Goal: Task Accomplishment & Management: Use online tool/utility

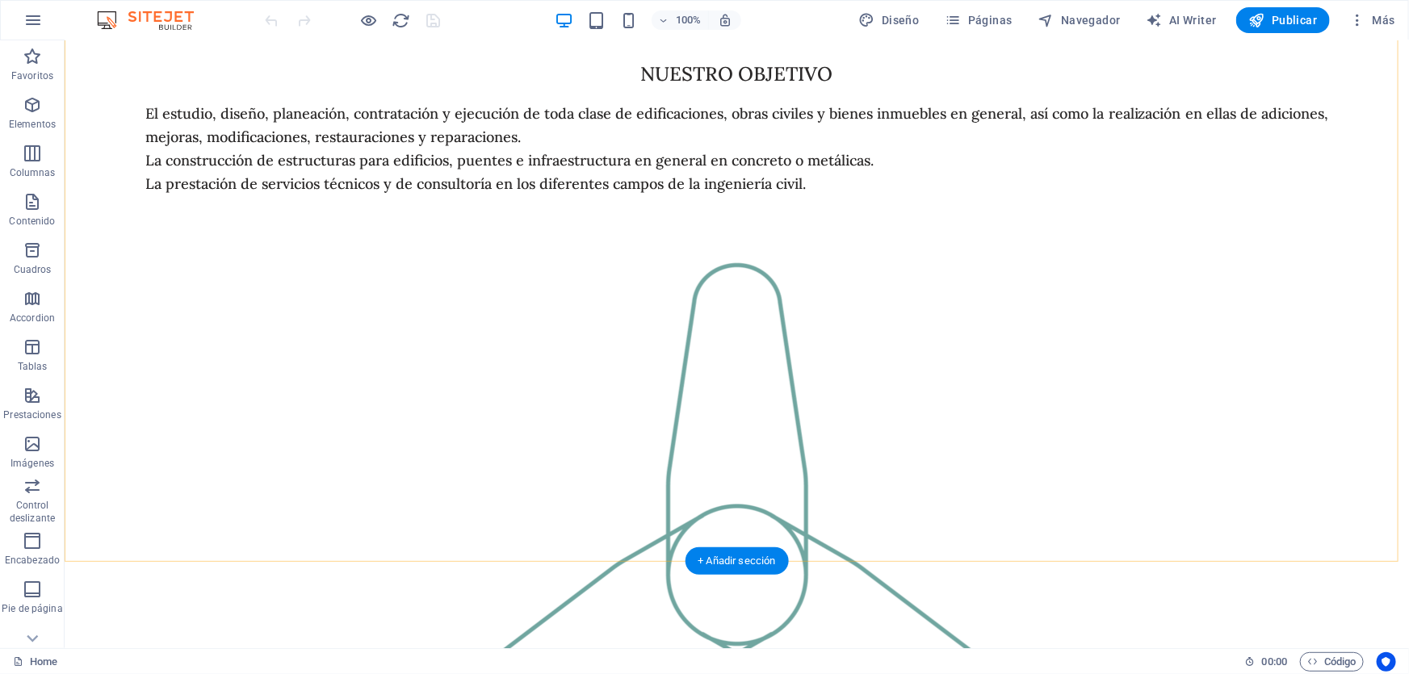
scroll to position [2859, 0]
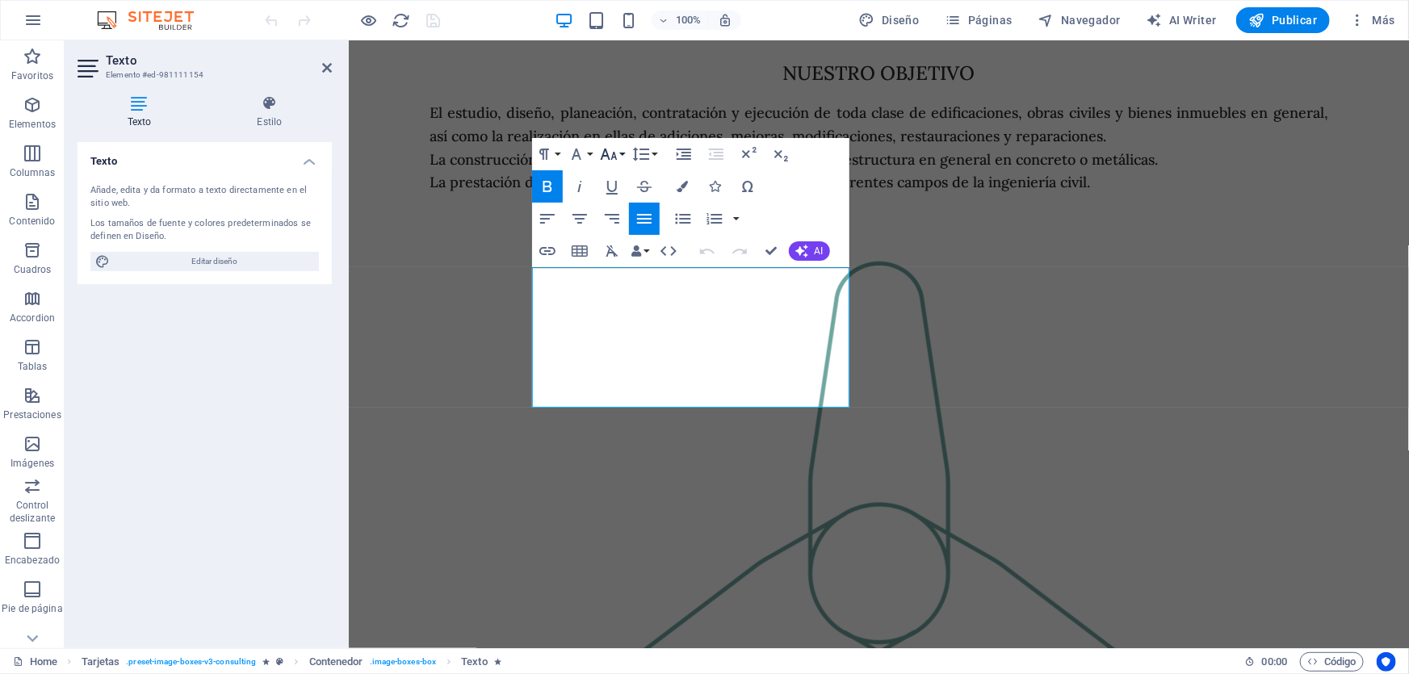
click at [622, 153] on button "Font Size" at bounding box center [612, 154] width 31 height 32
click at [622, 208] on link "18" at bounding box center [626, 202] width 58 height 24
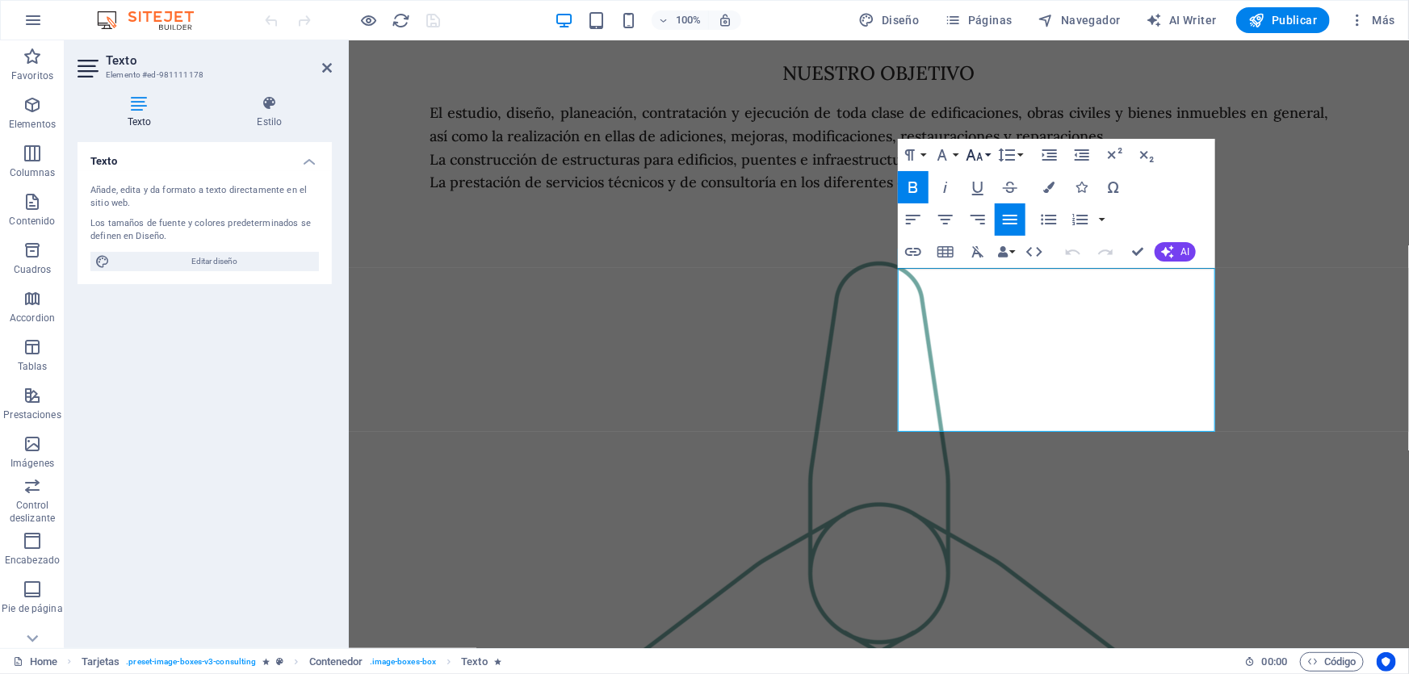
click at [970, 158] on icon "button" at bounding box center [974, 154] width 19 height 19
click at [975, 204] on link "18" at bounding box center [992, 203] width 58 height 24
click at [1078, 186] on icon "button" at bounding box center [1081, 187] width 11 height 11
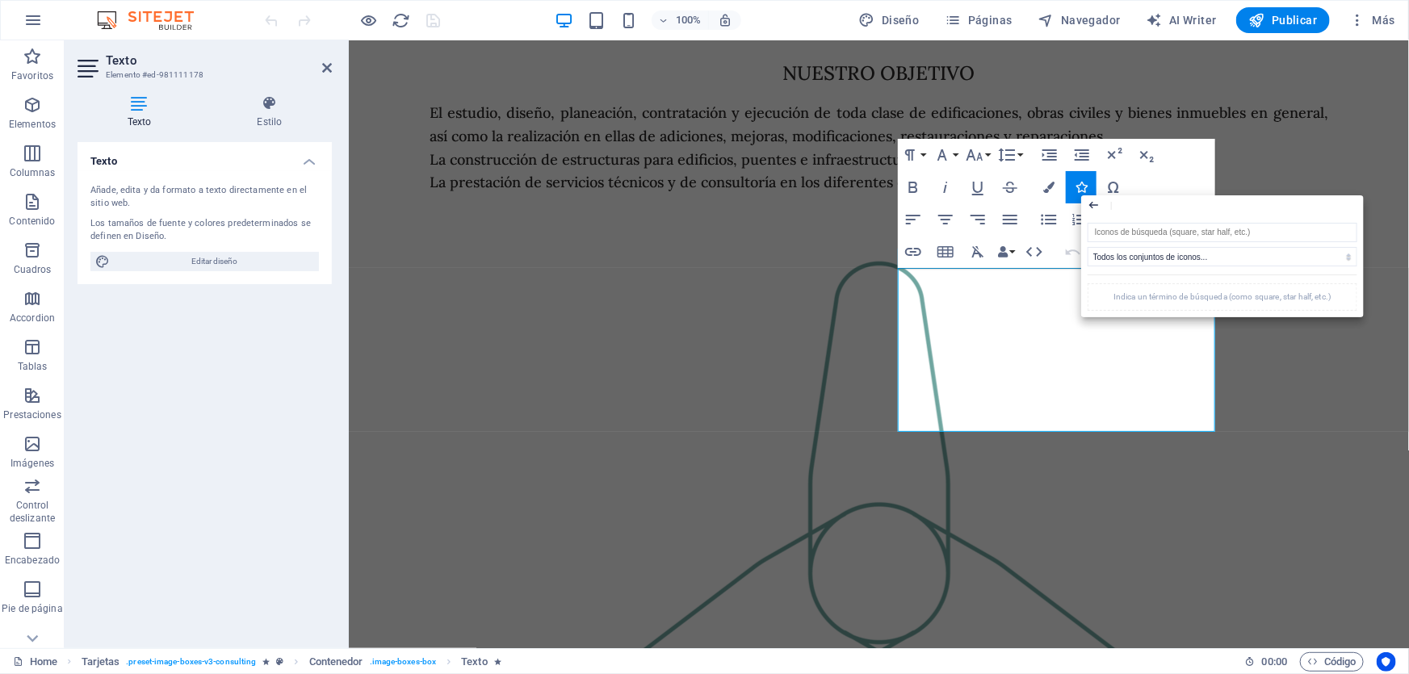
click at [1098, 205] on icon "button" at bounding box center [1093, 205] width 9 height 7
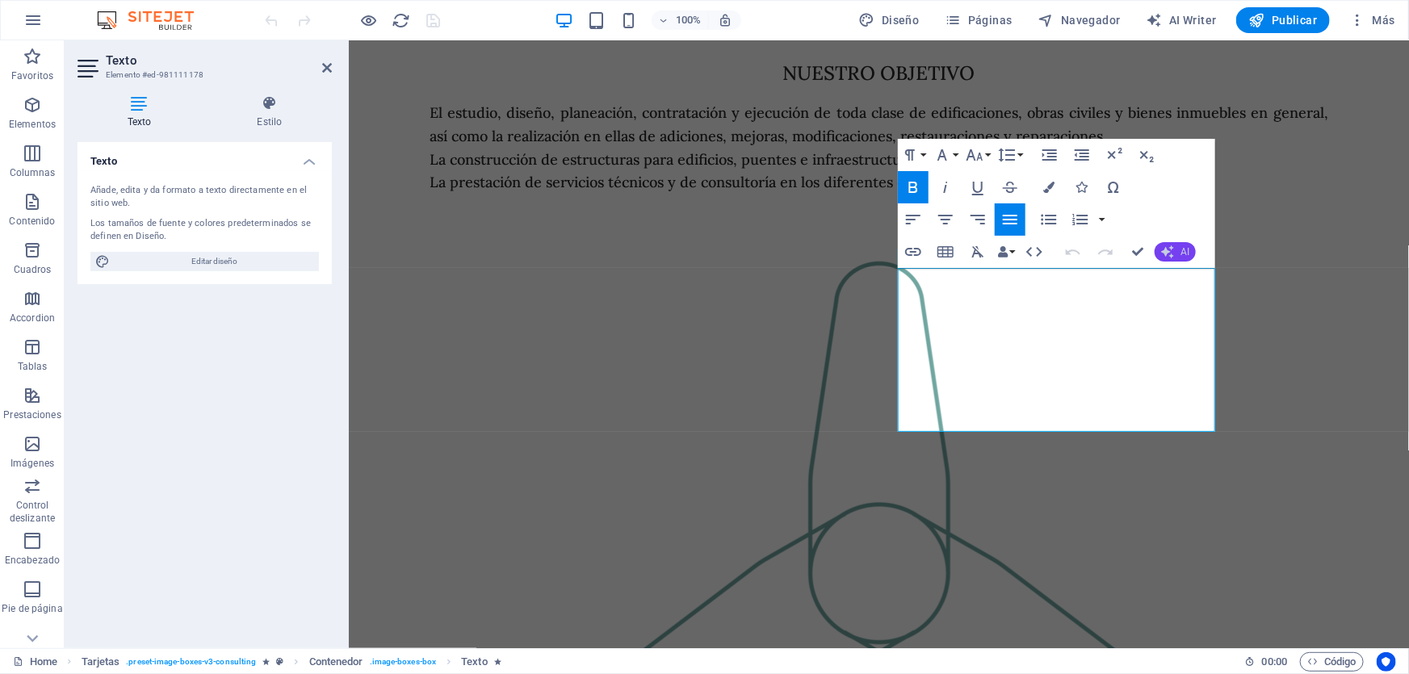
click at [1167, 253] on icon "button" at bounding box center [1167, 251] width 13 height 13
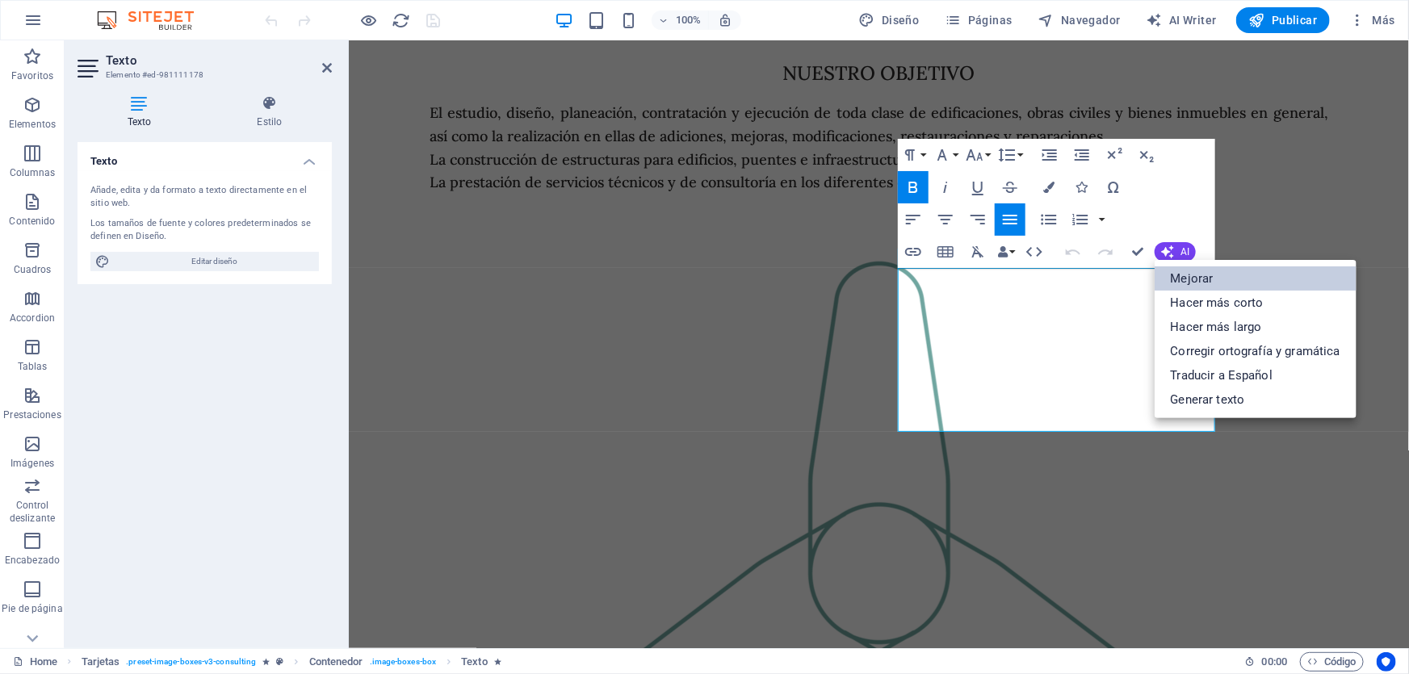
click at [1179, 274] on link "Mejorar" at bounding box center [1256, 278] width 202 height 24
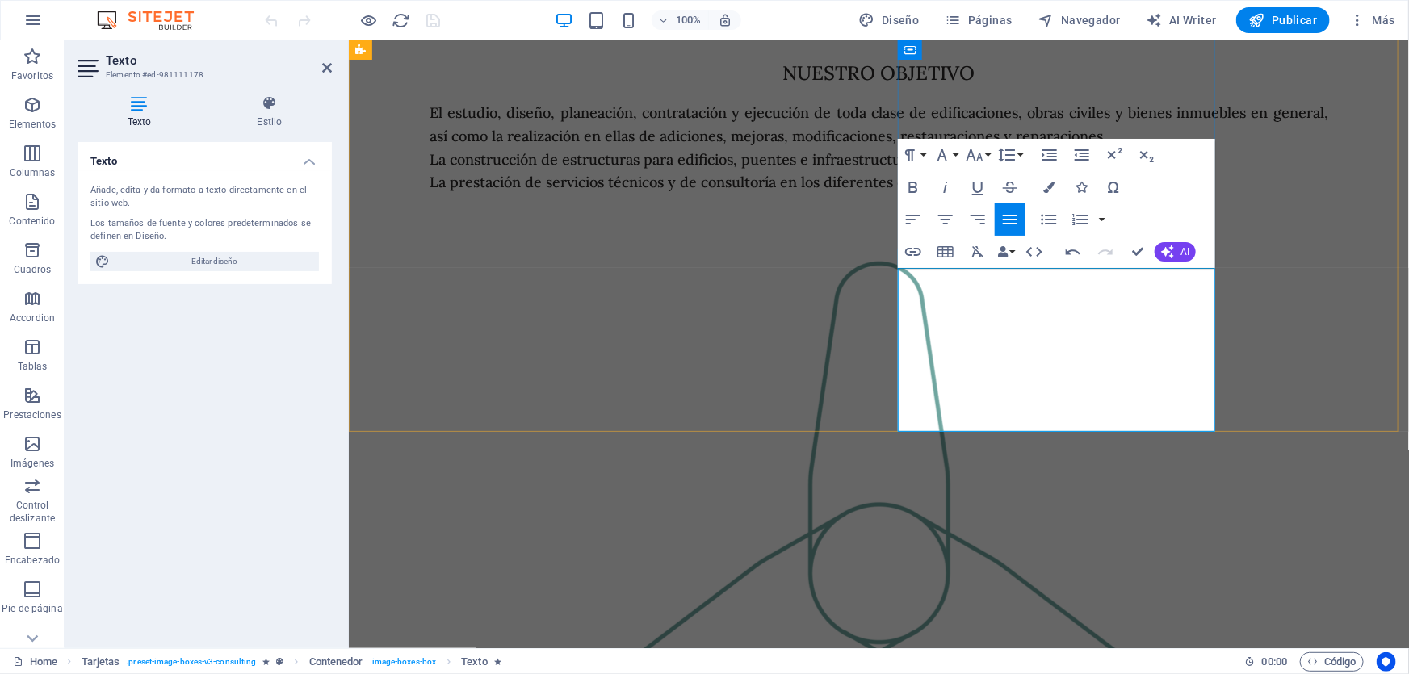
click at [1168, 245] on icon "button" at bounding box center [1167, 252] width 15 height 15
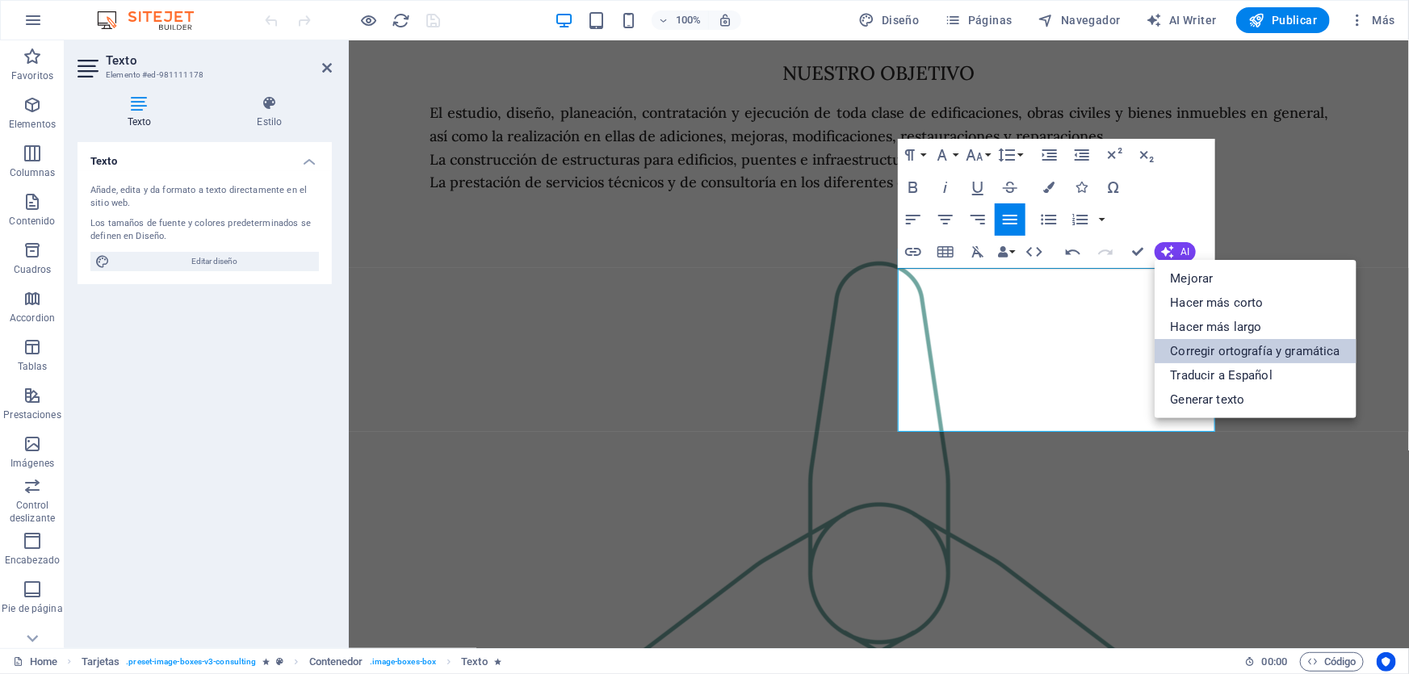
click at [1219, 354] on link "Corregir ortografía y gramática" at bounding box center [1256, 351] width 202 height 24
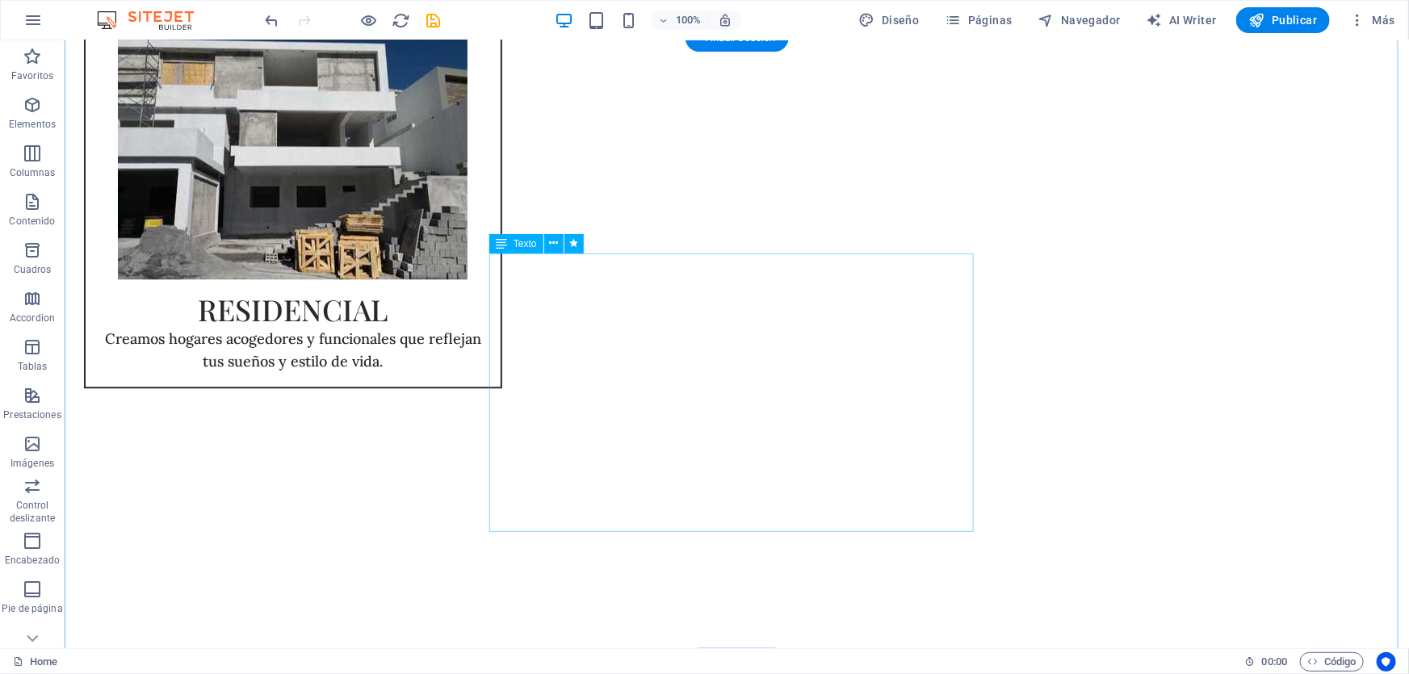
scroll to position [2051, 0]
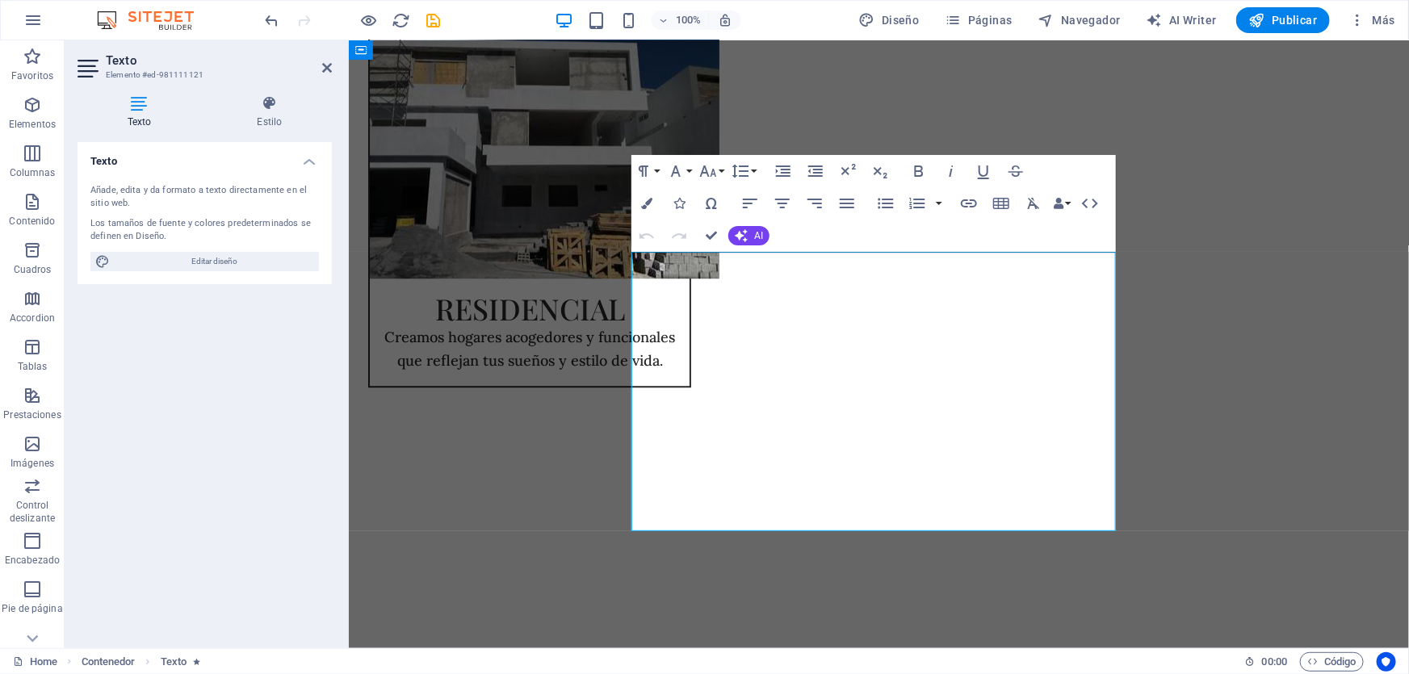
scroll to position [2068, 0]
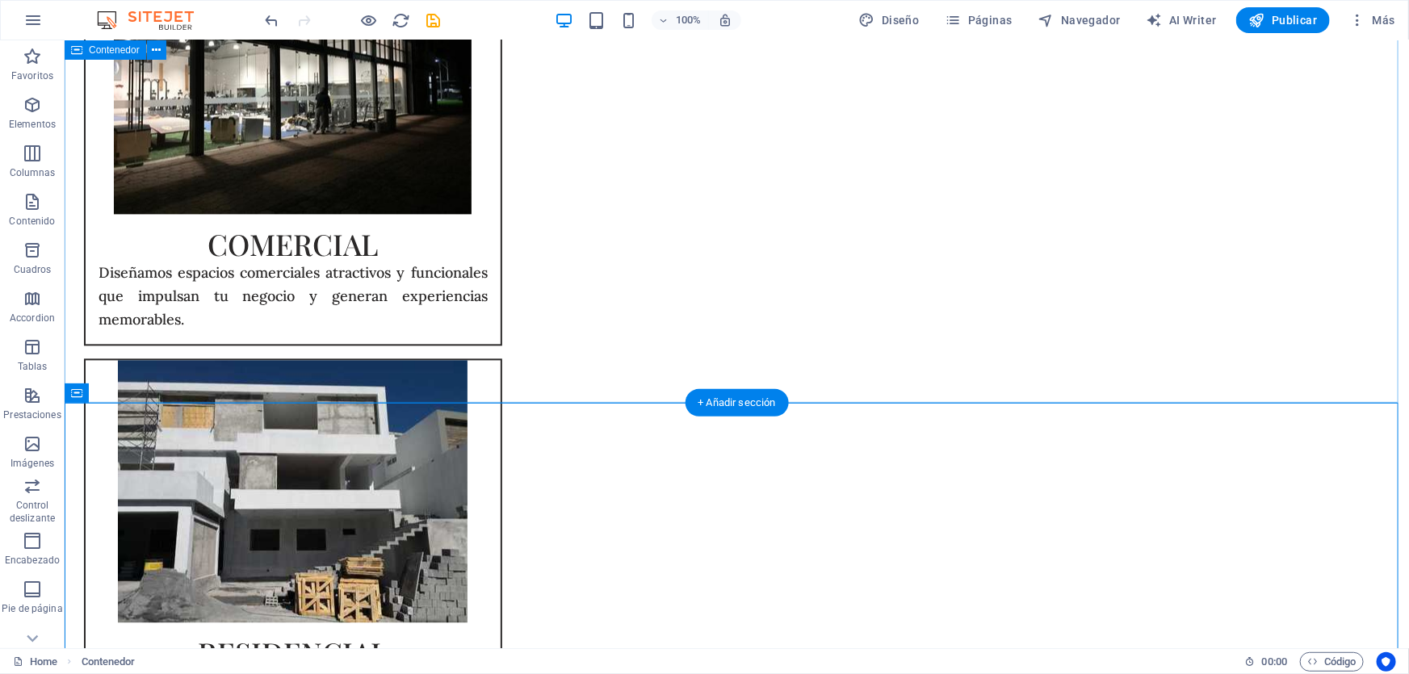
scroll to position [1463, 0]
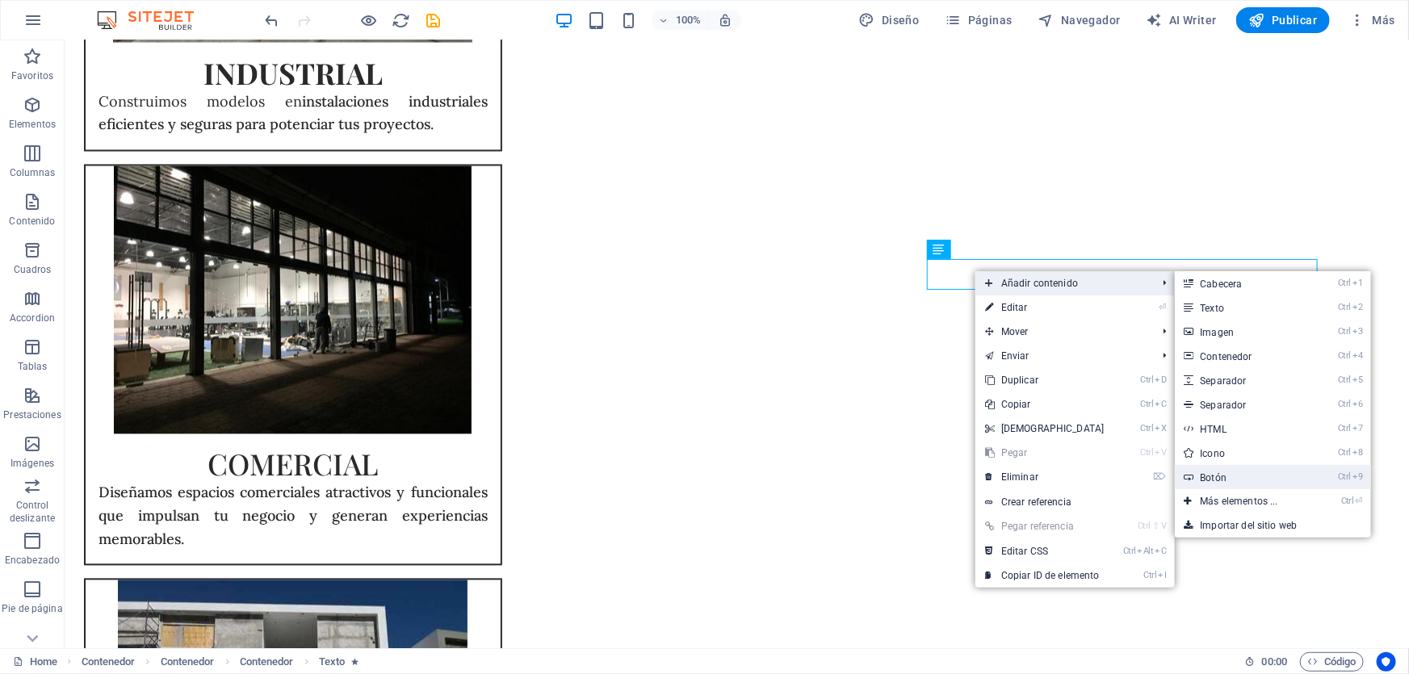
click at [1204, 476] on link "Ctrl 9 Botón" at bounding box center [1243, 477] width 136 height 24
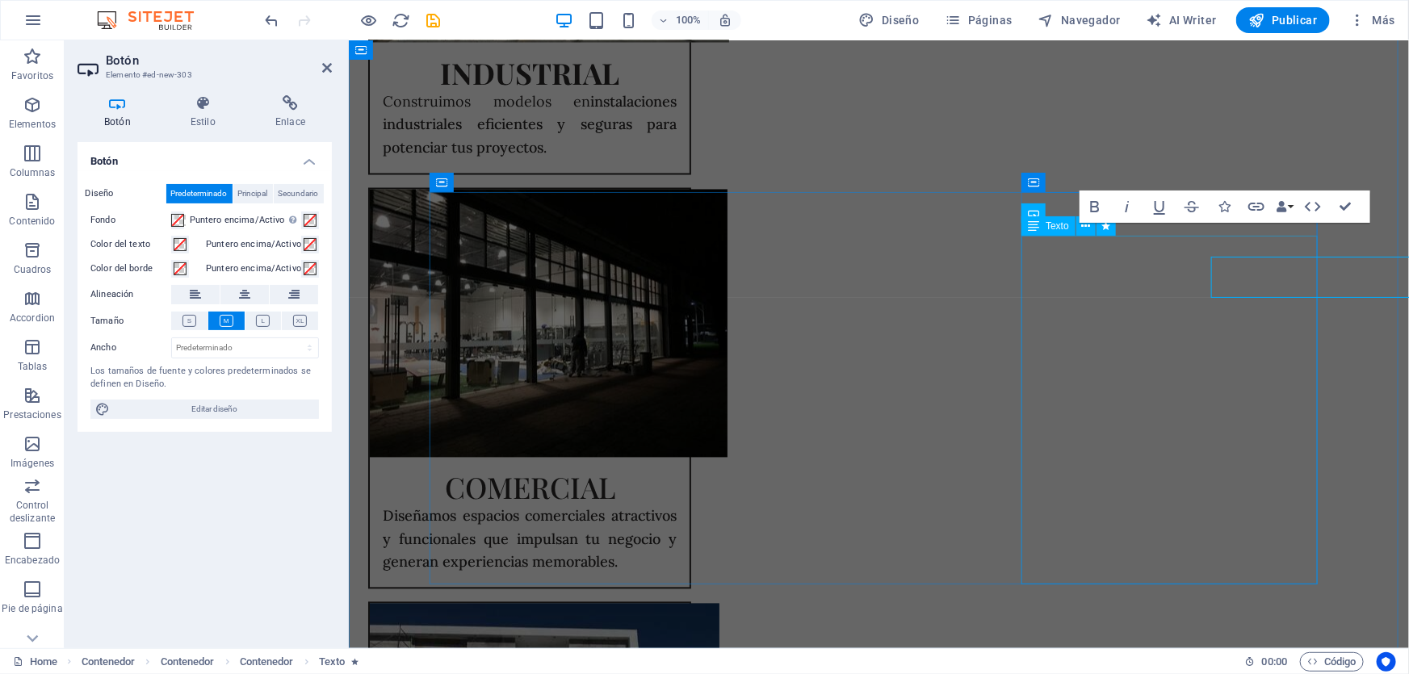
scroll to position [1455, 0]
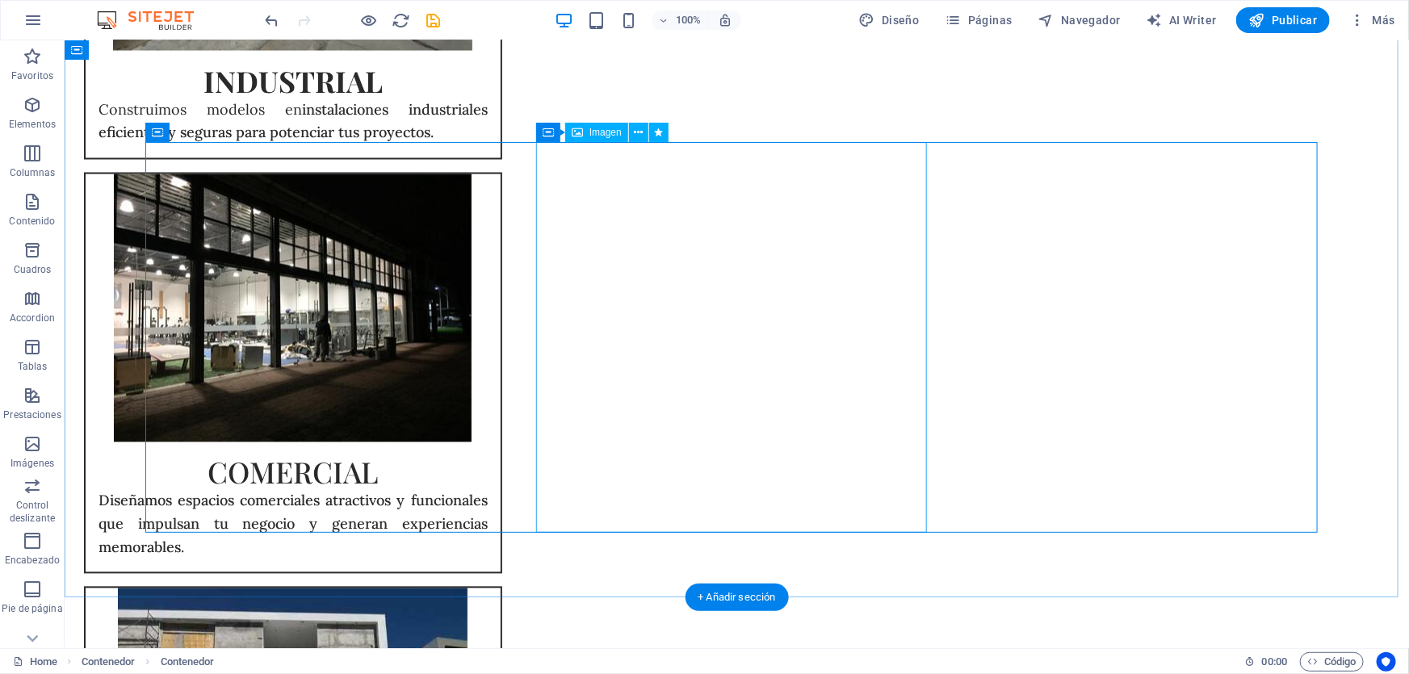
scroll to position [1489, 0]
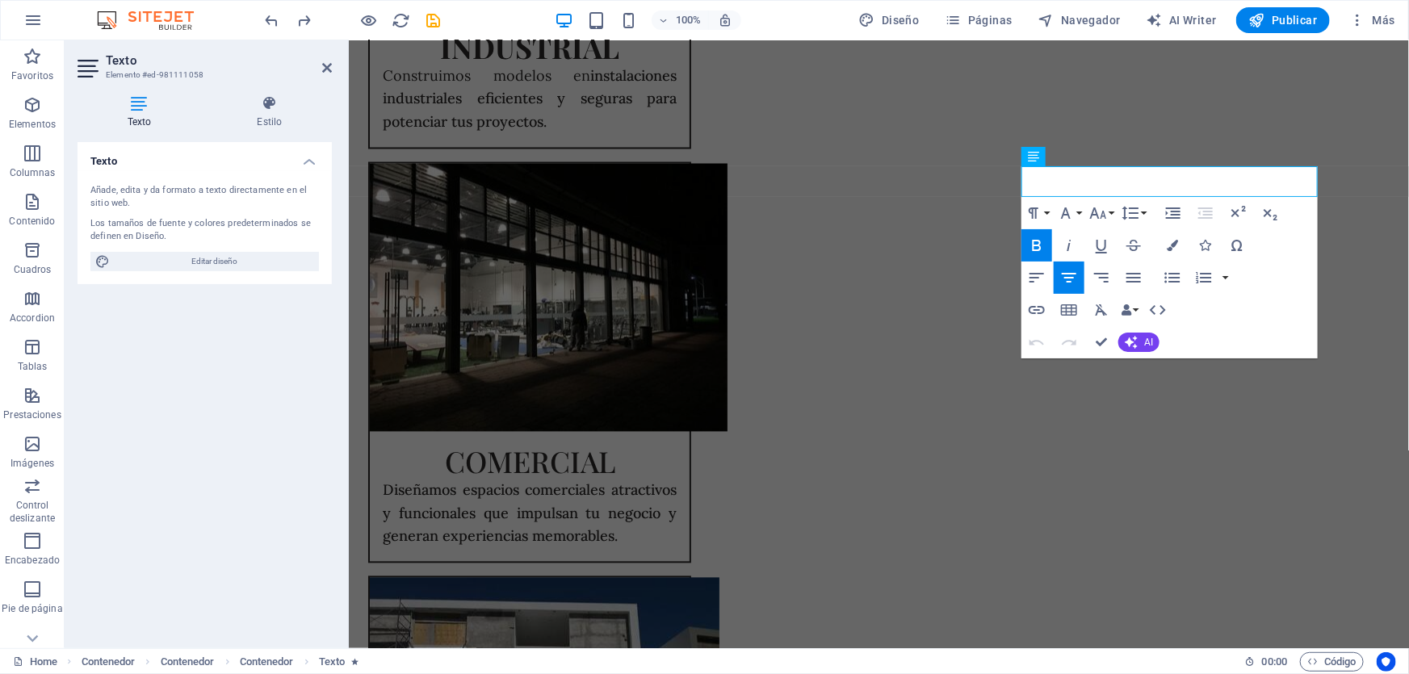
scroll to position [1481, 0]
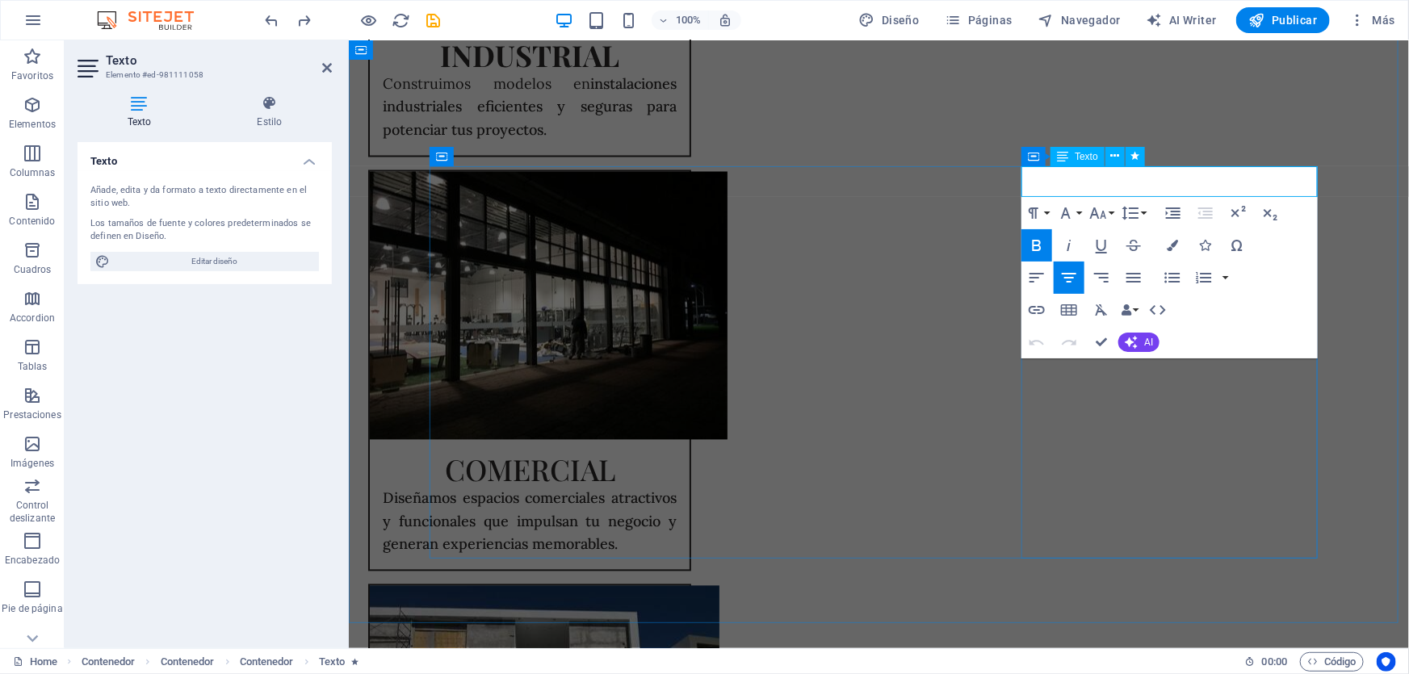
drag, startPoint x: 1060, startPoint y: 179, endPoint x: 1034, endPoint y: 187, distance: 26.3
click at [1205, 244] on icon "button" at bounding box center [1204, 245] width 11 height 11
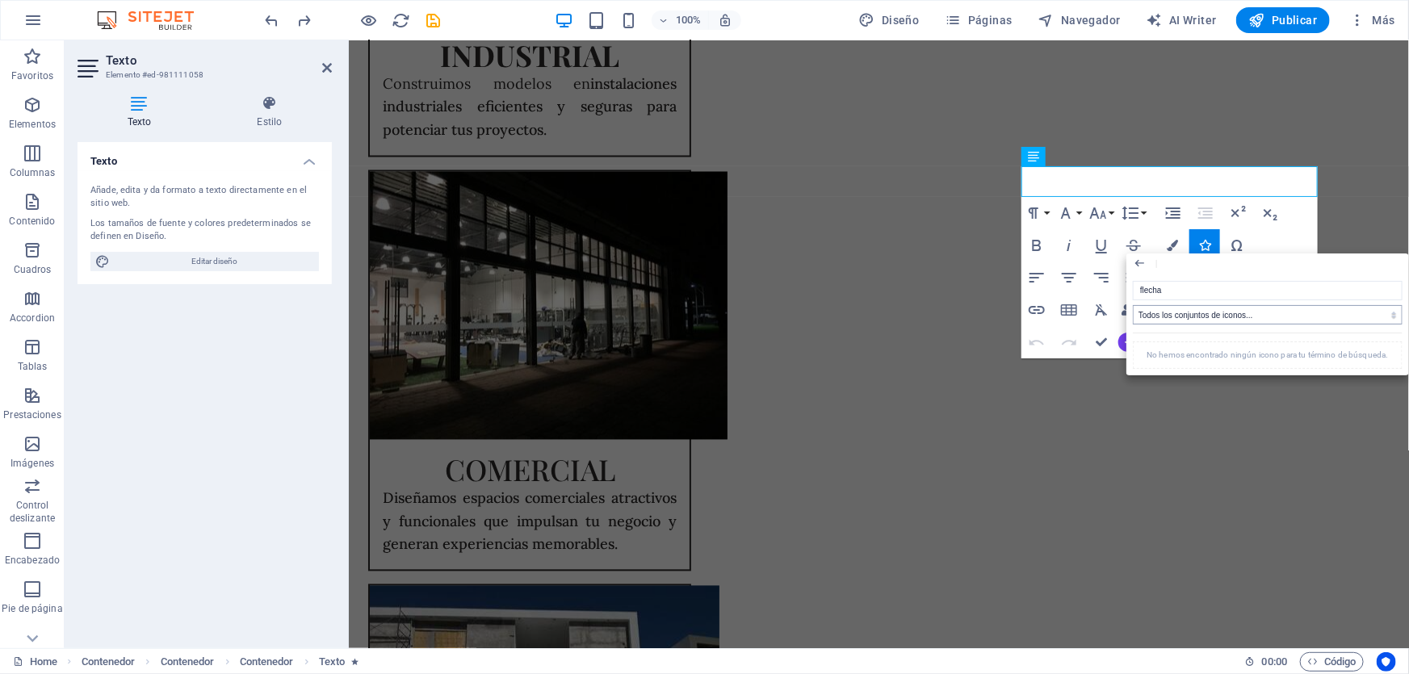
type input "flecha"
click at [1261, 321] on select "Todos los conjuntos de iconos... IcoFont Ionicons FontAwesome Brands FontAwesom…" at bounding box center [1268, 314] width 270 height 19
select select "font-awesome-brands"
click at [1133, 305] on select "Todos los conjuntos de iconos... IcoFont Ionicons FontAwesome Brands FontAwesom…" at bounding box center [1268, 314] width 270 height 19
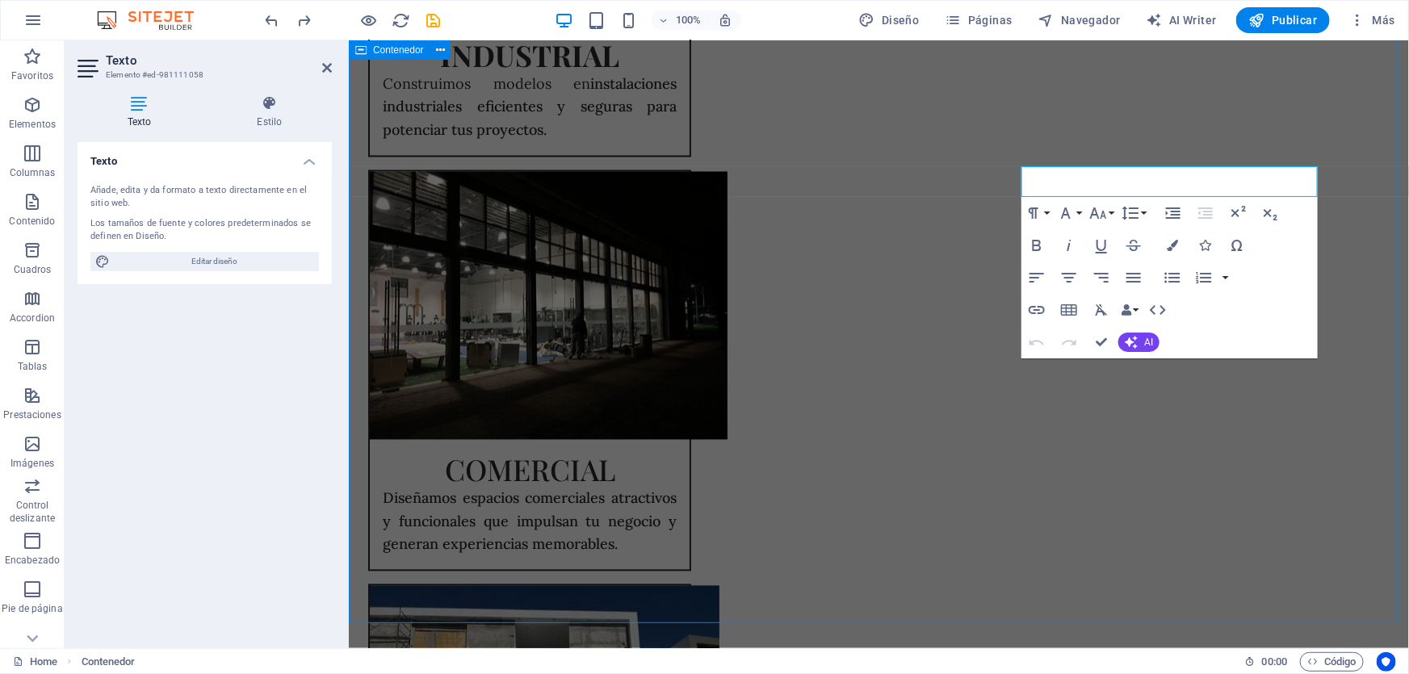
scroll to position [1489, 0]
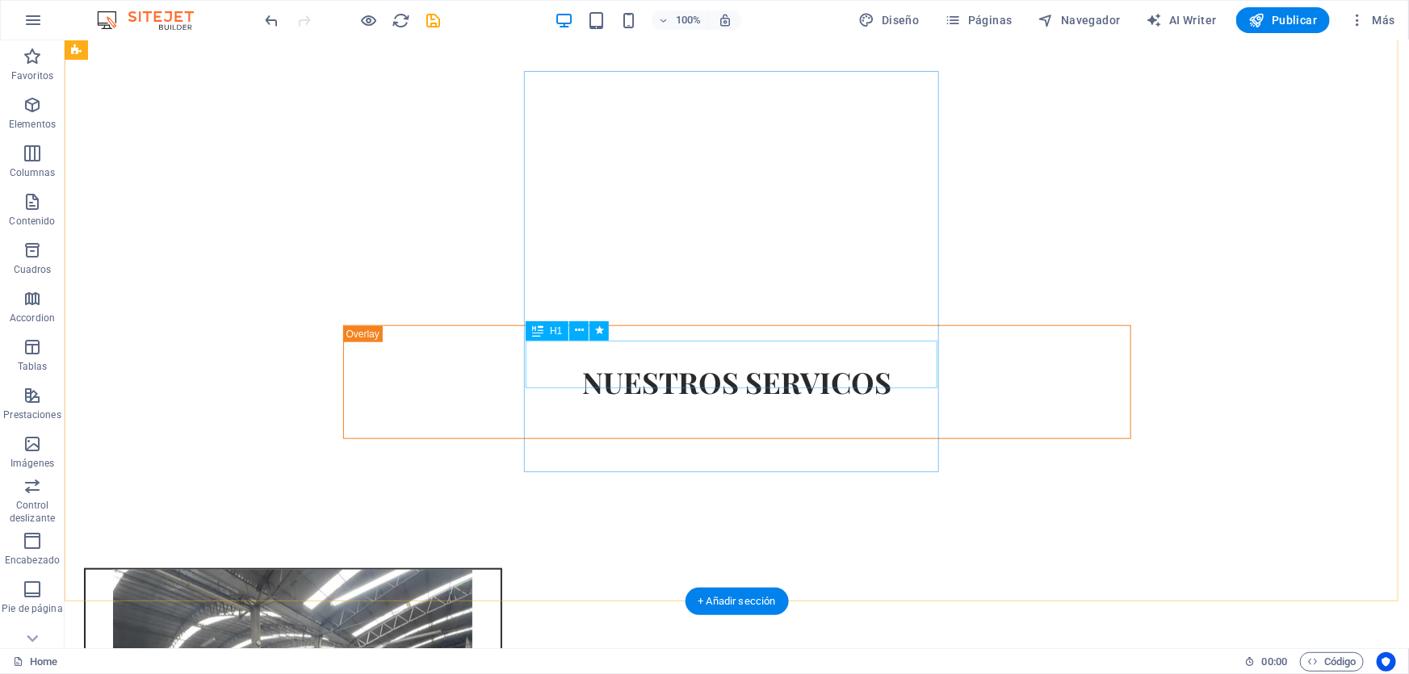
scroll to position [808, 0]
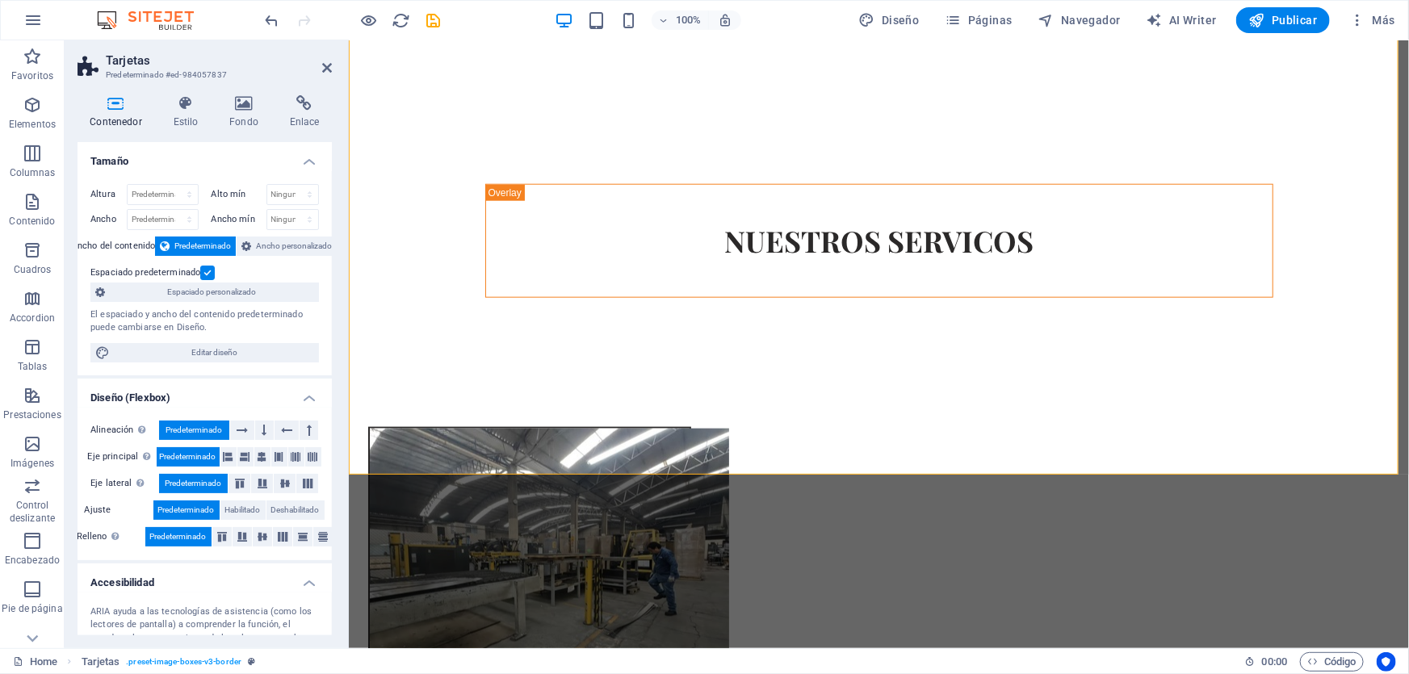
click at [107, 108] on icon at bounding box center [116, 103] width 77 height 16
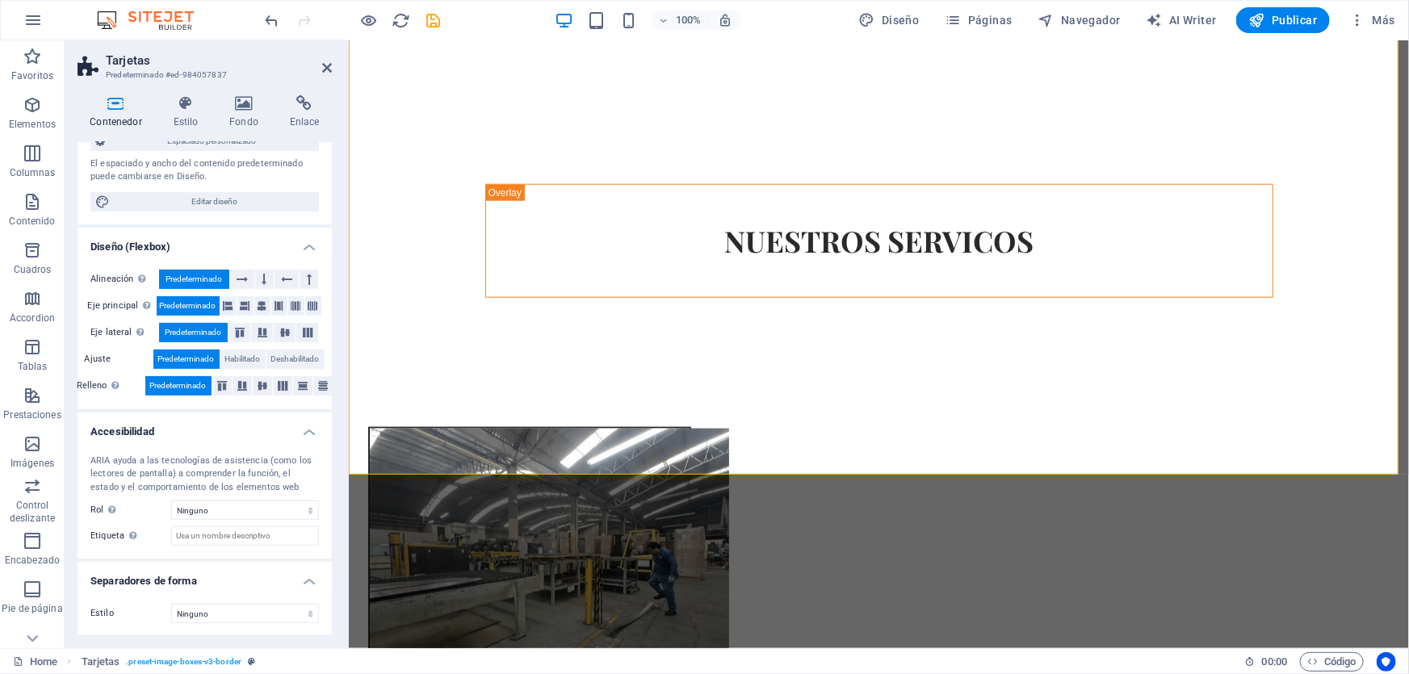
scroll to position [0, 0]
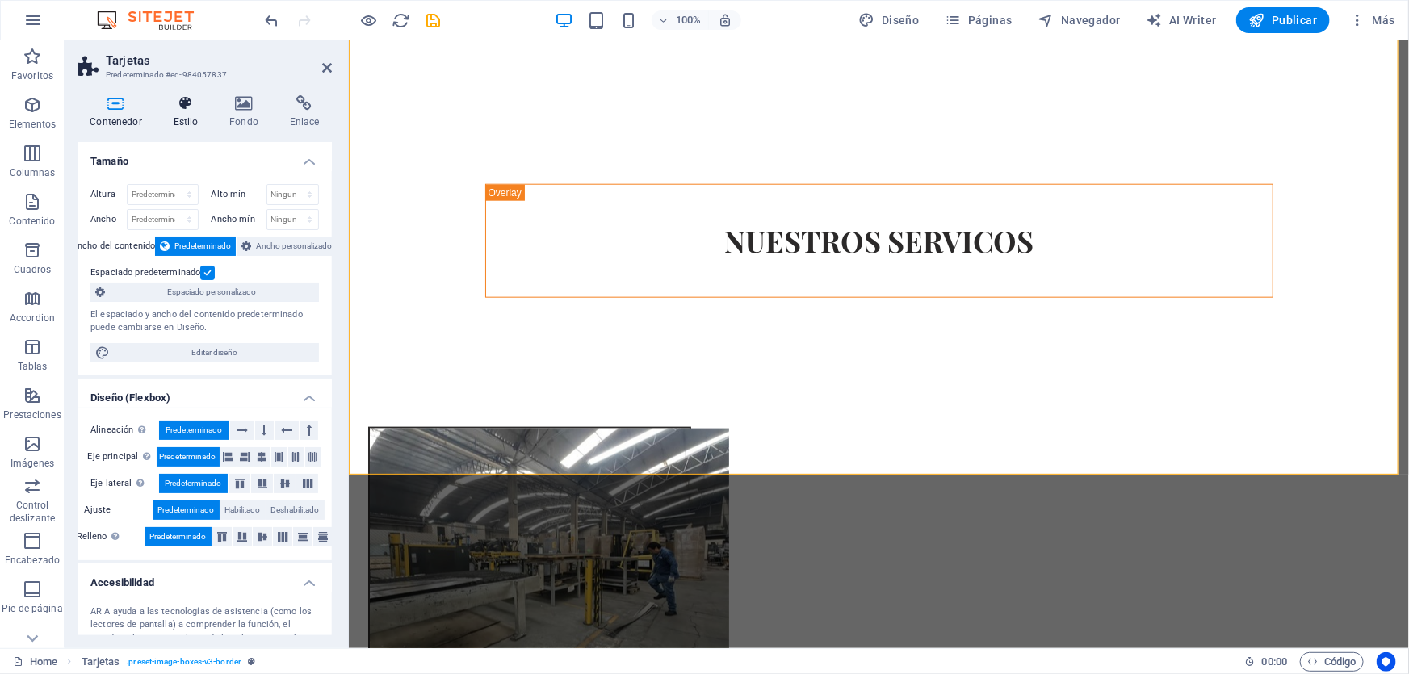
click at [189, 113] on h4 "Estilo" at bounding box center [189, 112] width 57 height 34
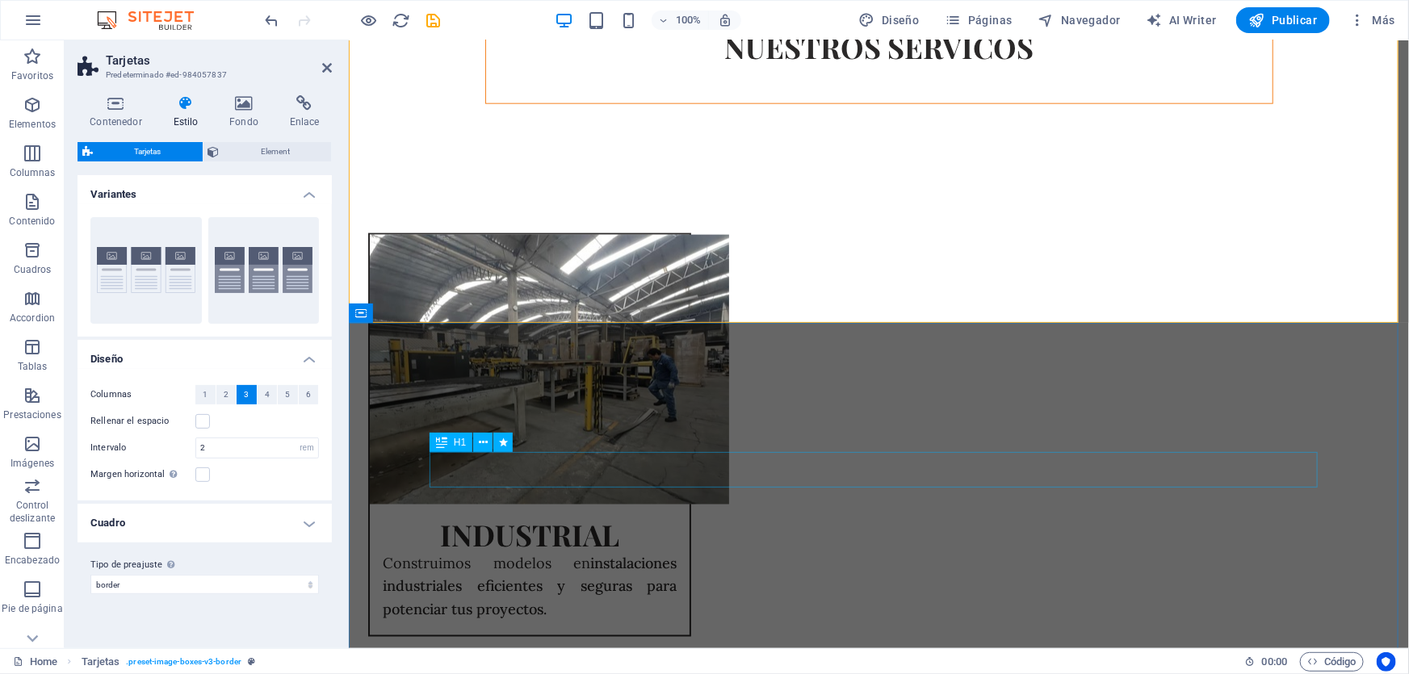
scroll to position [808, 0]
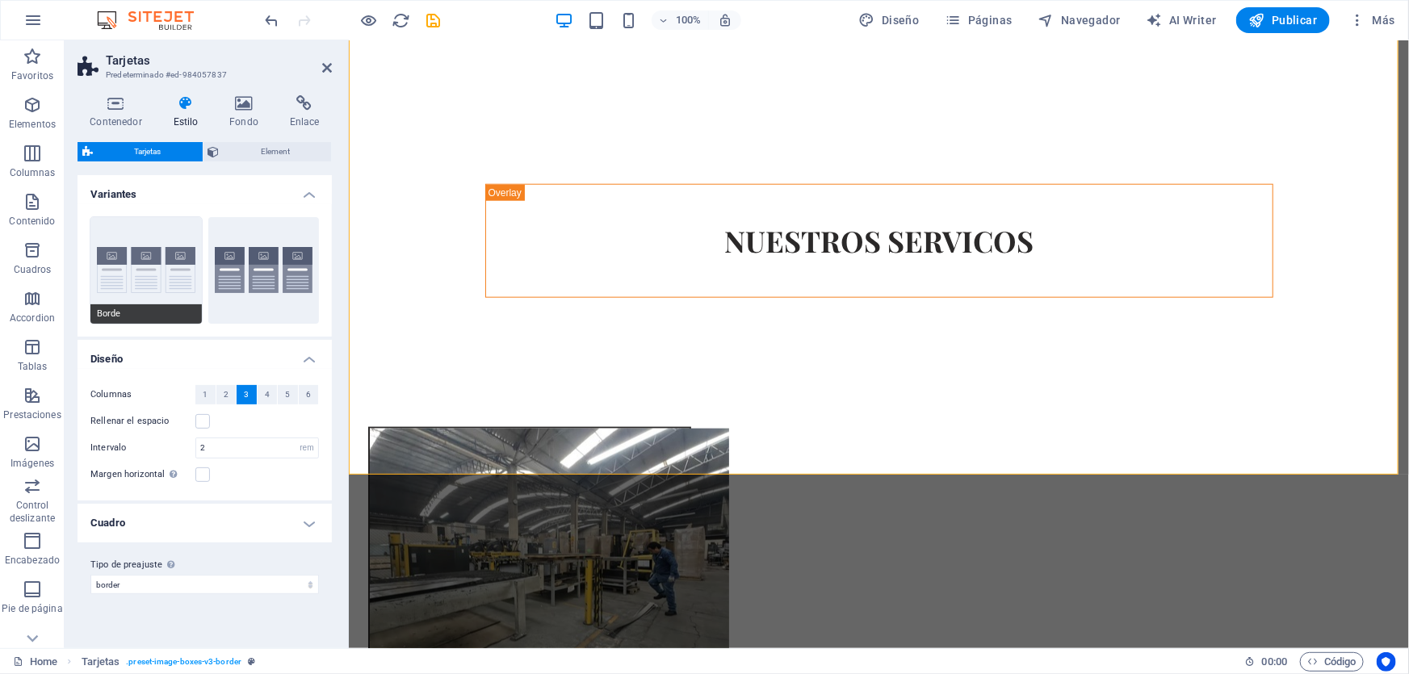
click at [140, 253] on button "Borde" at bounding box center [145, 270] width 111 height 107
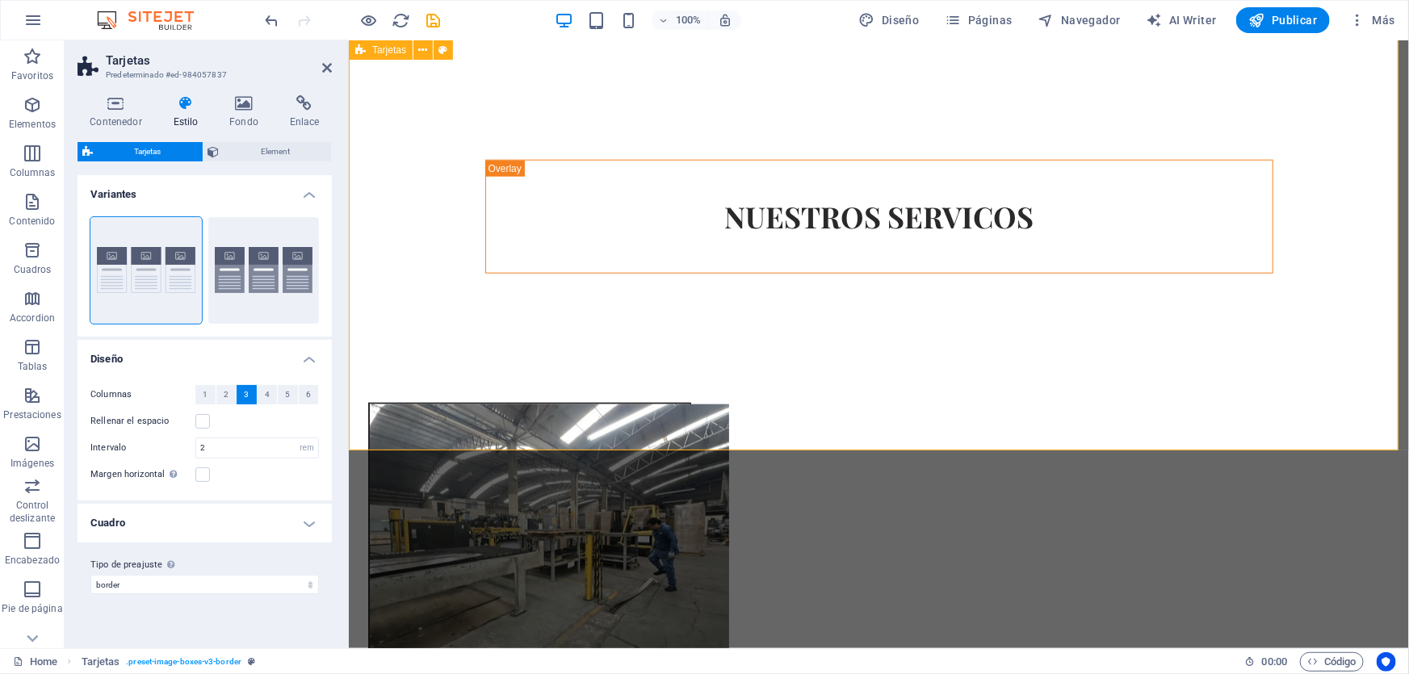
scroll to position [954, 0]
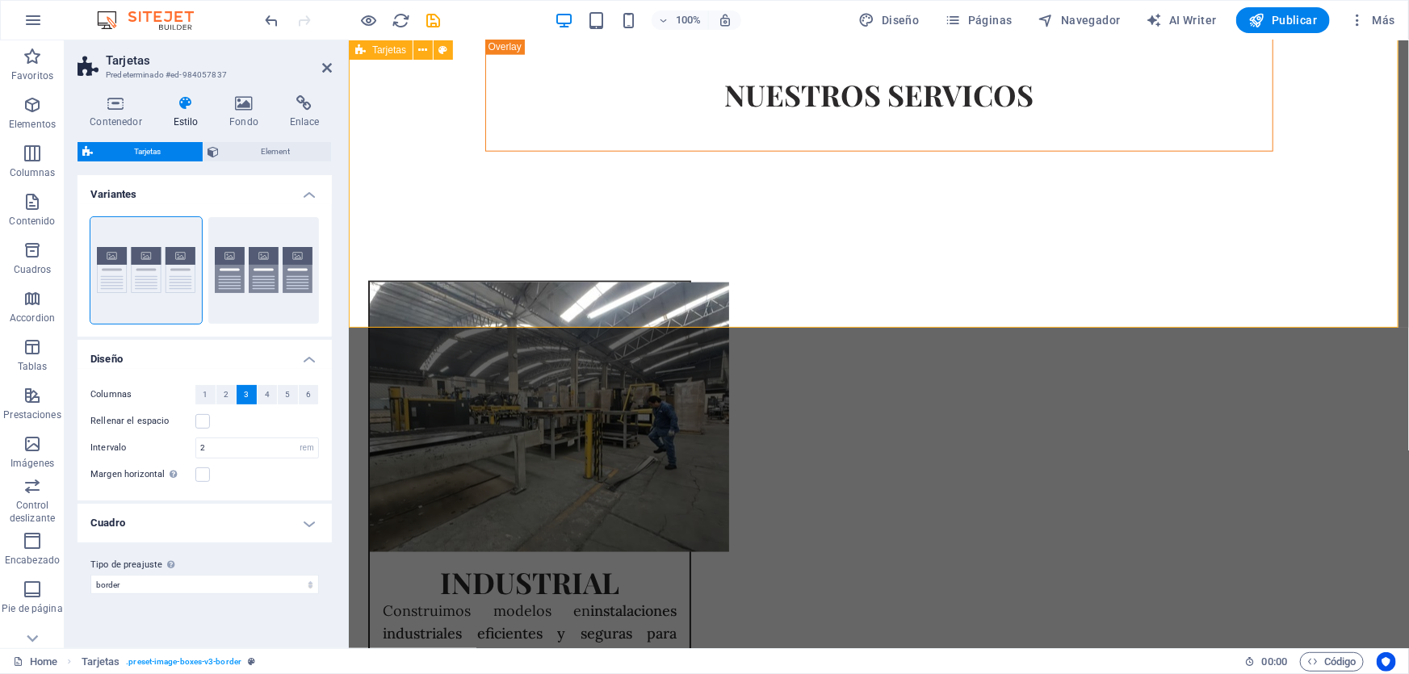
drag, startPoint x: 636, startPoint y: 308, endPoint x: 622, endPoint y: 273, distance: 37.3
click at [283, 275] on button "Predeterminado" at bounding box center [263, 270] width 111 height 107
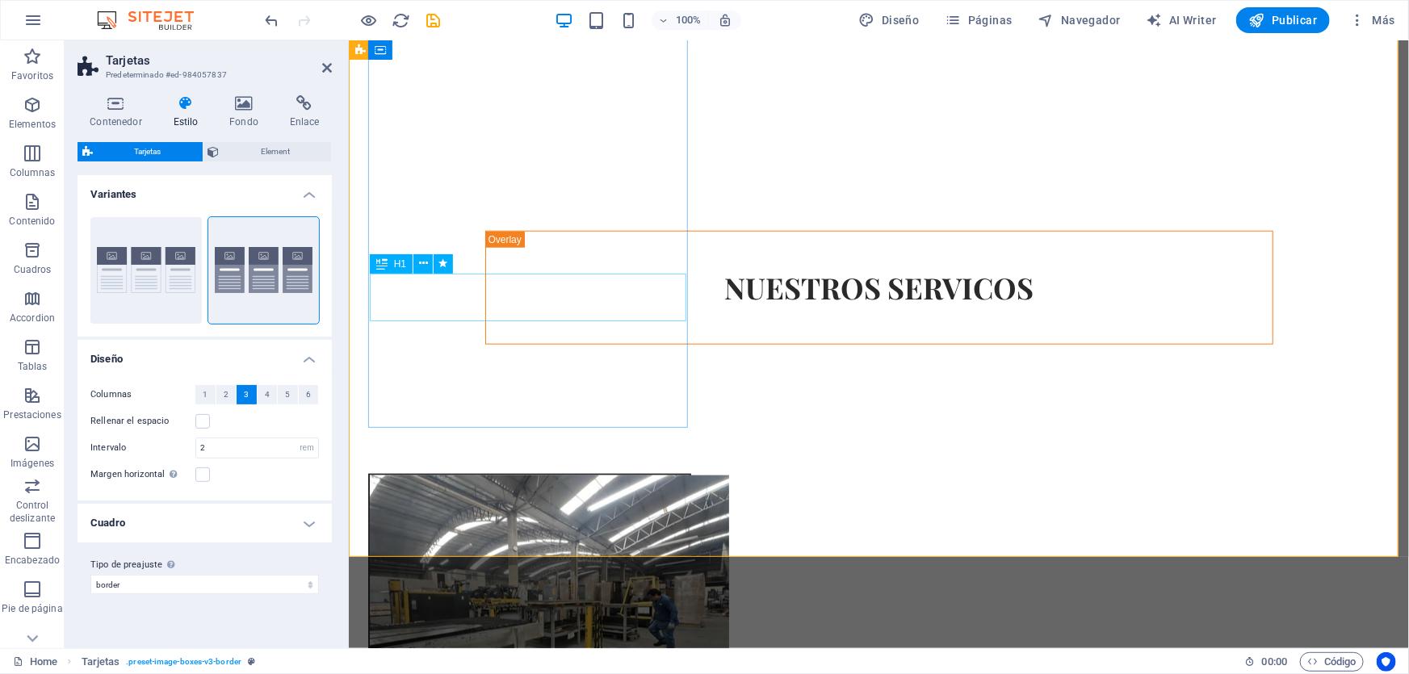
scroll to position [661, 0]
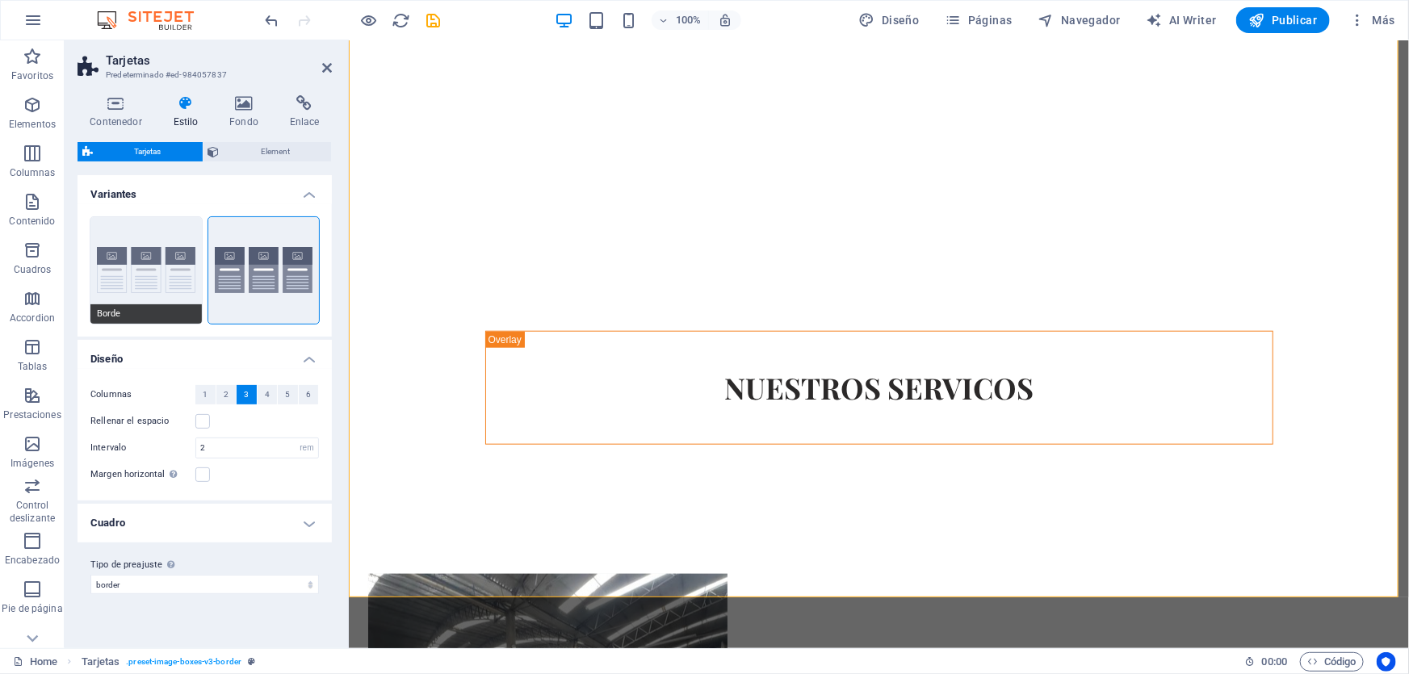
click at [104, 257] on button "Borde" at bounding box center [145, 270] width 111 height 107
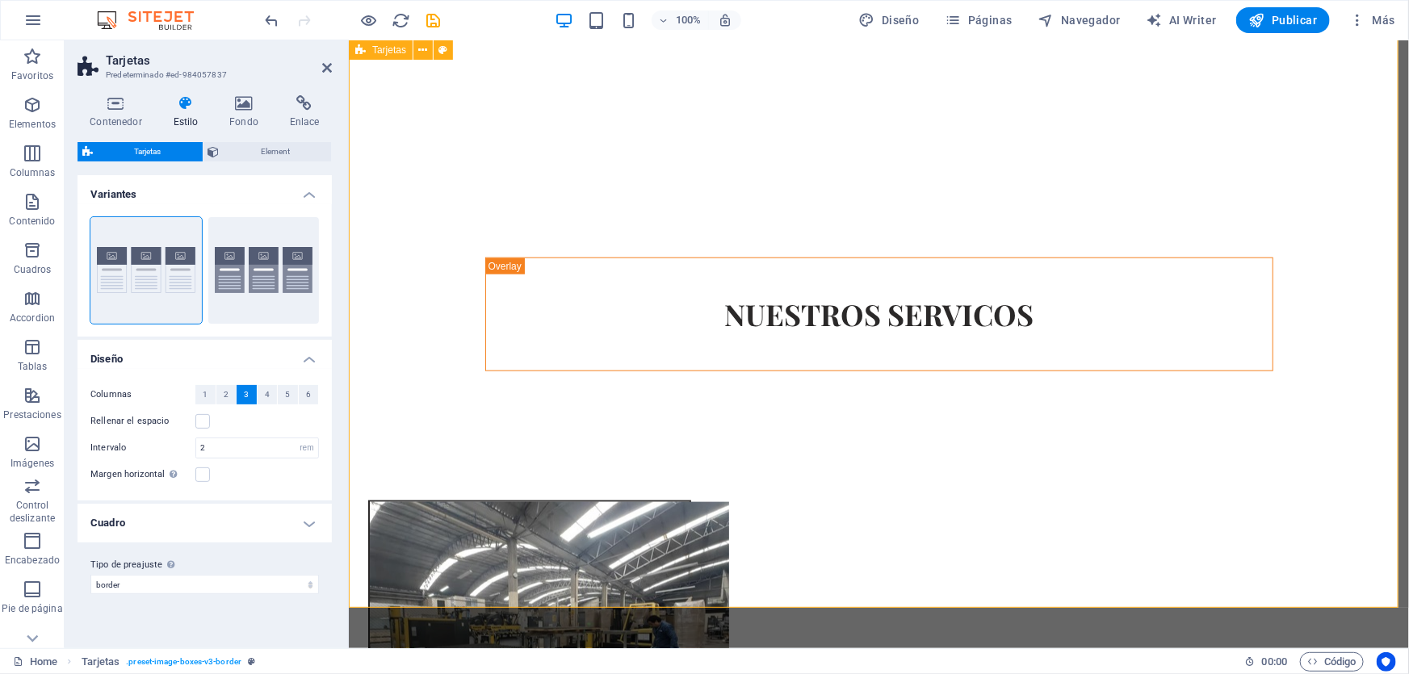
scroll to position [808, 0]
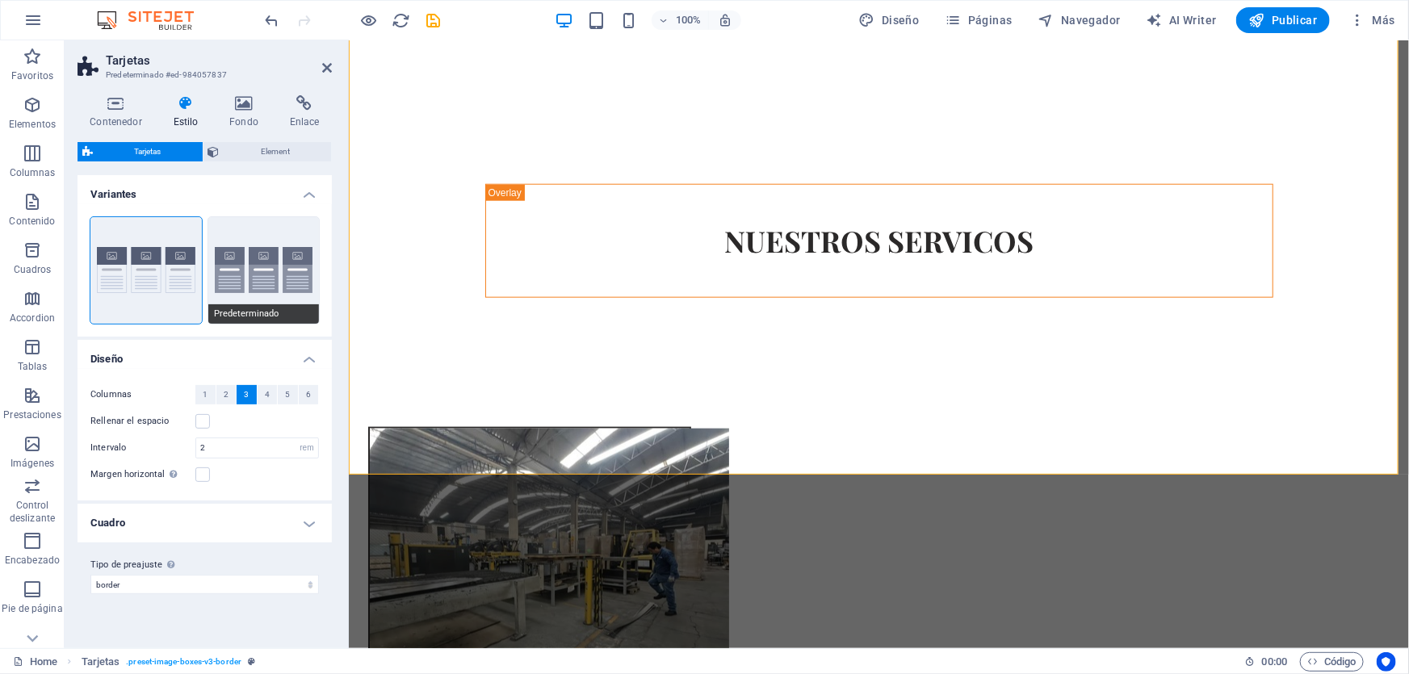
click at [288, 294] on button "Predeterminado" at bounding box center [263, 270] width 111 height 107
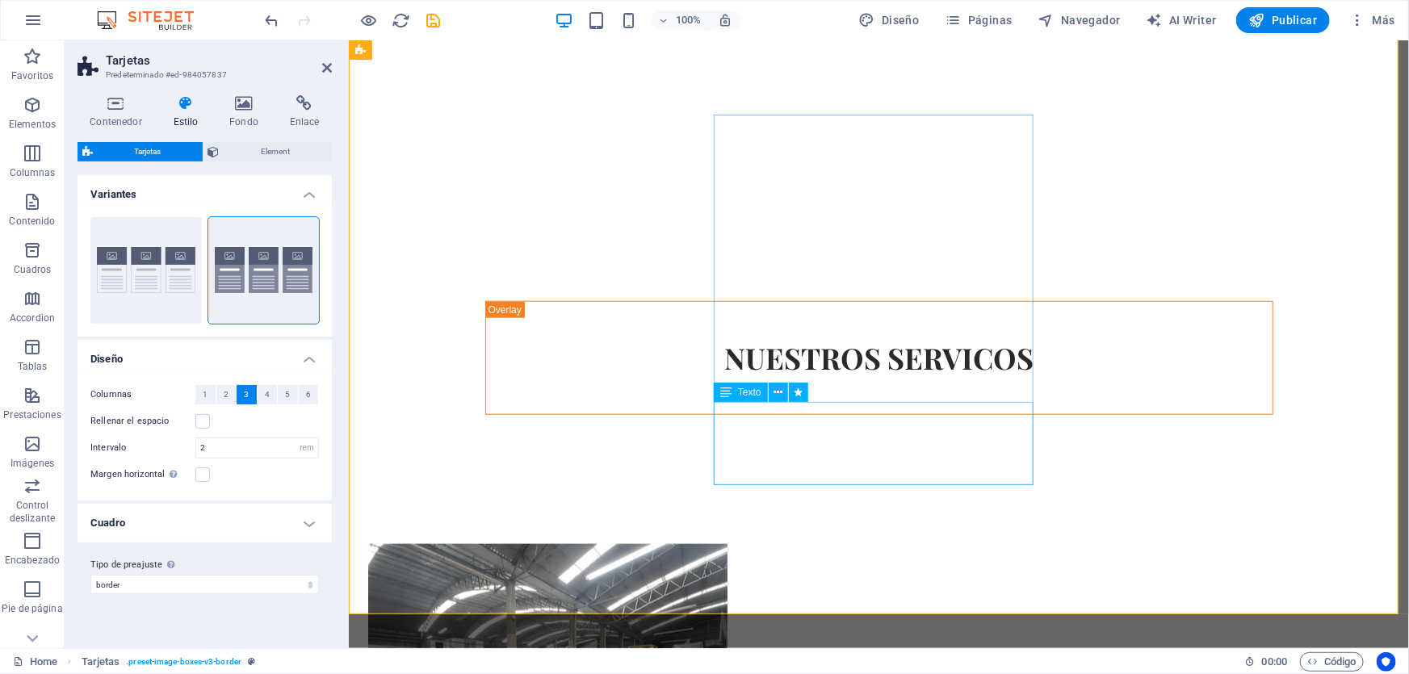
scroll to position [806, 0]
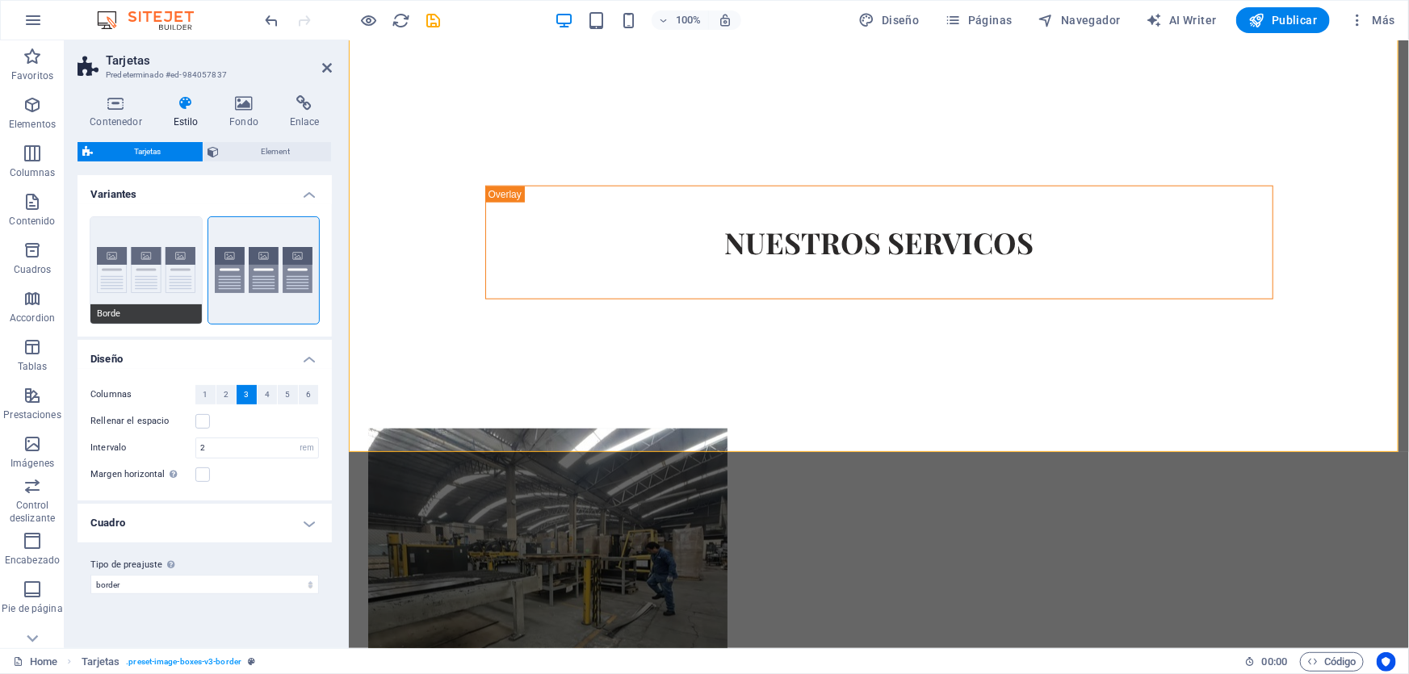
click at [153, 273] on button "Borde" at bounding box center [145, 270] width 111 height 107
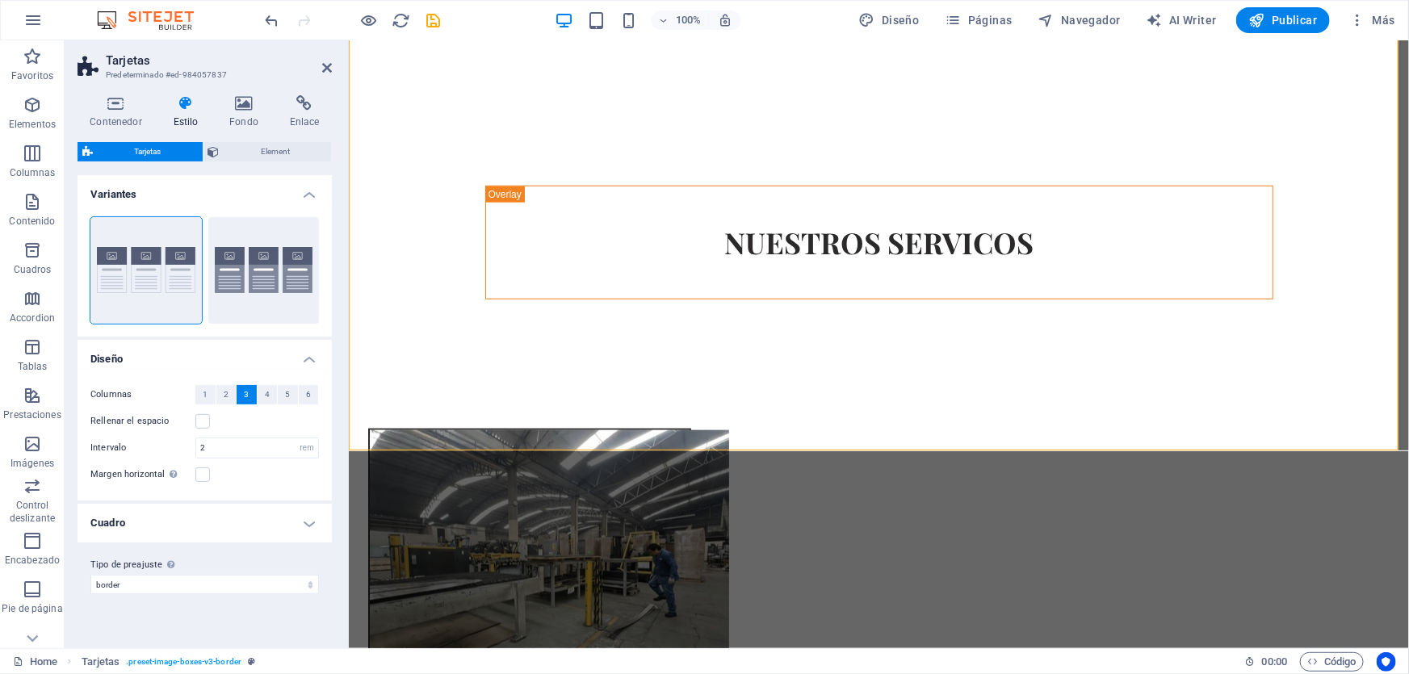
scroll to position [808, 0]
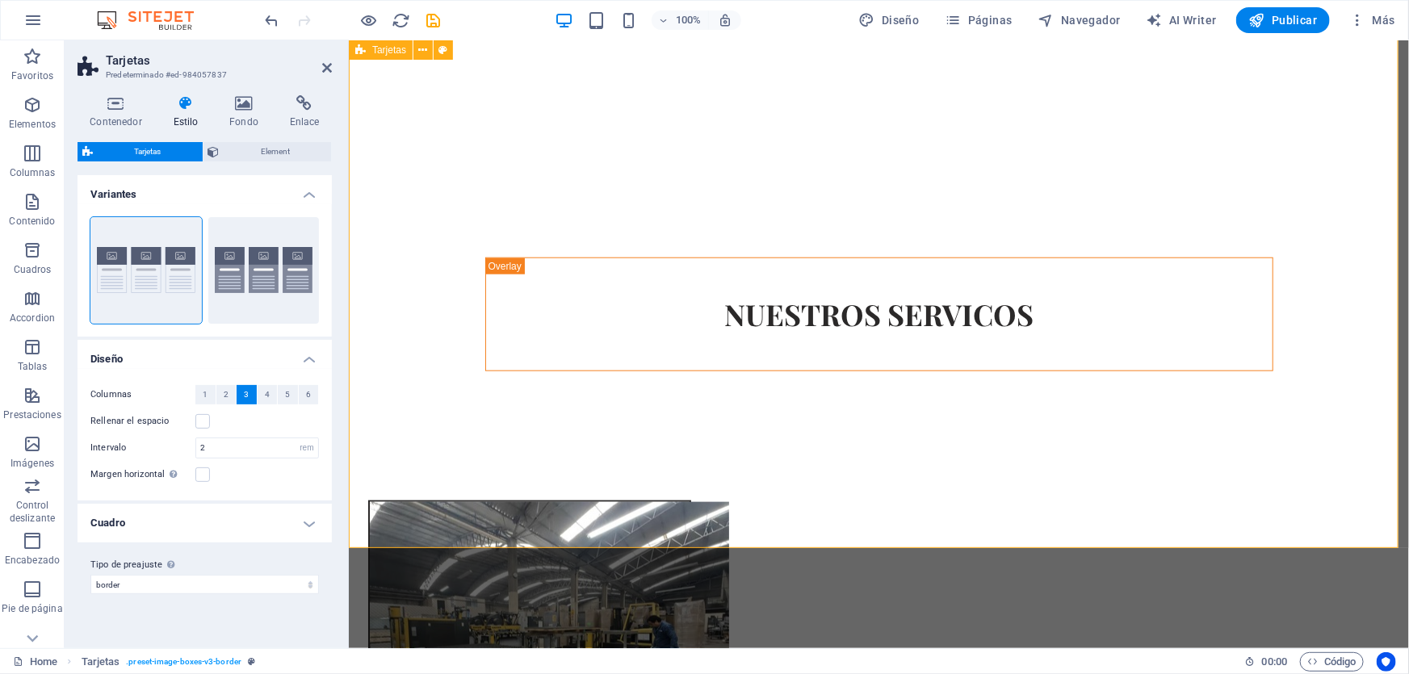
scroll to position [880, 0]
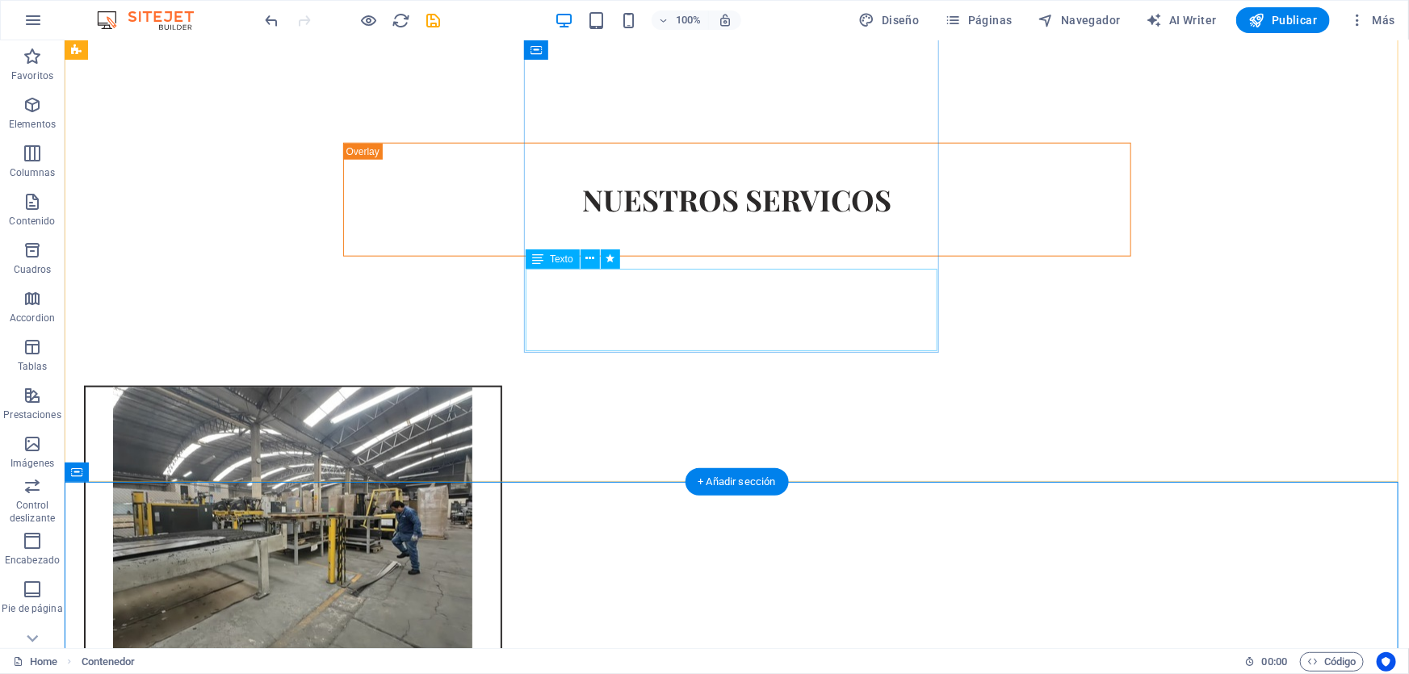
scroll to position [808, 0]
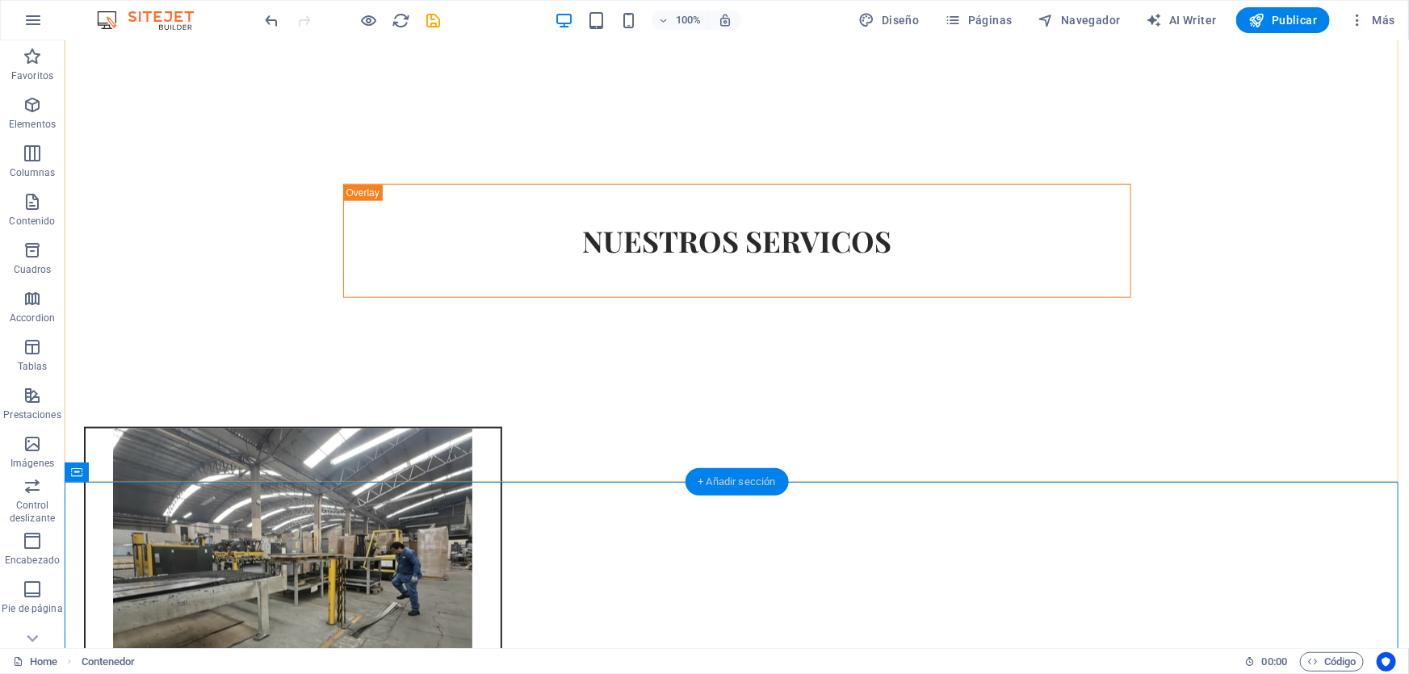
click at [720, 472] on div "+ Añadir sección" at bounding box center [736, 481] width 103 height 27
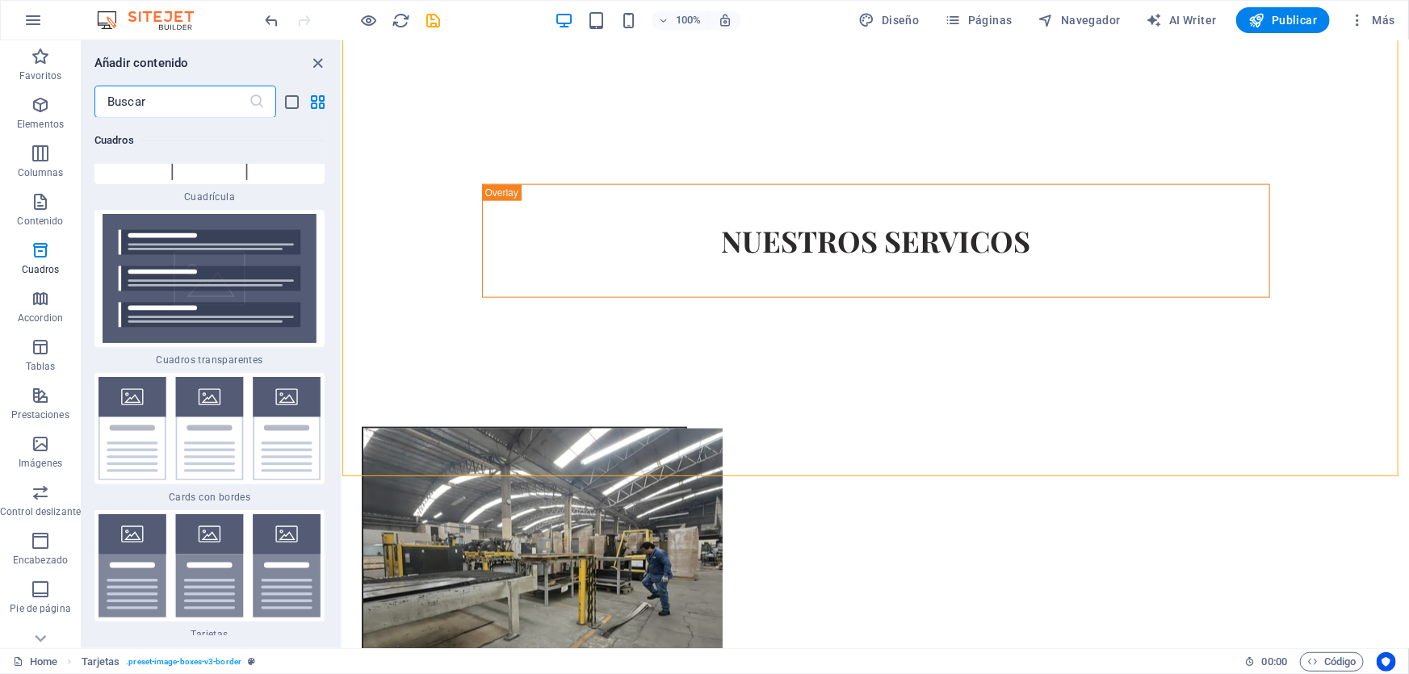
scroll to position [9544, 0]
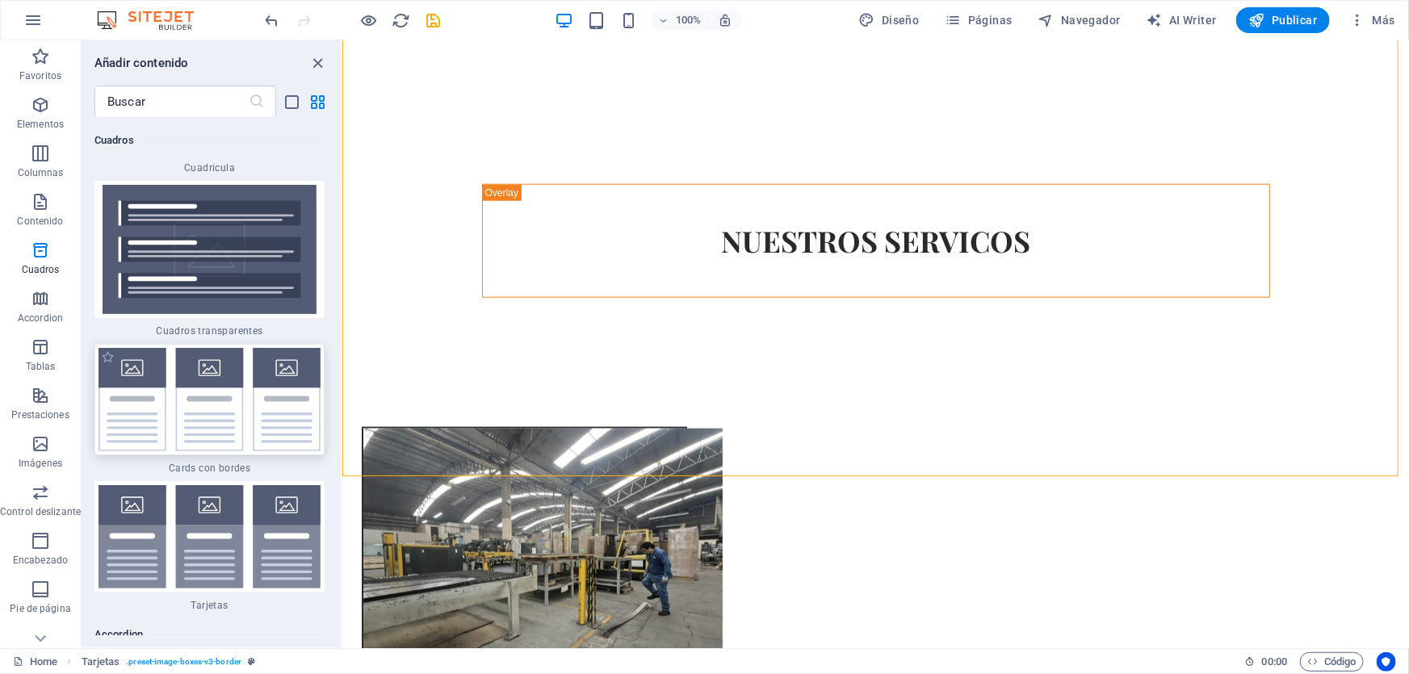
drag, startPoint x: 237, startPoint y: 342, endPoint x: 241, endPoint y: 397, distance: 55.9
click at [237, 348] on img at bounding box center [210, 399] width 222 height 103
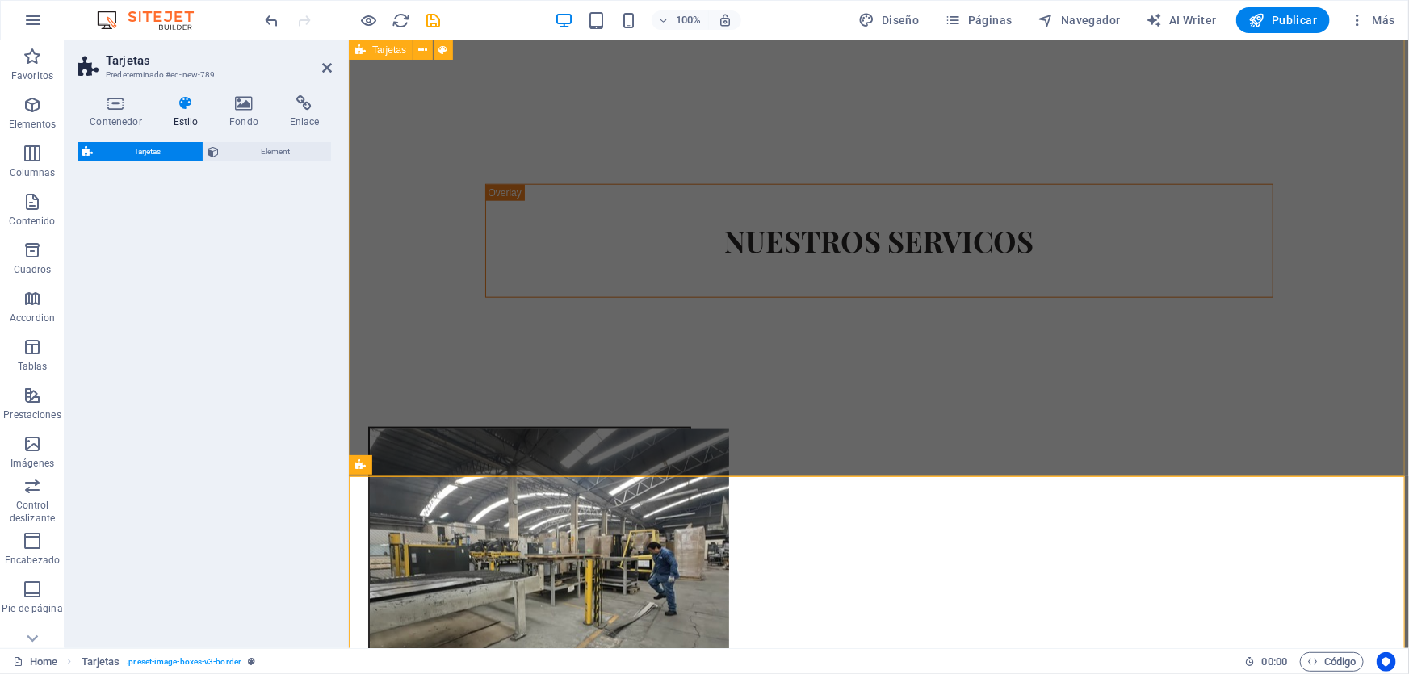
scroll to position [1174, 0]
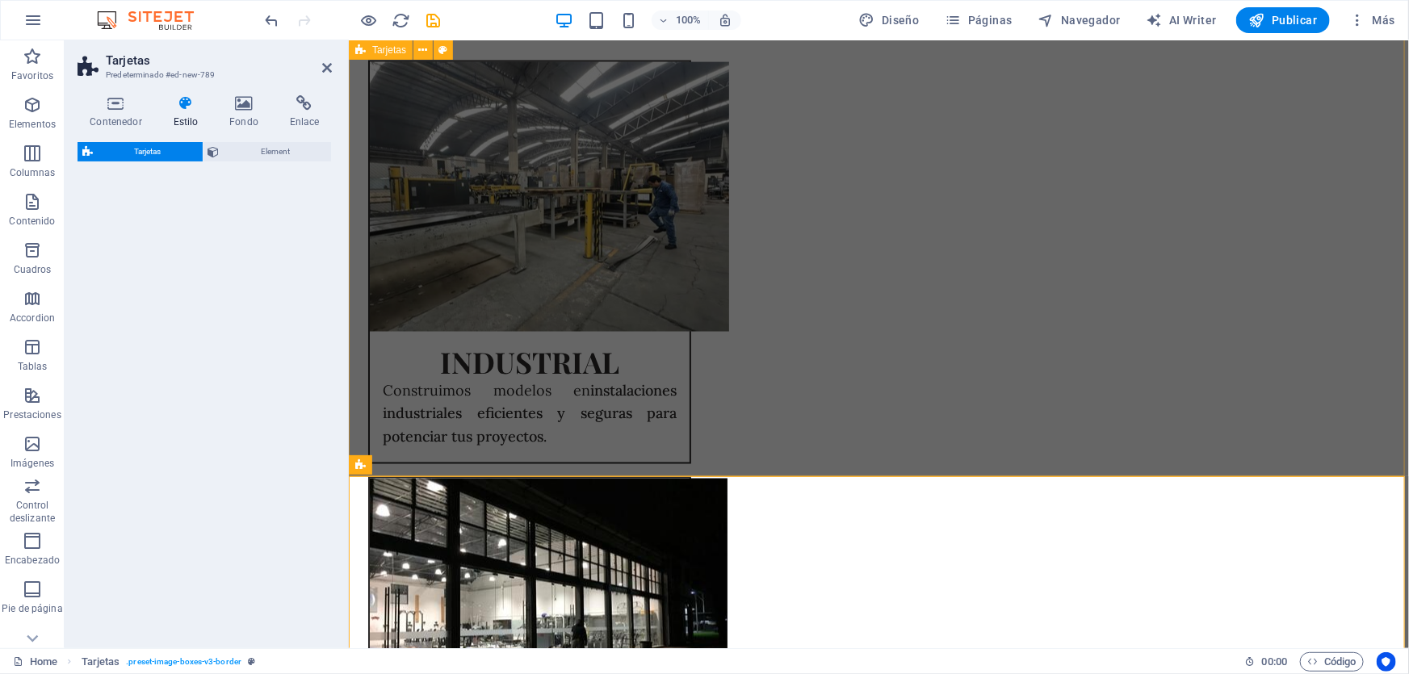
select select "rem"
select select "preset-image-boxes-v3-border"
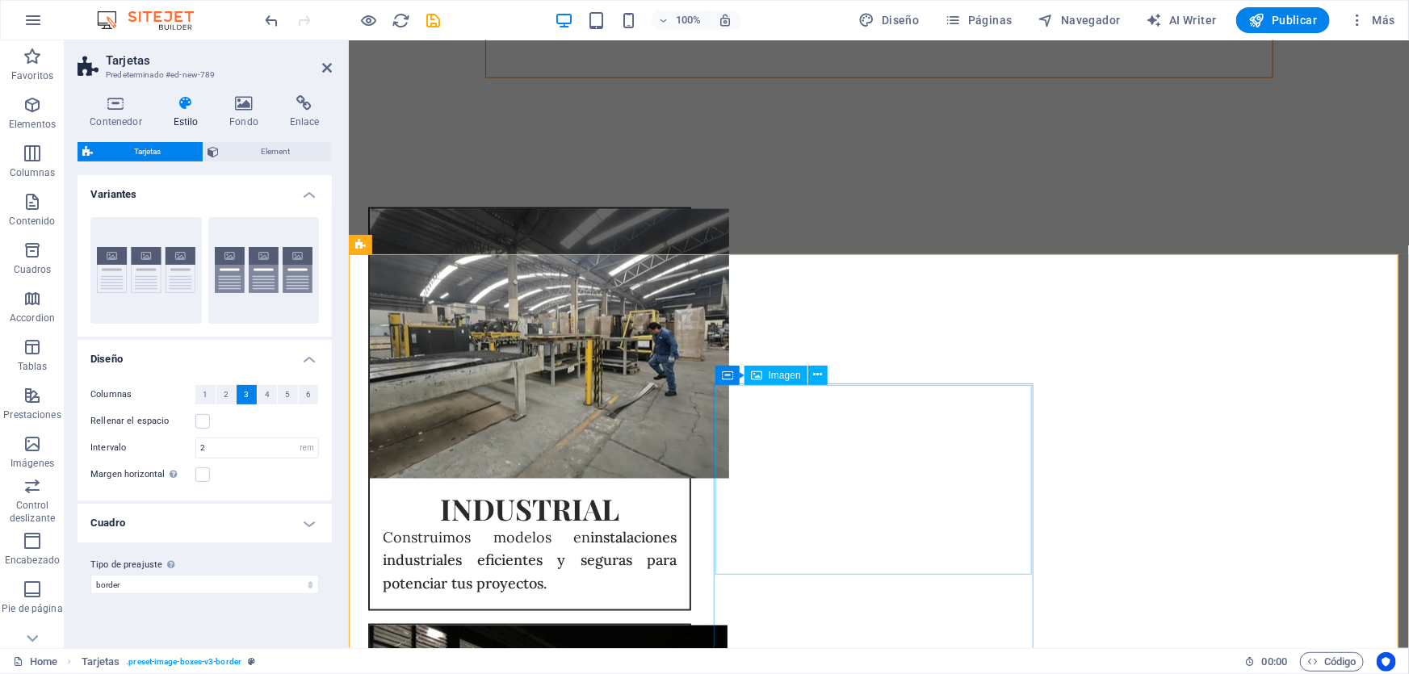
scroll to position [1248, 0]
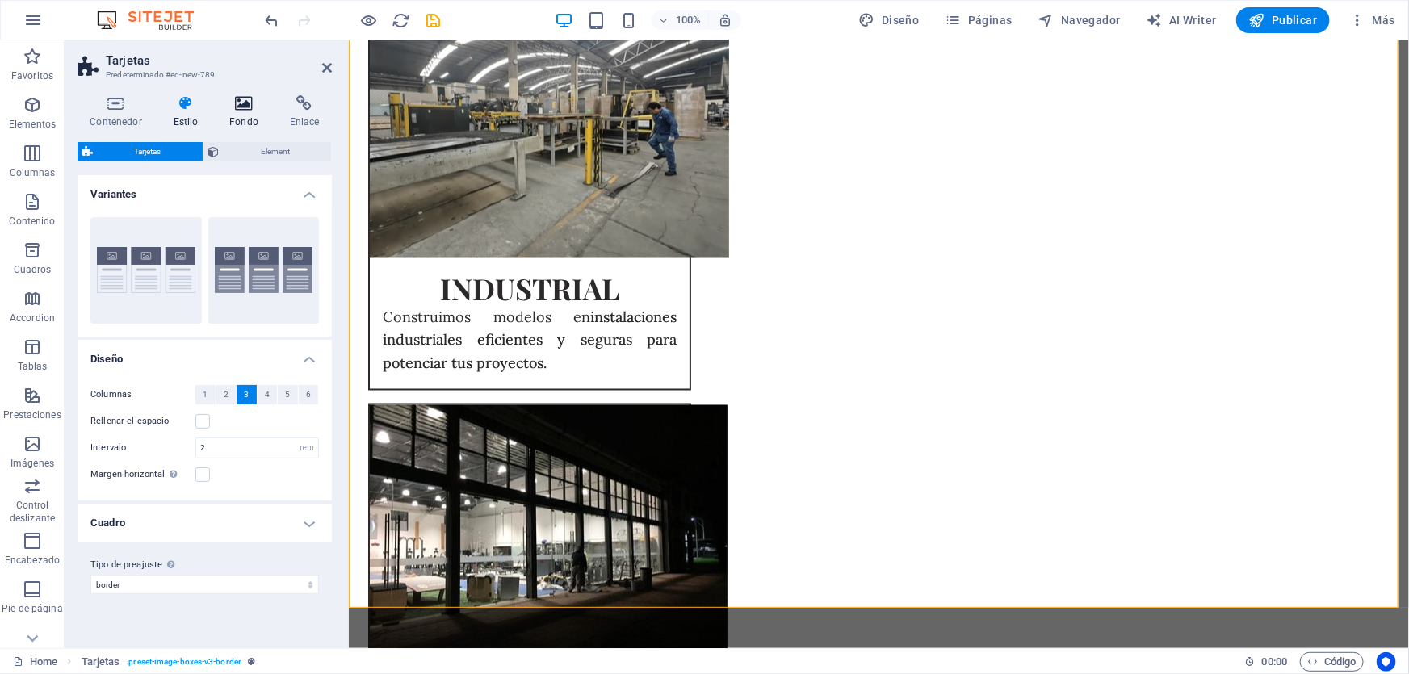
click at [254, 111] on icon at bounding box center [244, 103] width 54 height 16
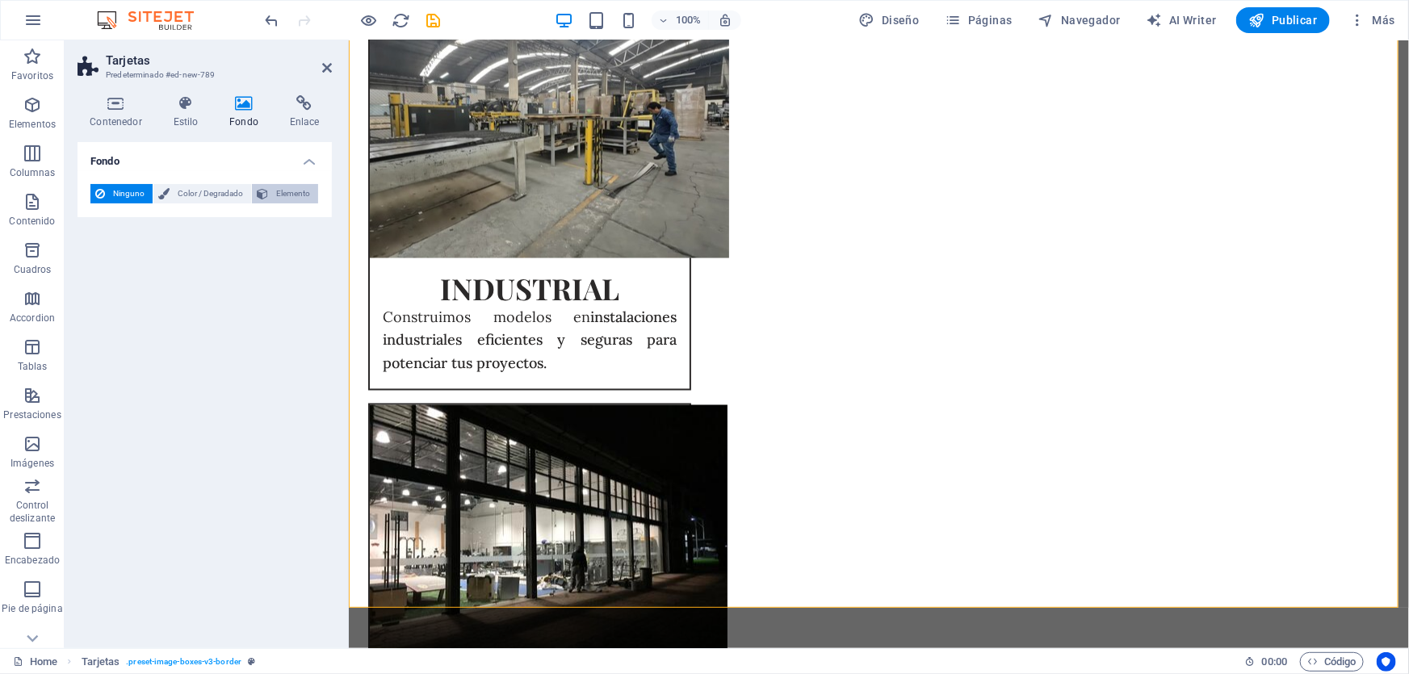
click at [271, 191] on button "Elemento" at bounding box center [285, 193] width 66 height 19
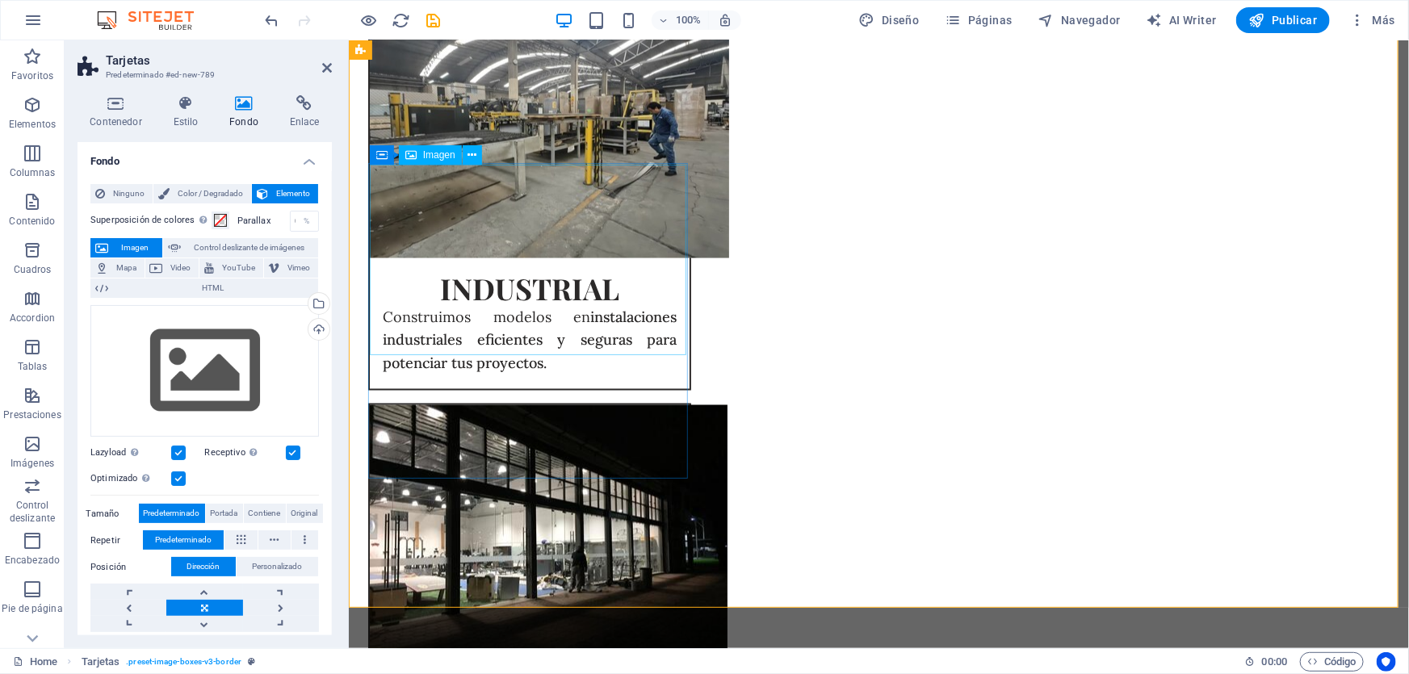
click at [132, 192] on span "Ninguno" at bounding box center [129, 193] width 38 height 19
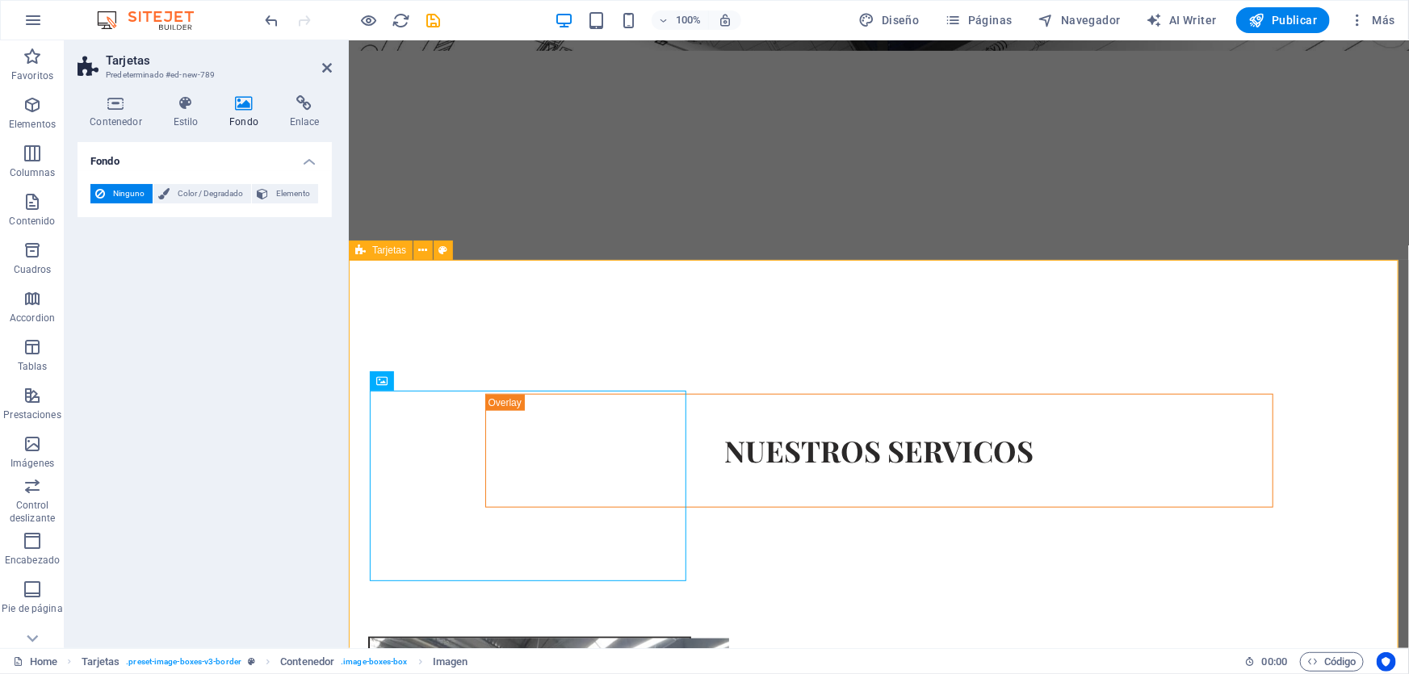
scroll to position [1027, 0]
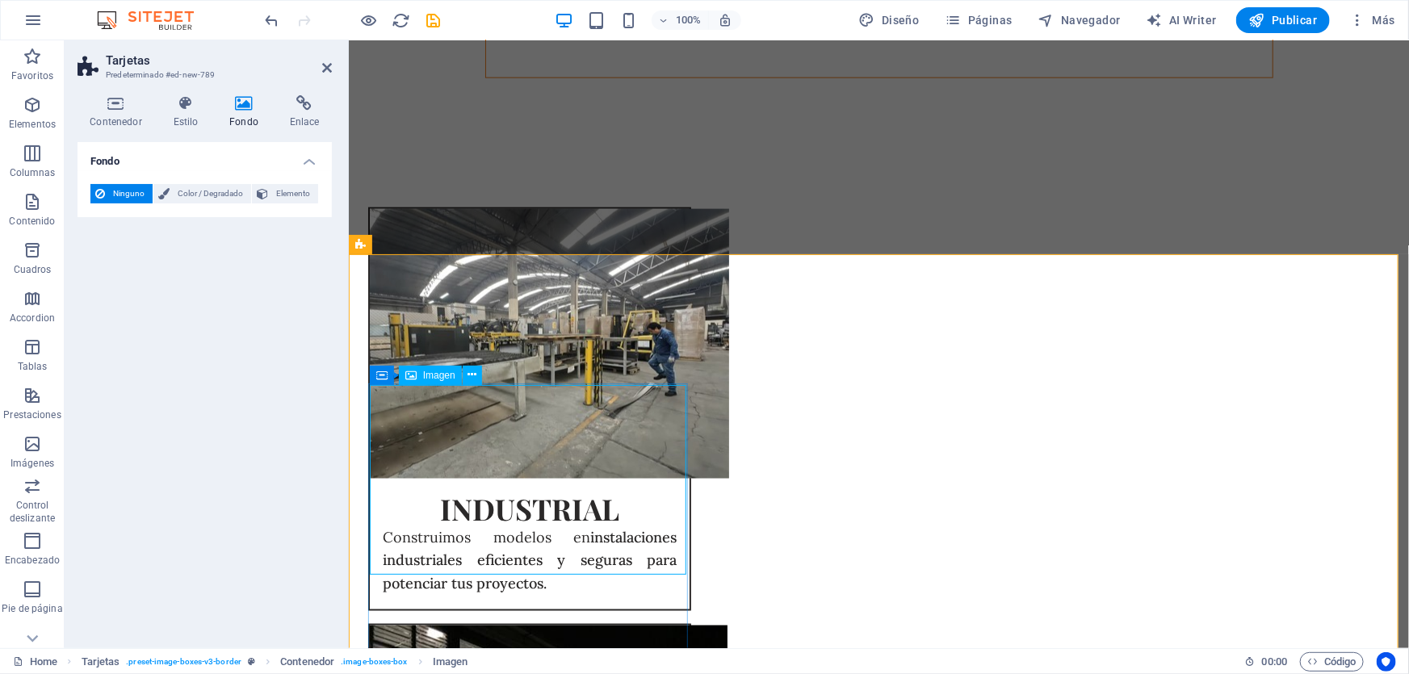
select select "%"
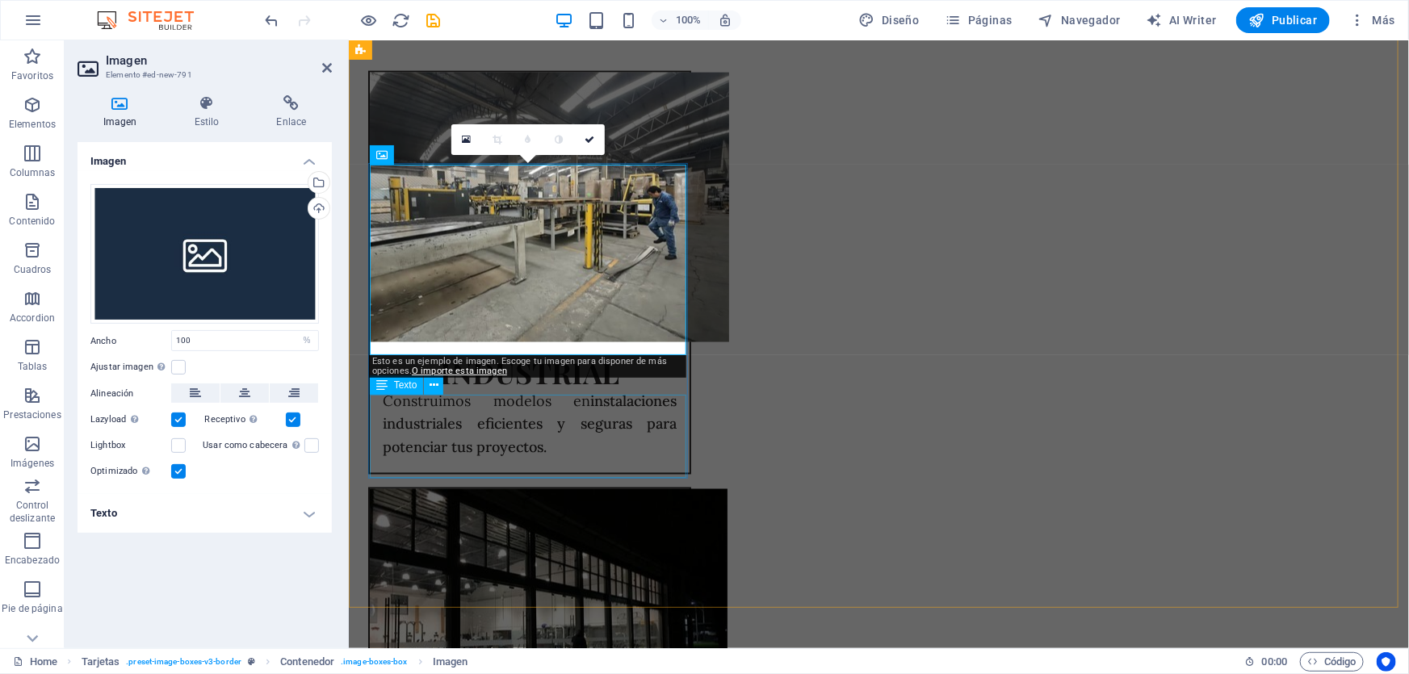
scroll to position [1248, 0]
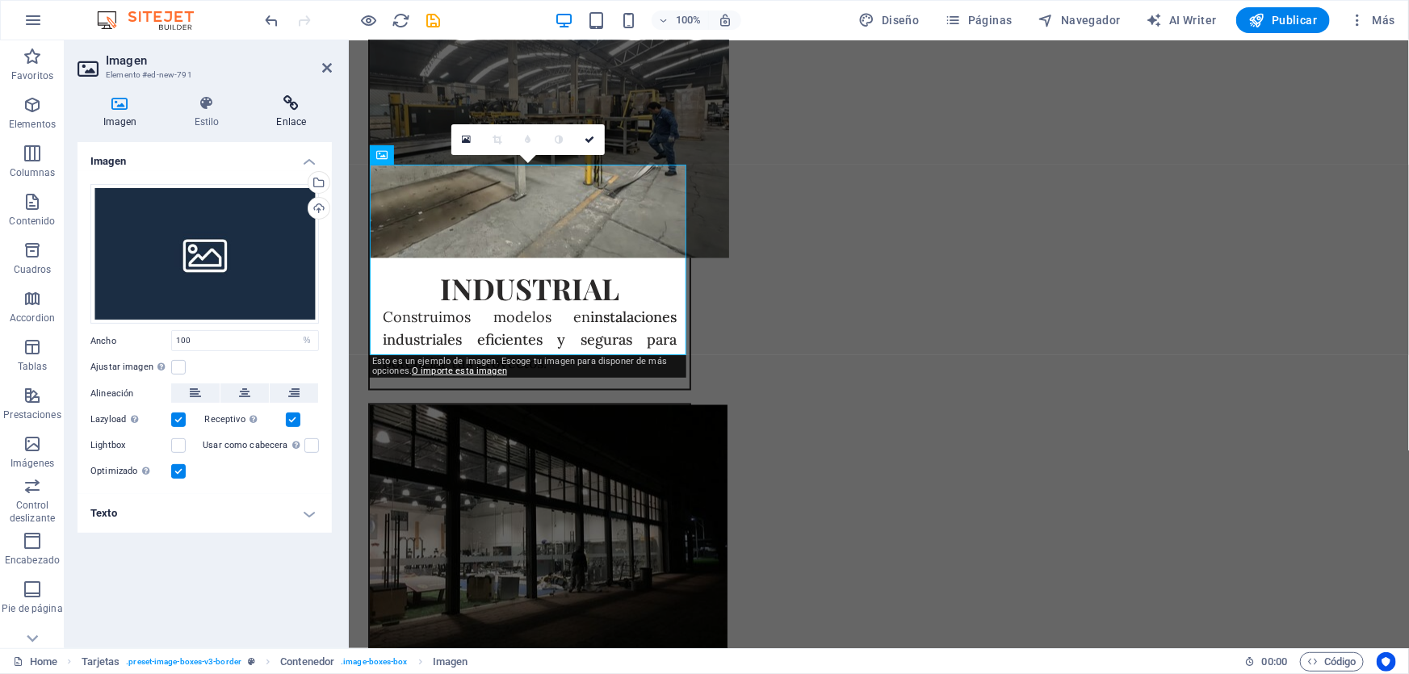
click at [306, 109] on icon at bounding box center [291, 103] width 81 height 16
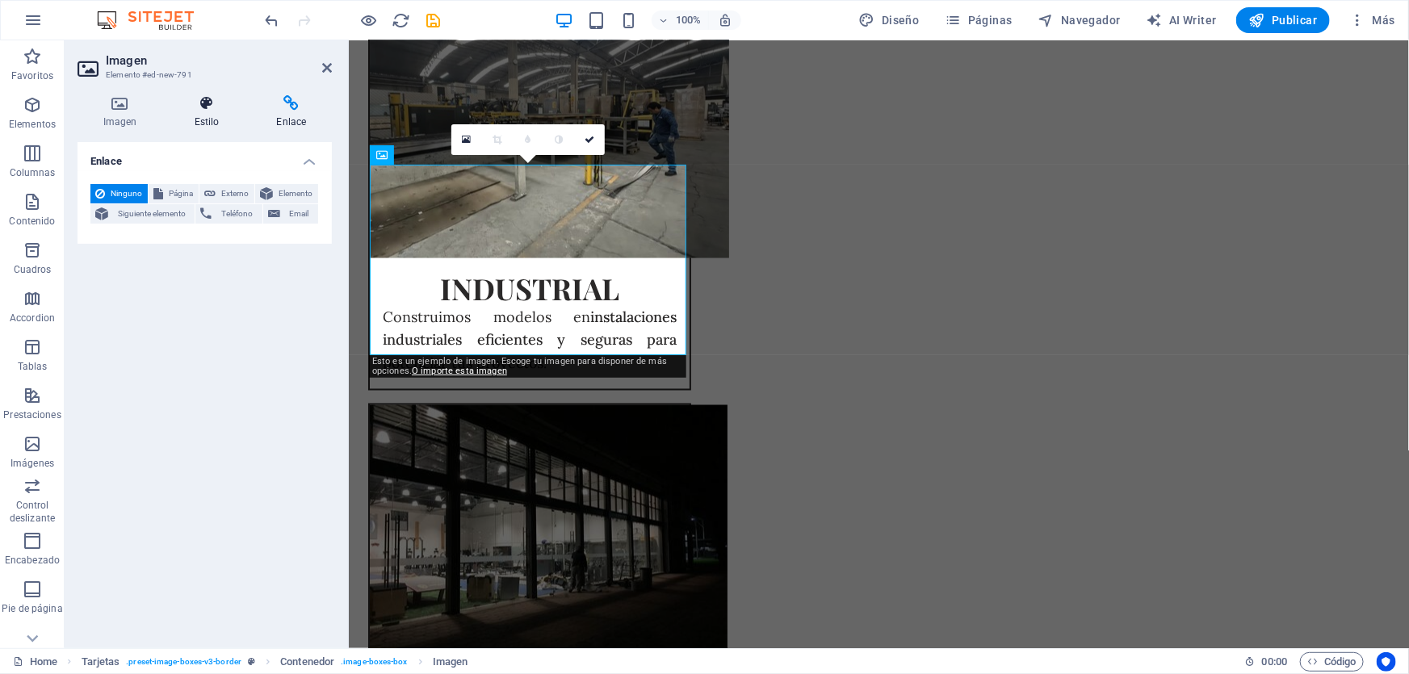
click at [201, 113] on h4 "Estilo" at bounding box center [210, 112] width 82 height 34
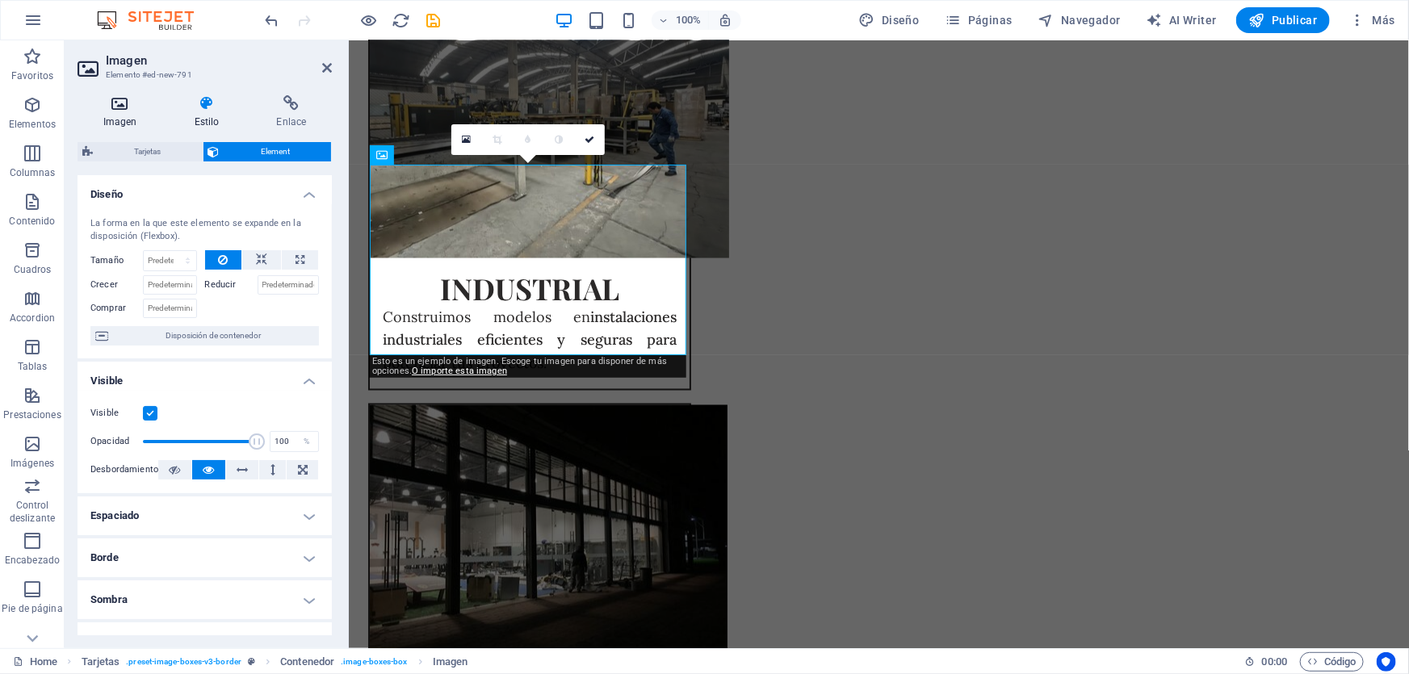
click at [129, 123] on h4 "Imagen" at bounding box center [123, 112] width 91 height 34
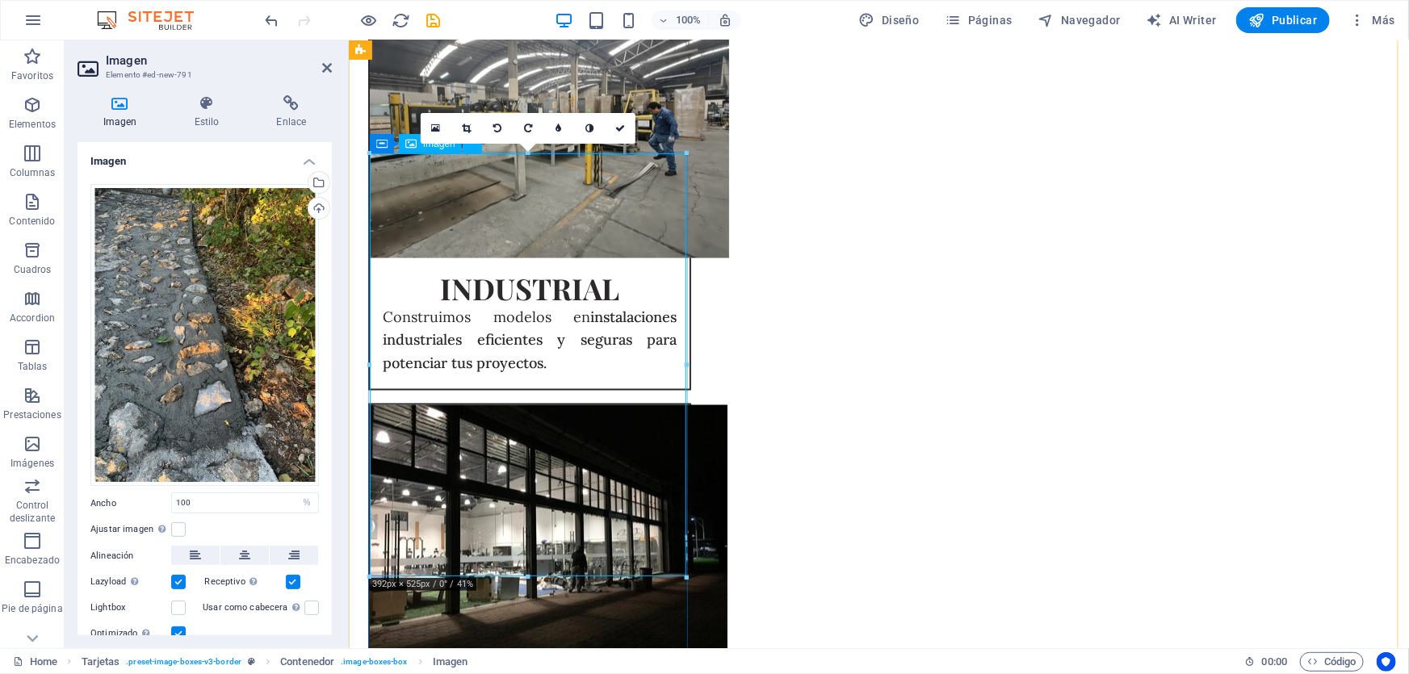
scroll to position [1395, 0]
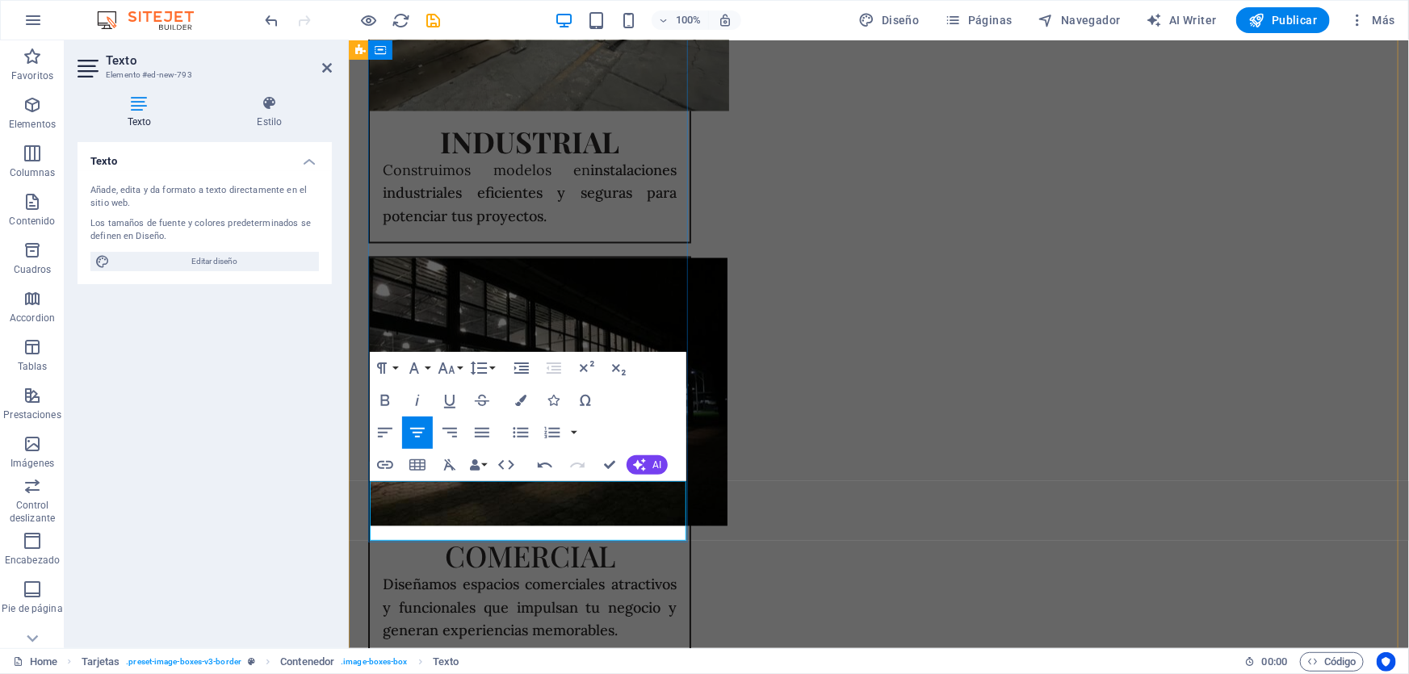
click at [476, 425] on icon "button" at bounding box center [481, 432] width 19 height 19
click at [443, 367] on icon "button" at bounding box center [446, 368] width 19 height 19
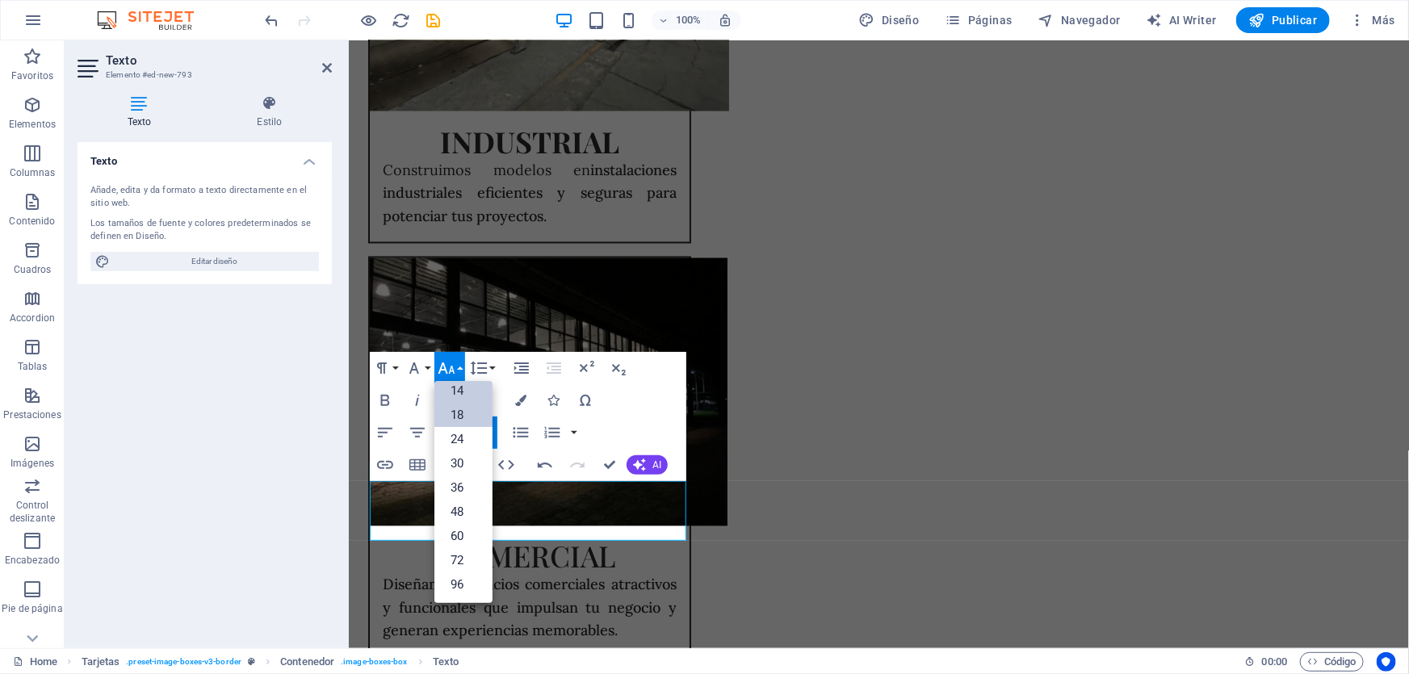
scroll to position [129, 0]
click at [460, 415] on link "18" at bounding box center [463, 416] width 58 height 24
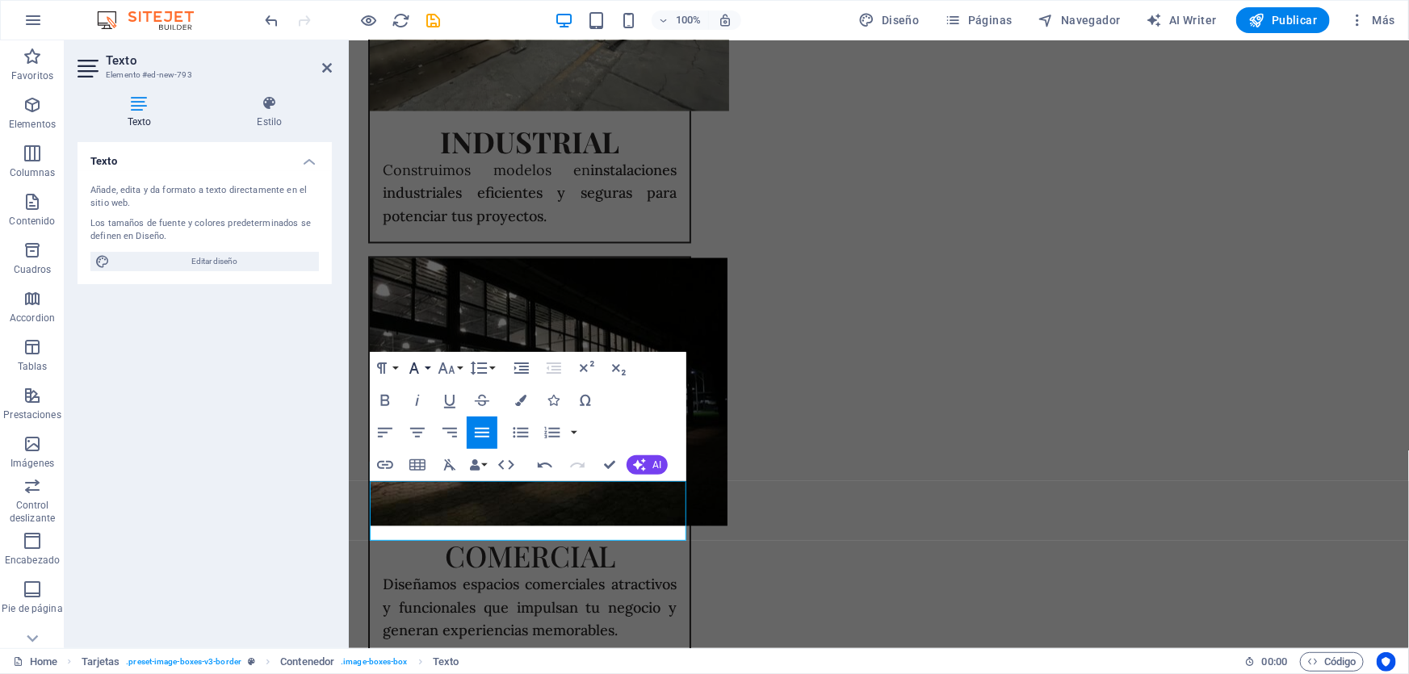
click at [426, 365] on button "Font Family" at bounding box center [417, 368] width 31 height 32
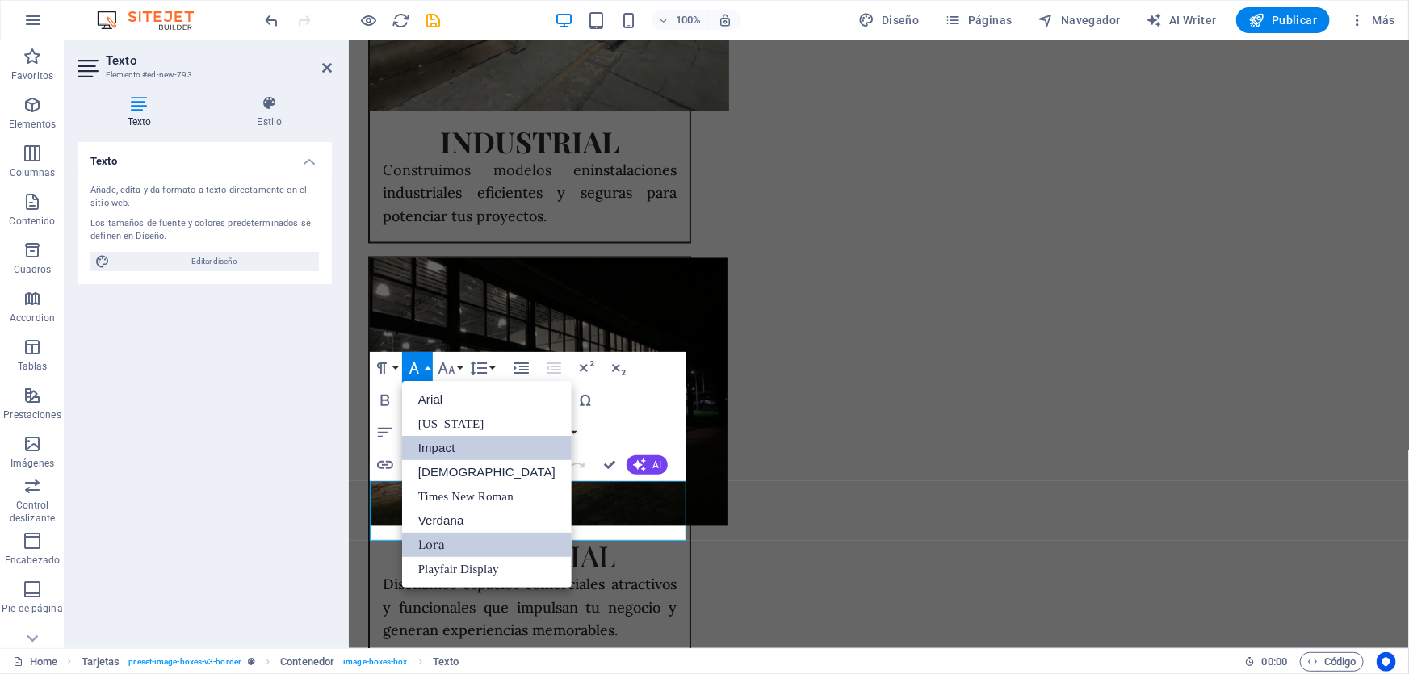
scroll to position [0, 0]
click at [436, 540] on link "Lora" at bounding box center [487, 545] width 170 height 24
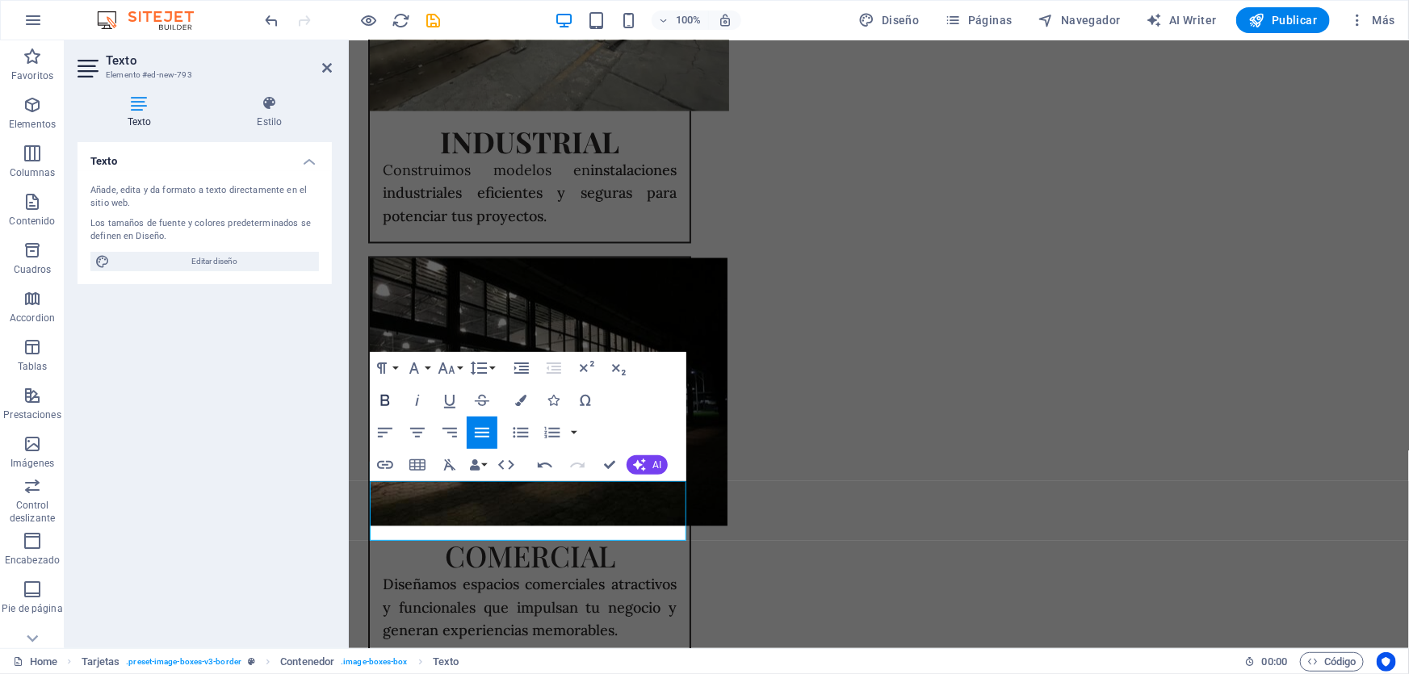
click at [388, 406] on icon "button" at bounding box center [385, 400] width 19 height 19
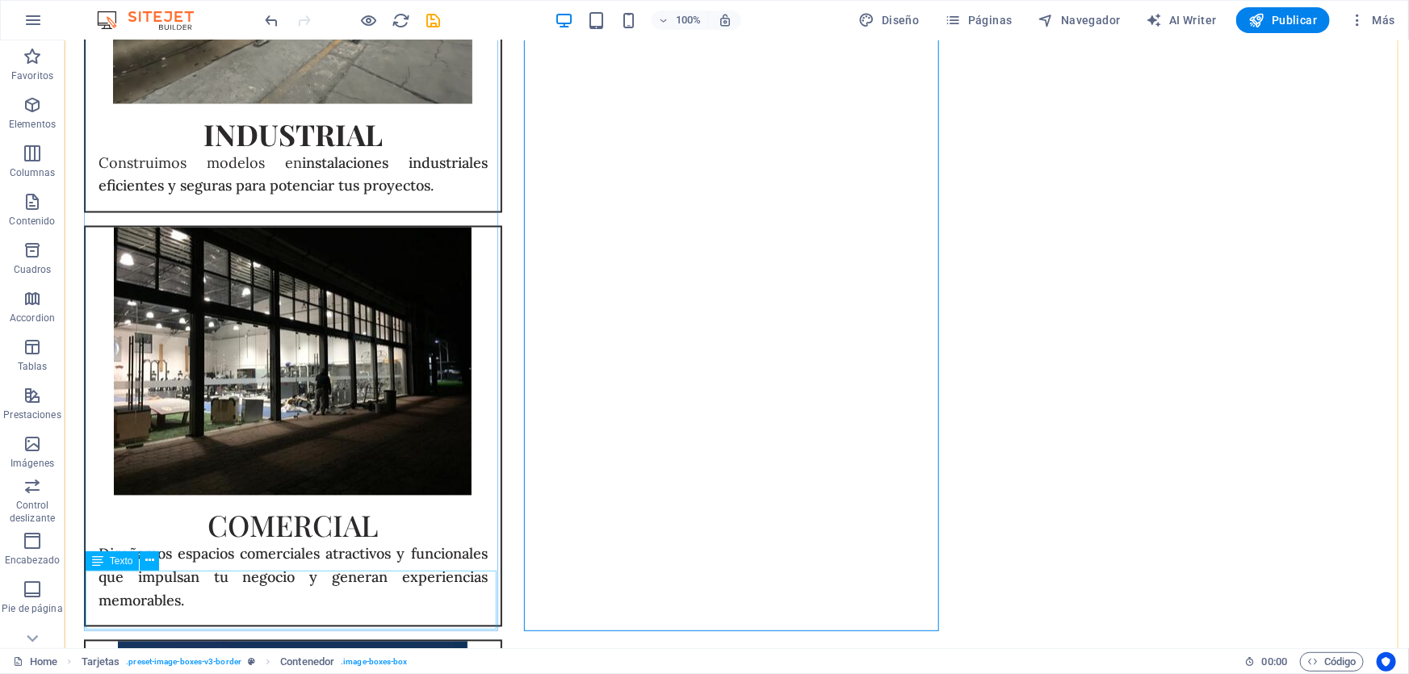
scroll to position [1549, 0]
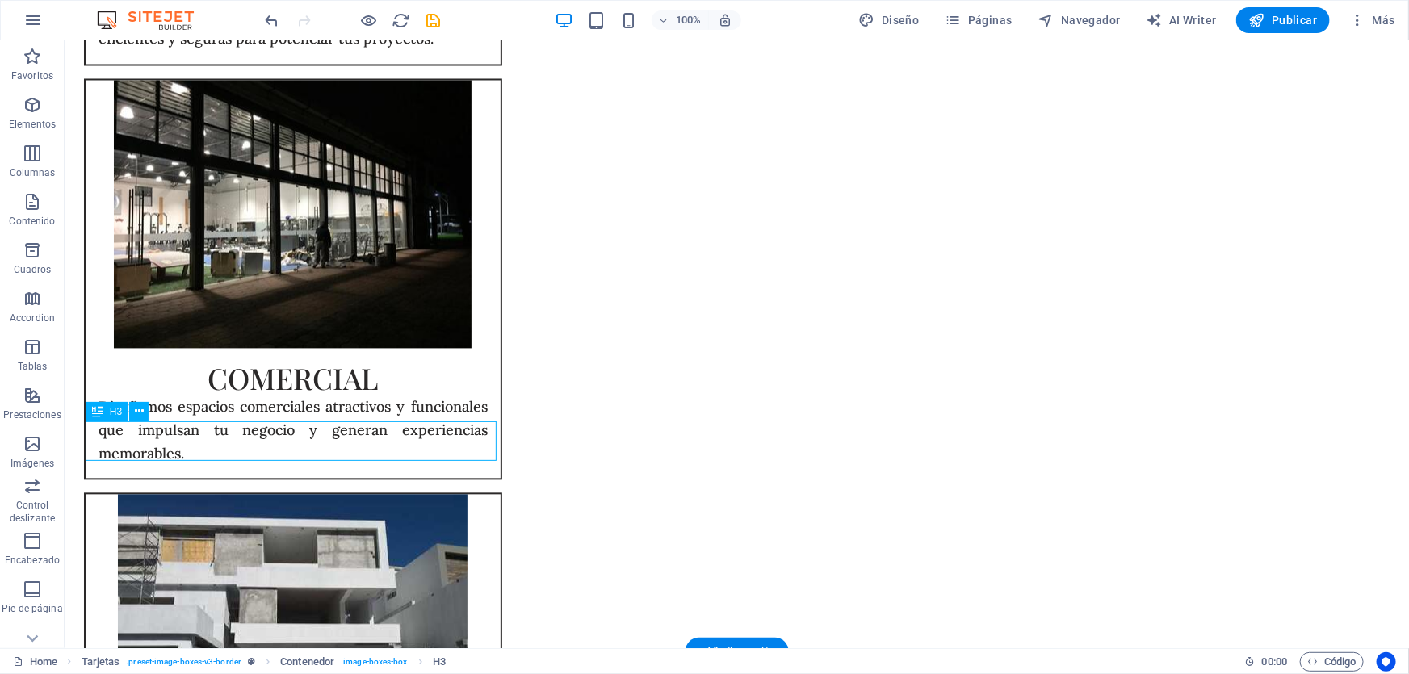
click at [275, 447] on div "H1 Superposición Texto Imagen flotante Tarjetas Contenedor Imagen Contenedor H1…" at bounding box center [737, 344] width 1345 height 608
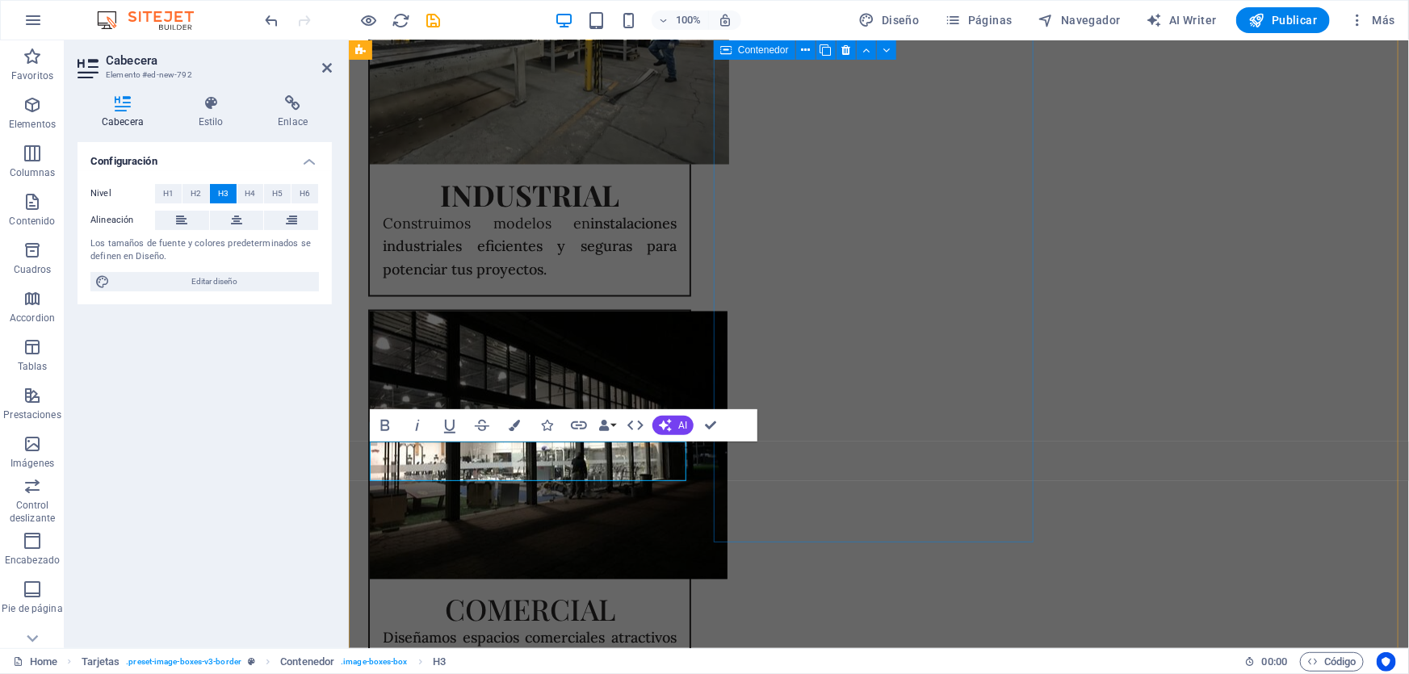
scroll to position [1395, 0]
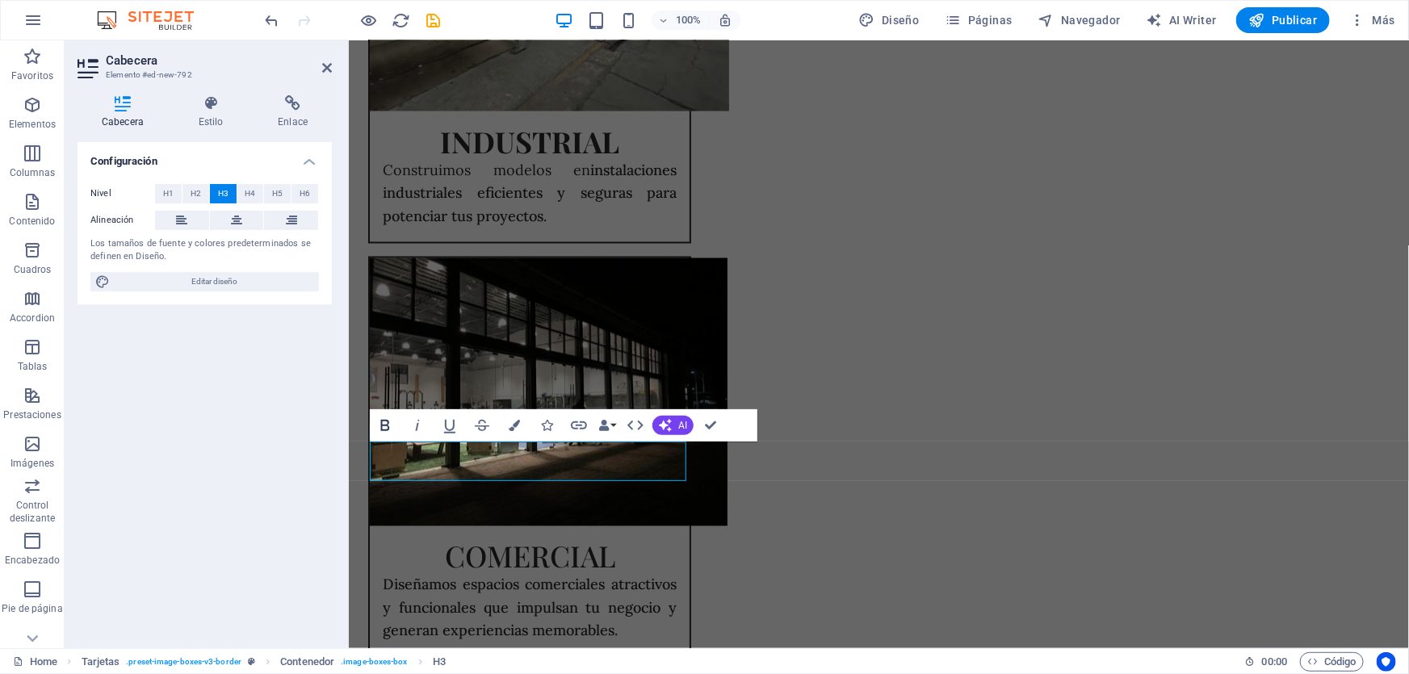
click at [388, 428] on icon "button" at bounding box center [384, 425] width 9 height 11
click at [519, 422] on button "Colors" at bounding box center [514, 425] width 31 height 32
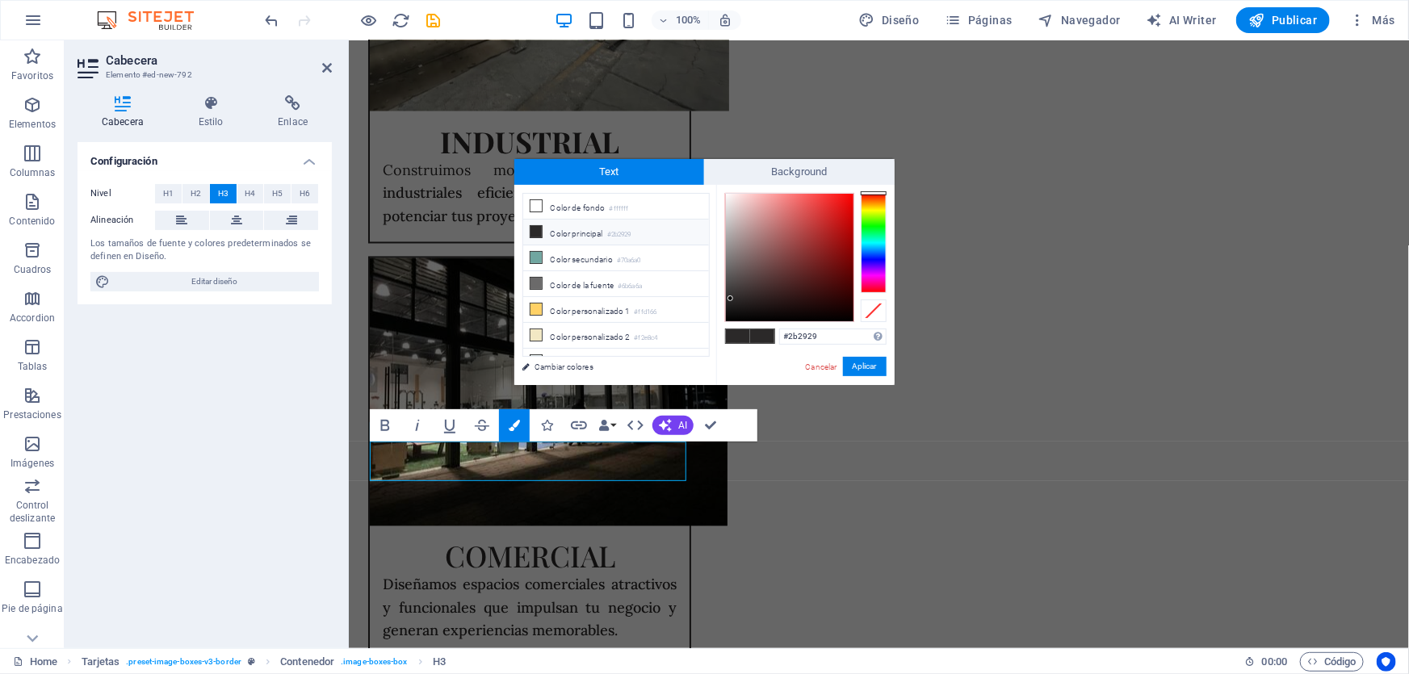
click at [571, 227] on li "Color principal #2b2929" at bounding box center [616, 233] width 186 height 26
click at [859, 361] on button "Aplicar" at bounding box center [865, 366] width 44 height 19
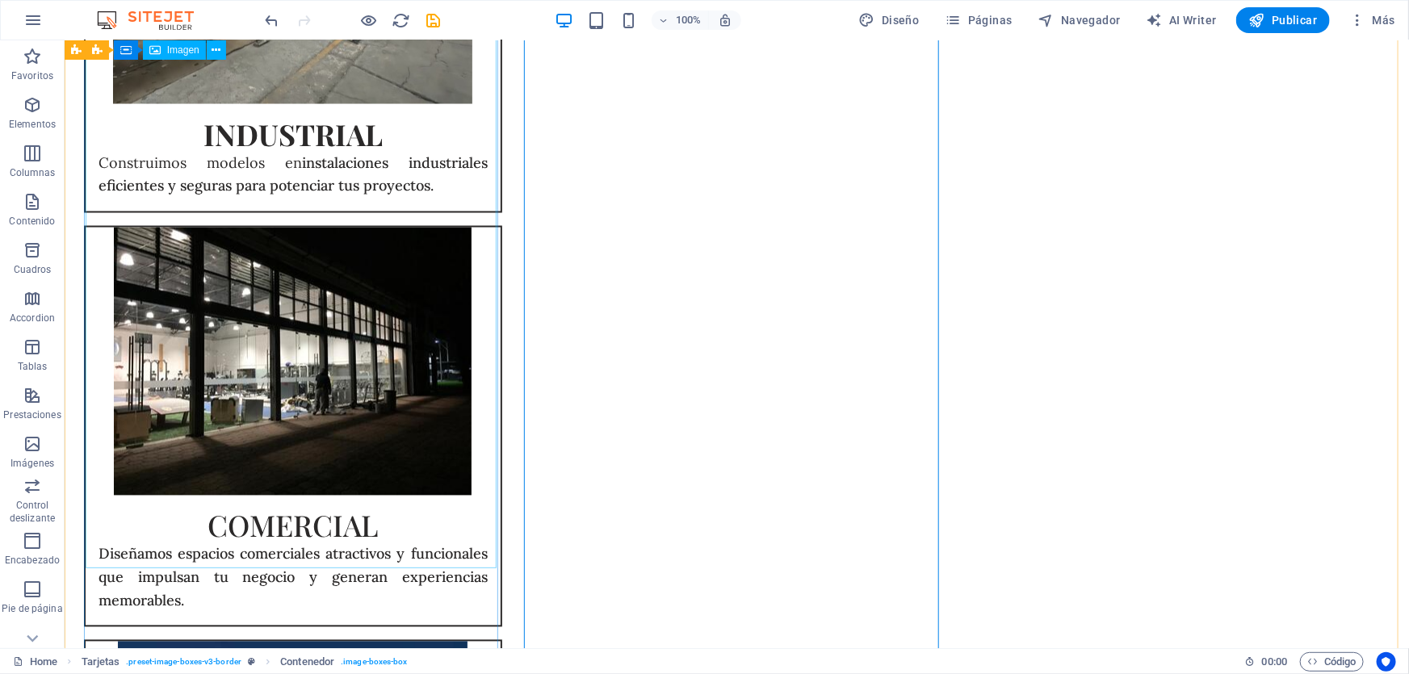
select select "%"
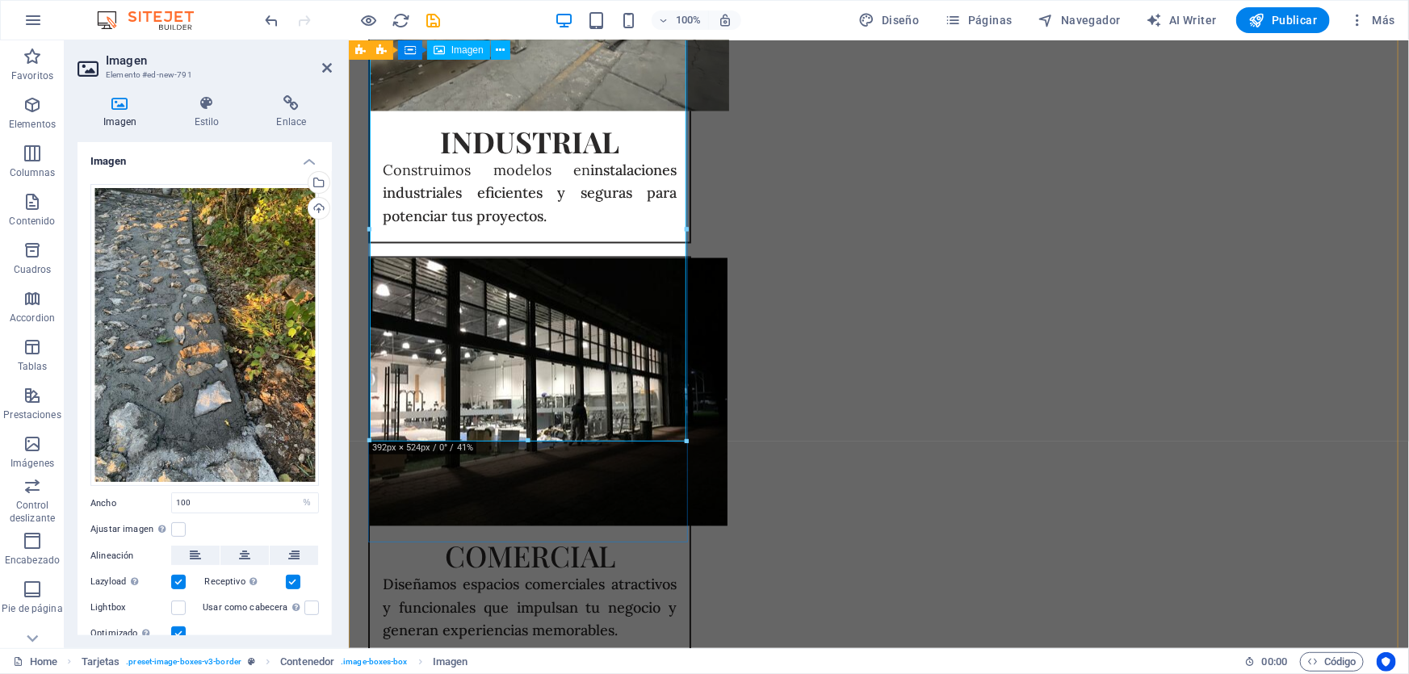
drag, startPoint x: 875, startPoint y: 480, endPoint x: 536, endPoint y: 290, distance: 389.1
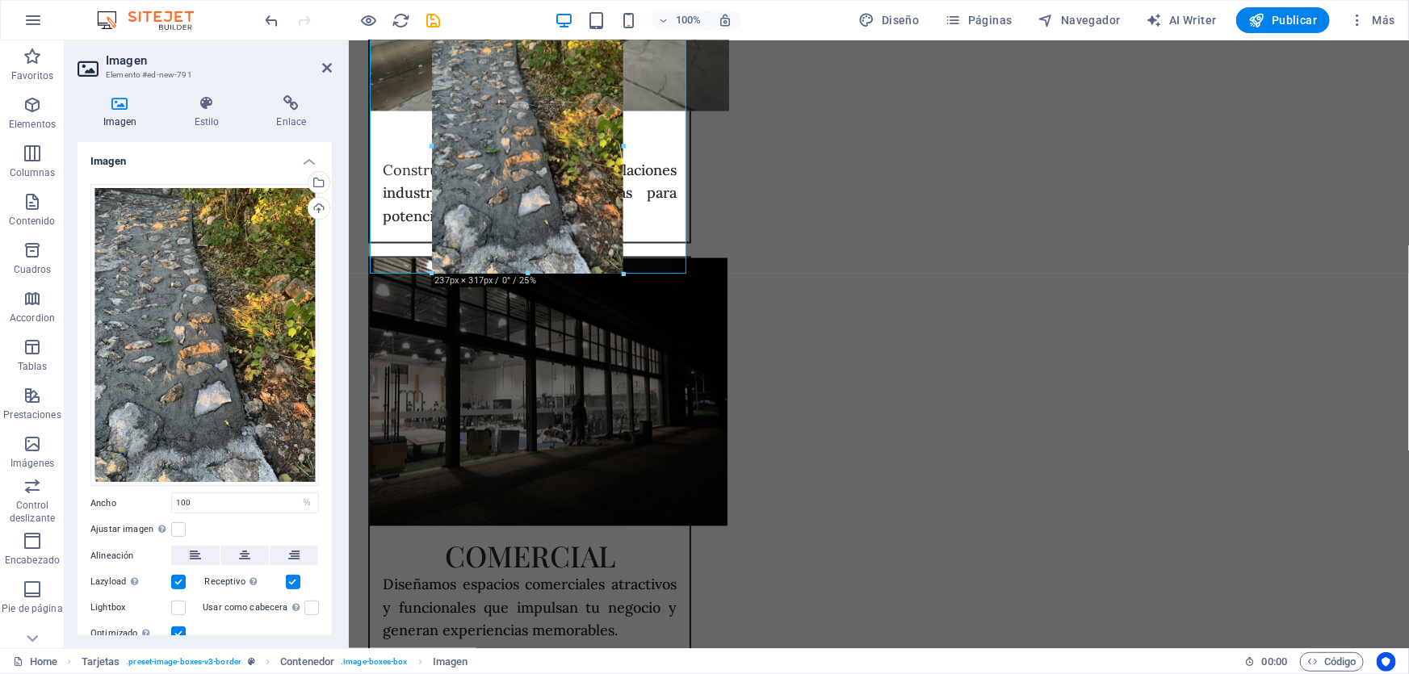
drag, startPoint x: 530, startPoint y: 441, endPoint x: 321, endPoint y: 327, distance: 238.1
type input "237"
select select "px"
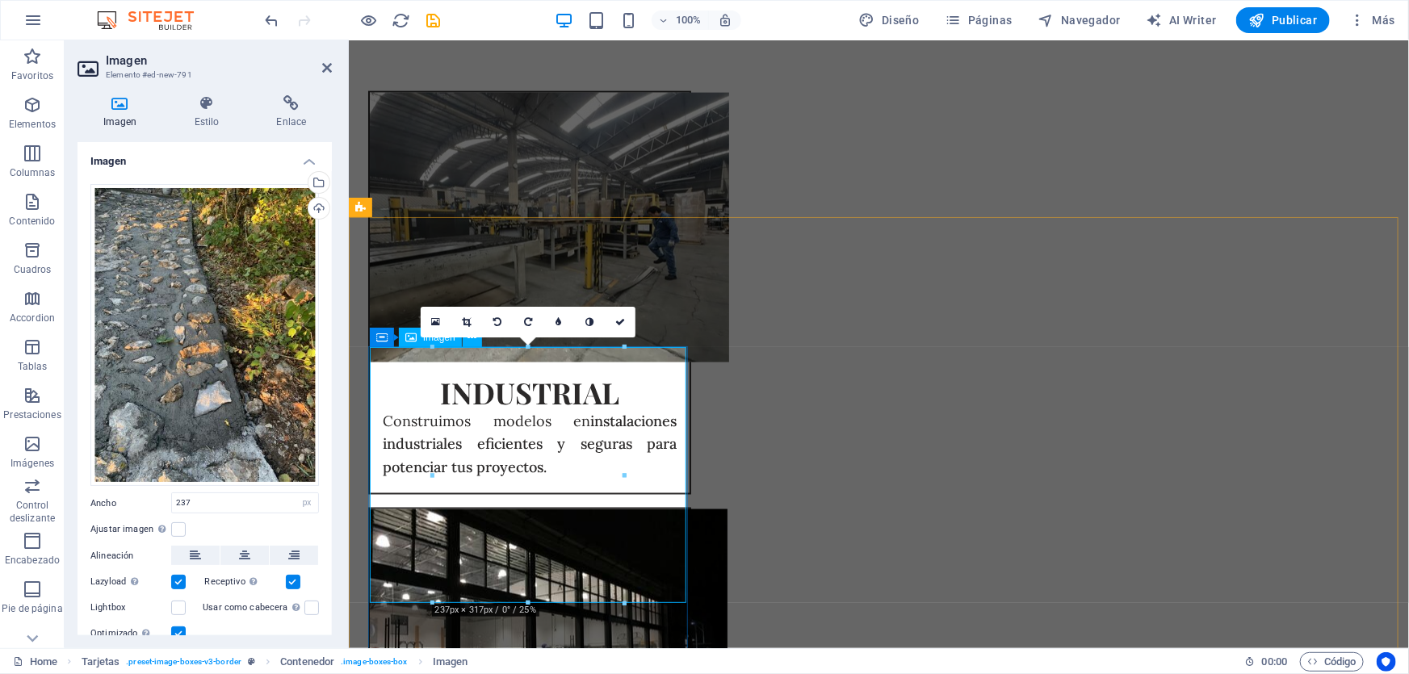
scroll to position [1174, 0]
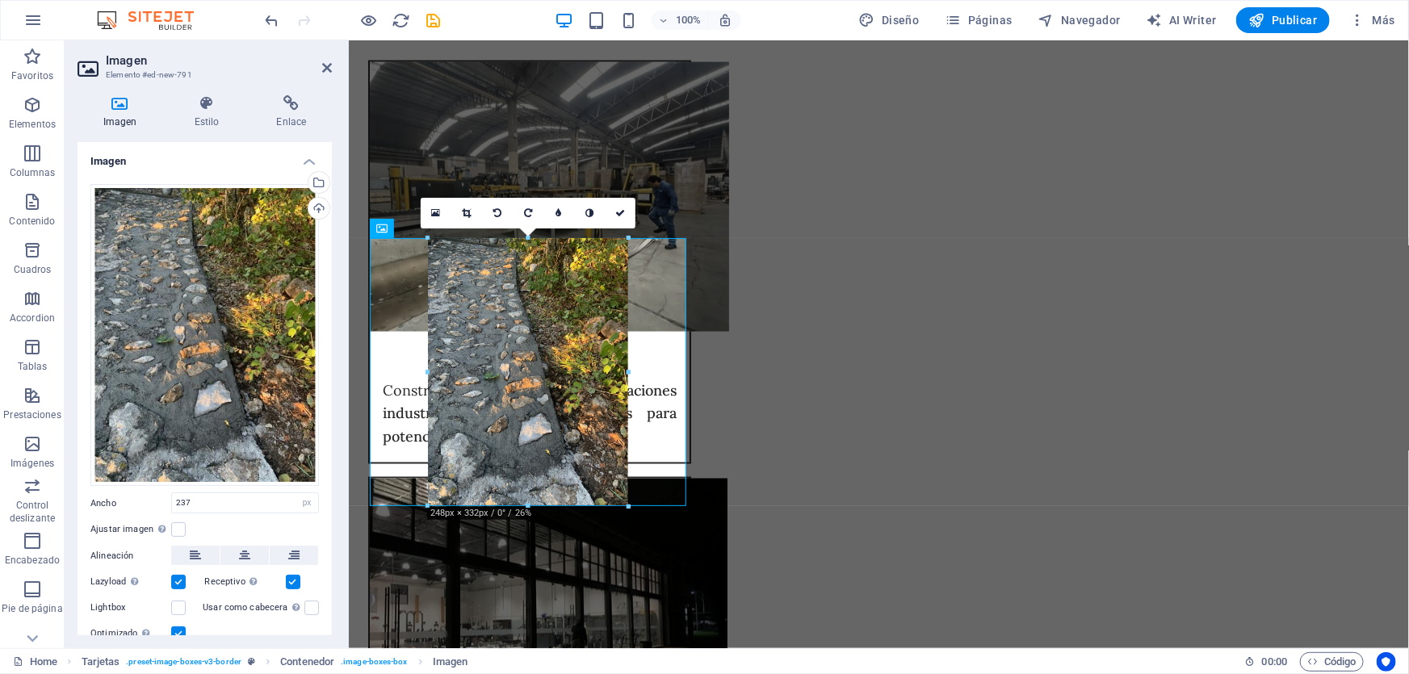
drag, startPoint x: 623, startPoint y: 365, endPoint x: 254, endPoint y: 296, distance: 376.2
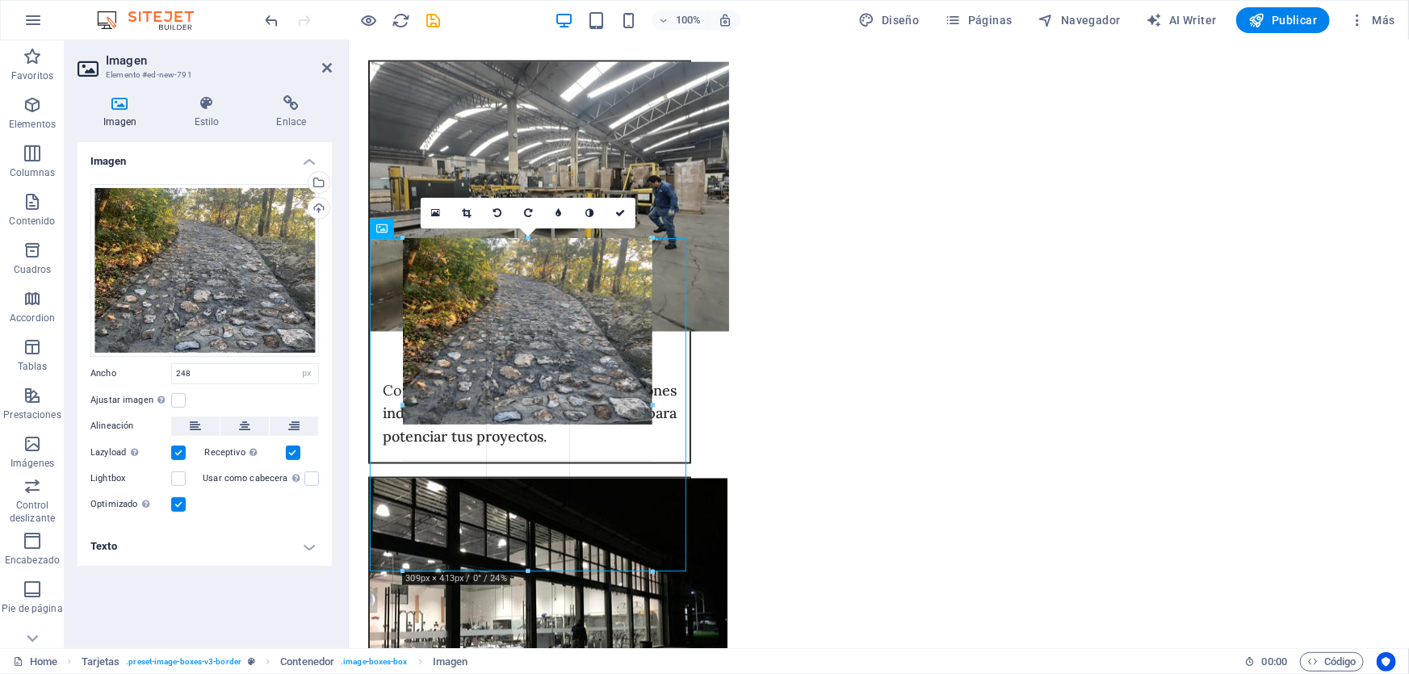
drag, startPoint x: 428, startPoint y: 370, endPoint x: 63, endPoint y: 336, distance: 366.6
type input "309"
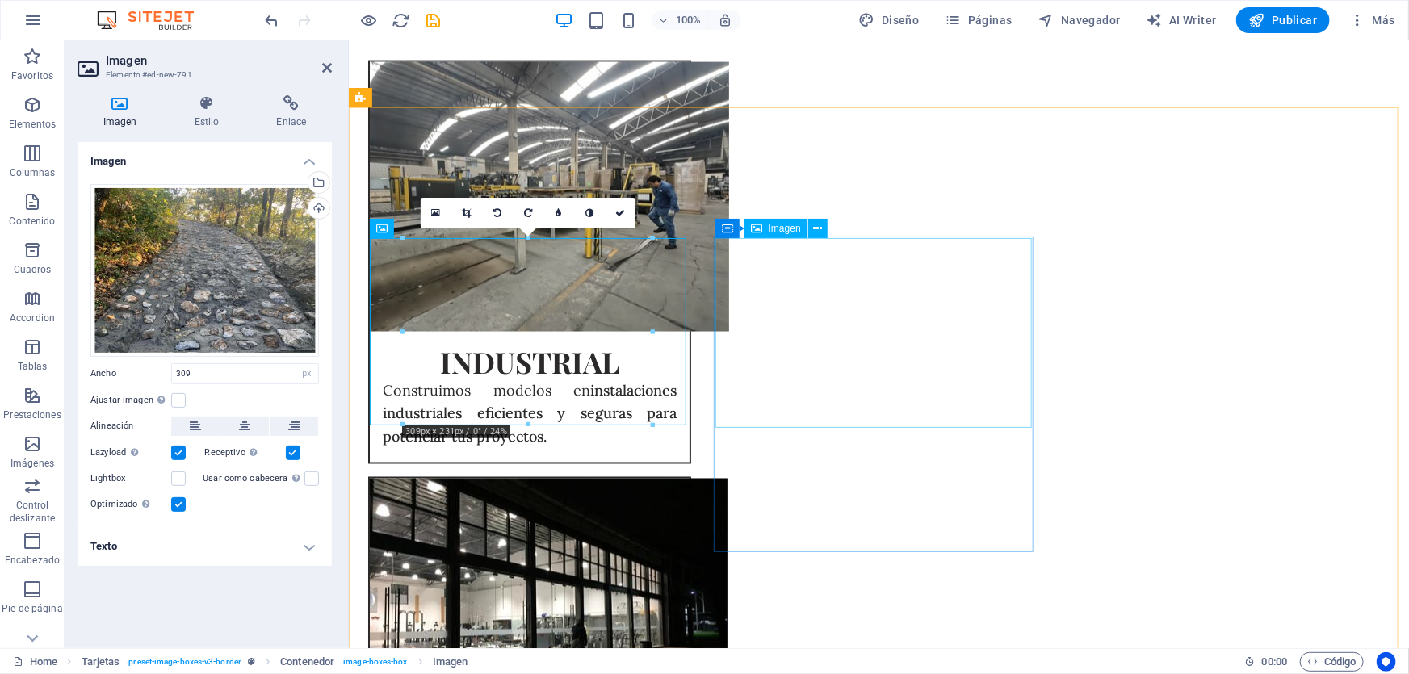
select select "%"
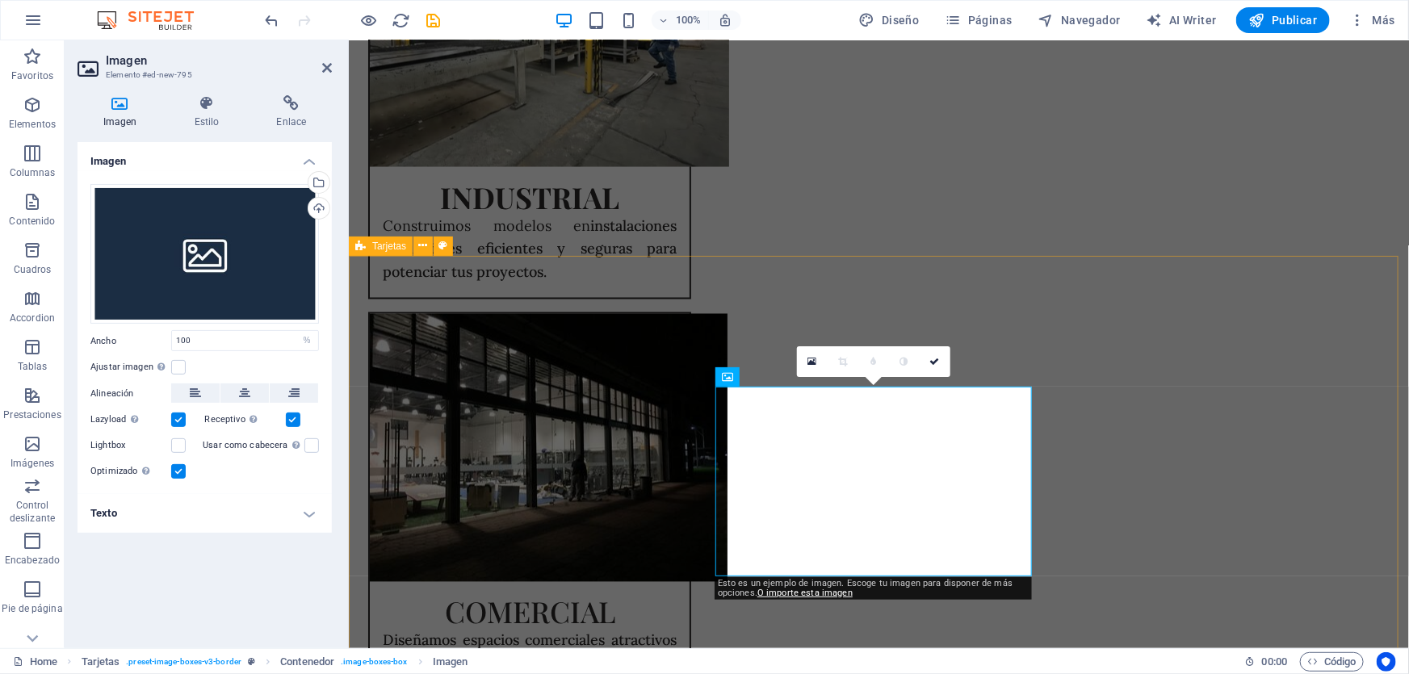
scroll to position [1395, 0]
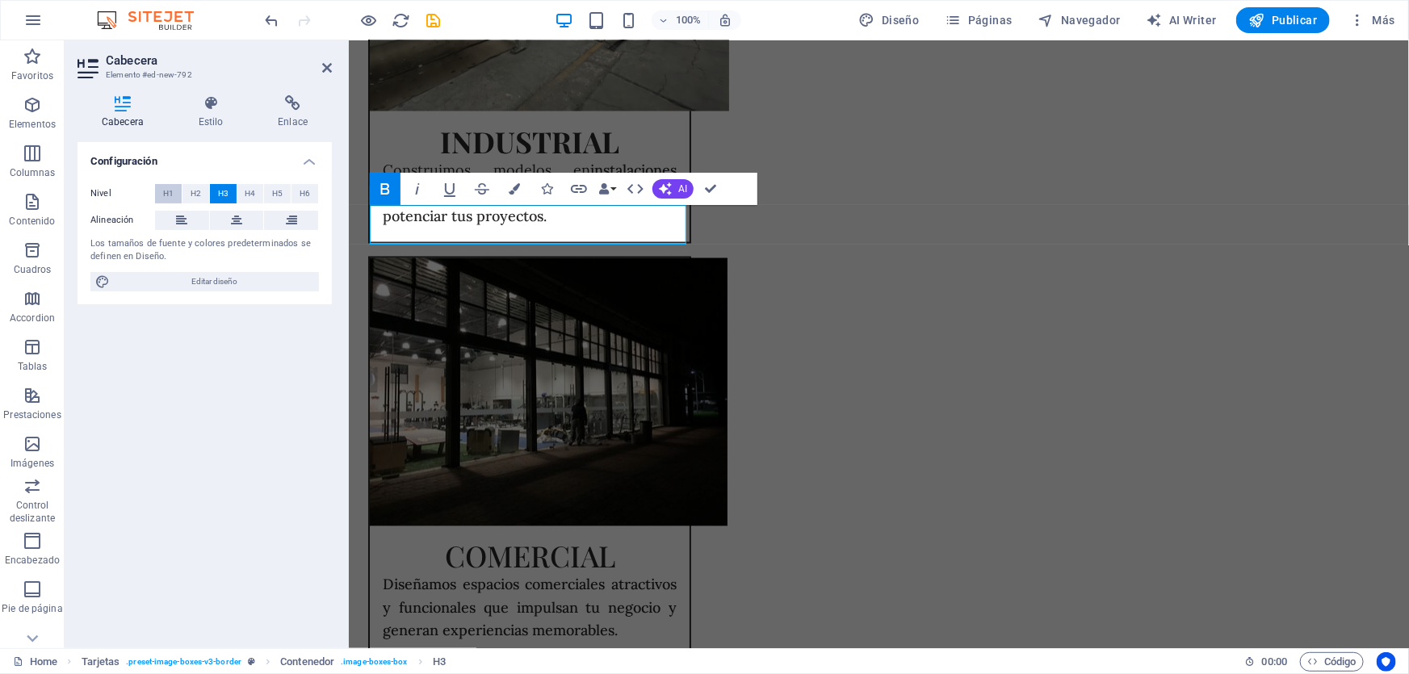
click at [171, 193] on span "H1" at bounding box center [168, 193] width 10 height 19
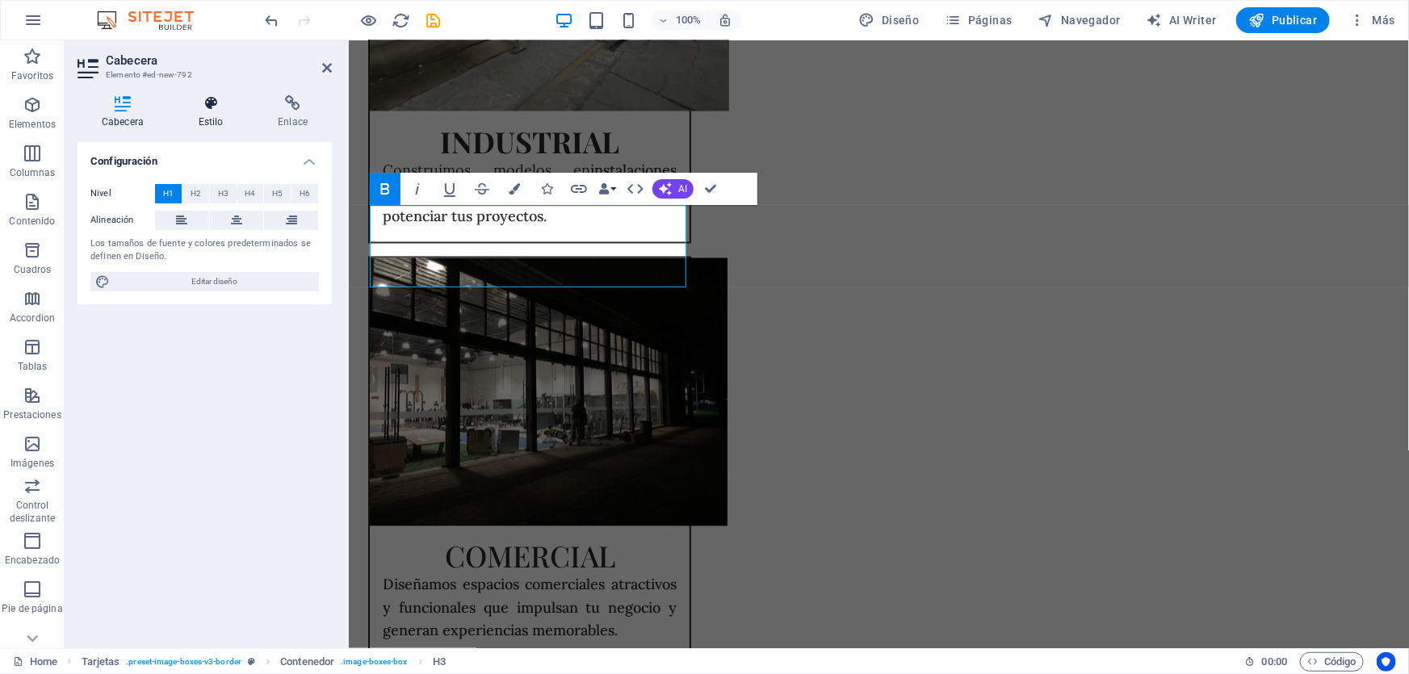
click at [212, 112] on h4 "Estilo" at bounding box center [214, 112] width 80 height 34
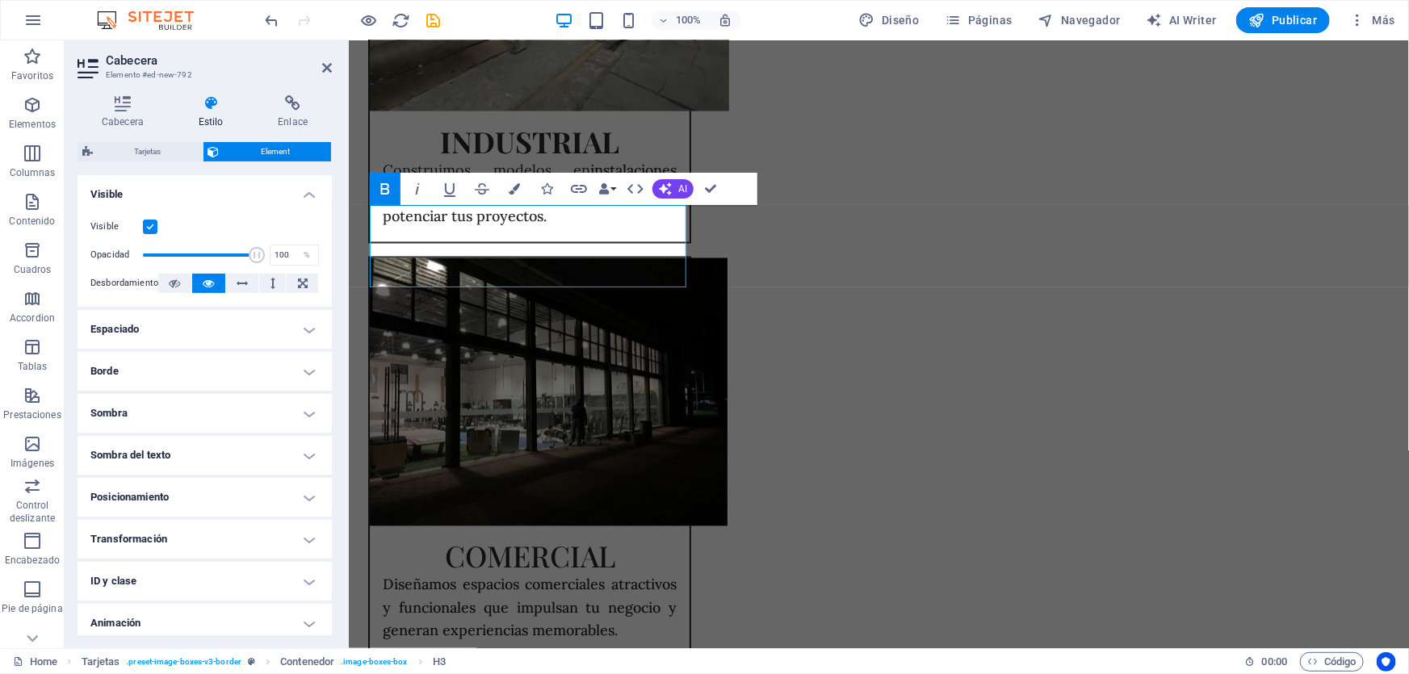
scroll to position [234, 0]
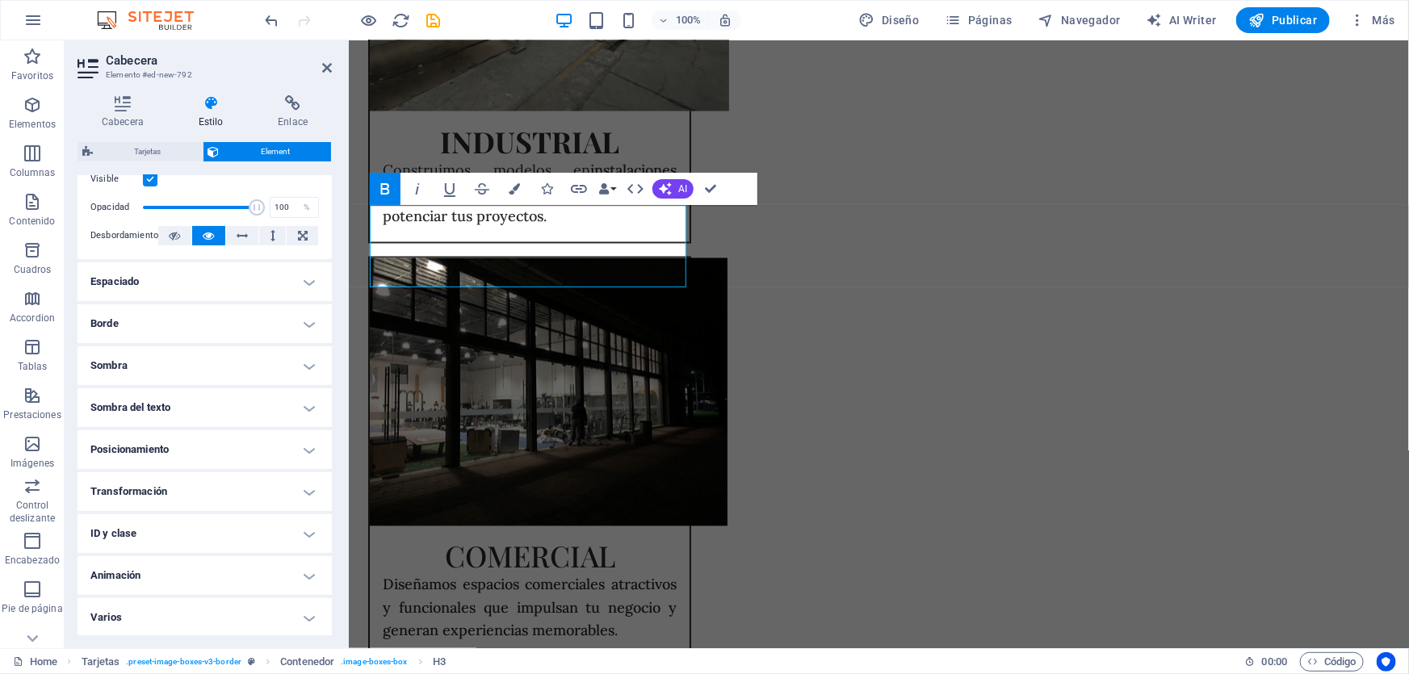
click at [190, 573] on h4 "Animación" at bounding box center [205, 575] width 254 height 39
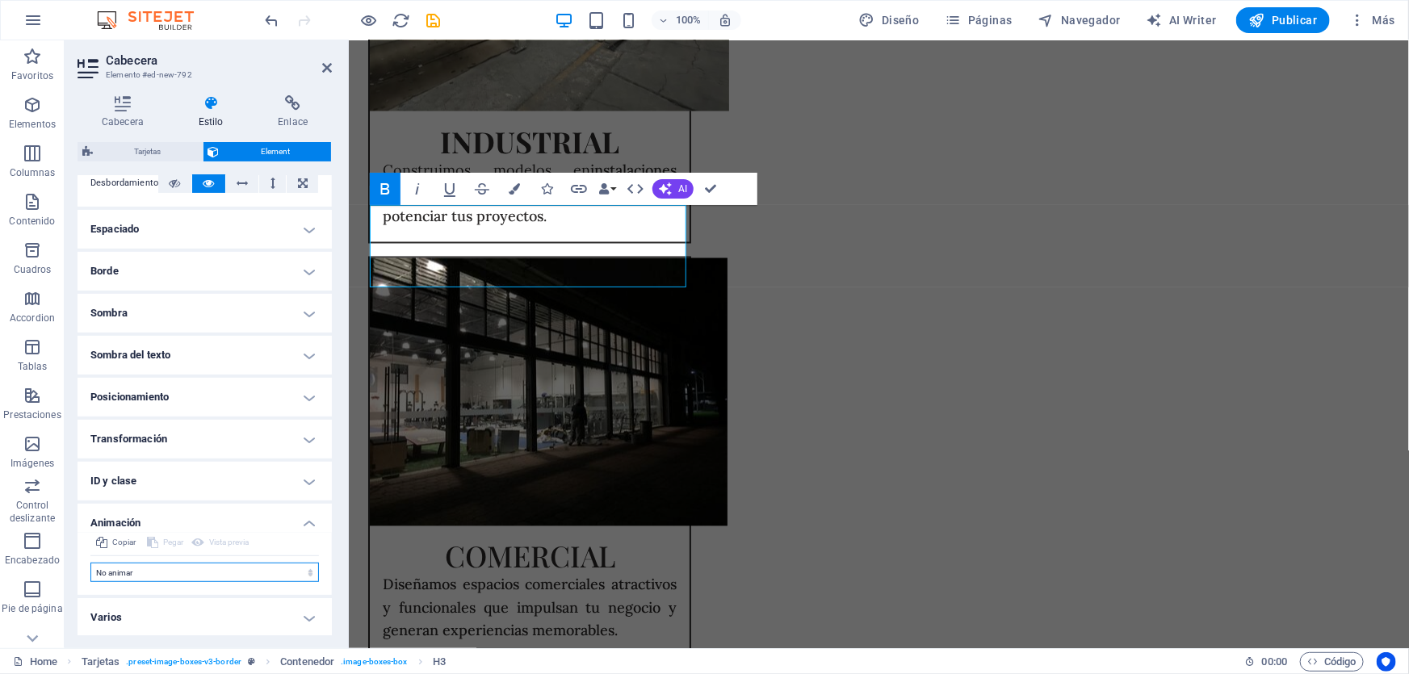
click at [159, 568] on select "No animar Mostrar / Ocultar Subir/bajar Acercar/alejar Deslizar de izquierda a …" at bounding box center [204, 572] width 229 height 19
select select "move-left-to-right"
click at [90, 563] on select "No animar Mostrar / Ocultar Subir/bajar Acercar/alejar Deslizar de izquierda a …" at bounding box center [204, 572] width 229 height 19
select select "scroll"
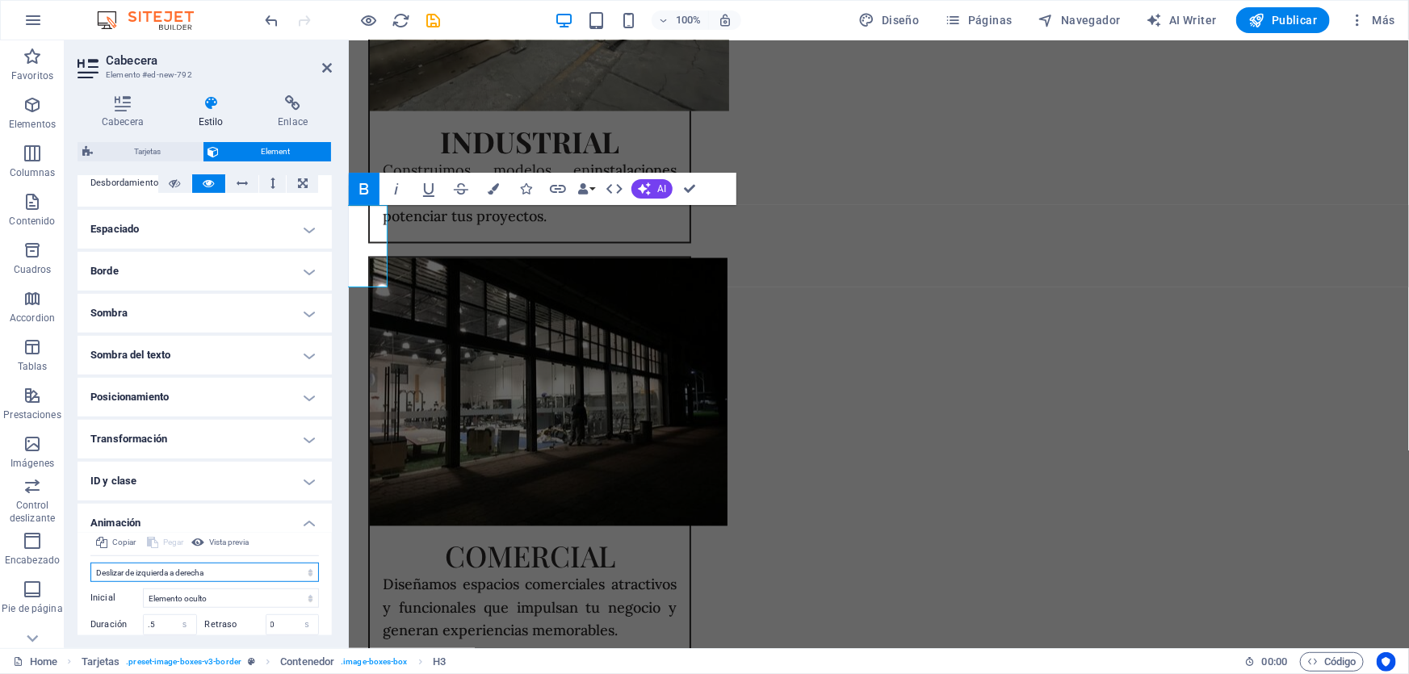
click at [216, 569] on select "No animar Mostrar / Ocultar Subir/bajar Acercar/alejar Deslizar de izquierda a …" at bounding box center [204, 572] width 229 height 19
select select "move-right-to-left"
click at [90, 563] on select "No animar Mostrar / Ocultar Subir/bajar Acercar/alejar Deslizar de izquierda a …" at bounding box center [204, 572] width 229 height 19
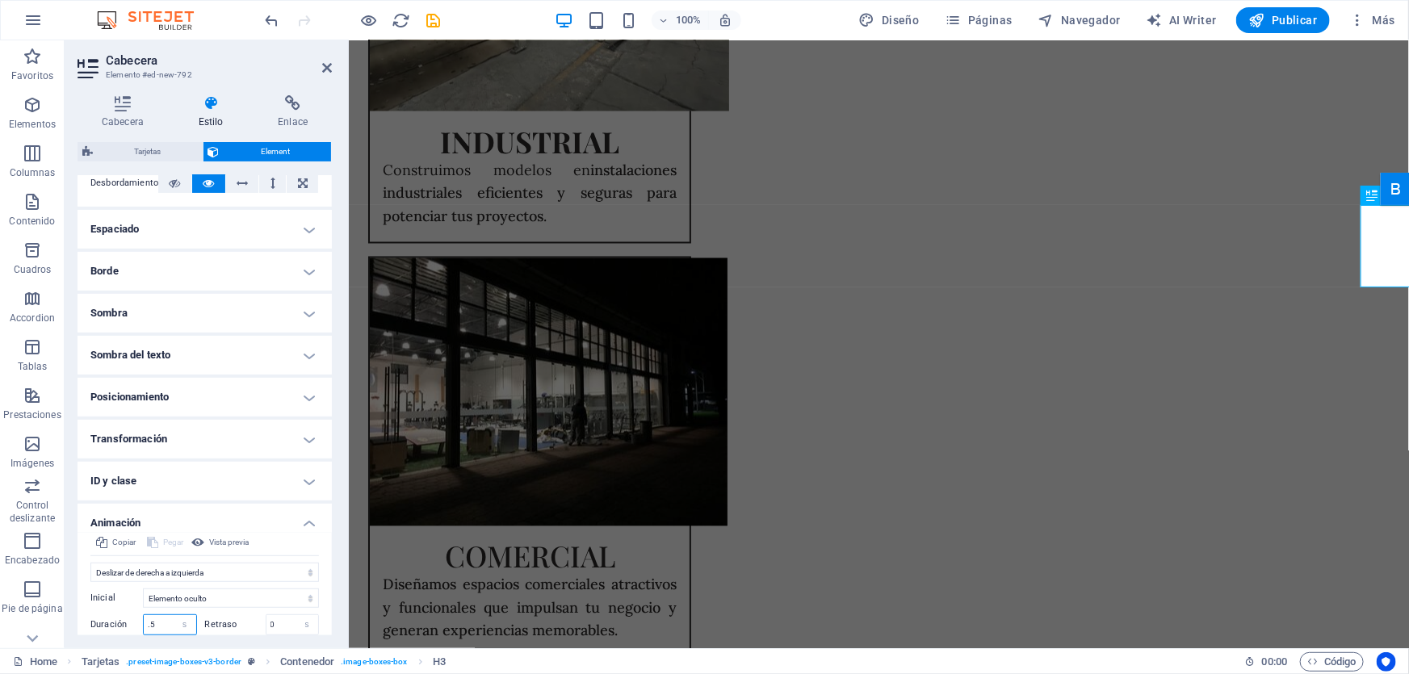
click at [169, 619] on input ".5" at bounding box center [170, 624] width 52 height 19
type input ".9"
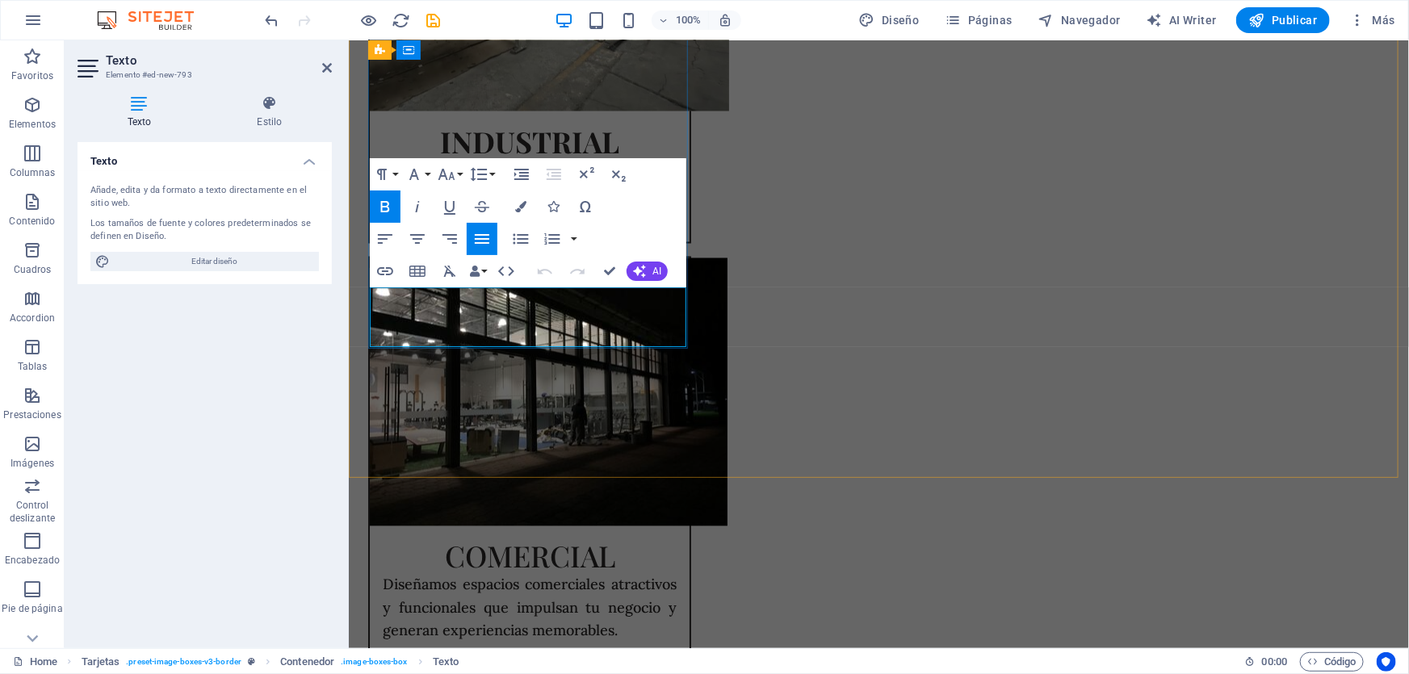
click at [452, 177] on icon "button" at bounding box center [447, 174] width 17 height 11
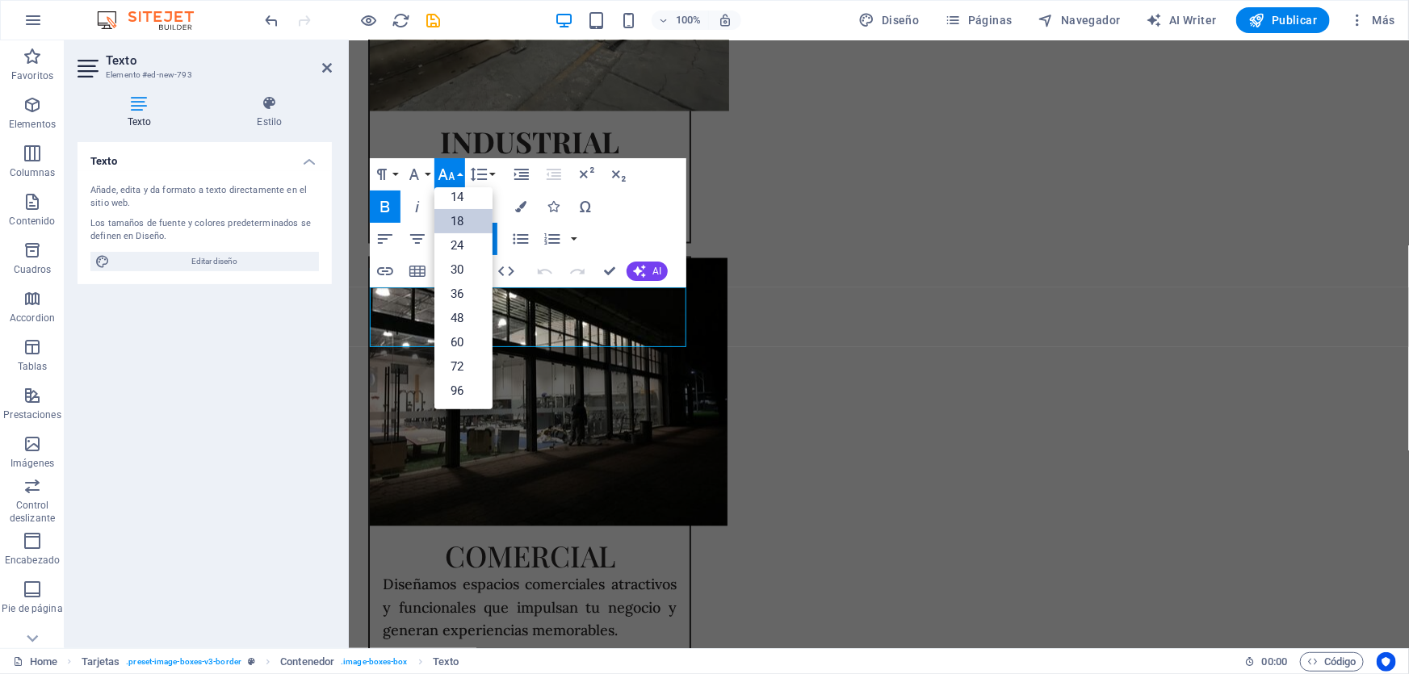
scroll to position [129, 0]
click at [464, 220] on link "18" at bounding box center [463, 222] width 58 height 24
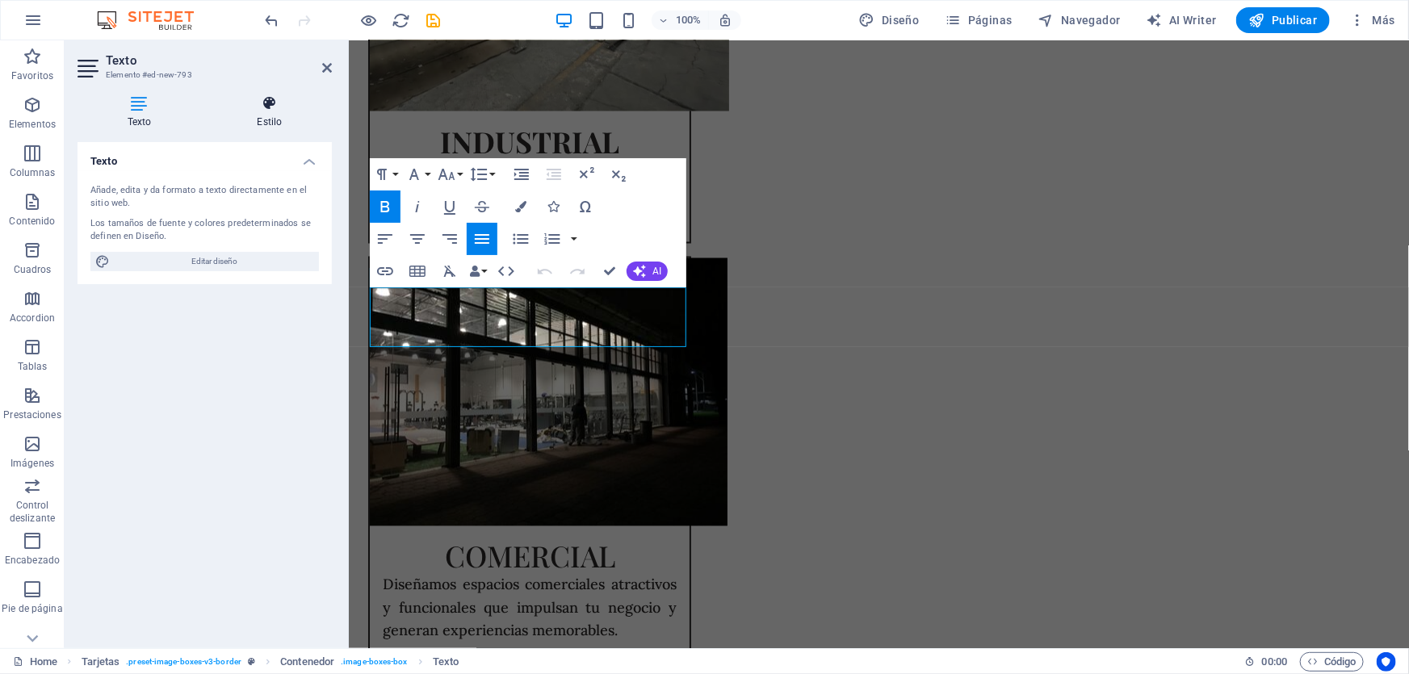
click at [255, 101] on icon at bounding box center [270, 103] width 124 height 16
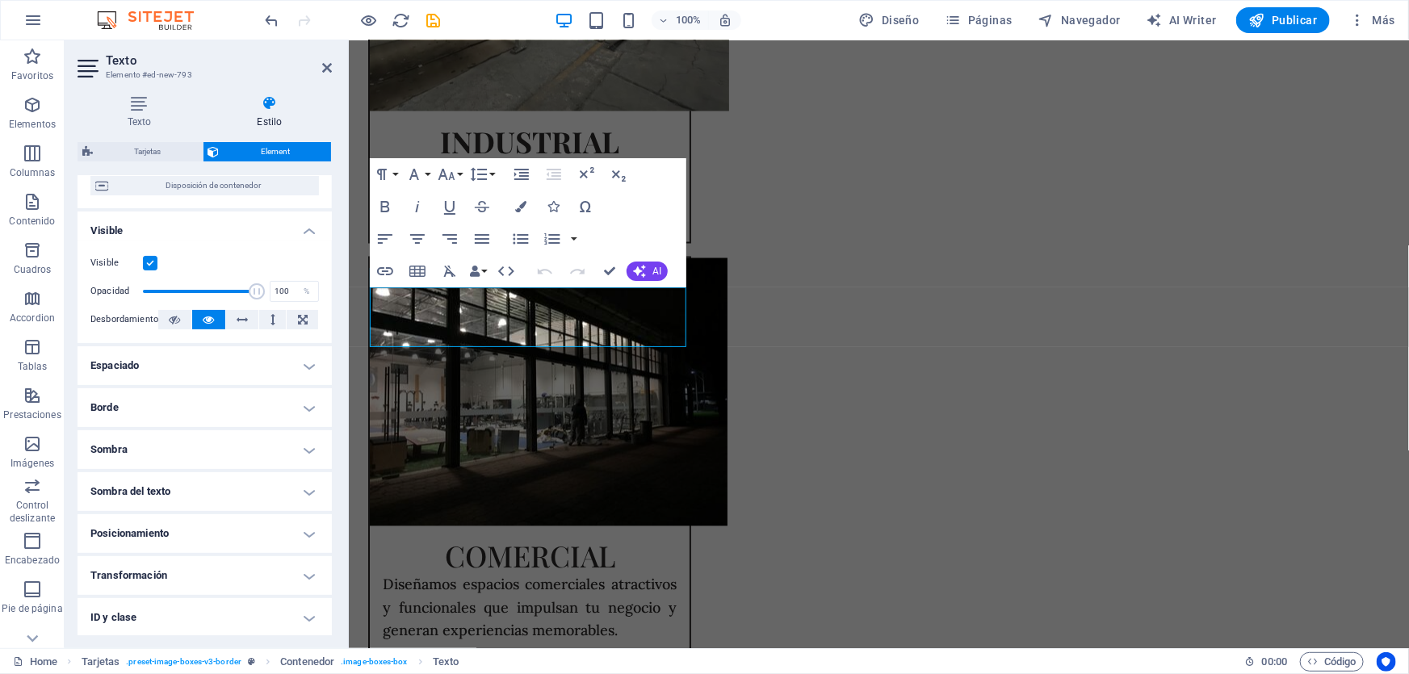
scroll to position [234, 0]
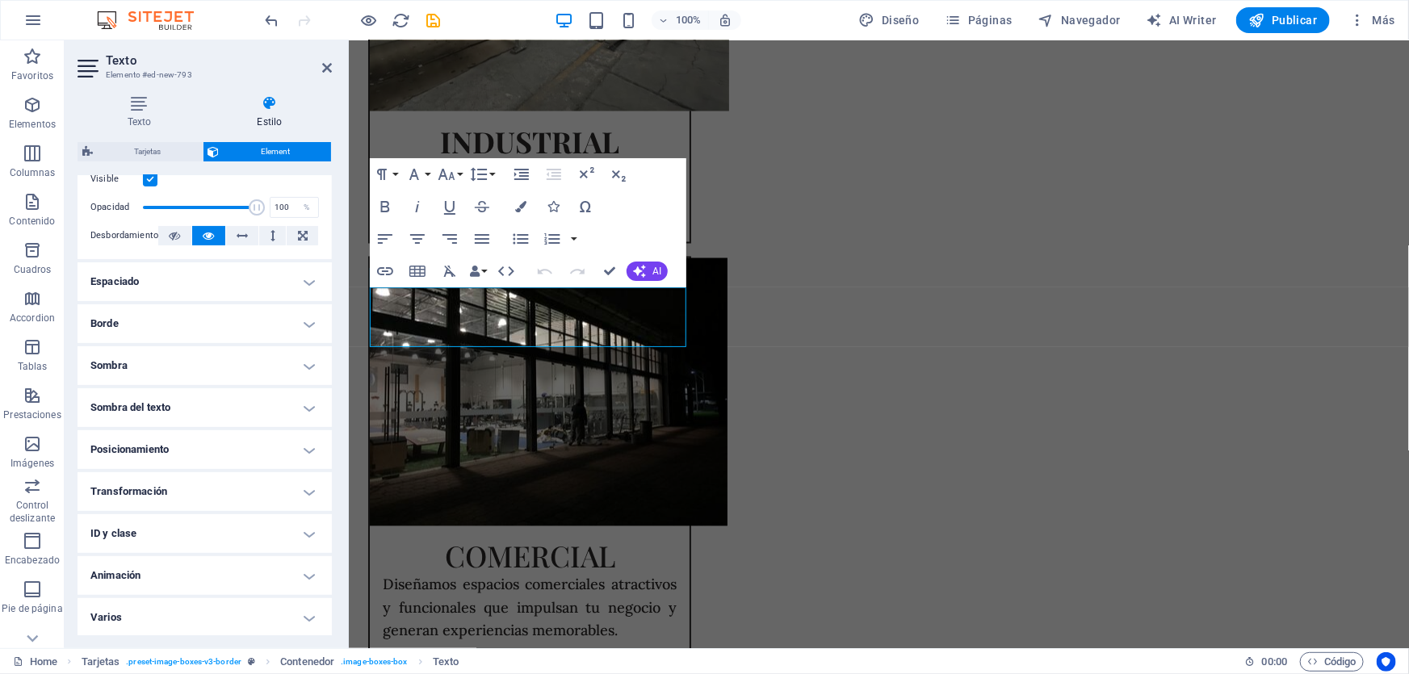
click at [170, 578] on h4 "Animación" at bounding box center [205, 575] width 254 height 39
click at [177, 622] on select "No animar Mostrar / Ocultar Subir/bajar Acercar/alejar Deslizar de izquierda a …" at bounding box center [204, 624] width 229 height 19
select select "move-right-to-left"
click at [90, 615] on select "No animar Mostrar / Ocultar Subir/bajar Acercar/alejar Deslizar de izquierda a …" at bounding box center [204, 624] width 229 height 19
select select "scroll"
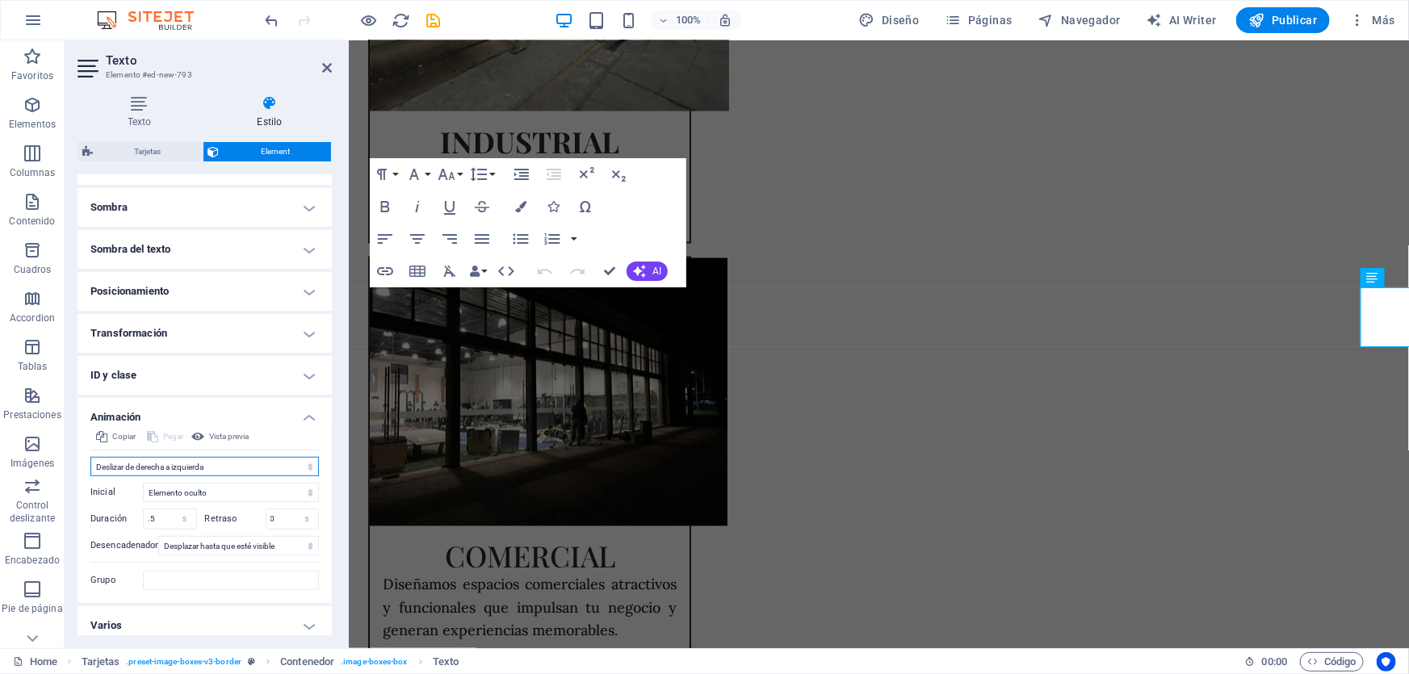
scroll to position [401, 0]
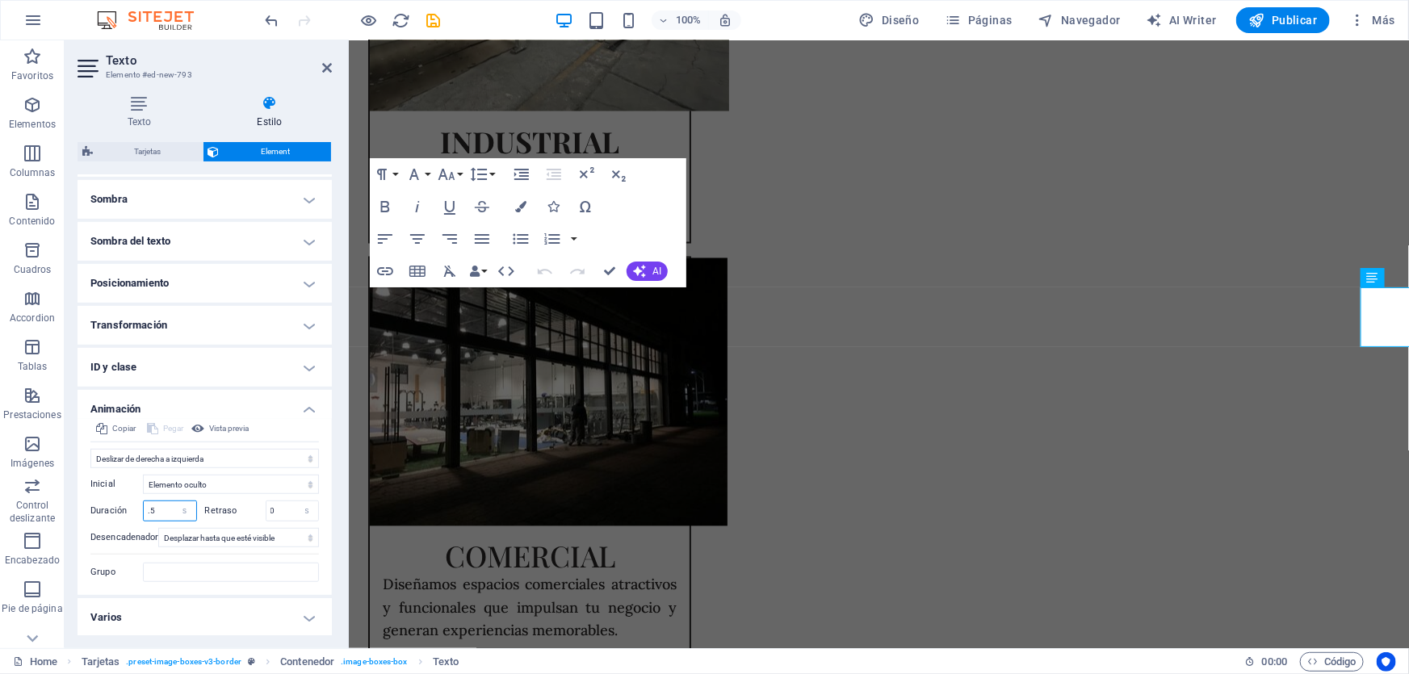
click at [169, 511] on input ".5" at bounding box center [170, 510] width 52 height 19
type input ".9"
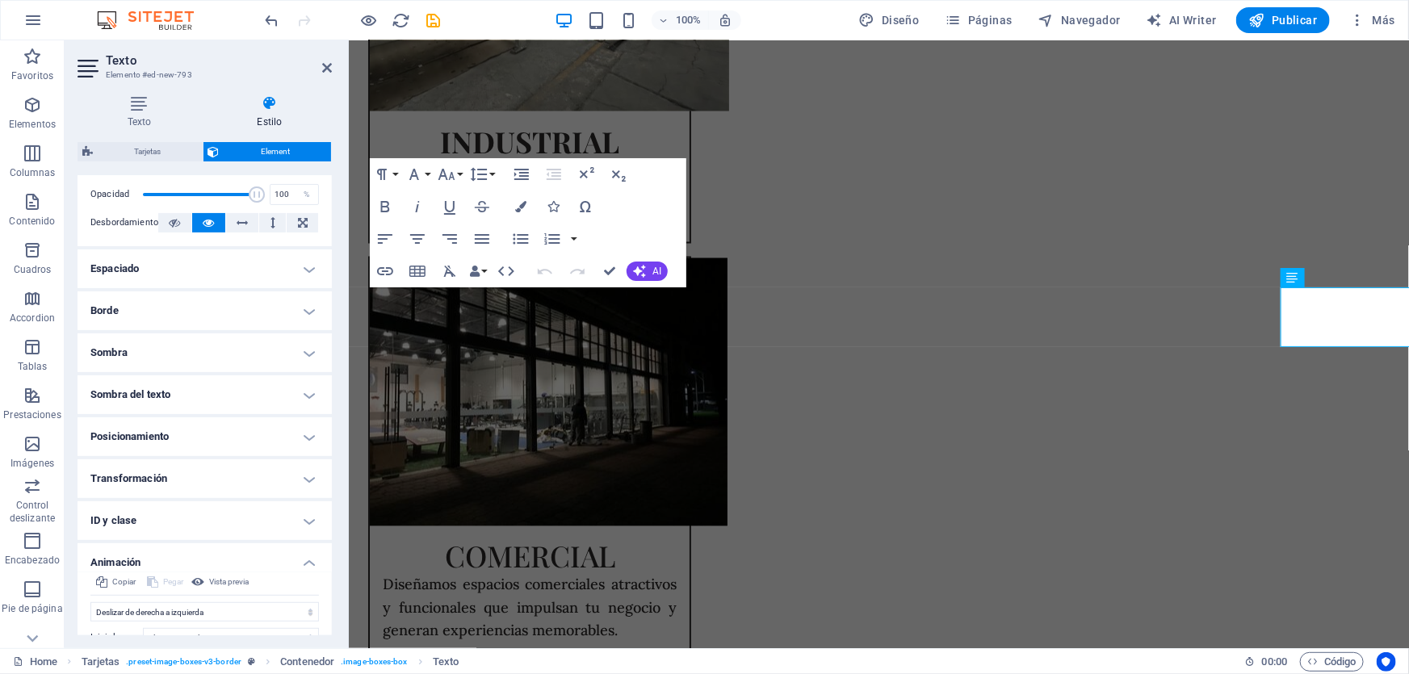
scroll to position [180, 0]
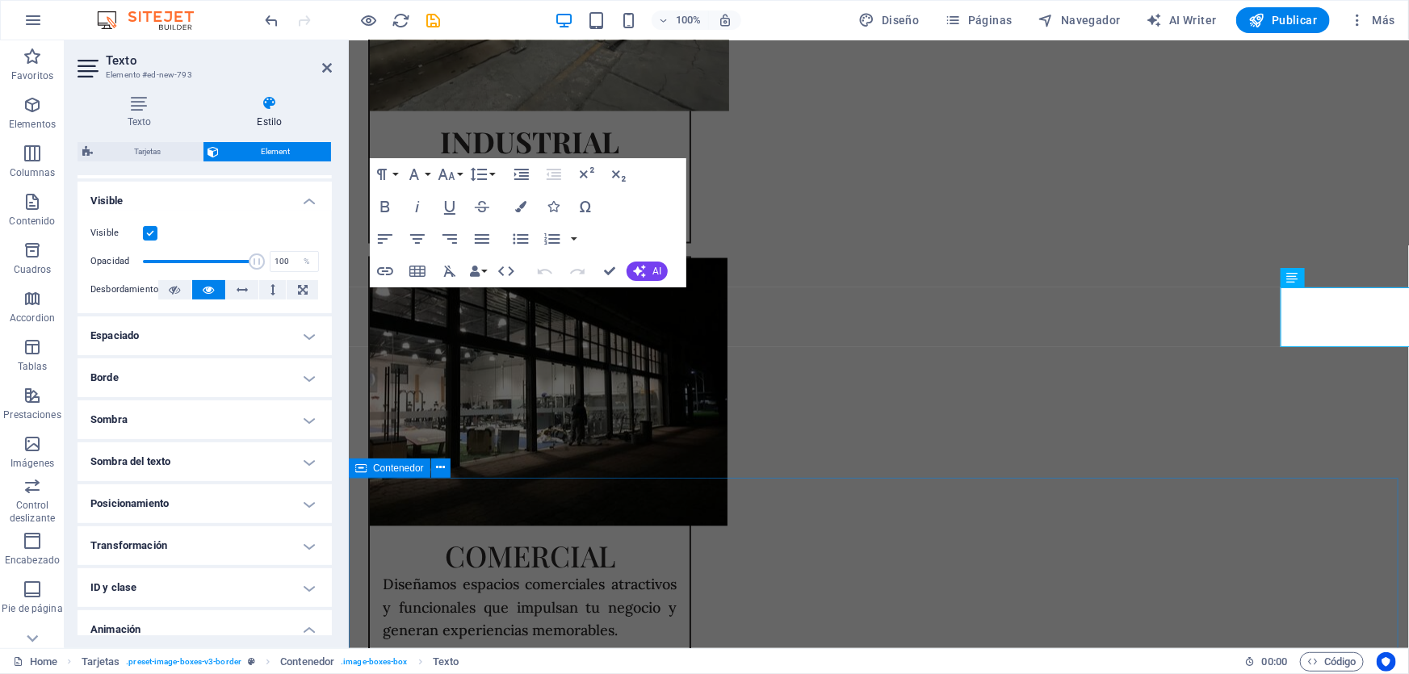
drag, startPoint x: 416, startPoint y: 517, endPoint x: 770, endPoint y: 516, distance: 353.7
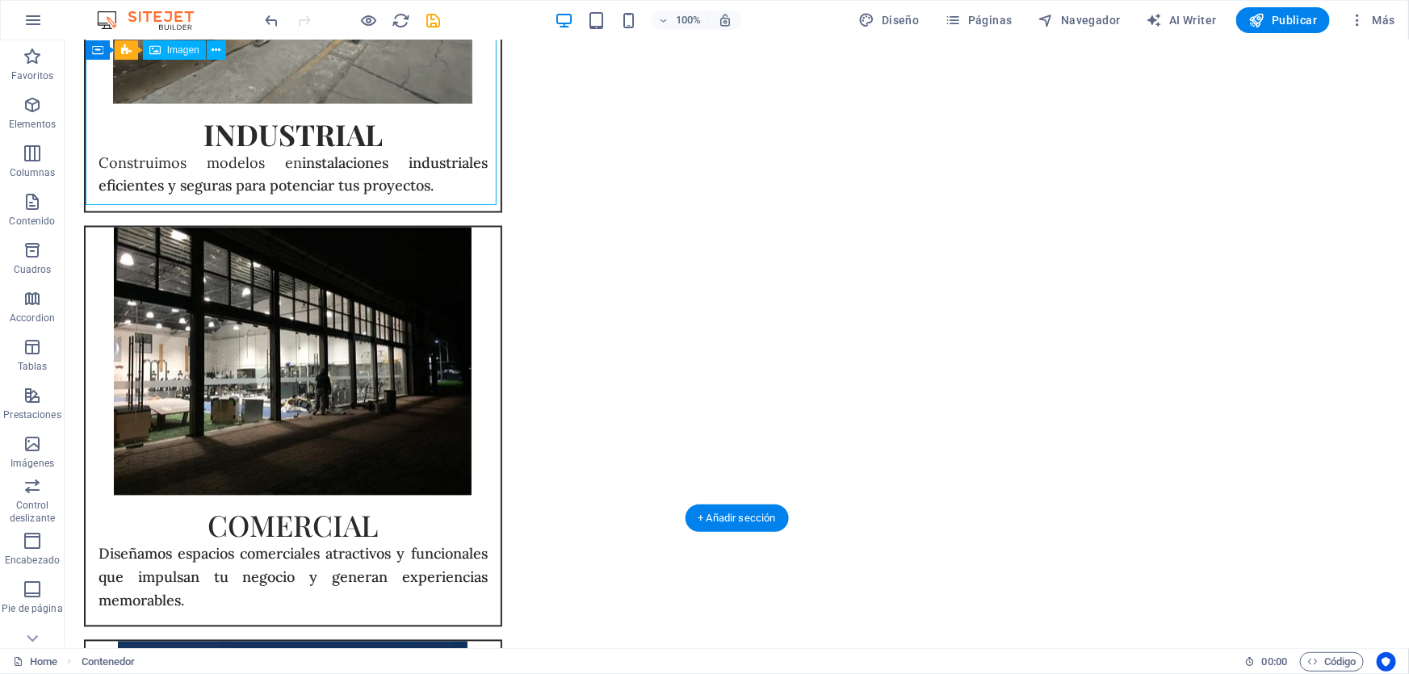
select select "px"
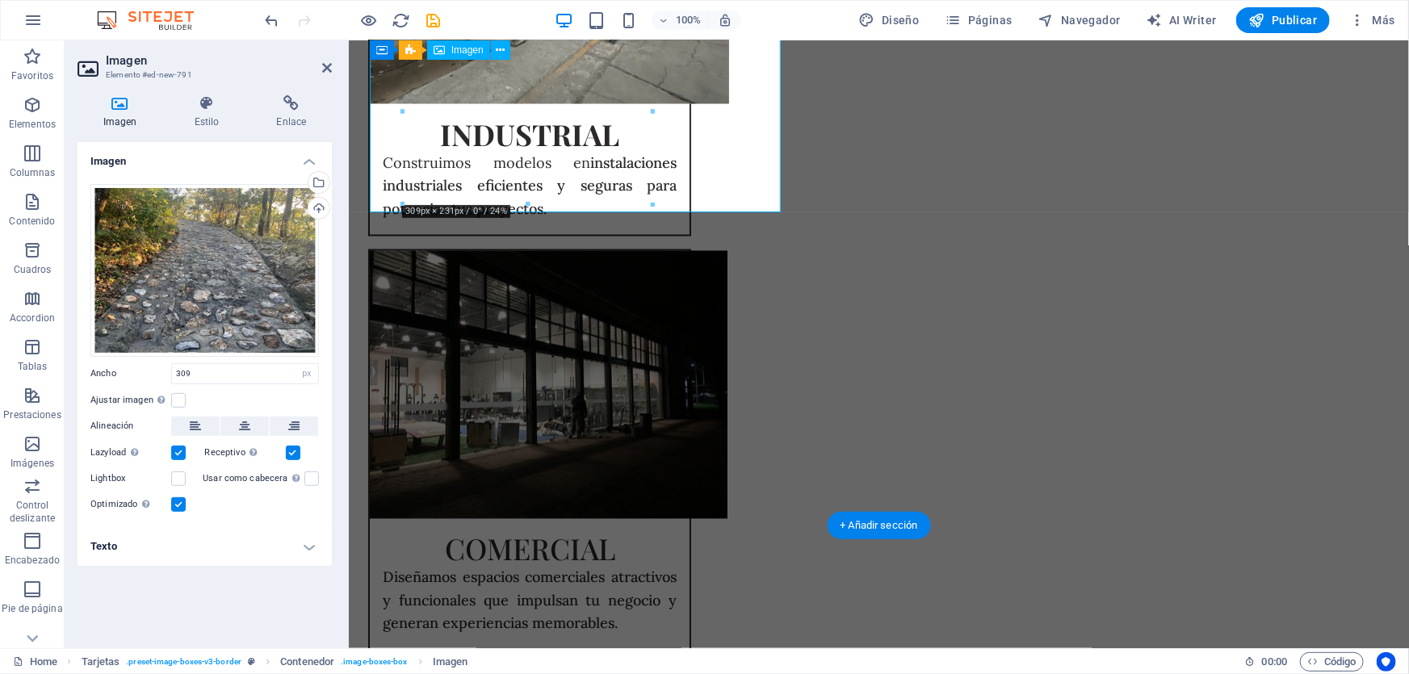
scroll to position [1395, 0]
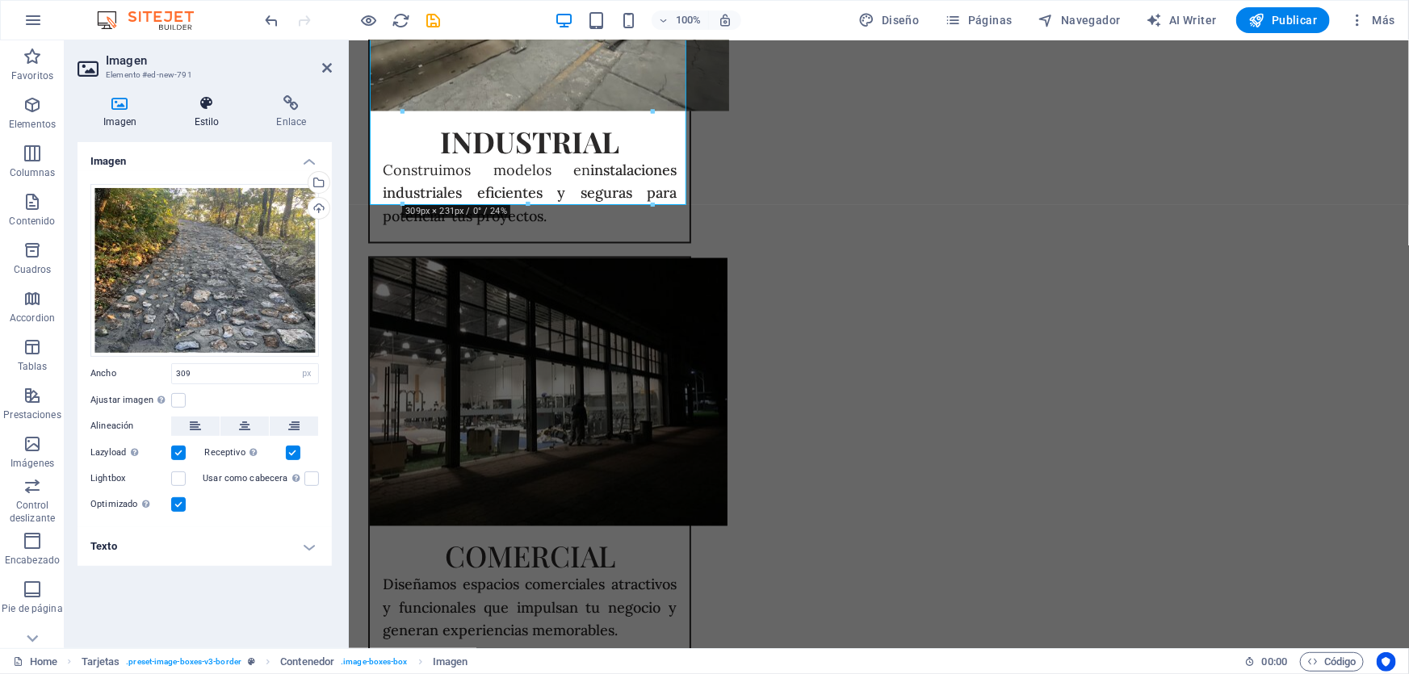
click at [212, 105] on icon at bounding box center [207, 103] width 76 height 16
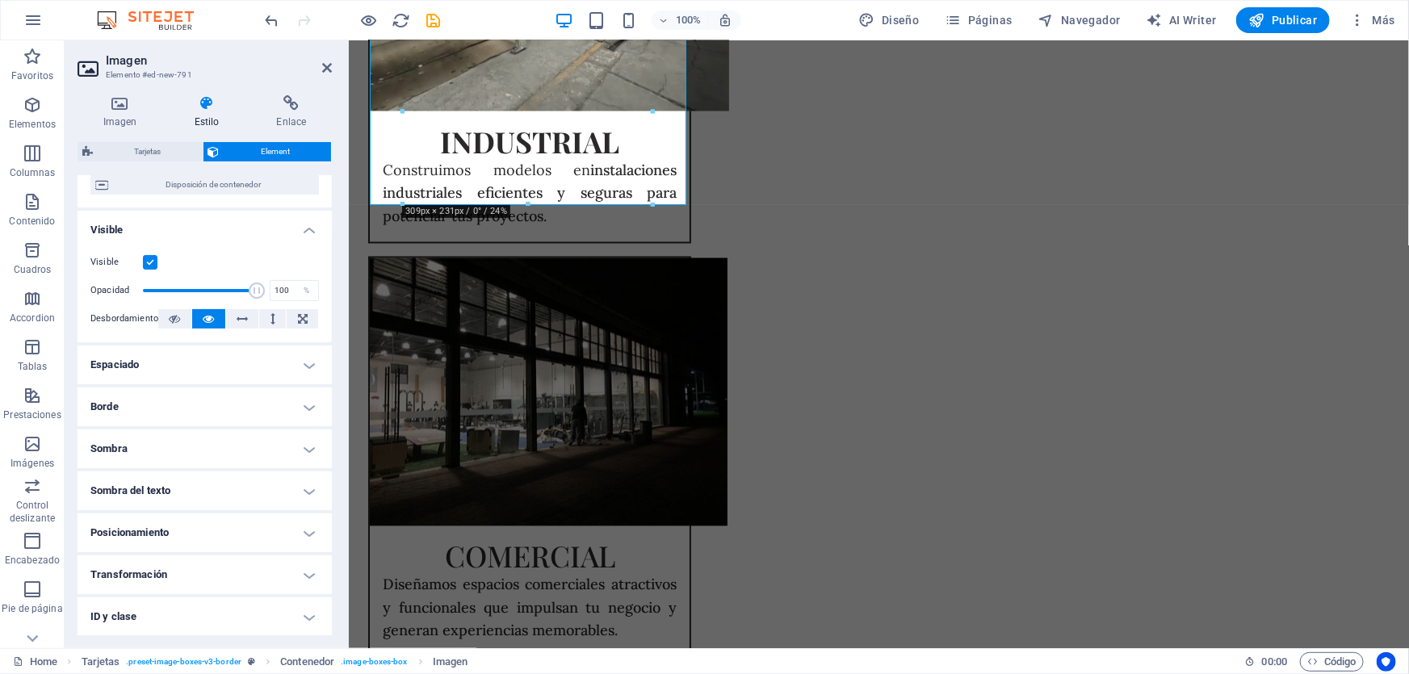
scroll to position [234, 0]
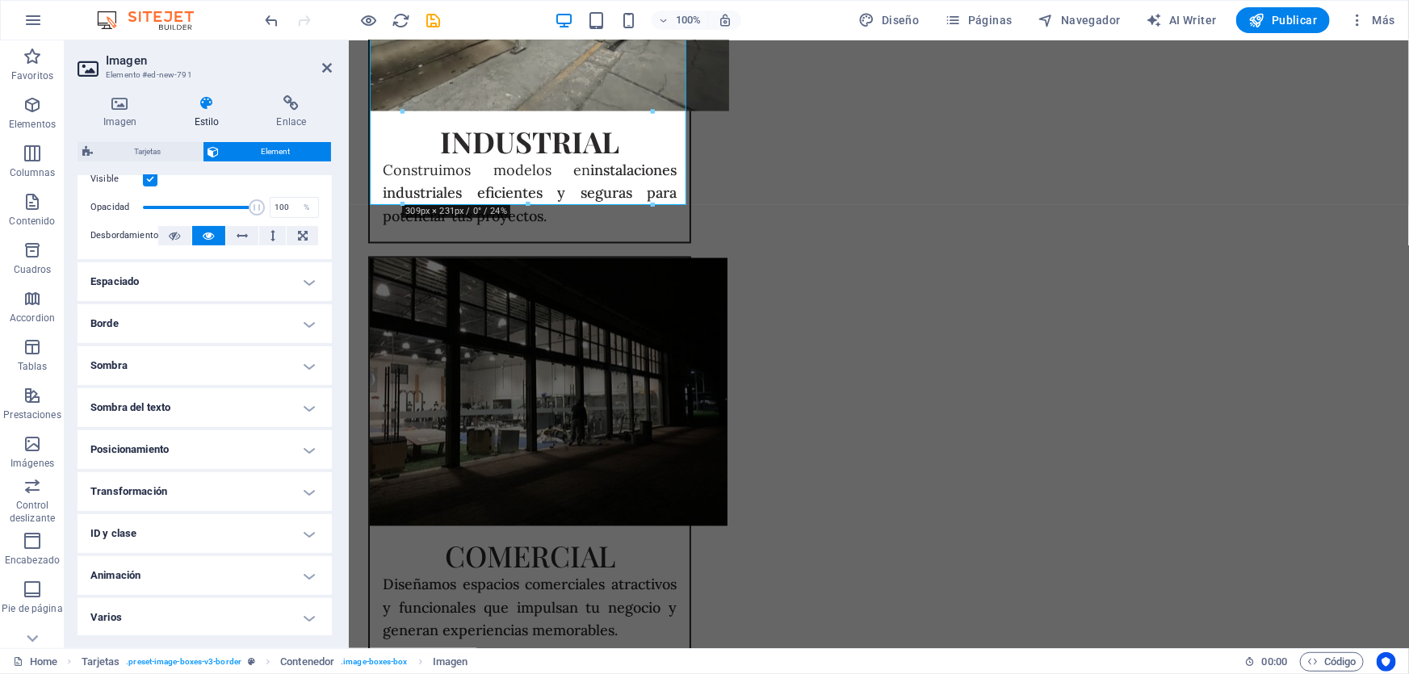
click at [167, 571] on h4 "Animación" at bounding box center [205, 575] width 254 height 39
click at [167, 627] on select "No animar Mostrar / Ocultar Subir/bajar Acercar/alejar Deslizar de izquierda a …" at bounding box center [204, 624] width 229 height 19
select select "move-right-to-left"
click at [90, 615] on select "No animar Mostrar / Ocultar Subir/bajar Acercar/alejar Deslizar de izquierda a …" at bounding box center [204, 624] width 229 height 19
select select "scroll"
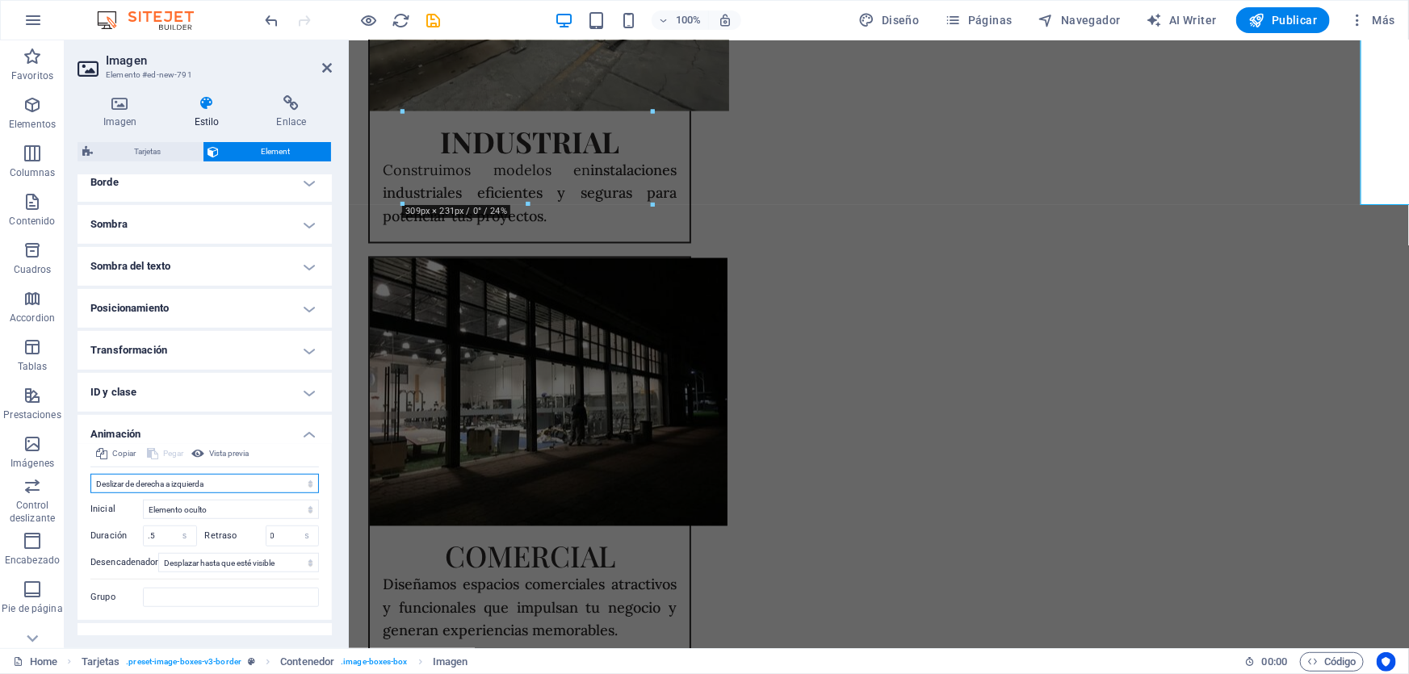
scroll to position [401, 0]
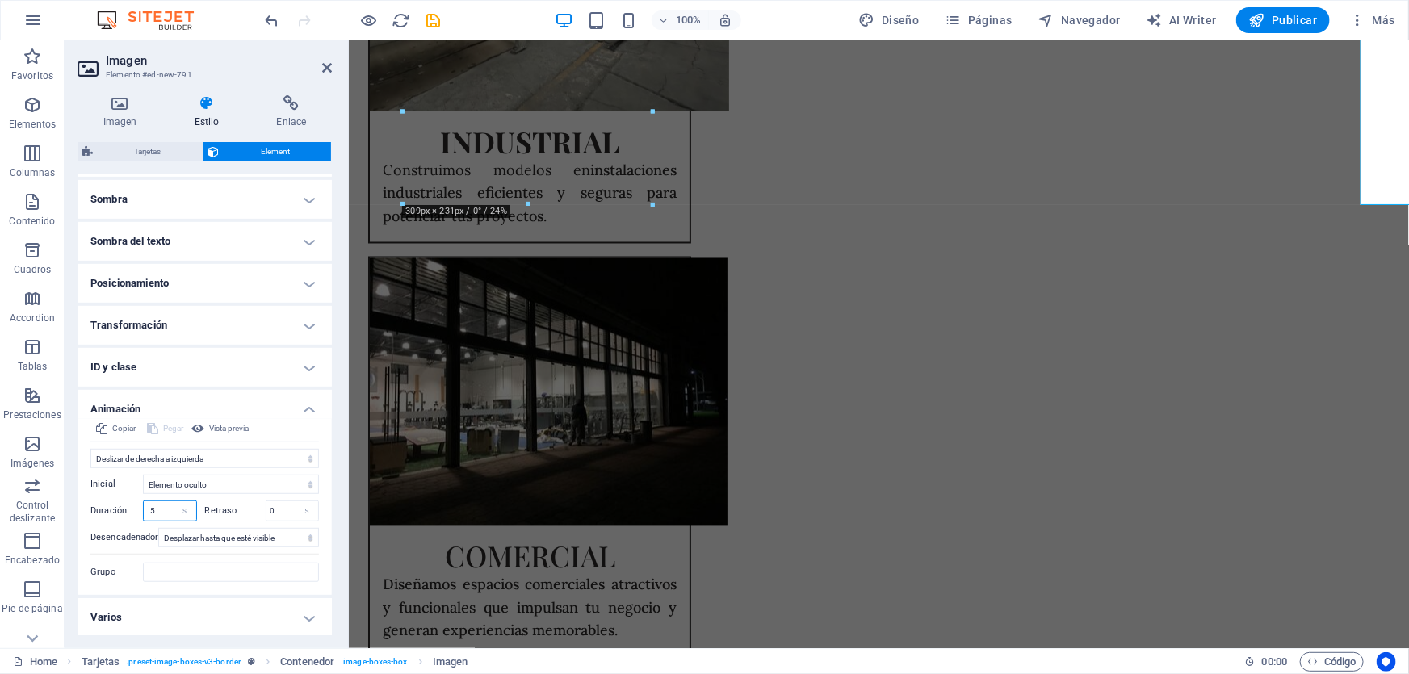
click at [170, 505] on input ".5" at bounding box center [170, 510] width 52 height 19
type input ".9"
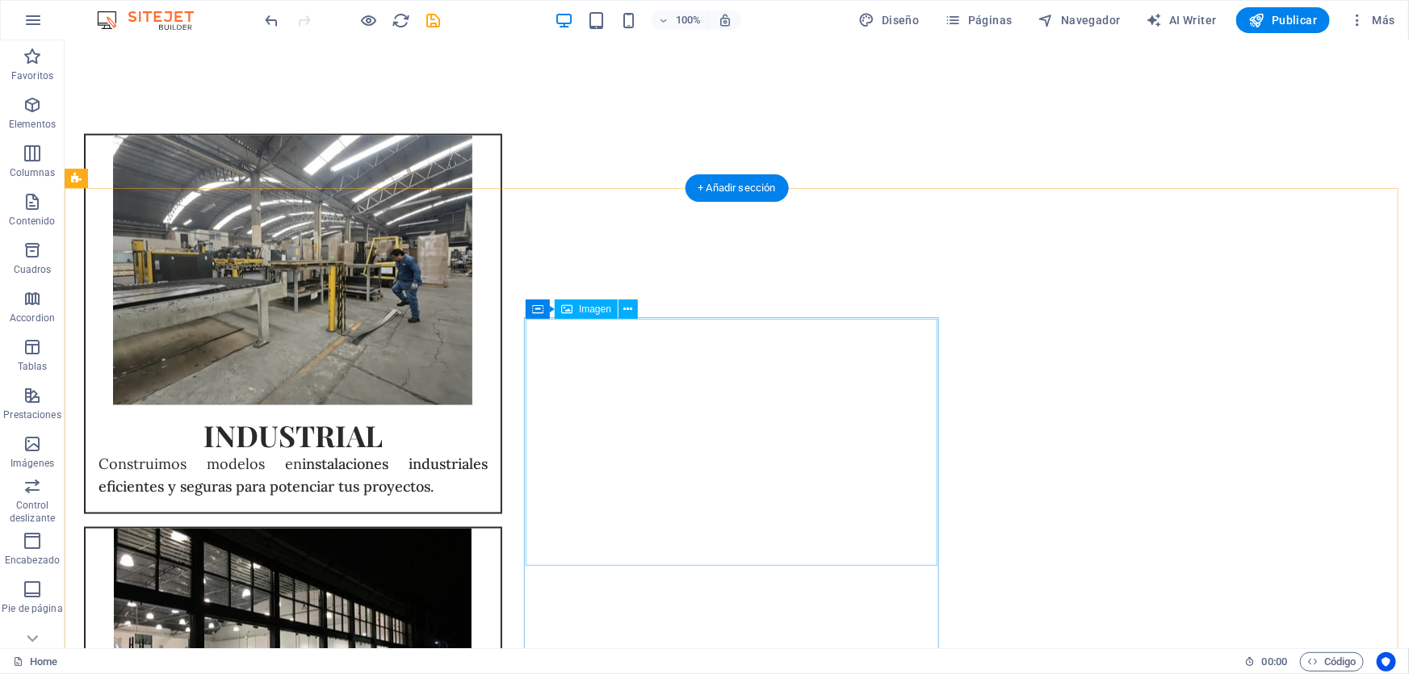
scroll to position [1248, 0]
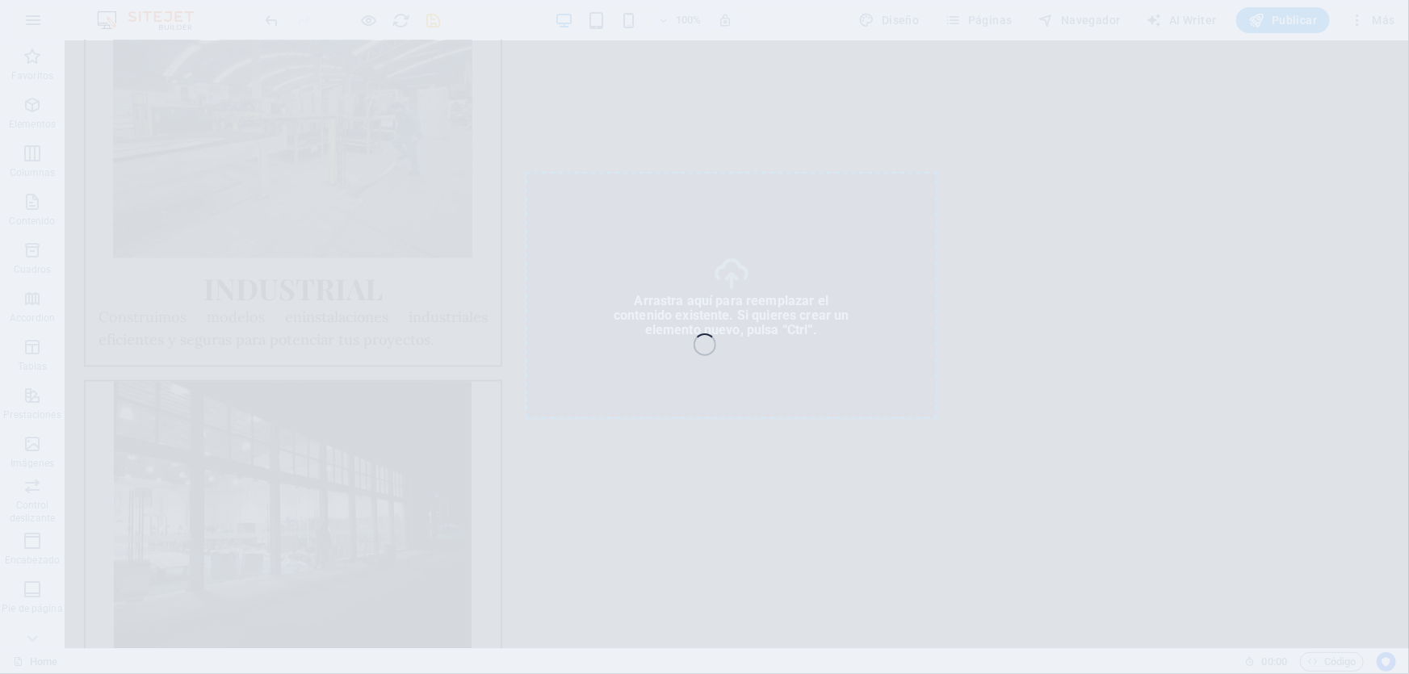
select select "%"
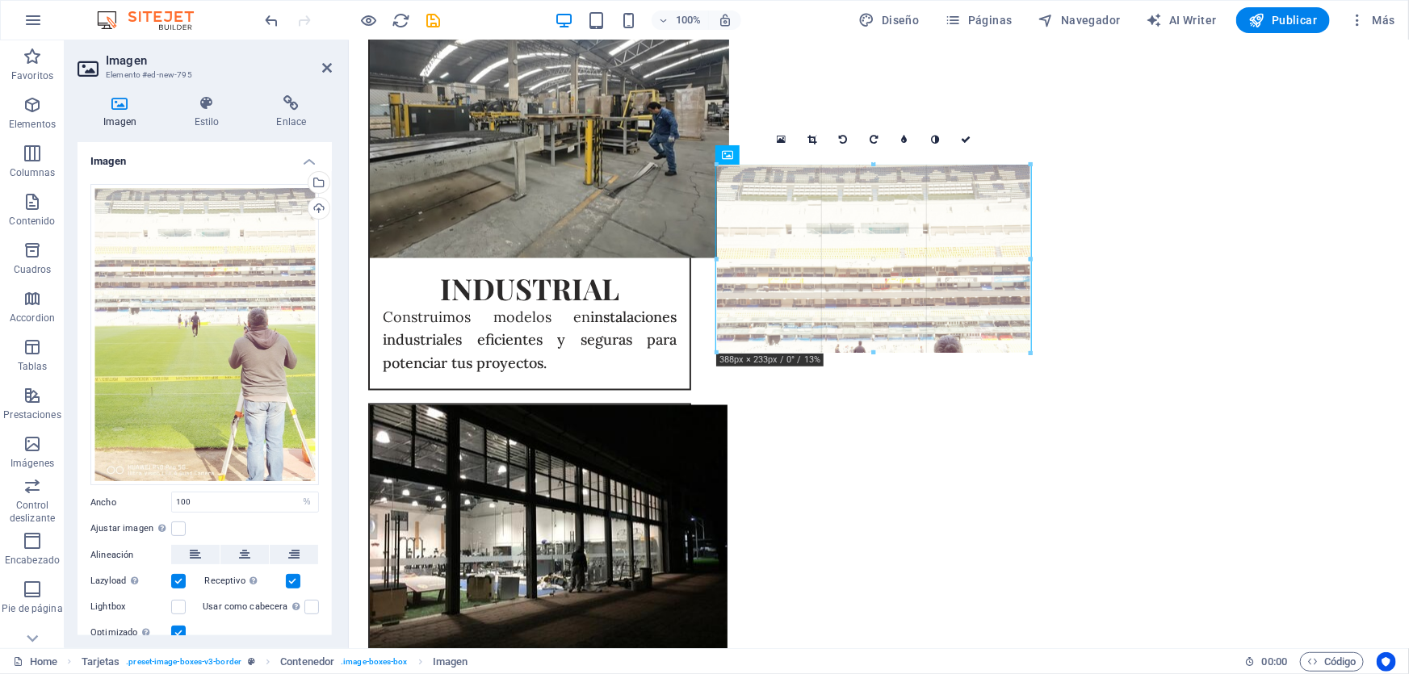
drag, startPoint x: 1031, startPoint y: 355, endPoint x: 1016, endPoint y: 354, distance: 15.4
type input "388"
select select "px"
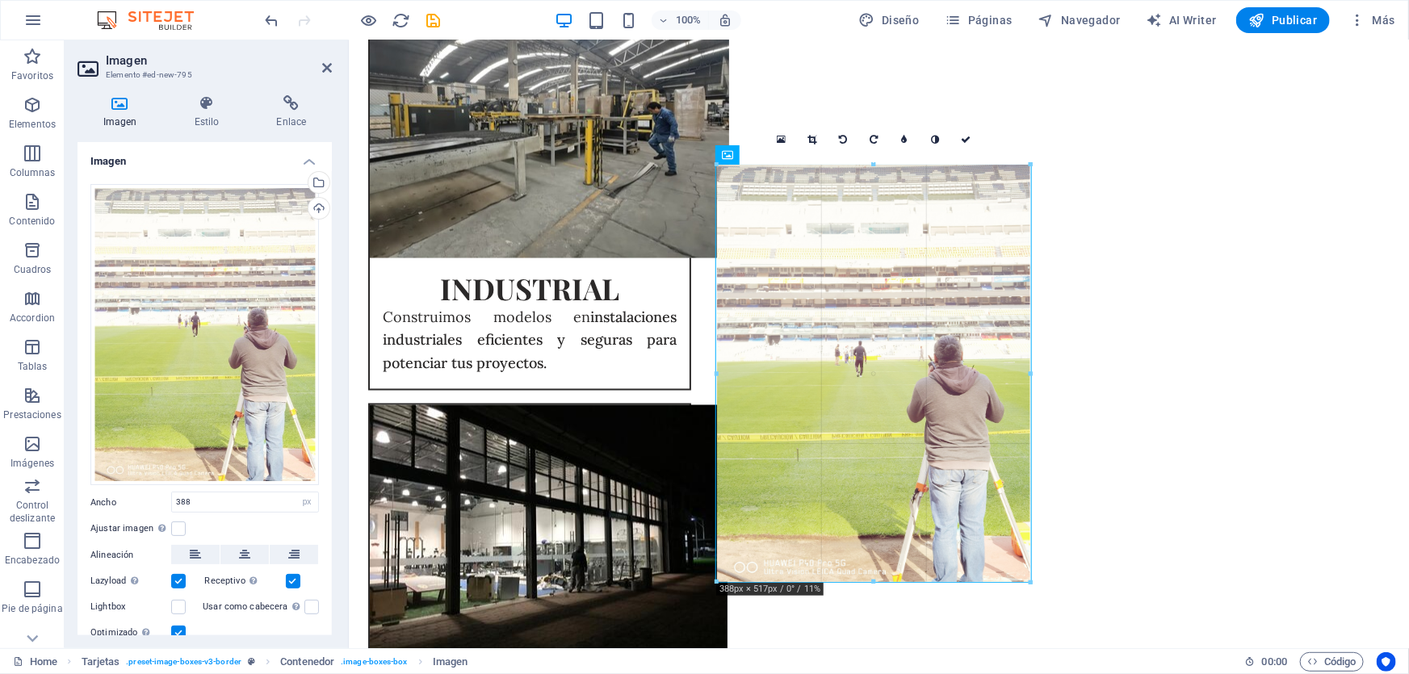
drag, startPoint x: 1016, startPoint y: 354, endPoint x: 619, endPoint y: 291, distance: 402.3
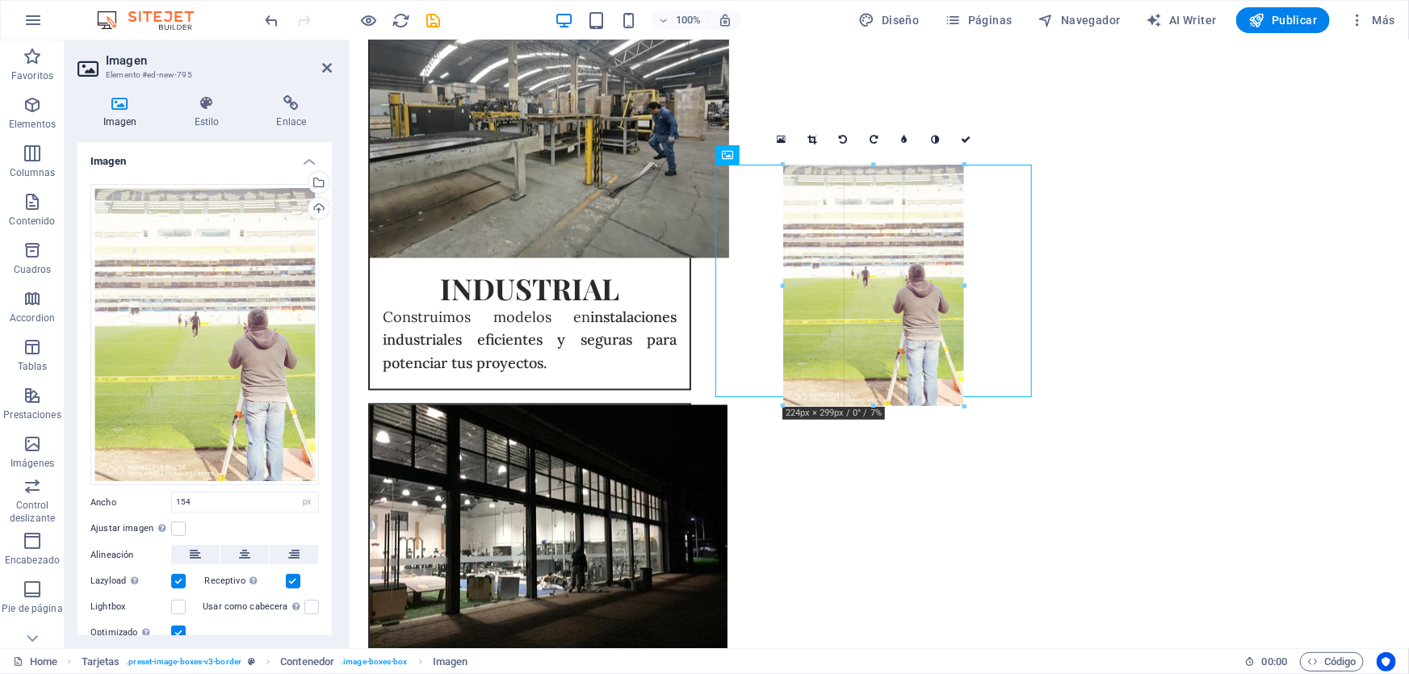
drag, startPoint x: 938, startPoint y: 329, endPoint x: 997, endPoint y: 360, distance: 66.8
type input "224"
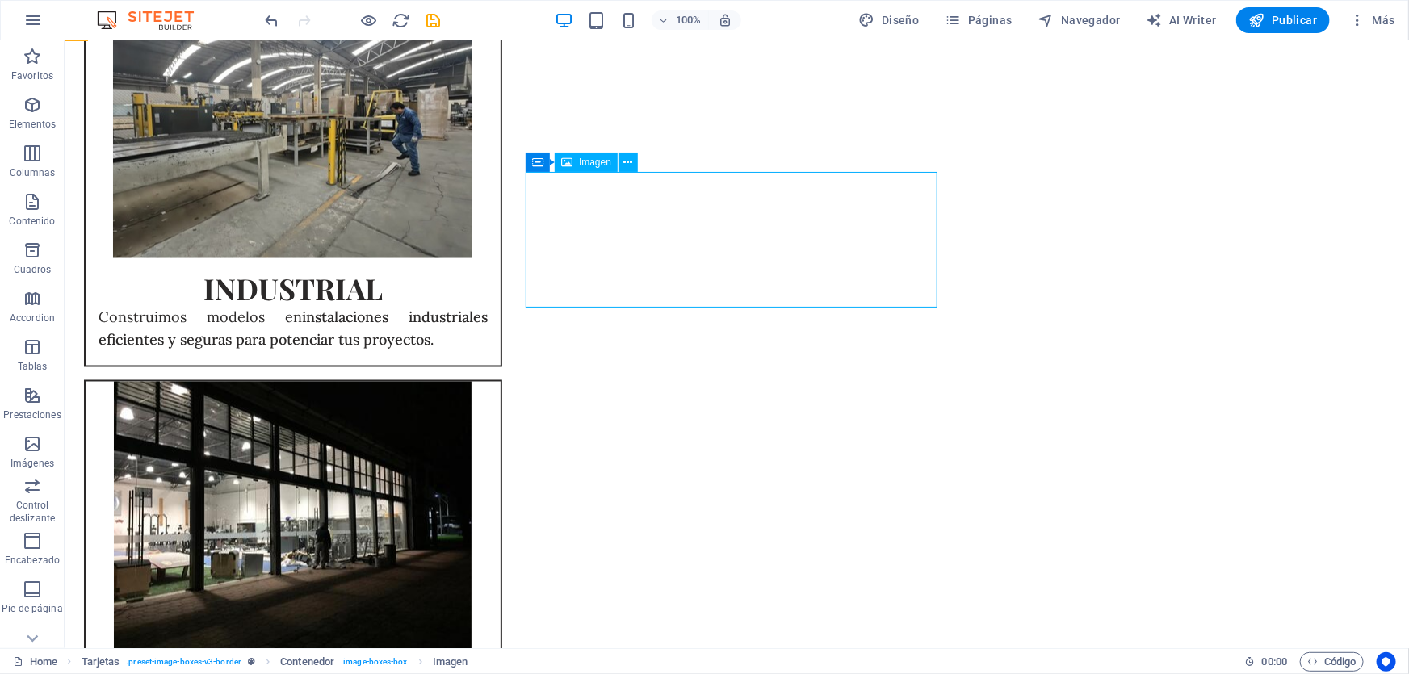
select select "px"
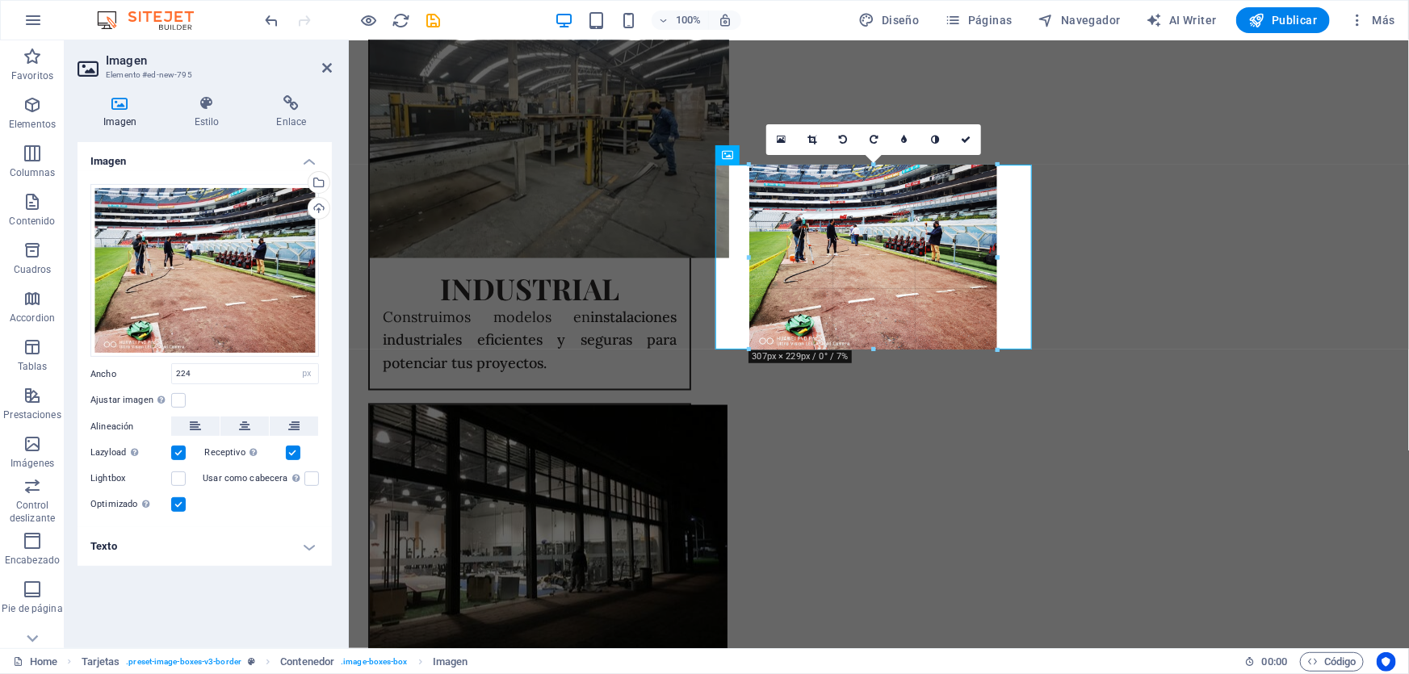
drag, startPoint x: 970, startPoint y: 312, endPoint x: 685, endPoint y: 303, distance: 285.2
type input "309"
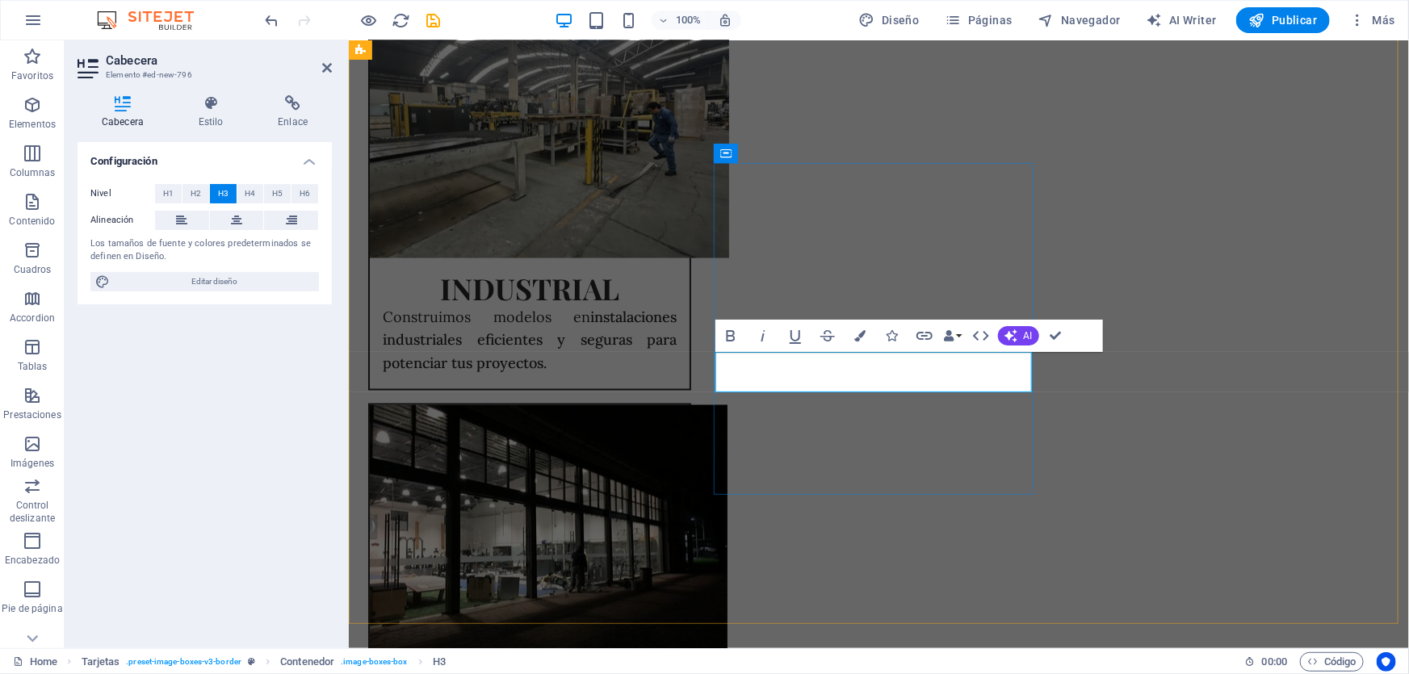
click at [735, 338] on icon "button" at bounding box center [730, 335] width 19 height 19
click at [860, 346] on button "Colors" at bounding box center [860, 336] width 31 height 32
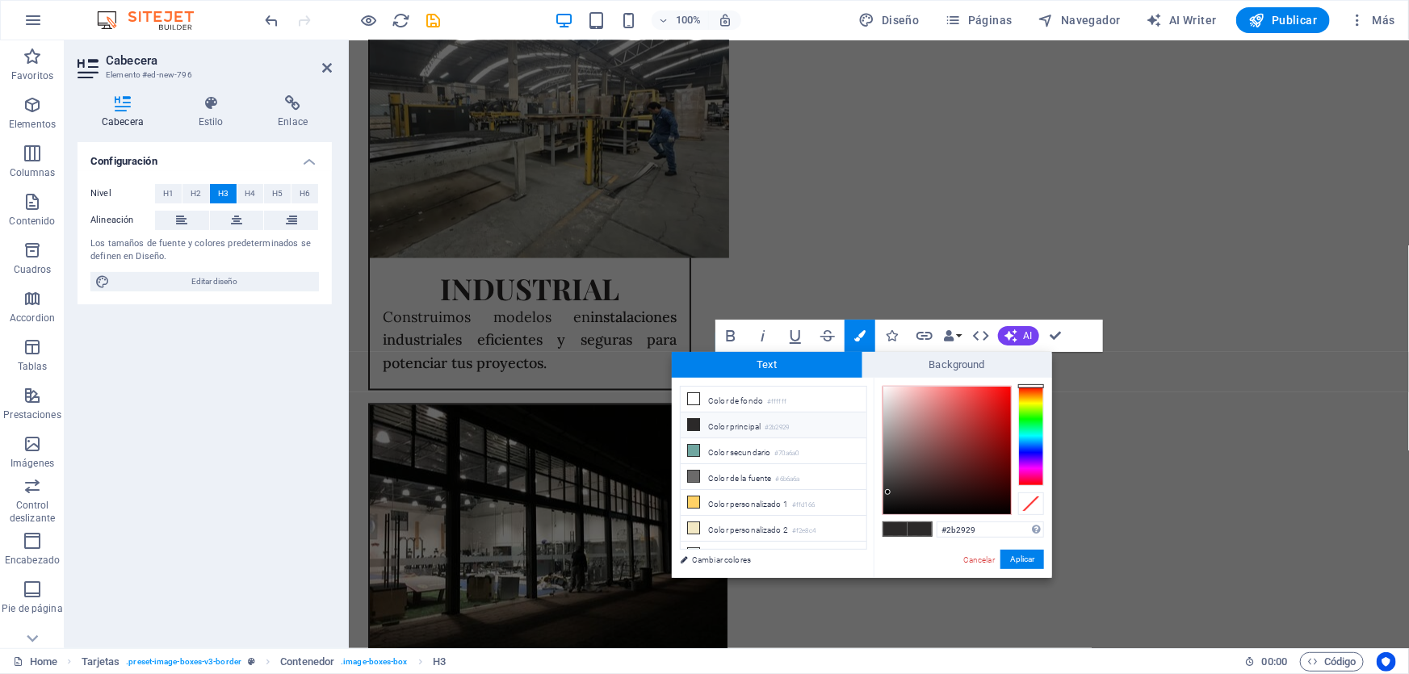
click at [767, 427] on li "Color principal #2b2929" at bounding box center [774, 426] width 186 height 26
click at [1017, 553] on button "Aplicar" at bounding box center [1023, 559] width 44 height 19
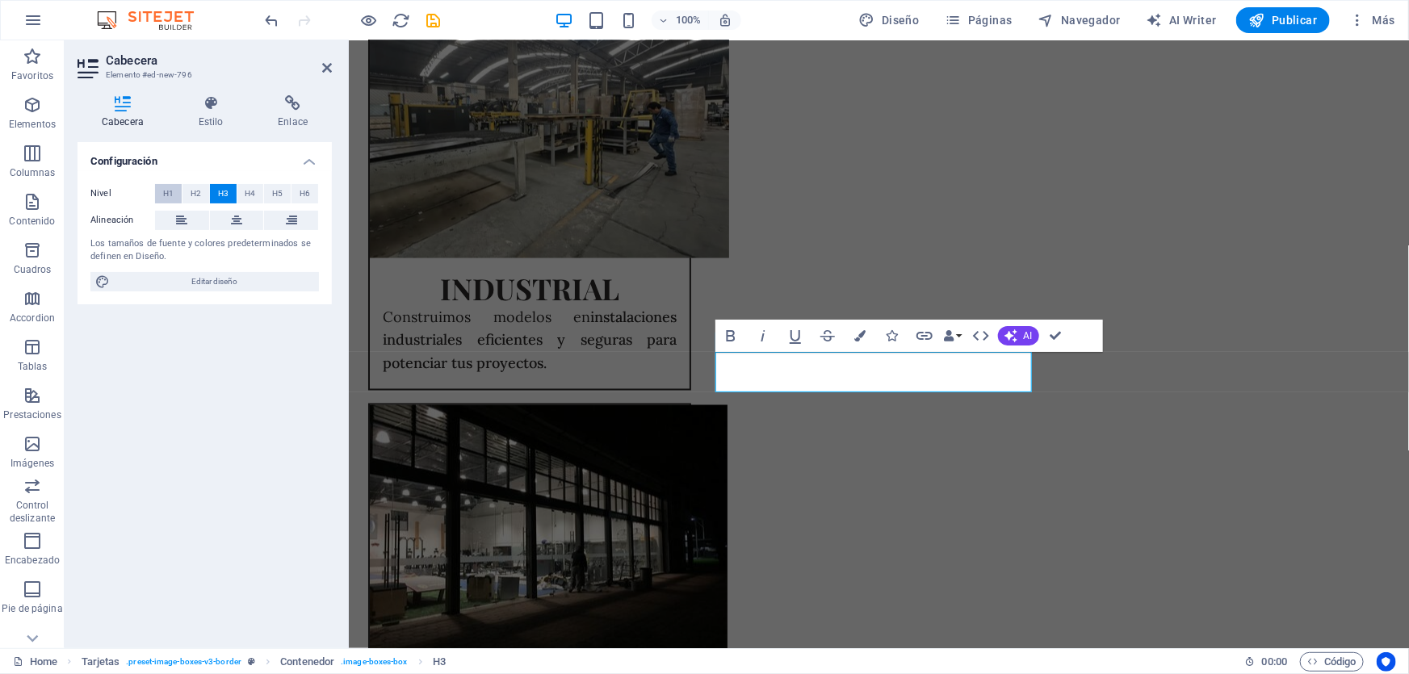
click at [155, 193] on button "H1" at bounding box center [168, 193] width 27 height 19
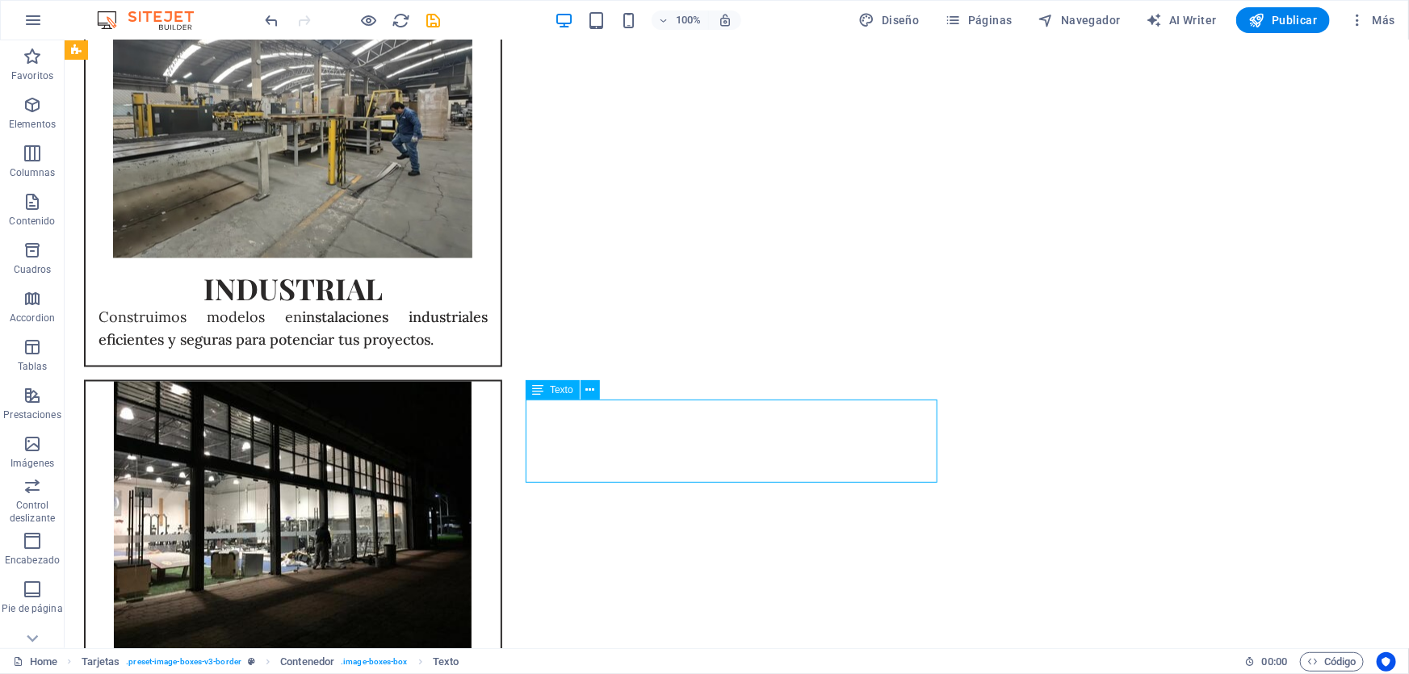
scroll to position [1255, 0]
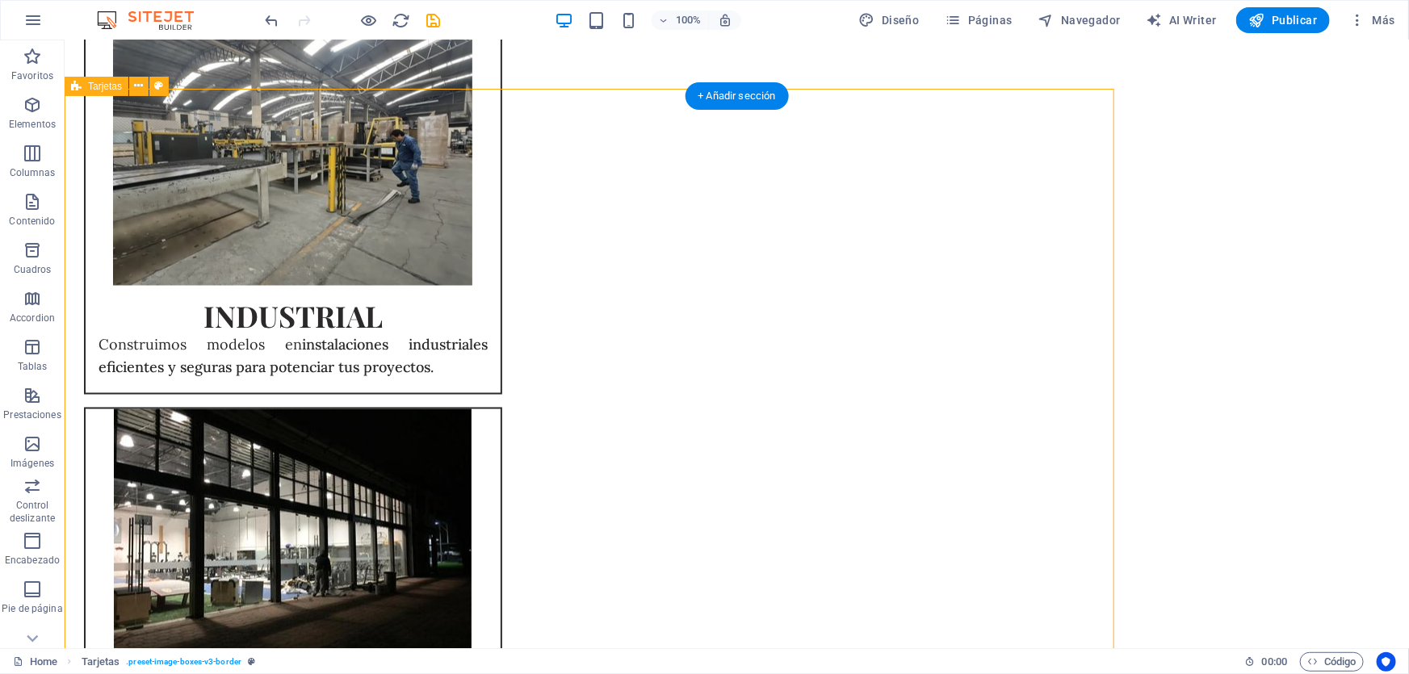
scroll to position [1194, 0]
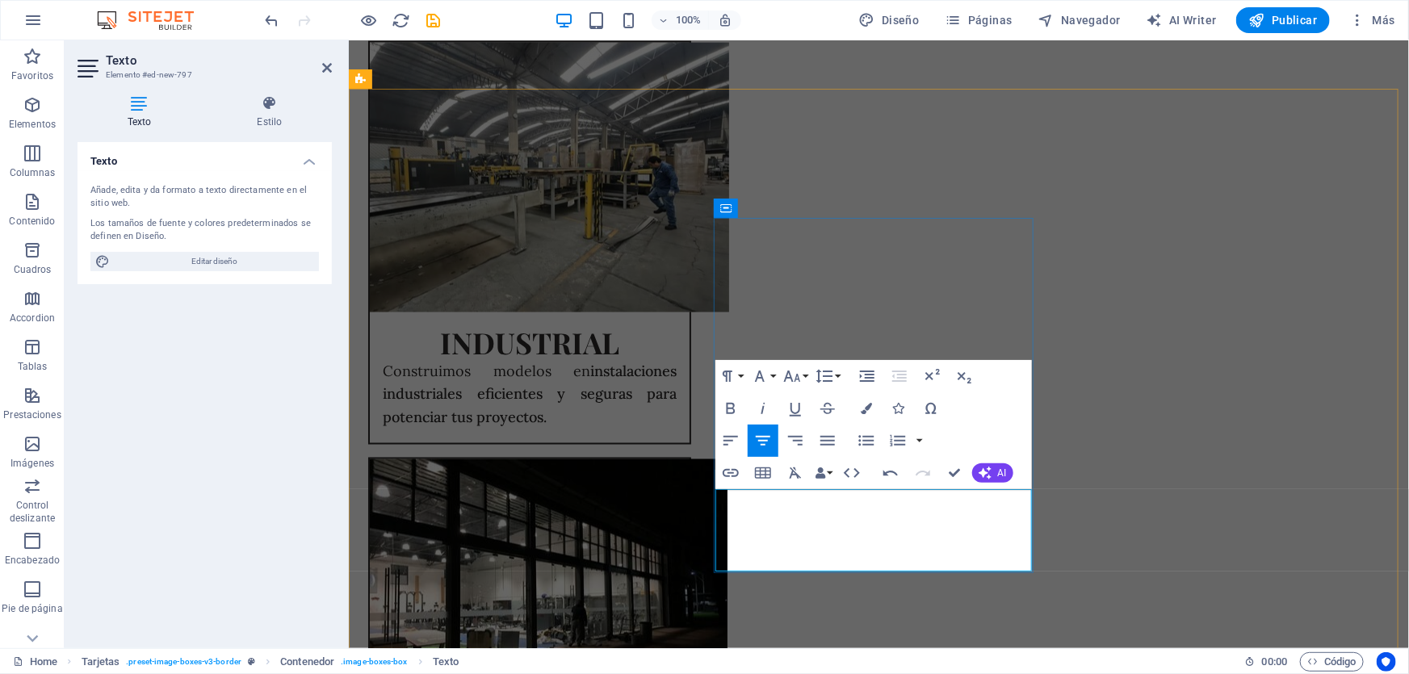
click at [739, 407] on icon "button" at bounding box center [730, 408] width 19 height 19
click at [797, 367] on icon "button" at bounding box center [792, 376] width 19 height 19
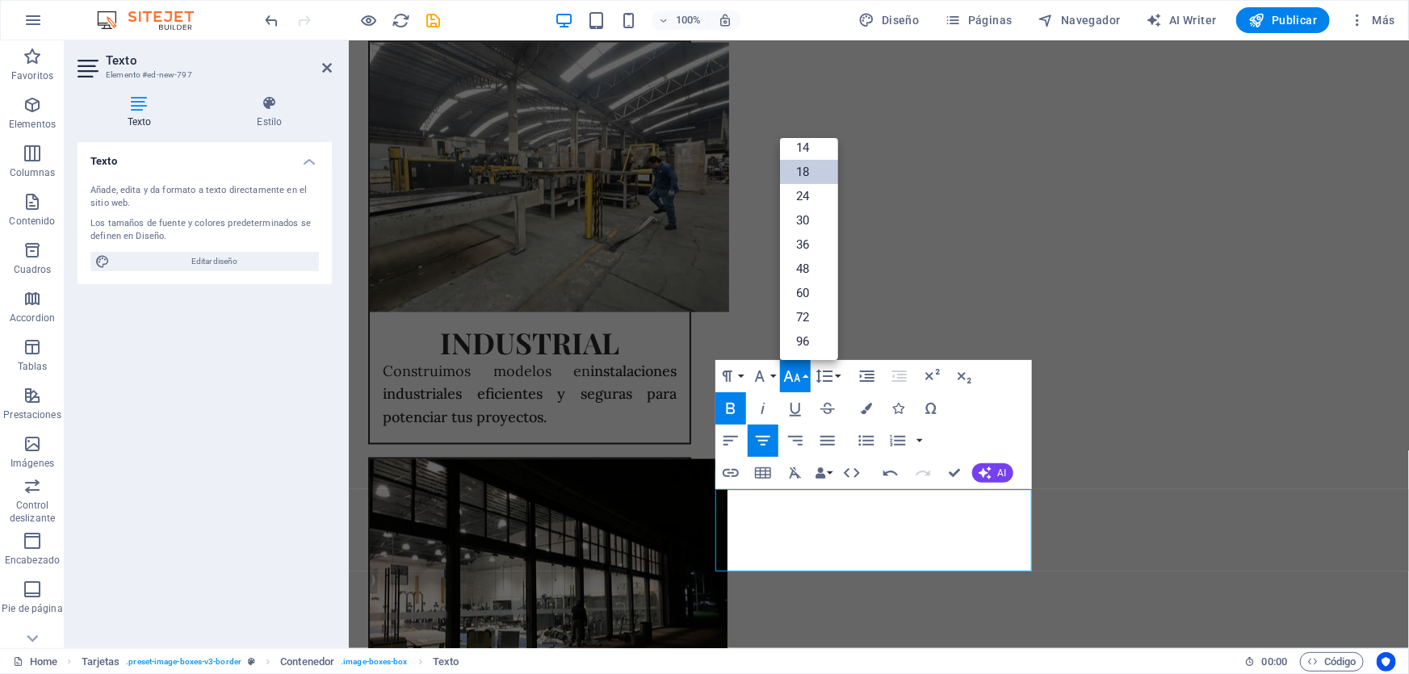
scroll to position [129, 0]
click at [815, 166] on link "18" at bounding box center [809, 173] width 58 height 24
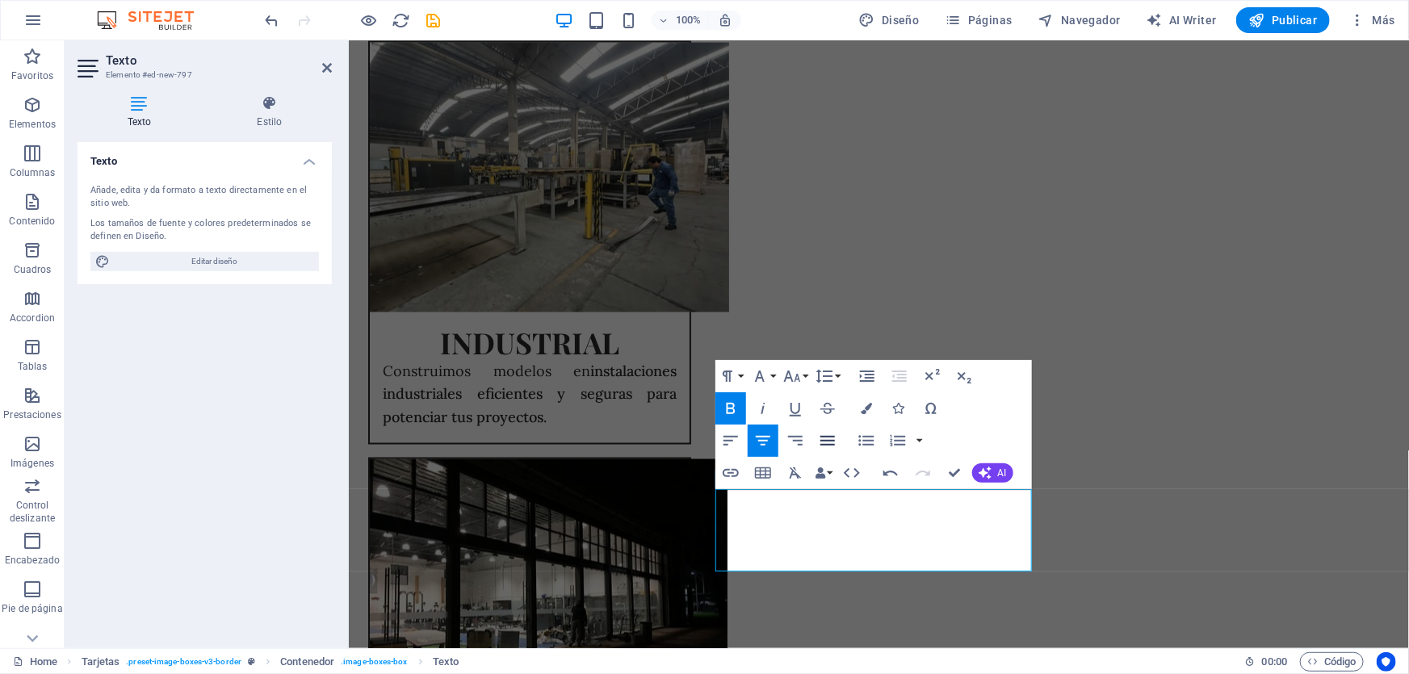
click at [825, 438] on icon "button" at bounding box center [827, 440] width 19 height 19
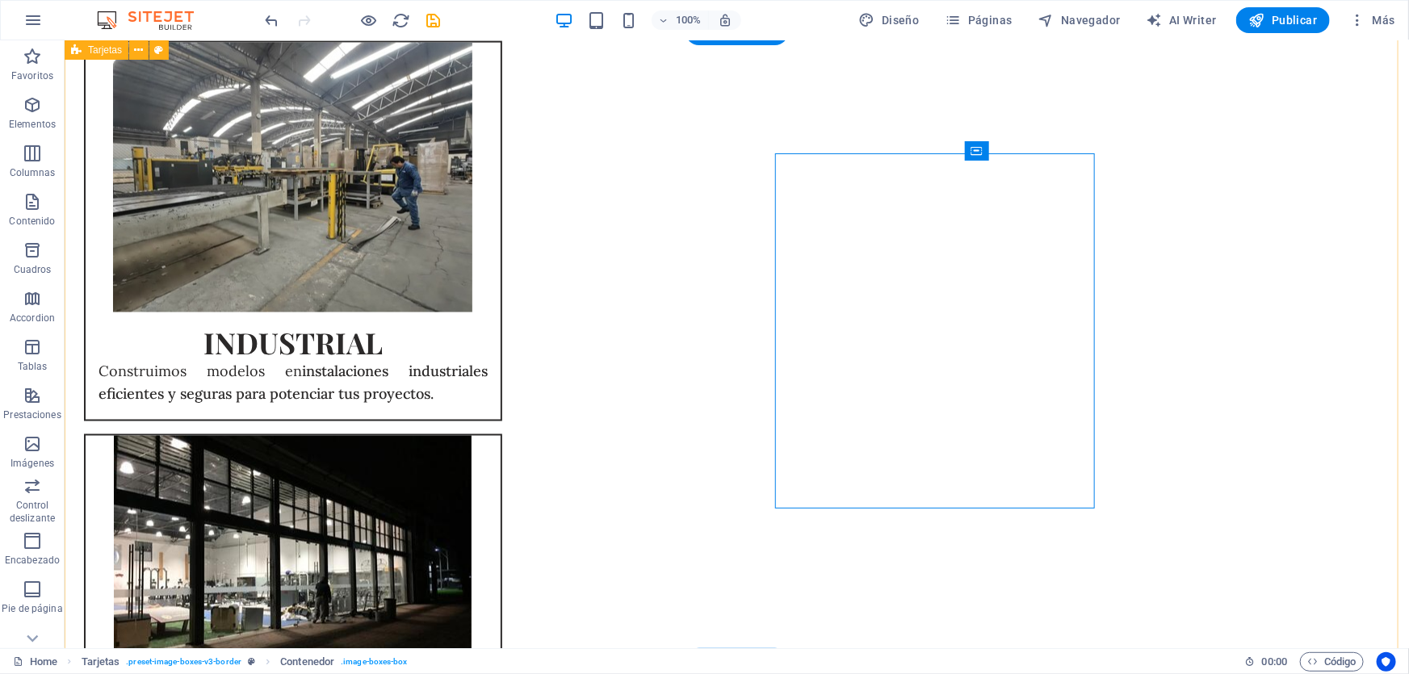
scroll to position [1258, 0]
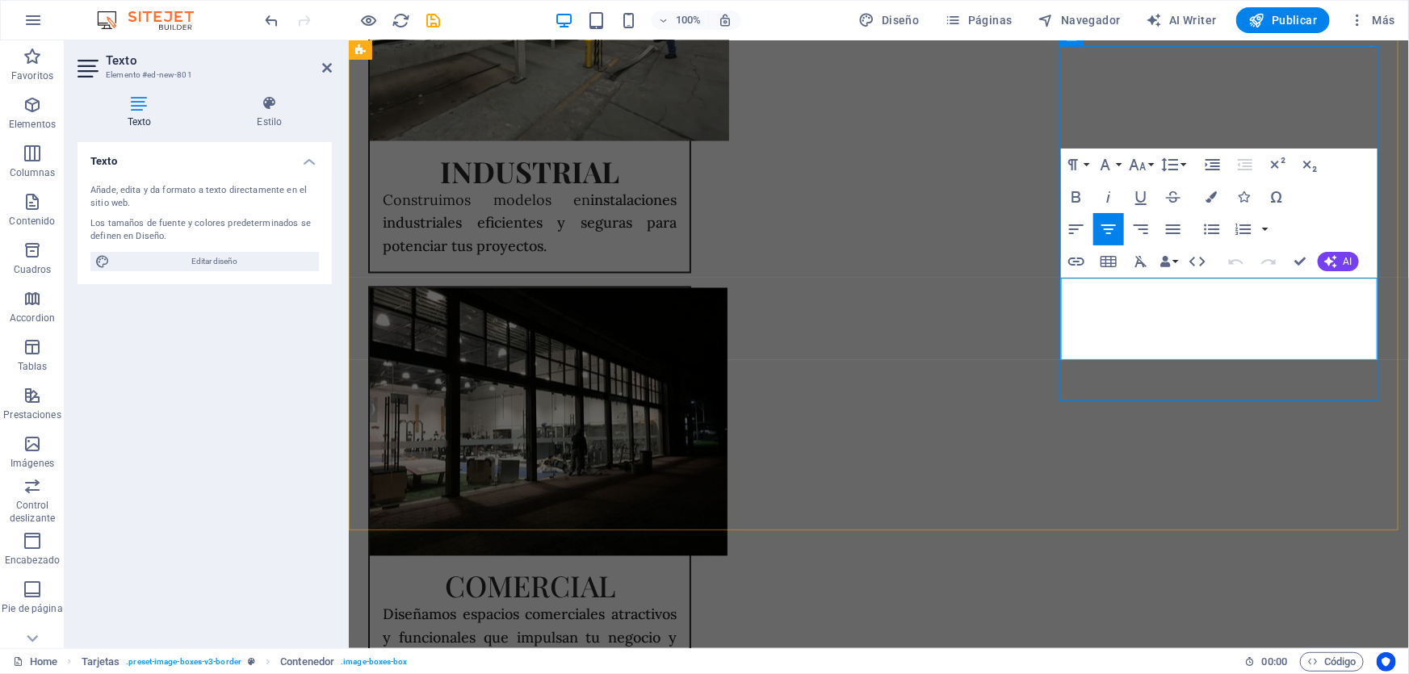
scroll to position [1429, 0]
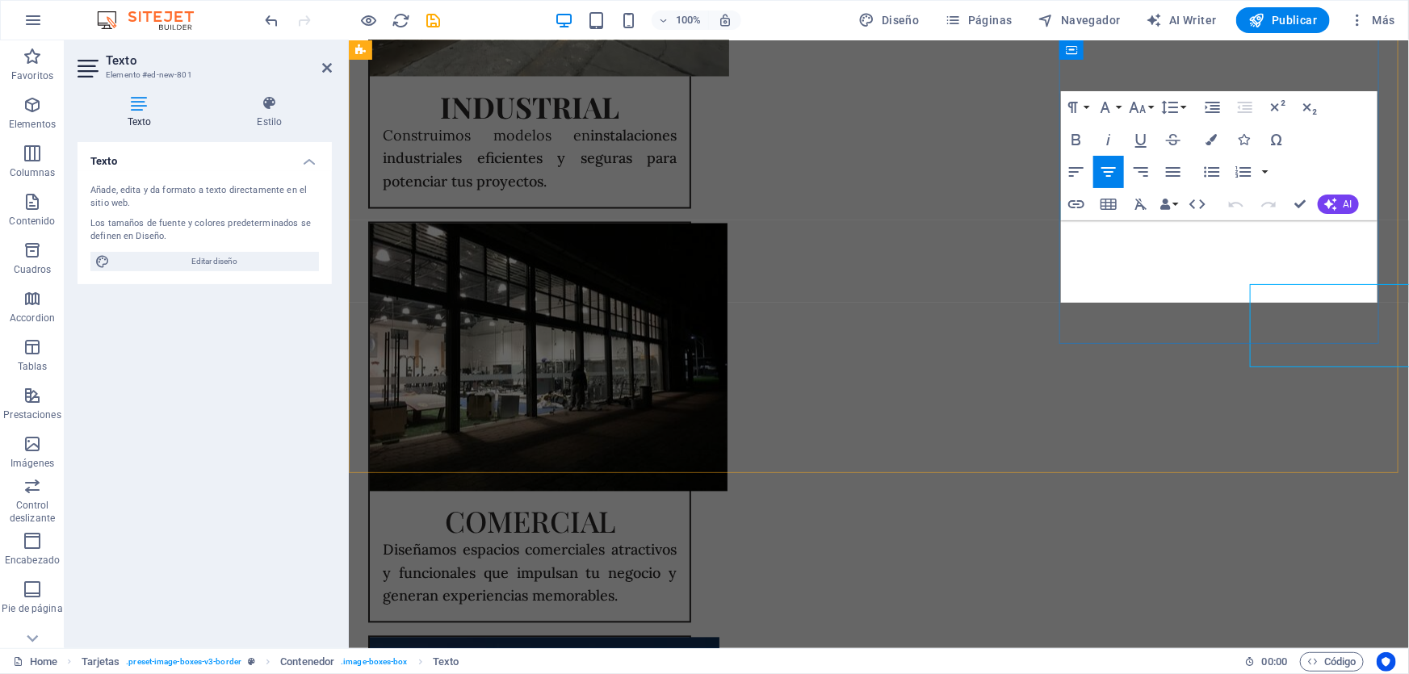
scroll to position [1422, 0]
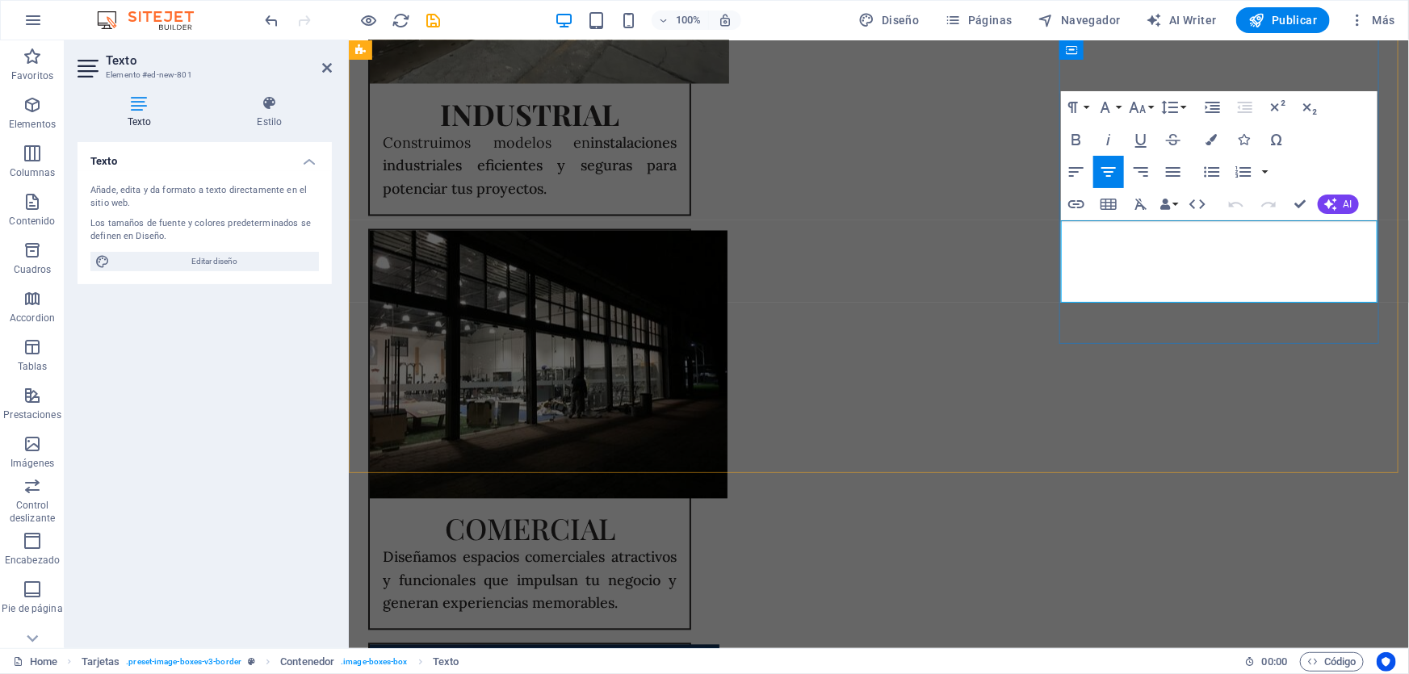
drag, startPoint x: 1081, startPoint y: 233, endPoint x: 1375, endPoint y: 283, distance: 299.0
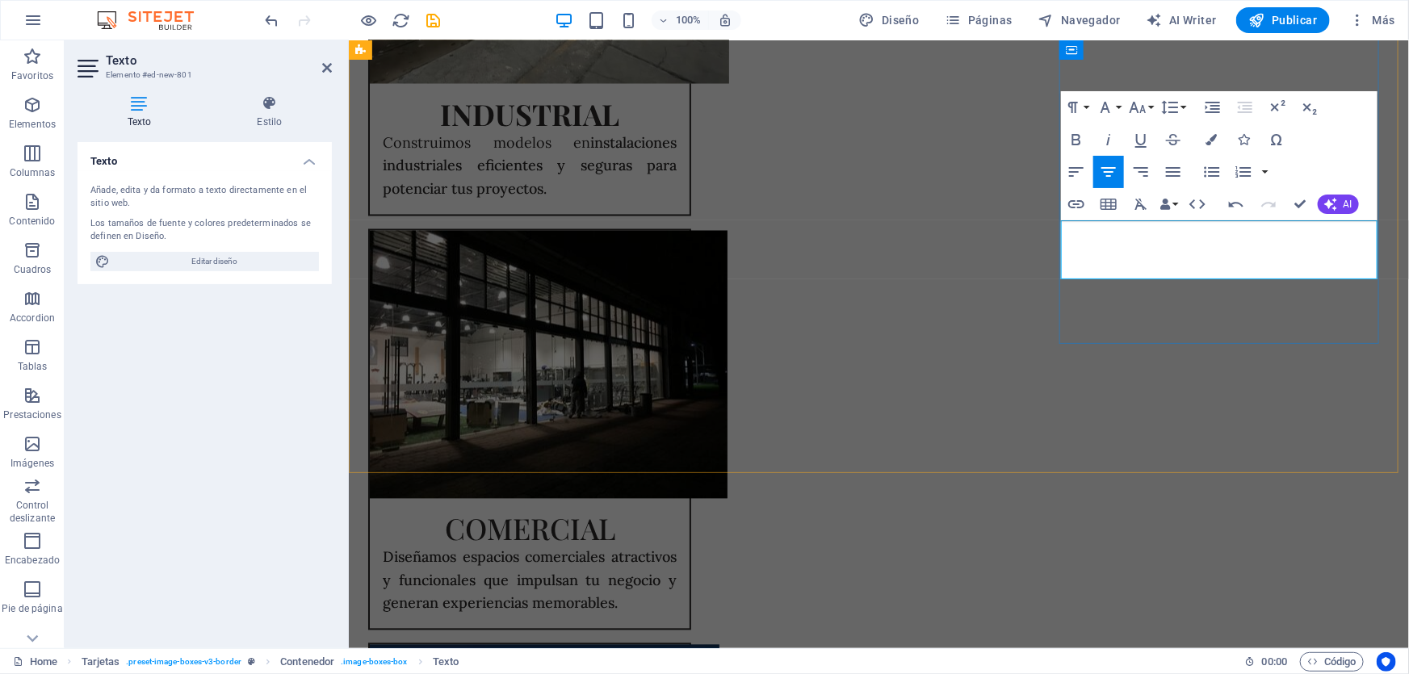
drag, startPoint x: 1267, startPoint y: 232, endPoint x: 1345, endPoint y: 382, distance: 169.4
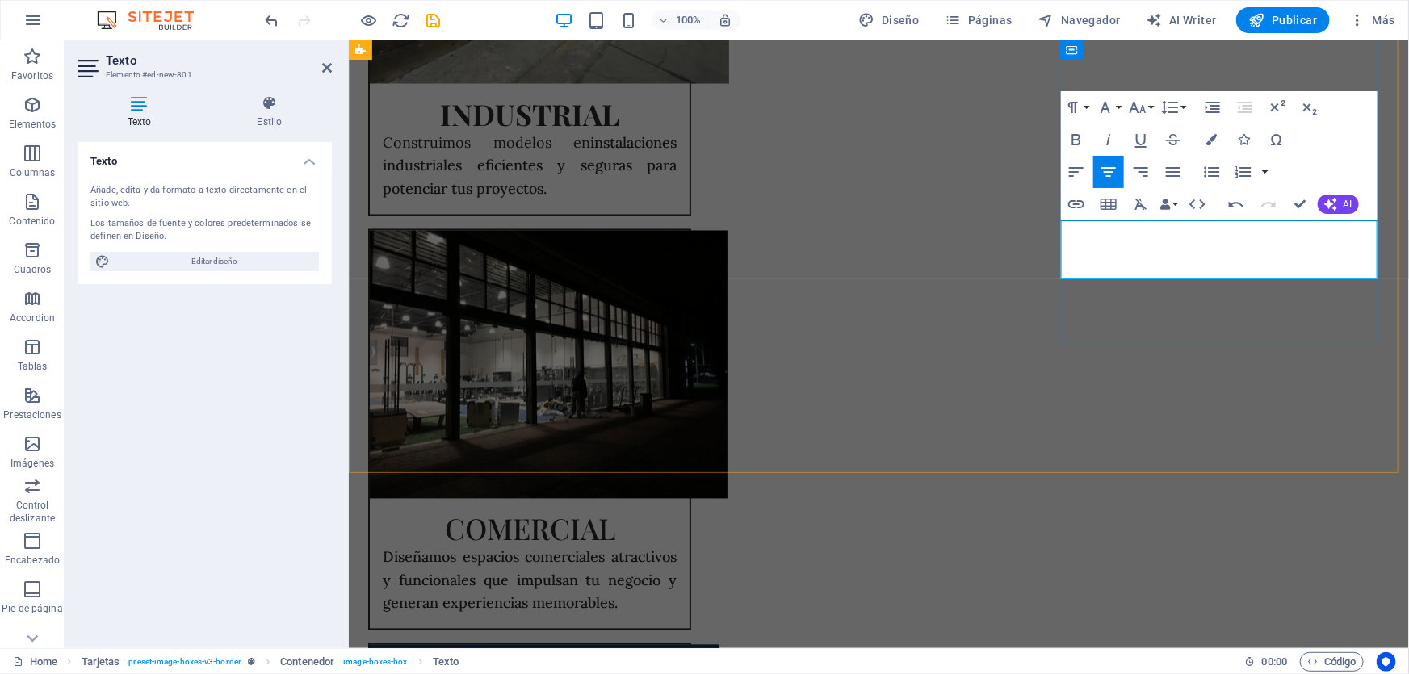
click at [1170, 170] on icon "button" at bounding box center [1173, 172] width 15 height 10
click at [1135, 105] on icon "button" at bounding box center [1138, 107] width 17 height 11
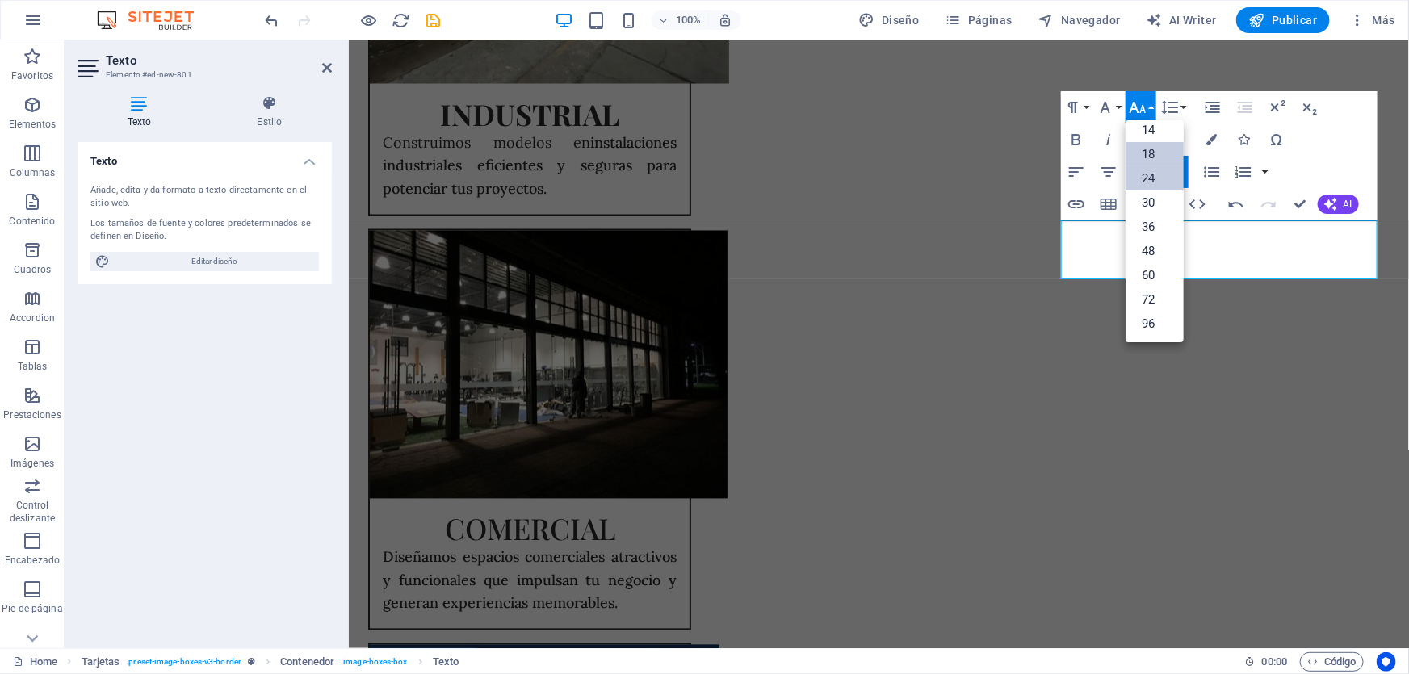
scroll to position [129, 0]
click at [1157, 151] on link "18" at bounding box center [1155, 155] width 58 height 24
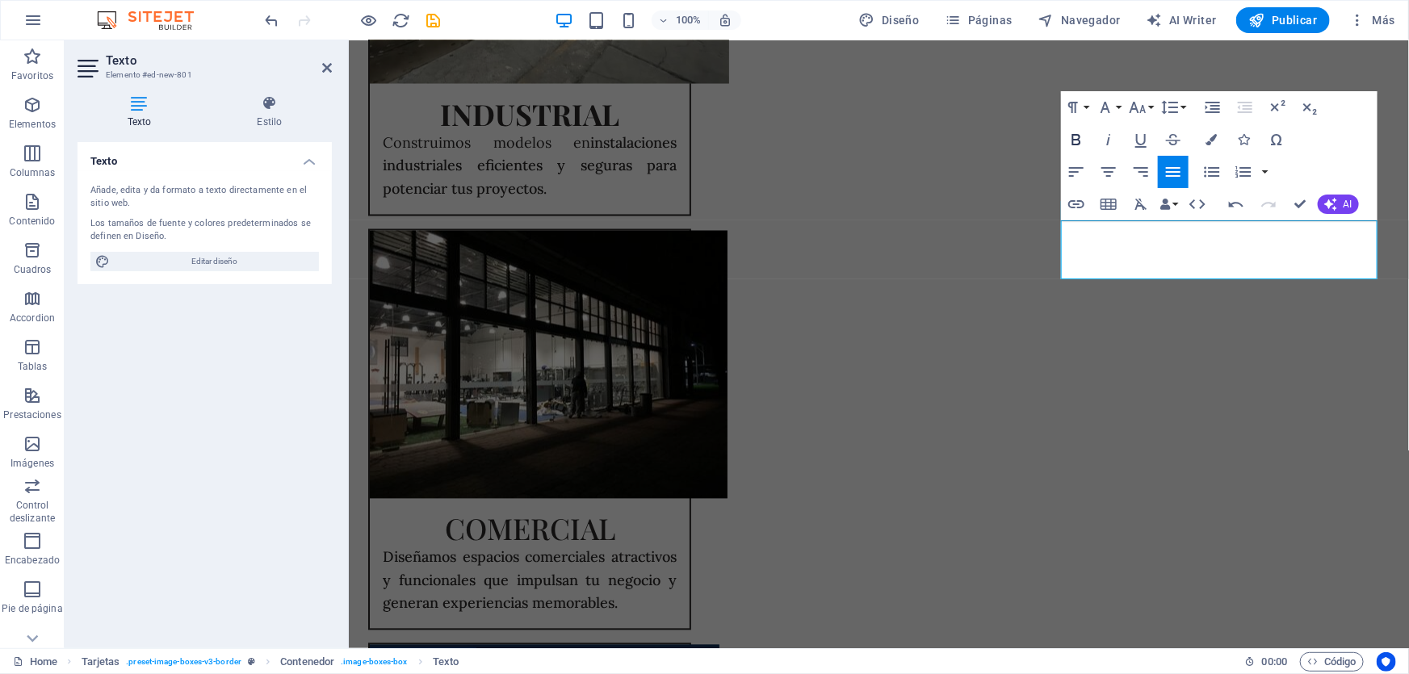
click at [1079, 134] on icon "button" at bounding box center [1076, 139] width 19 height 19
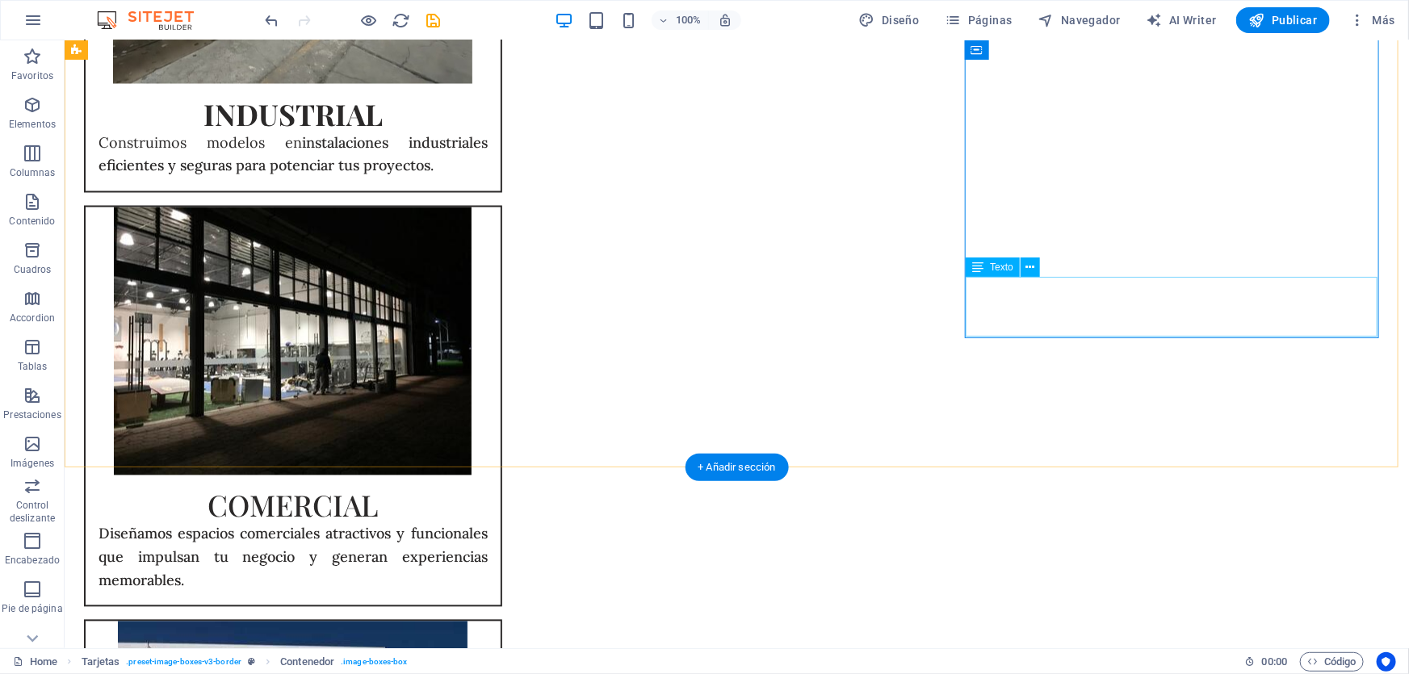
scroll to position [1429, 0]
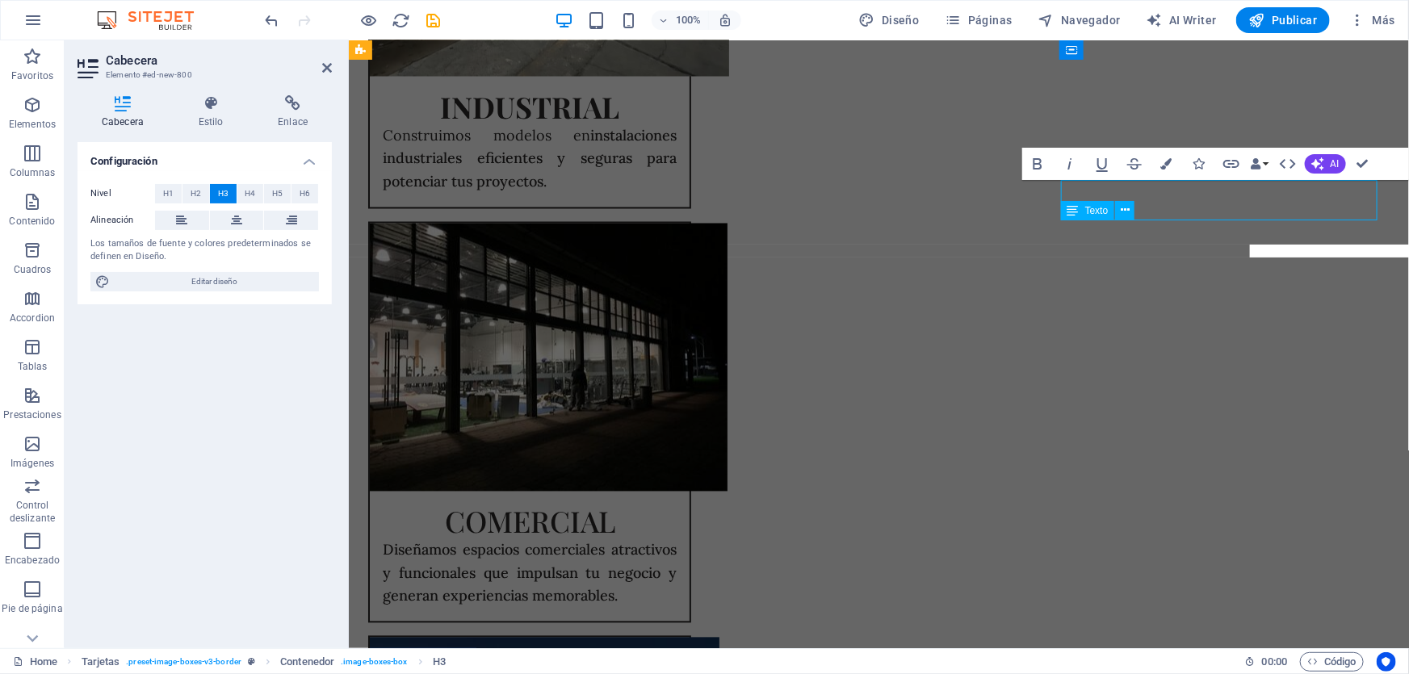
scroll to position [1422, 0]
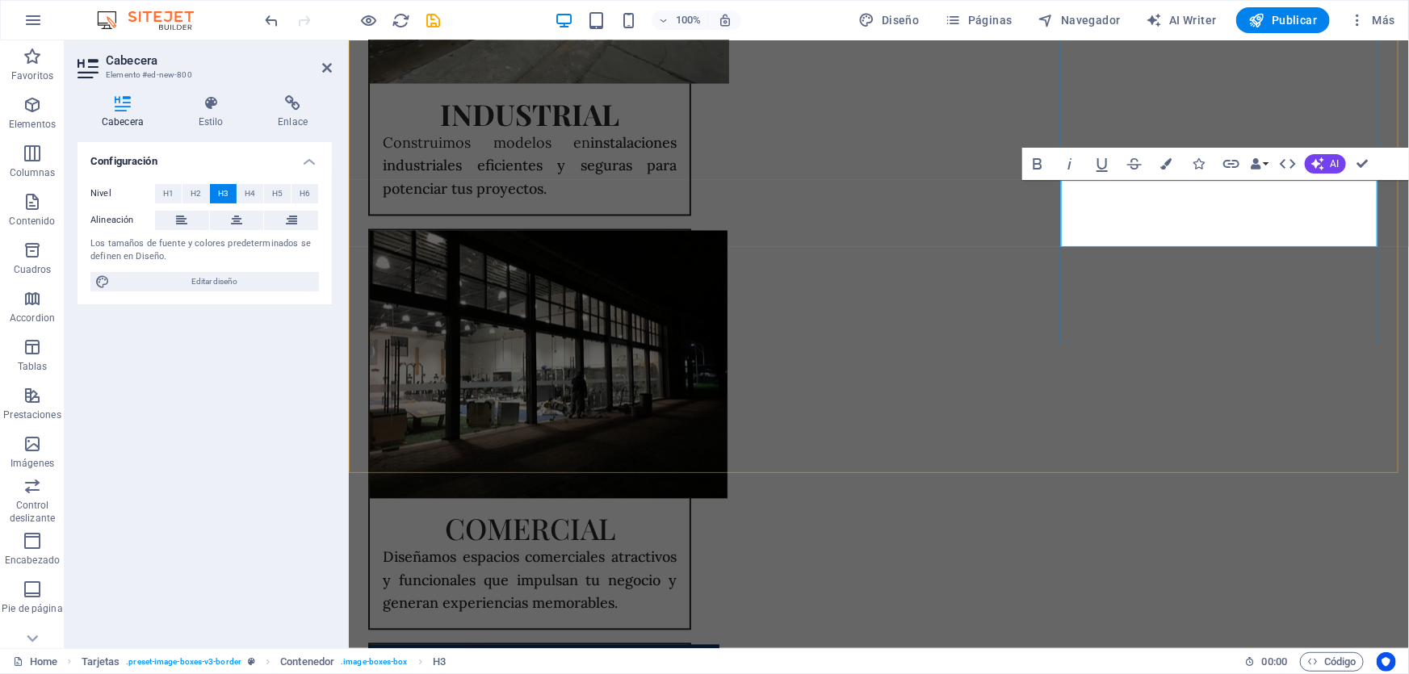
click at [168, 187] on span "H1" at bounding box center [168, 193] width 10 height 19
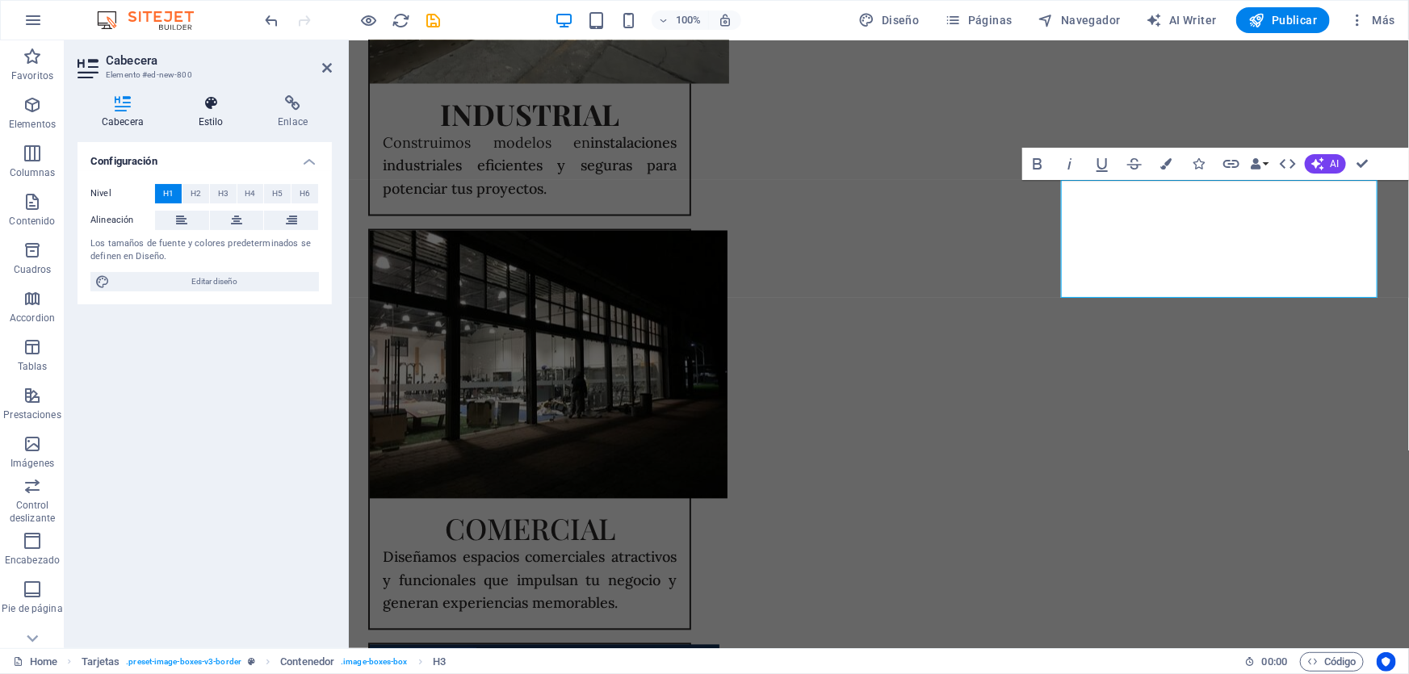
click at [212, 102] on icon at bounding box center [210, 103] width 73 height 16
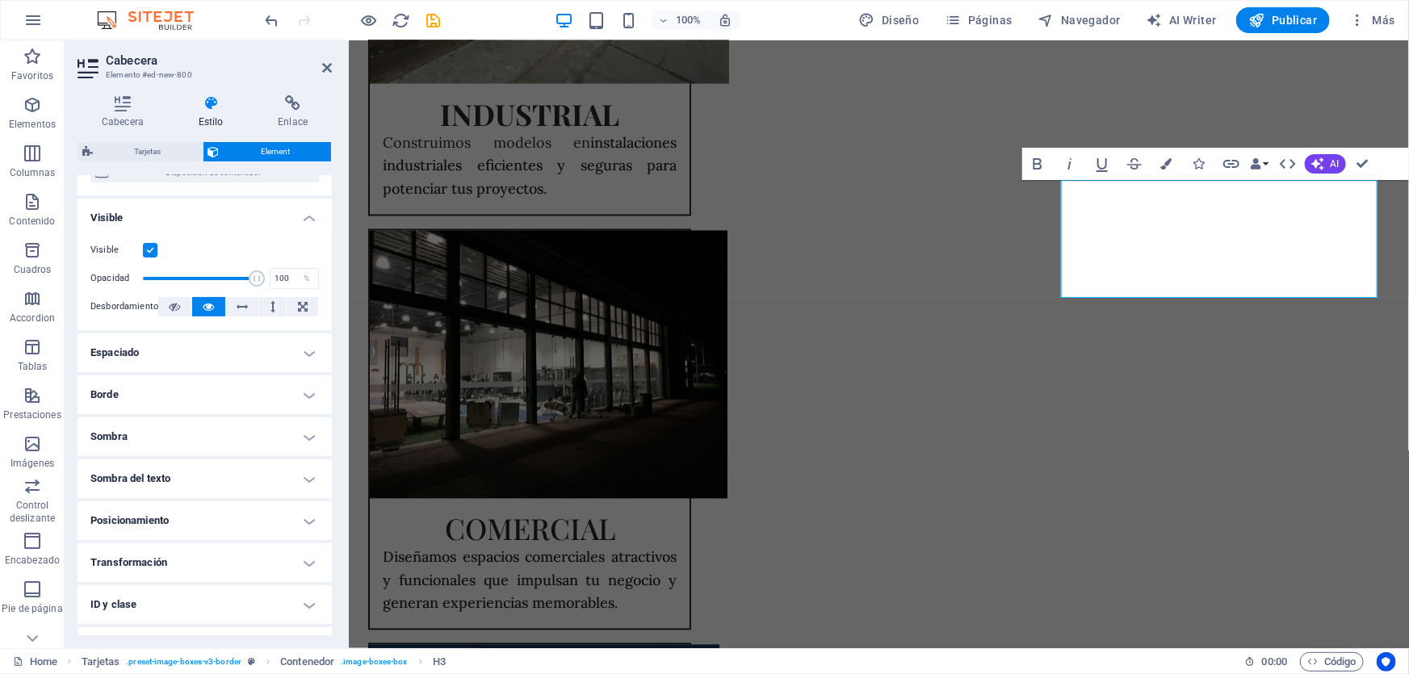
scroll to position [234, 0]
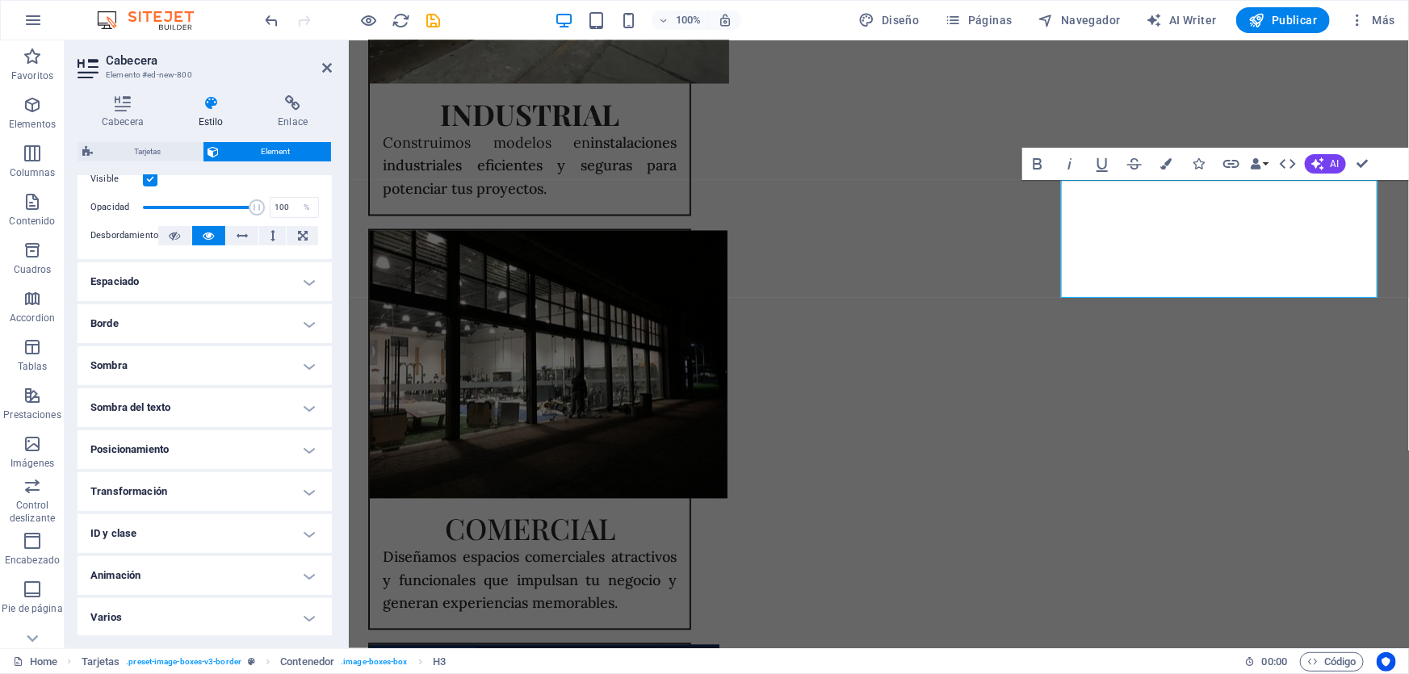
click at [155, 586] on h4 "Animación" at bounding box center [205, 575] width 254 height 39
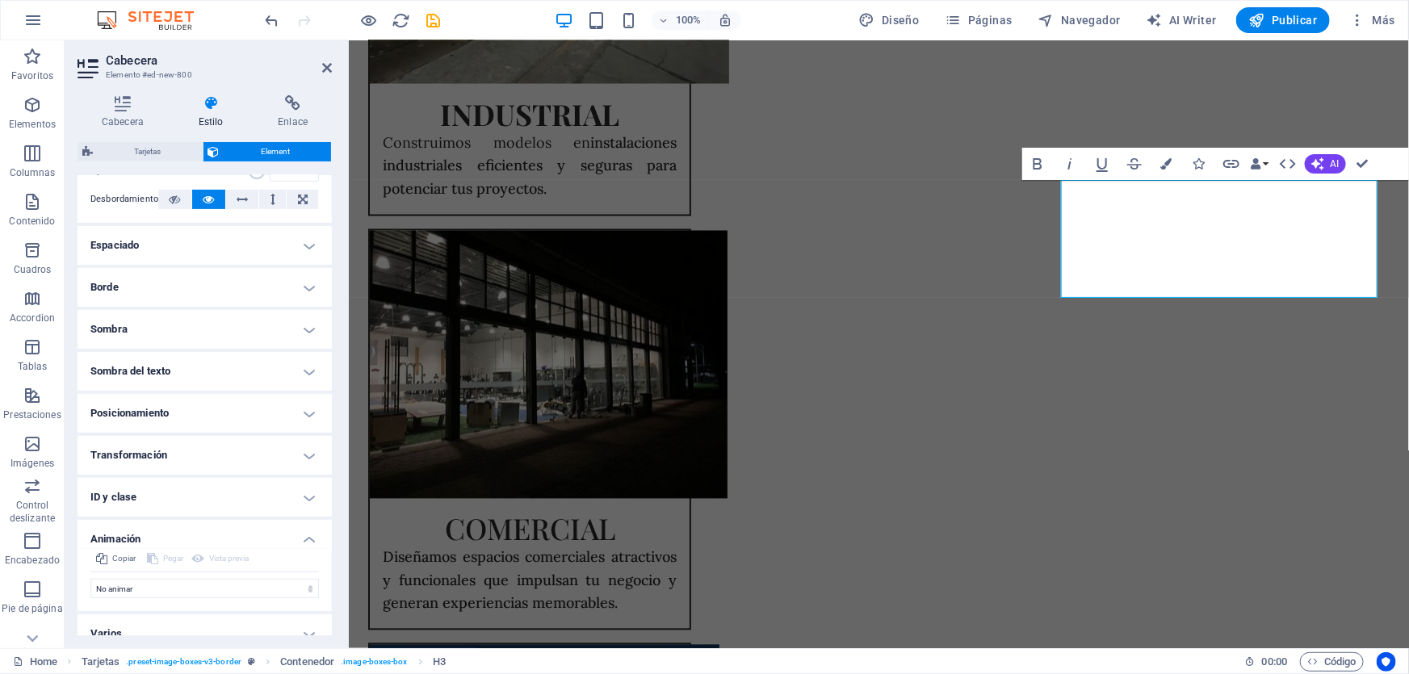
scroll to position [287, 0]
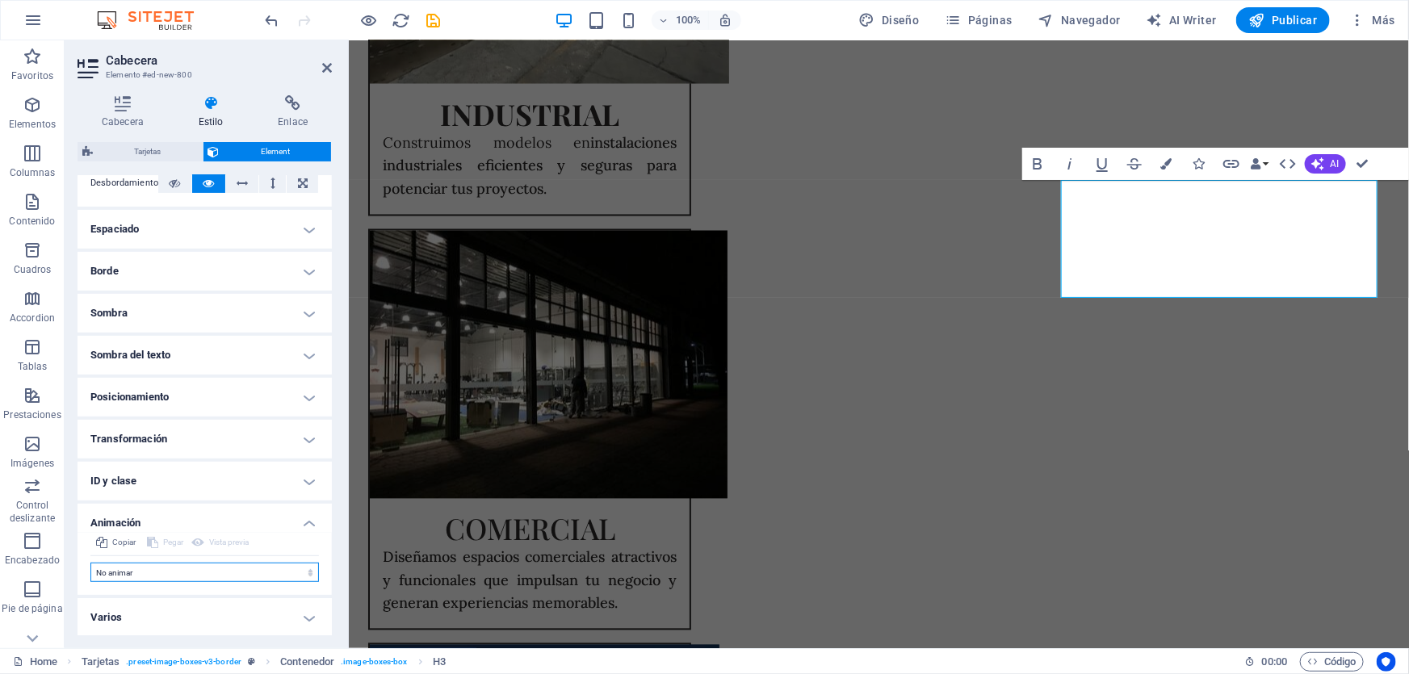
click at [153, 565] on select "No animar Mostrar / Ocultar Subir/bajar Acercar/alejar Deslizar de izquierda a …" at bounding box center [204, 572] width 229 height 19
select select "move-left-to-right"
click at [90, 563] on select "No animar Mostrar / Ocultar Subir/bajar Acercar/alejar Deslizar de izquierda a …" at bounding box center [204, 572] width 229 height 19
select select "scroll"
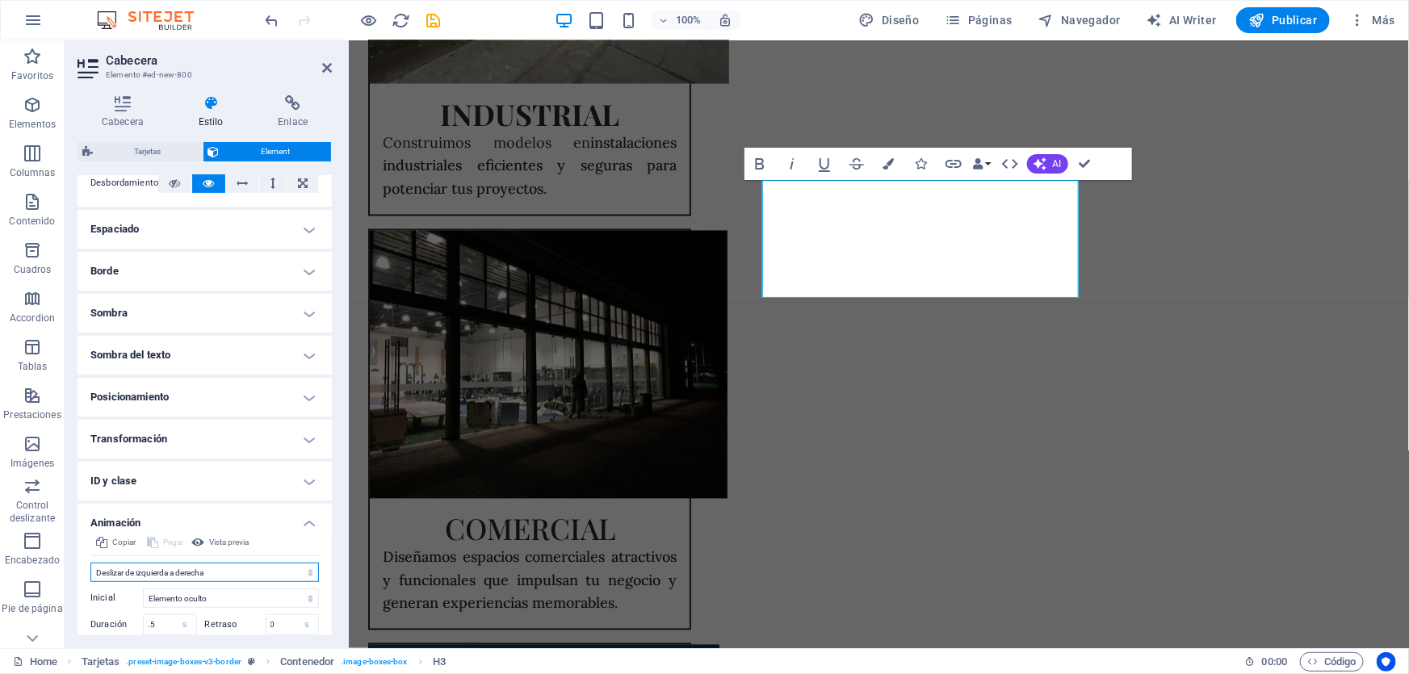
click at [171, 573] on select "No animar Mostrar / Ocultar Subir/bajar Acercar/alejar Deslizar de izquierda a …" at bounding box center [204, 572] width 229 height 19
select select "move-right-to-left"
click at [90, 563] on select "No animar Mostrar / Ocultar Subir/bajar Acercar/alejar Deslizar de izquierda a …" at bounding box center [204, 572] width 229 height 19
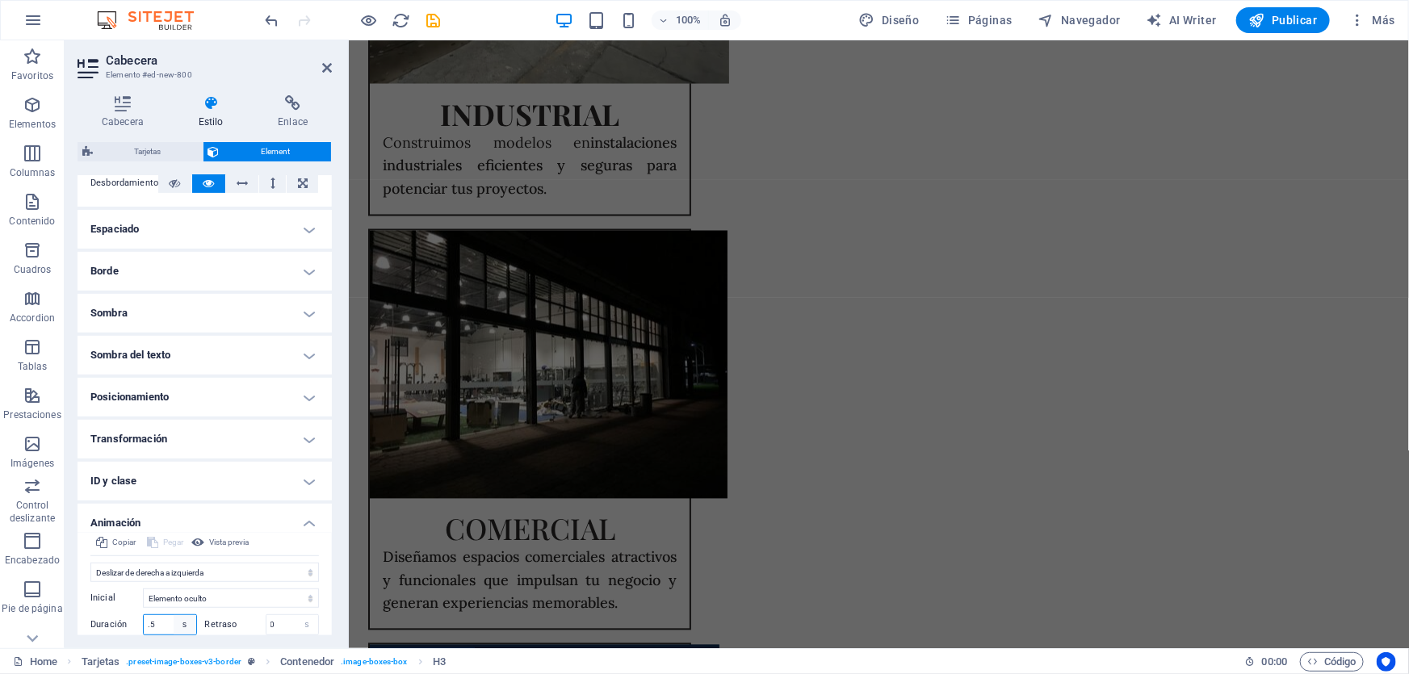
click at [174, 624] on select "s ms" at bounding box center [185, 624] width 23 height 19
click at [157, 615] on input ".5" at bounding box center [170, 624] width 52 height 19
type input ".9"
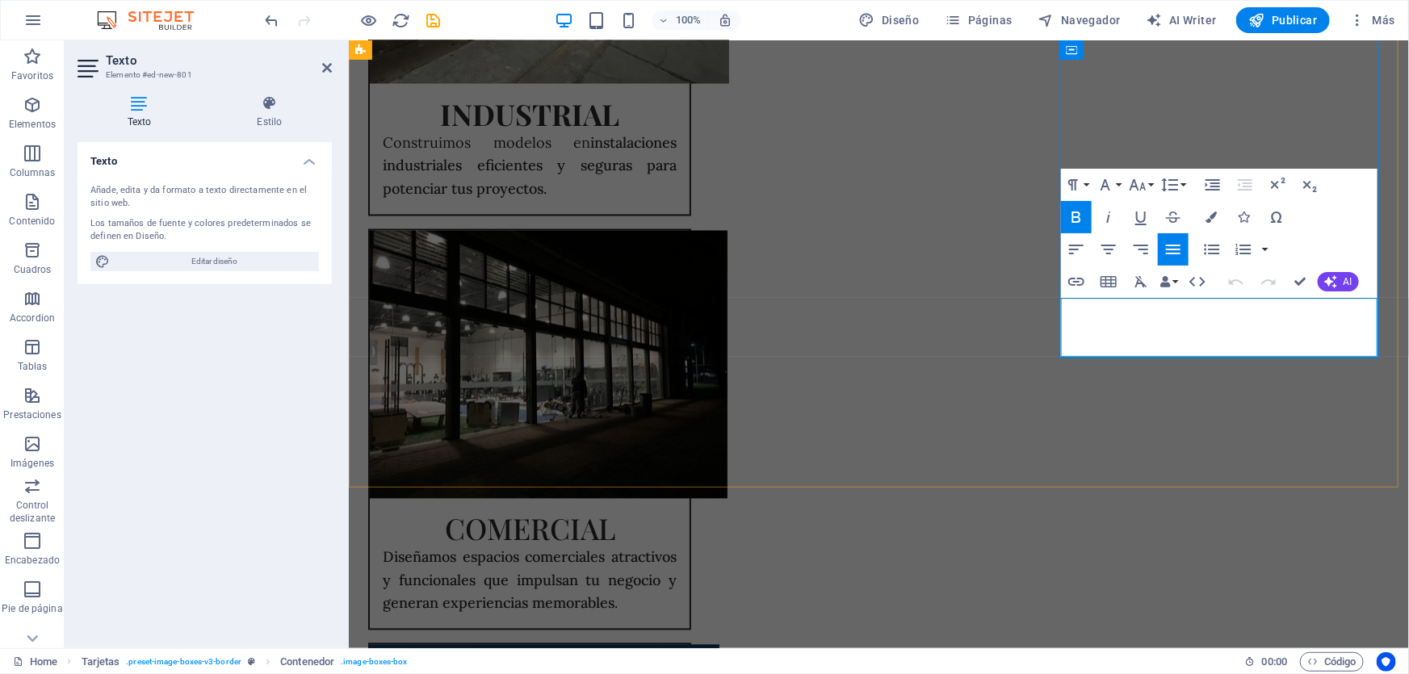
scroll to position [1486, 0]
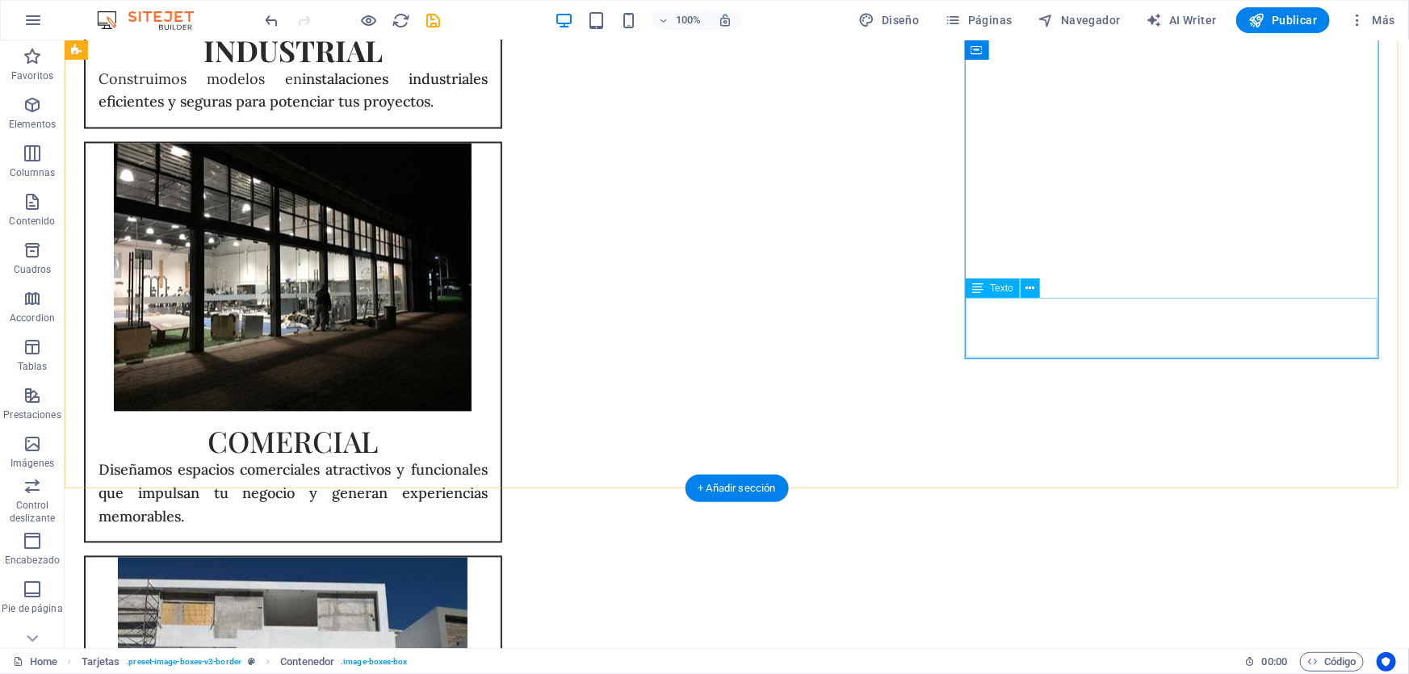
select select "s"
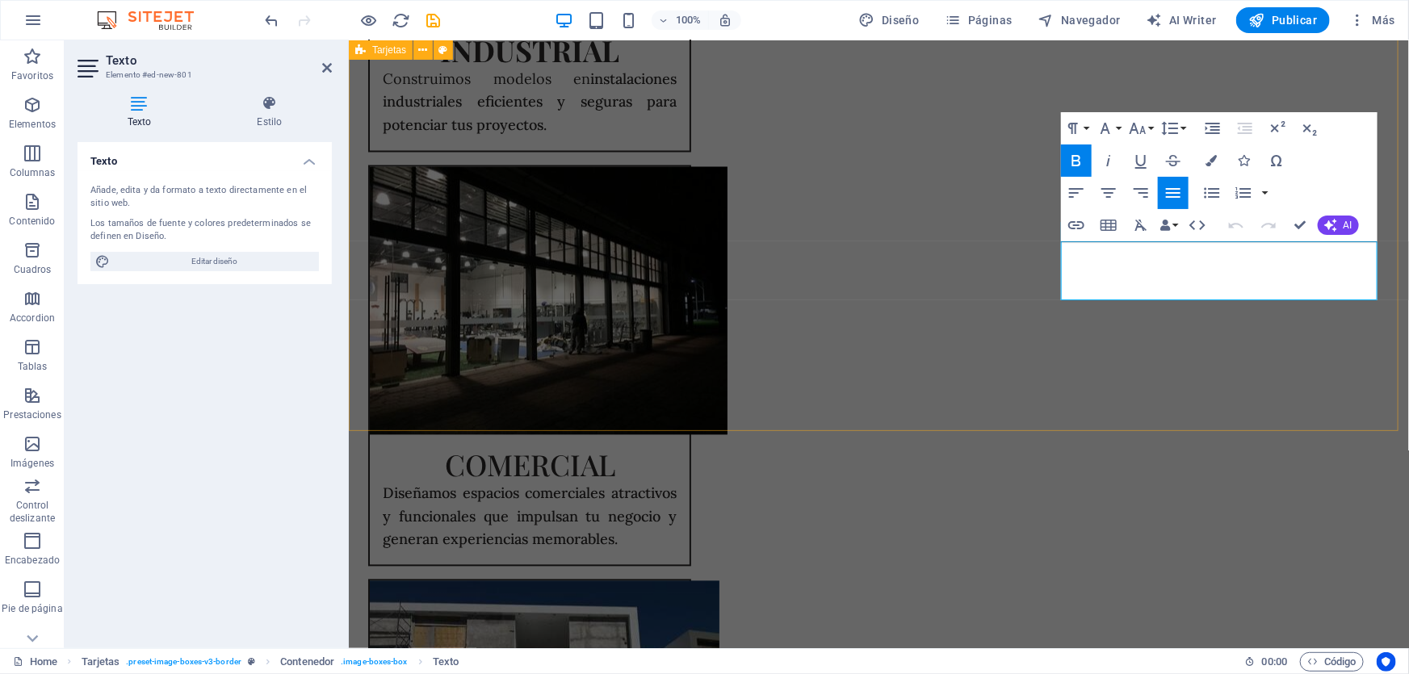
scroll to position [1479, 0]
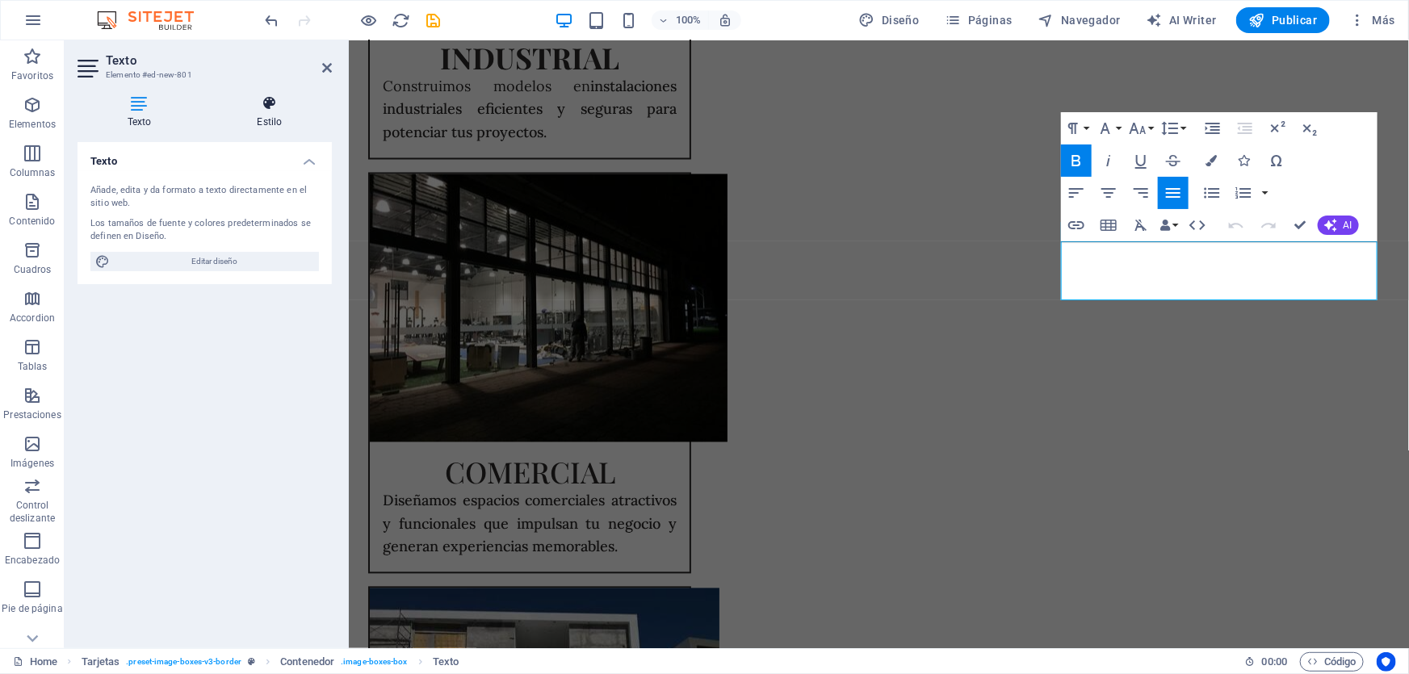
click at [278, 117] on h4 "Estilo" at bounding box center [270, 112] width 124 height 34
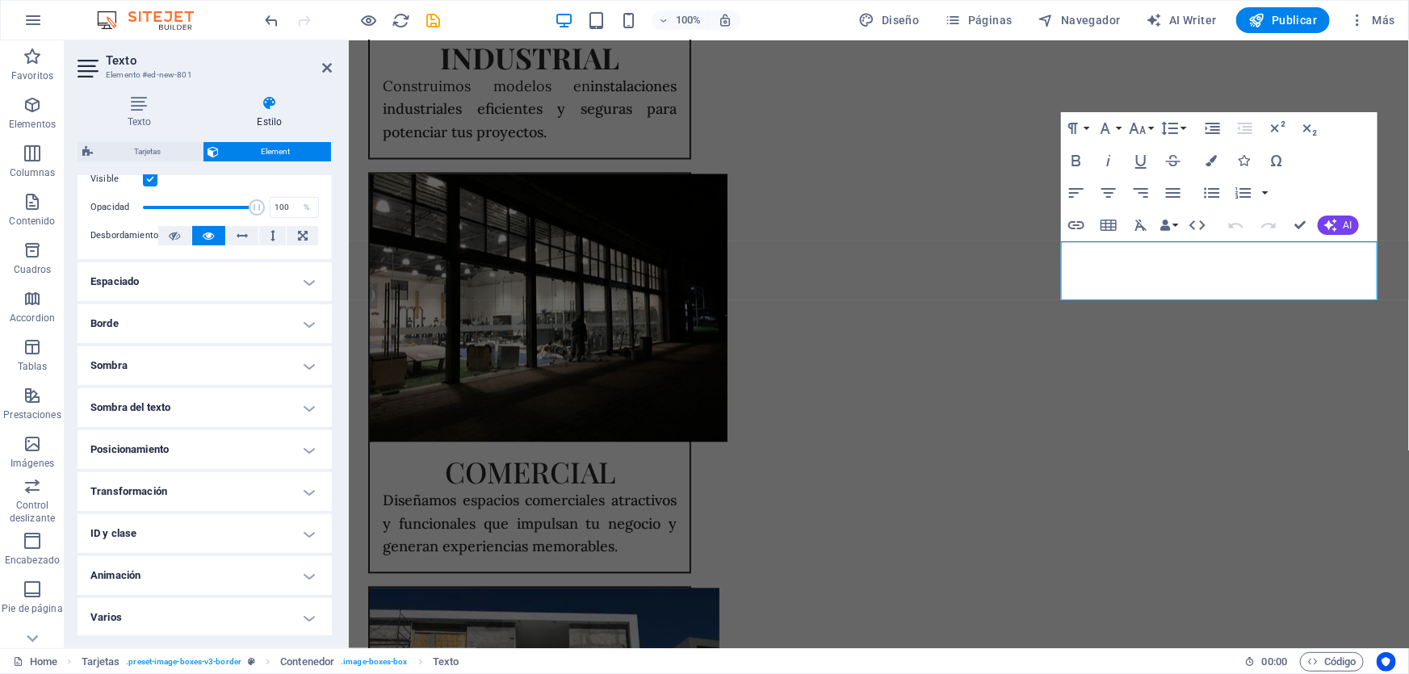
click at [163, 576] on h4 "Animación" at bounding box center [205, 575] width 254 height 39
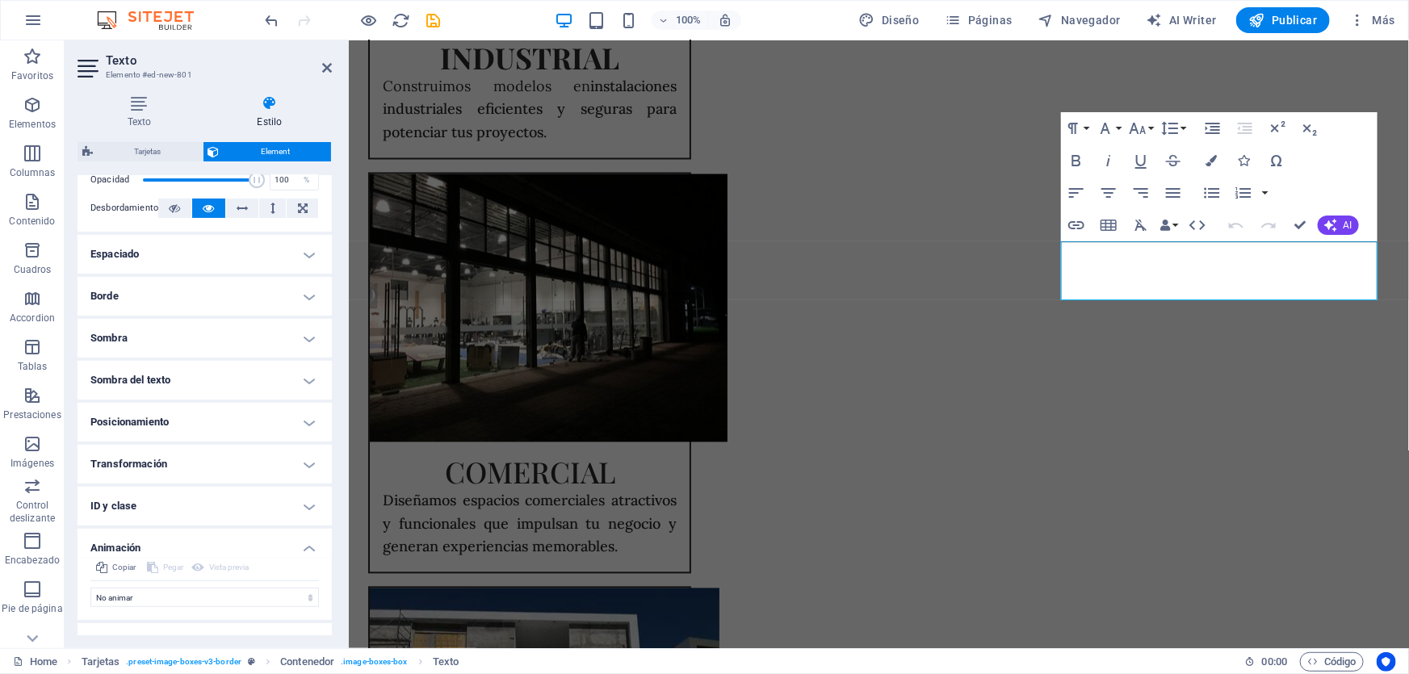
scroll to position [287, 0]
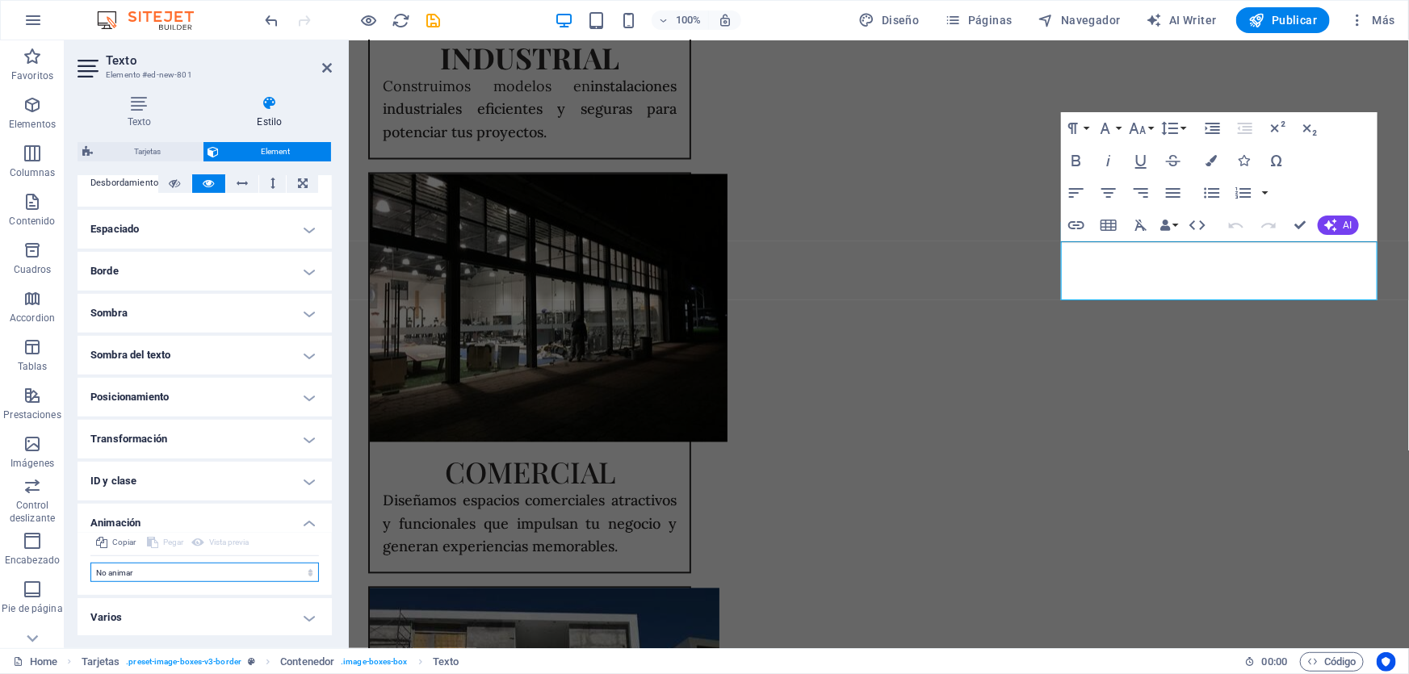
click at [137, 578] on select "No animar Mostrar / Ocultar Subir/bajar Acercar/alejar Deslizar de izquierda a …" at bounding box center [204, 572] width 229 height 19
select select "move-right-to-left"
click at [90, 563] on select "No animar Mostrar / Ocultar Subir/bajar Acercar/alejar Deslizar de izquierda a …" at bounding box center [204, 572] width 229 height 19
select select "scroll"
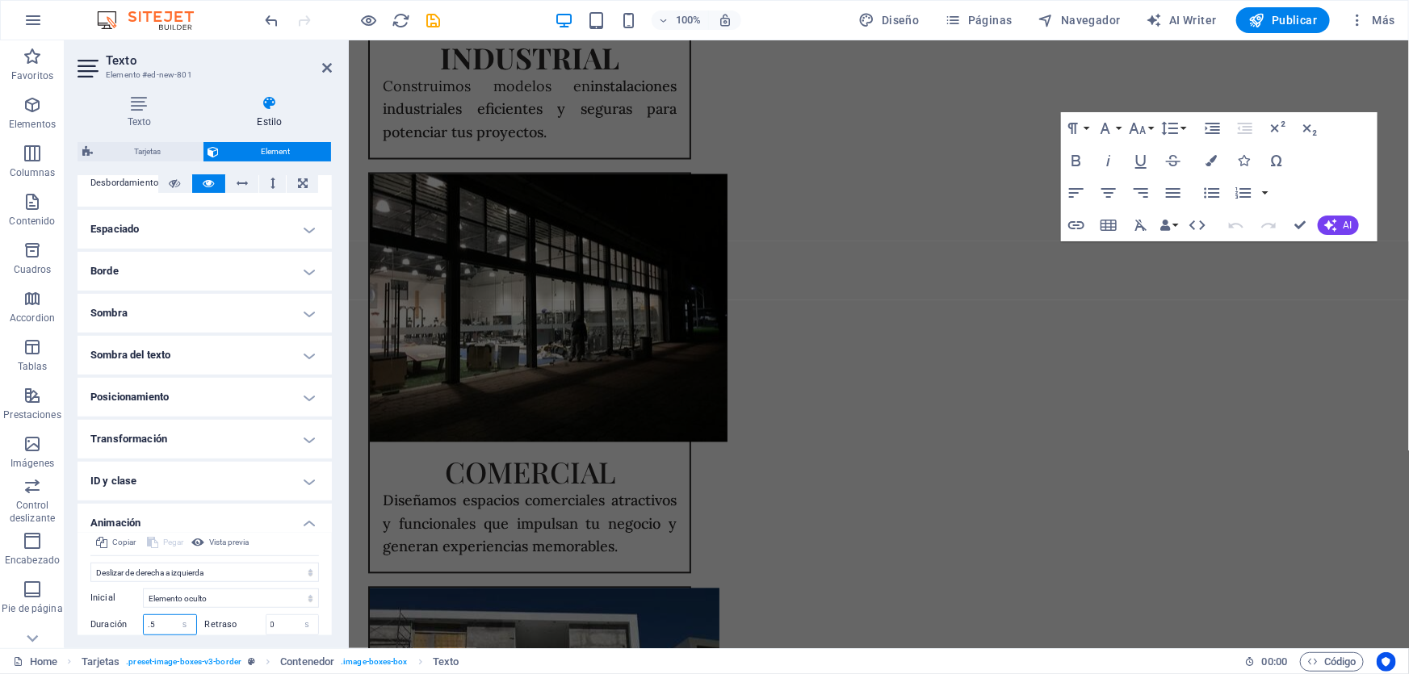
click at [162, 623] on input ".5" at bounding box center [170, 624] width 52 height 19
type input ".9"
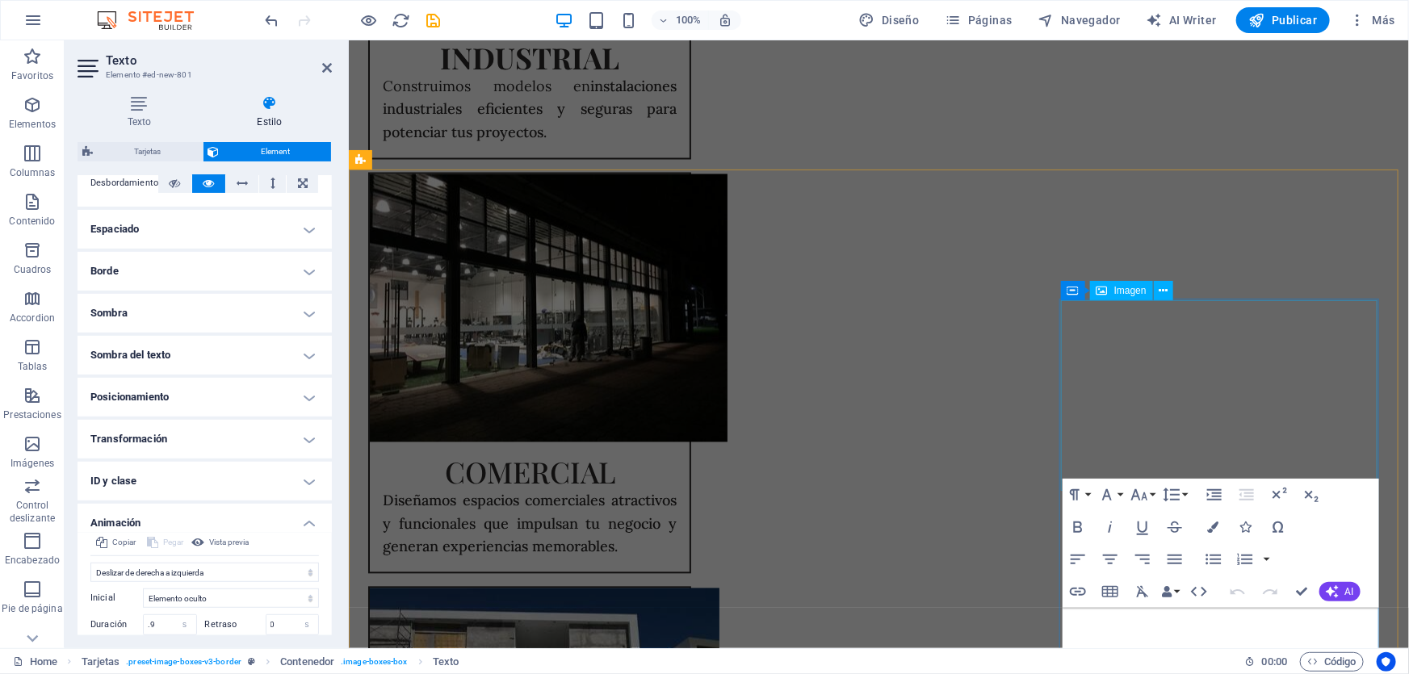
scroll to position [1112, 0]
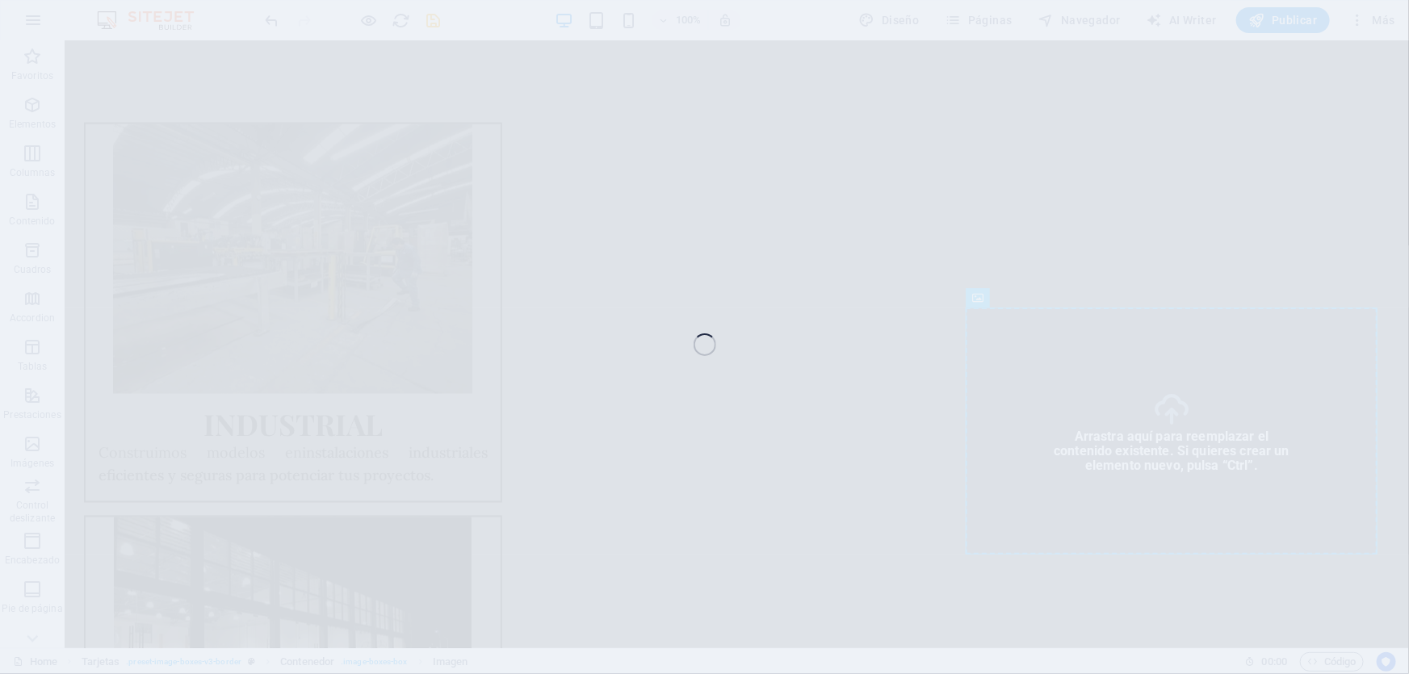
select select "%"
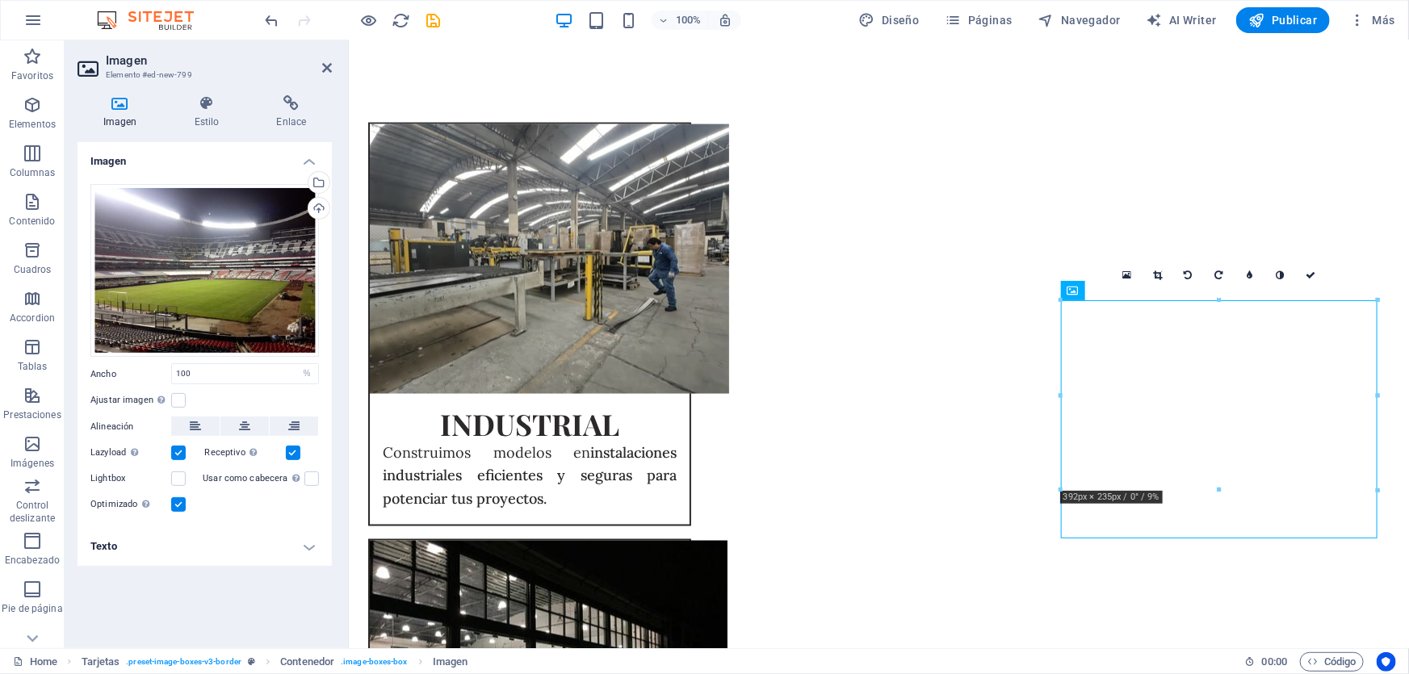
click at [1241, 492] on div at bounding box center [1219, 491] width 317 height 6
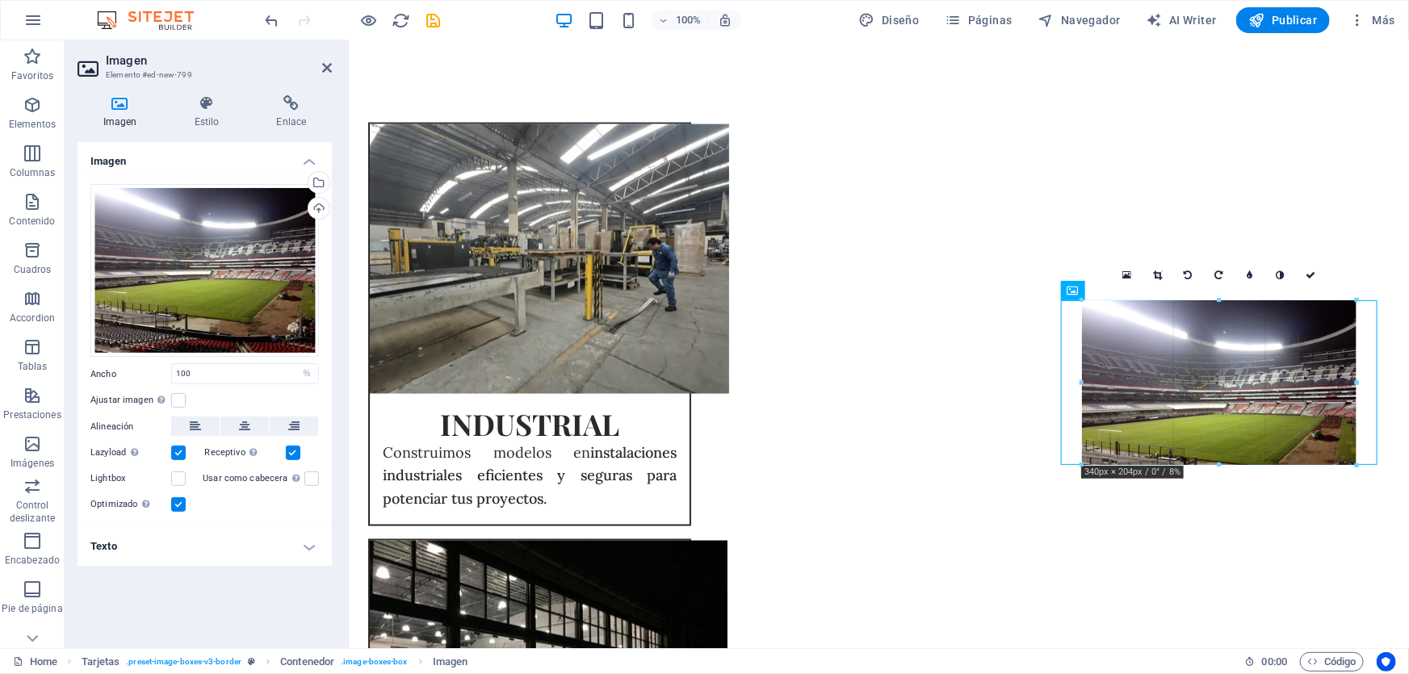
drag, startPoint x: 1374, startPoint y: 491, endPoint x: 1356, endPoint y: 466, distance: 31.2
type input "340"
select select "px"
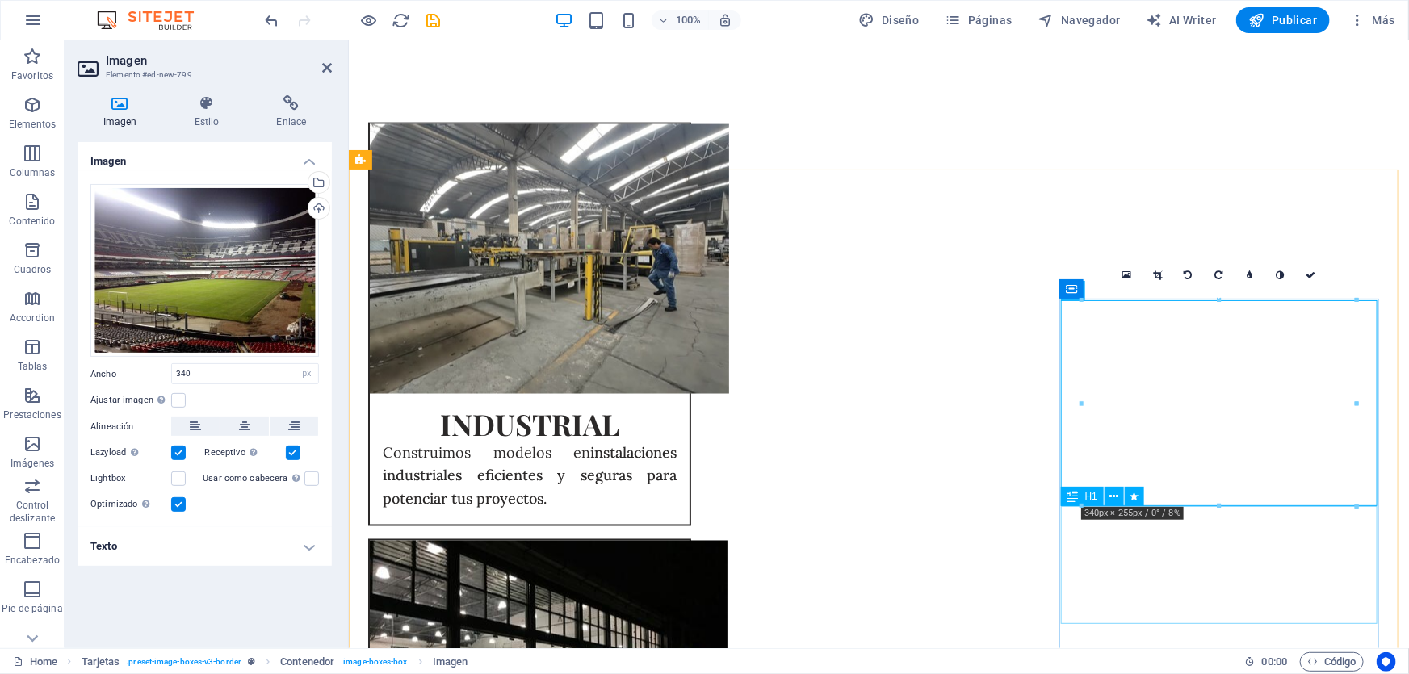
scroll to position [1259, 0]
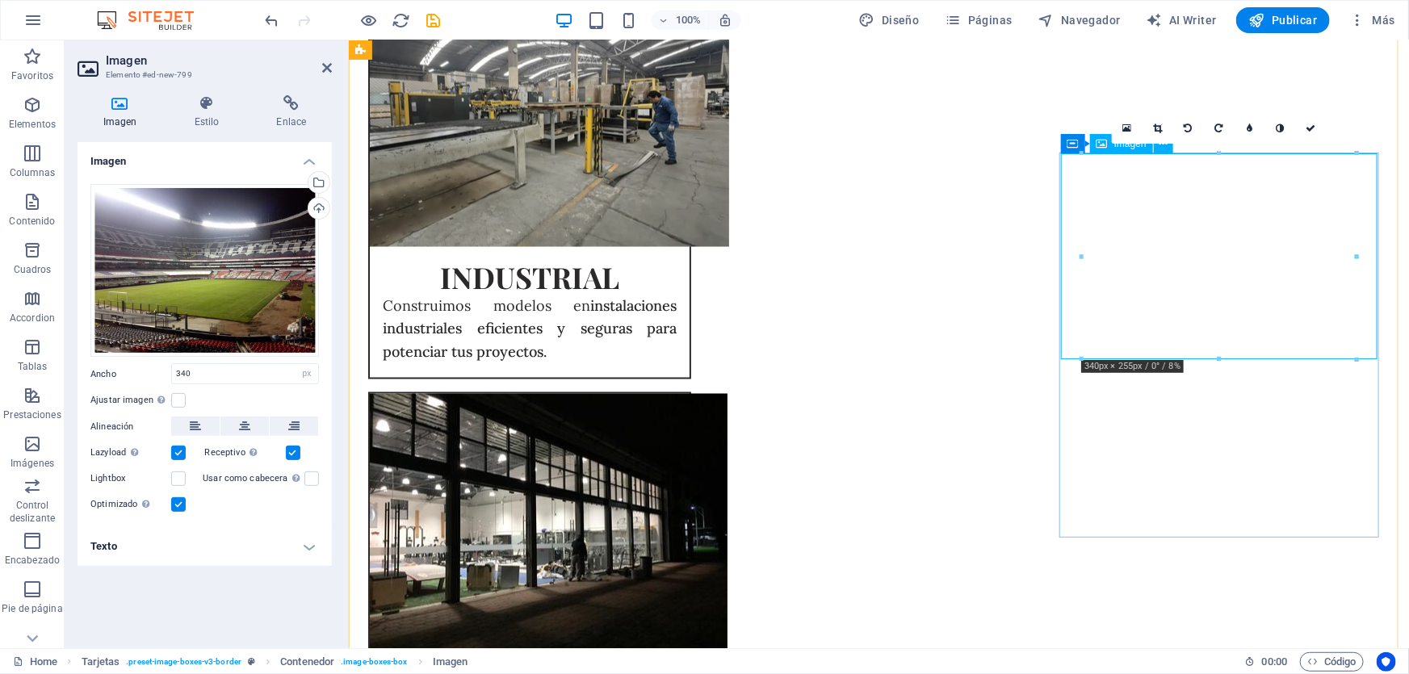
click at [195, 102] on icon at bounding box center [207, 103] width 76 height 16
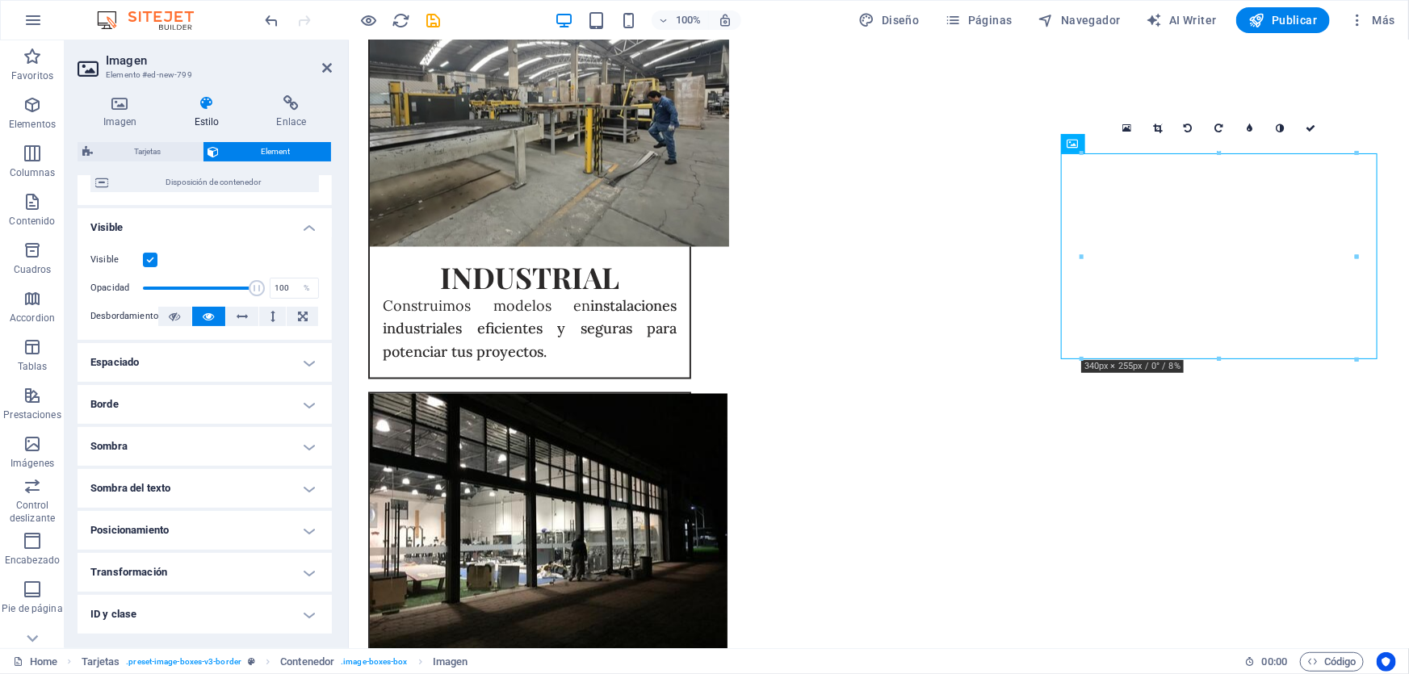
scroll to position [234, 0]
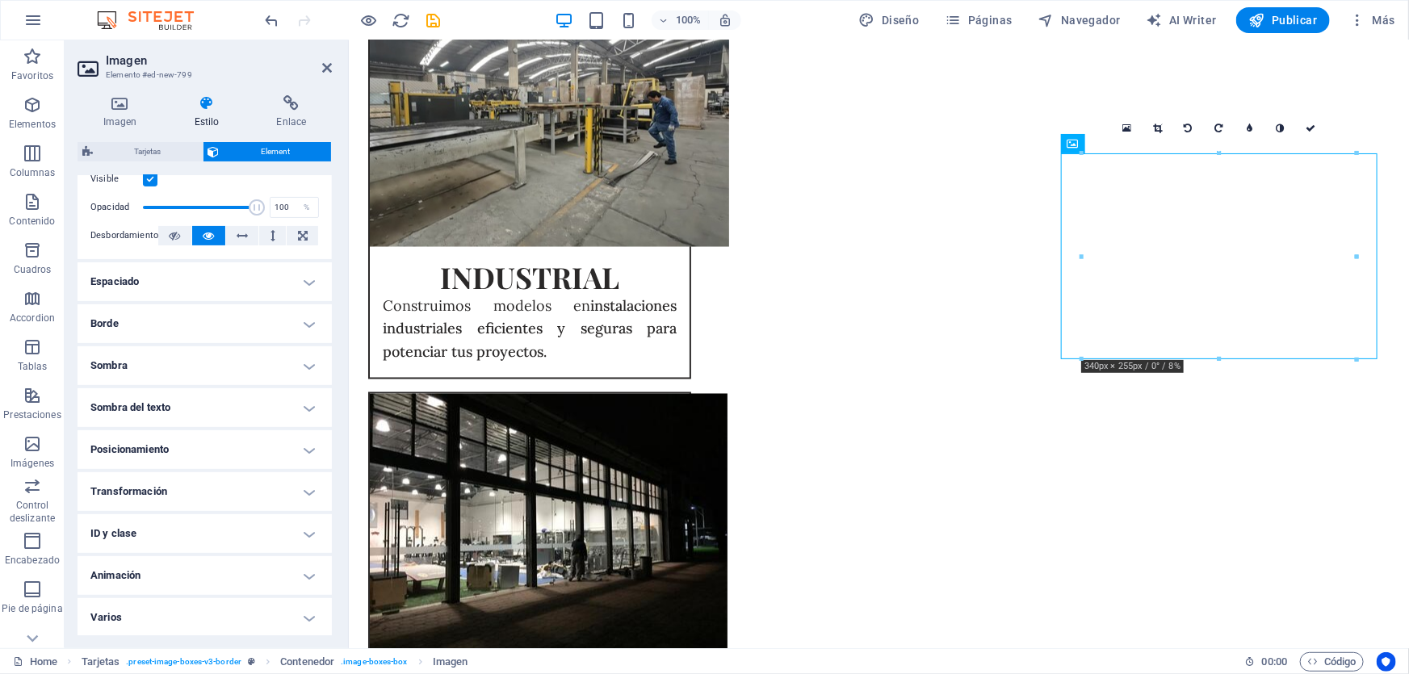
click at [187, 578] on h4 "Animación" at bounding box center [205, 575] width 254 height 39
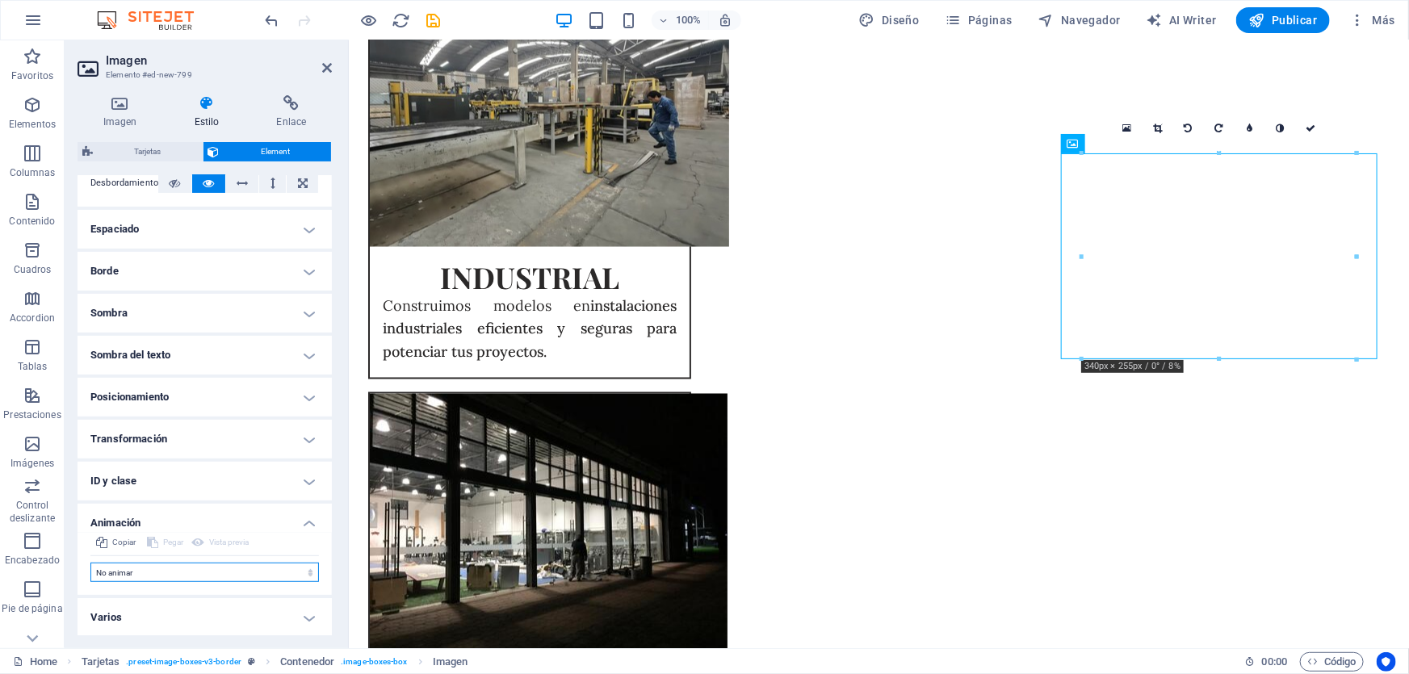
click at [139, 580] on select "No animar Mostrar / Ocultar Subir/bajar Acercar/alejar Deslizar de izquierda a …" at bounding box center [204, 572] width 229 height 19
select select "move-right-to-left"
click at [90, 563] on select "No animar Mostrar / Ocultar Subir/bajar Acercar/alejar Deslizar de izquierda a …" at bounding box center [204, 572] width 229 height 19
select select "scroll"
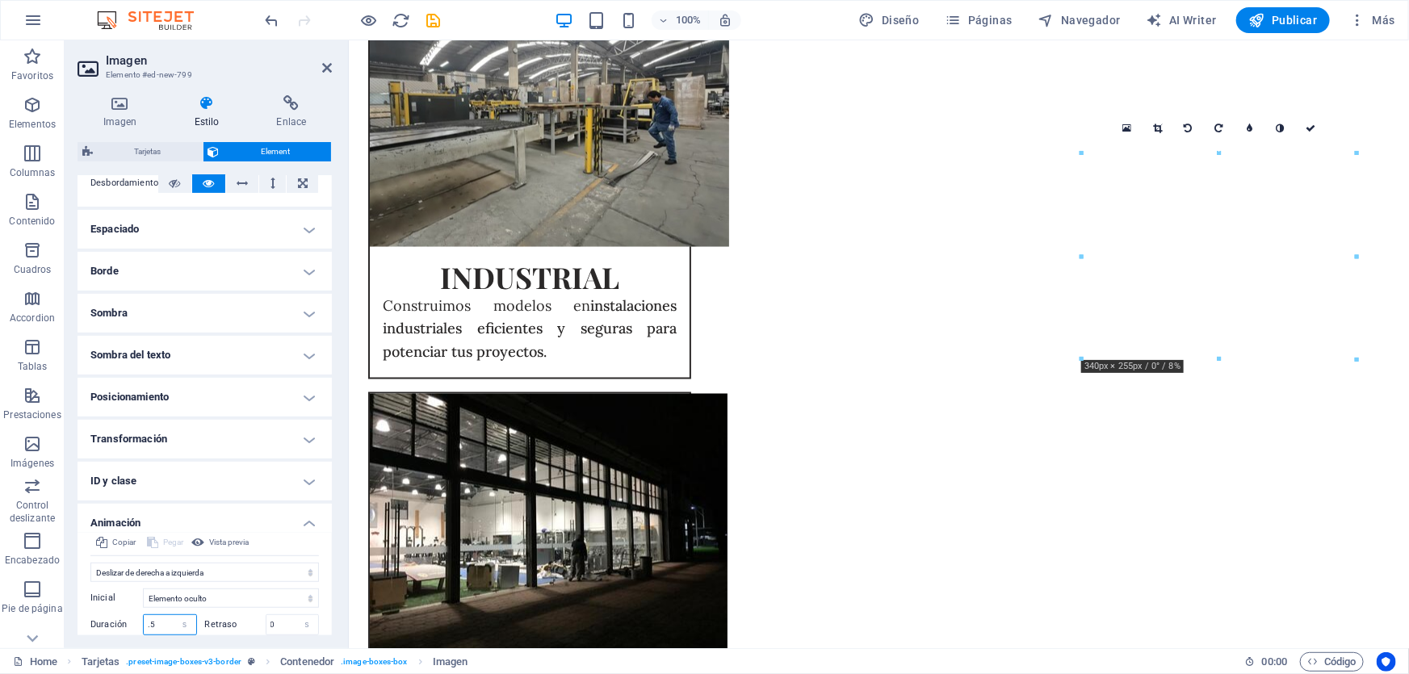
click at [164, 618] on input ".5" at bounding box center [170, 624] width 52 height 19
type input ".9"
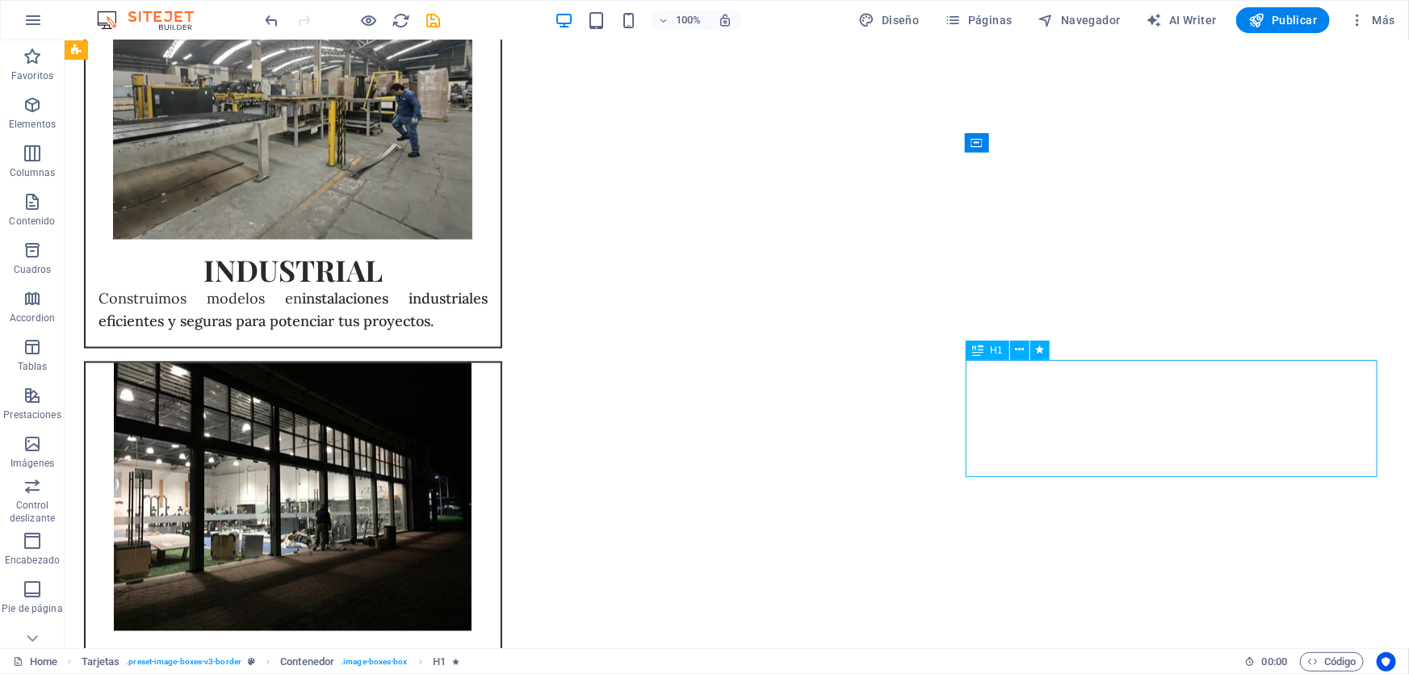
select select "move-right-to-left"
select select "s"
select select "scroll"
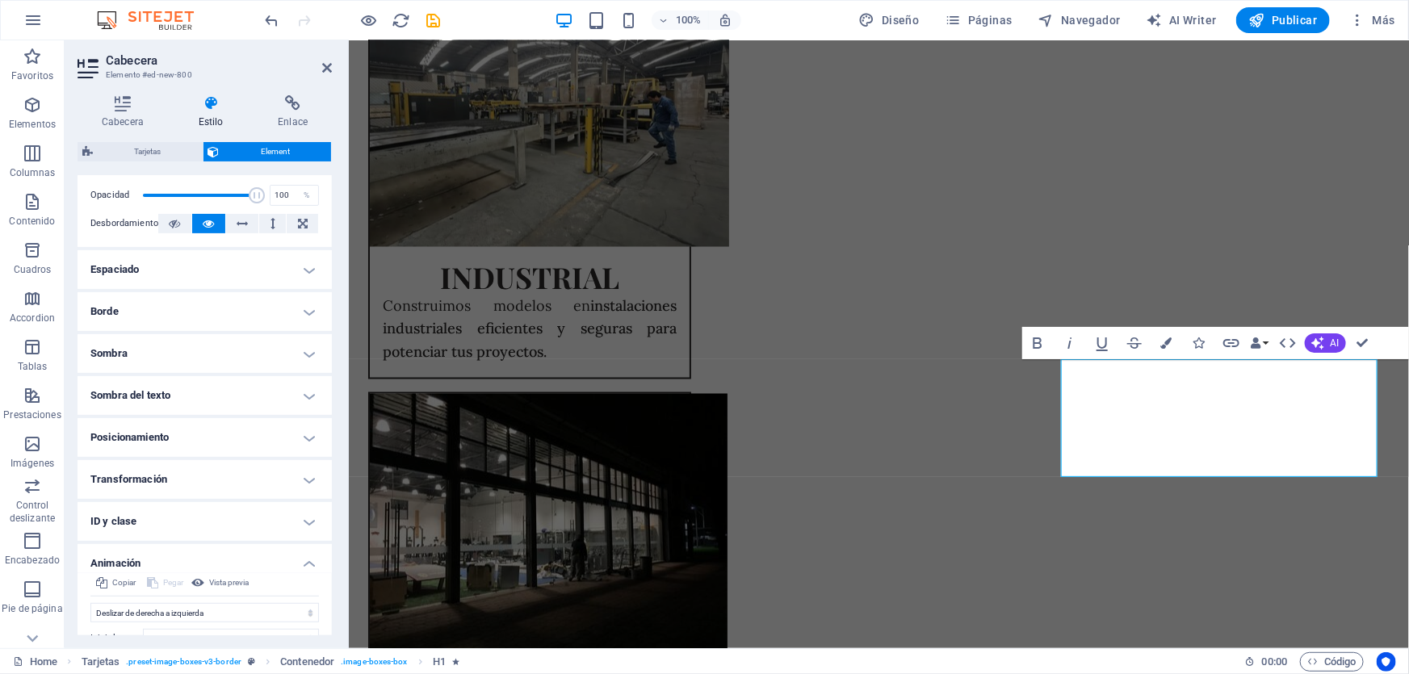
scroll to position [367, 0]
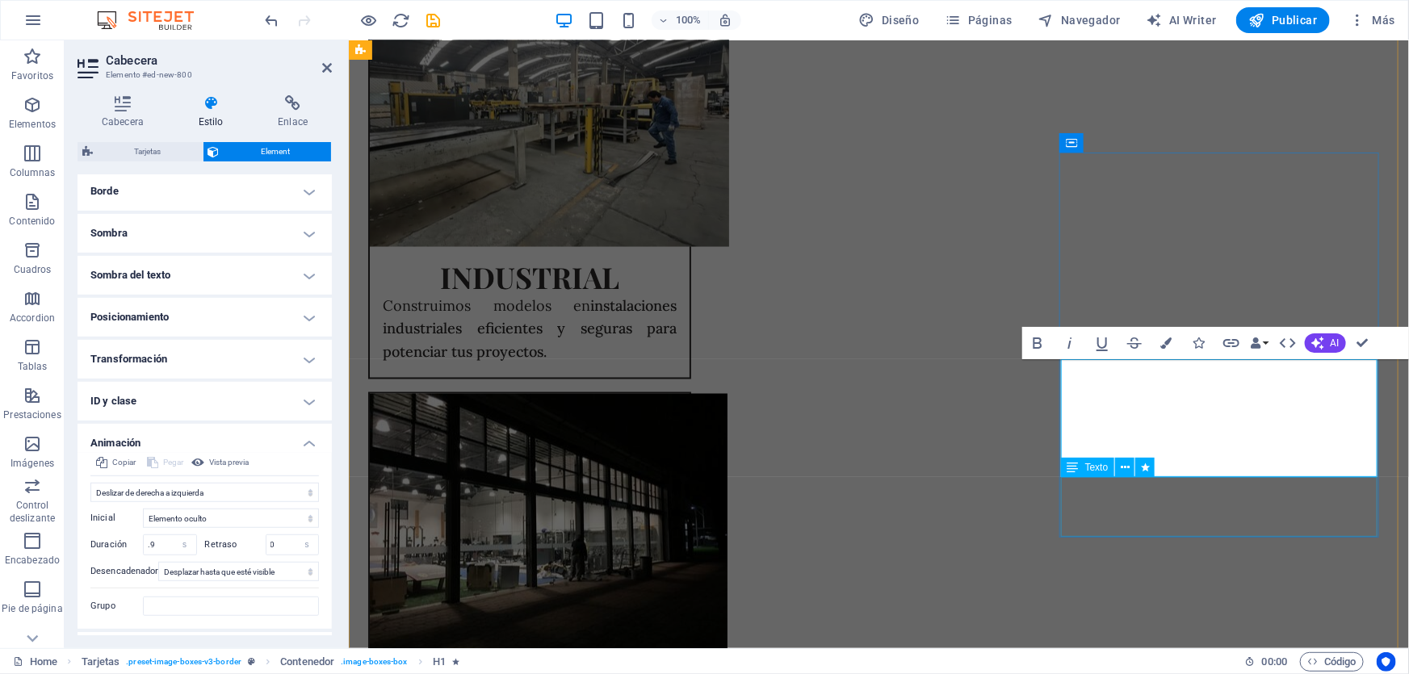
select select "move-right-to-left"
select select "s"
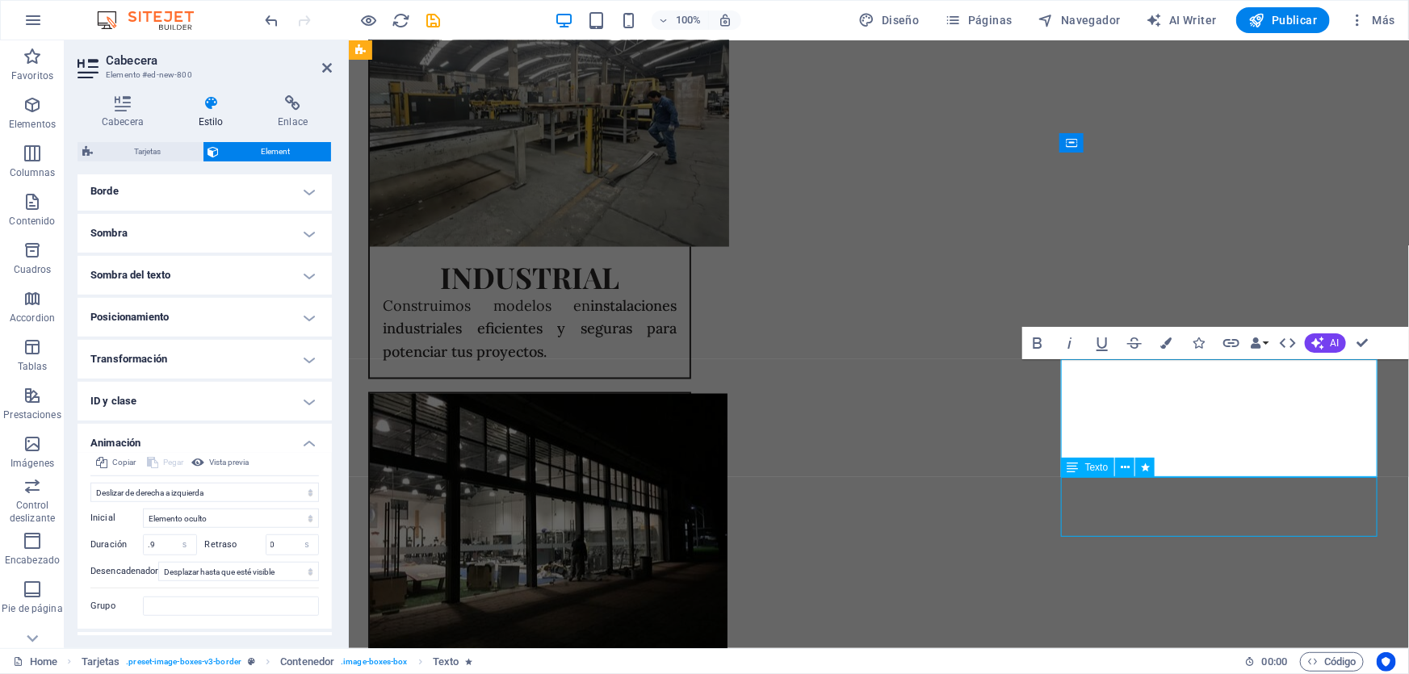
select select "scroll"
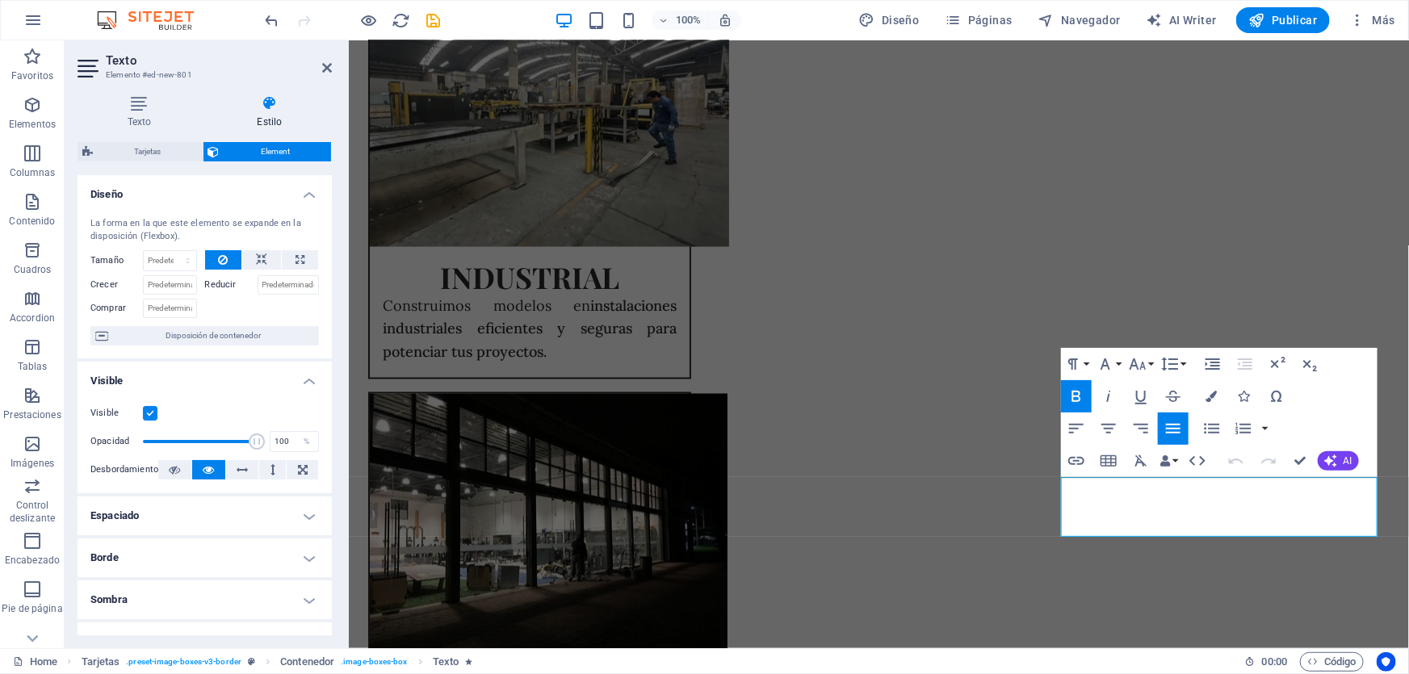
click at [259, 105] on icon at bounding box center [270, 103] width 124 height 16
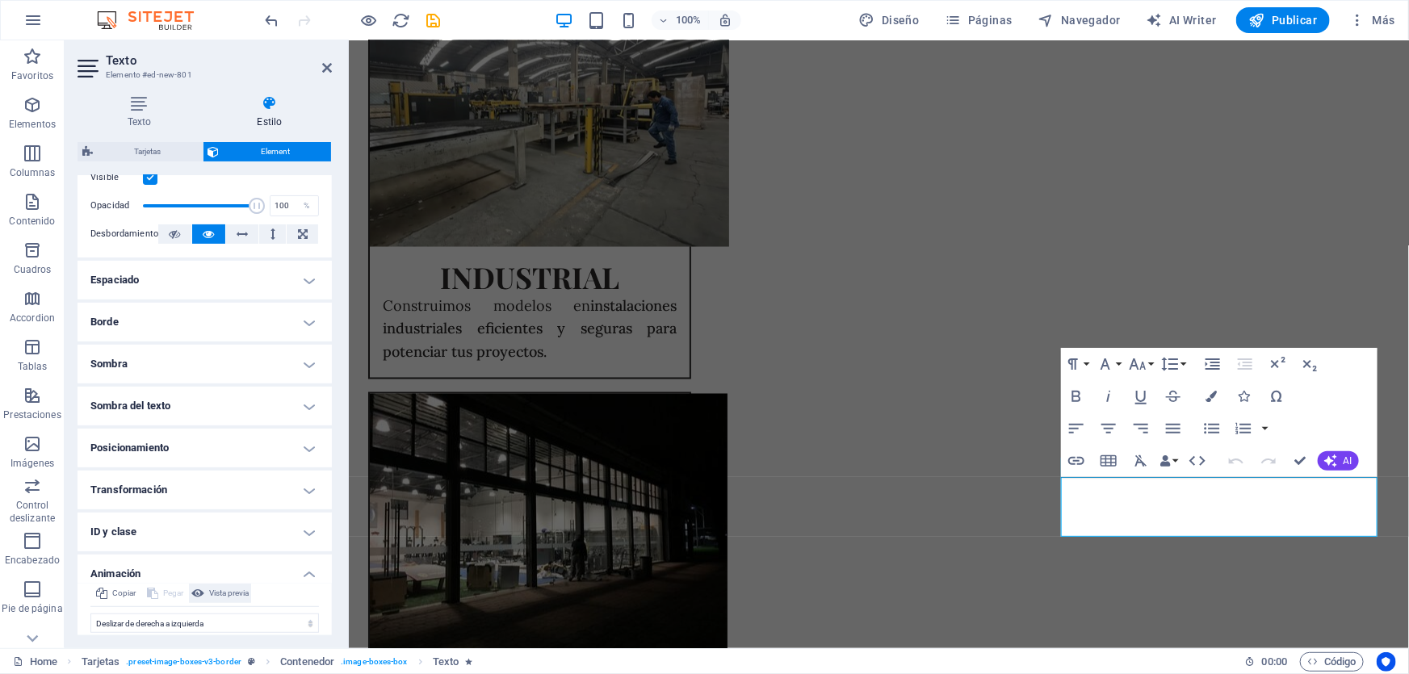
scroll to position [293, 0]
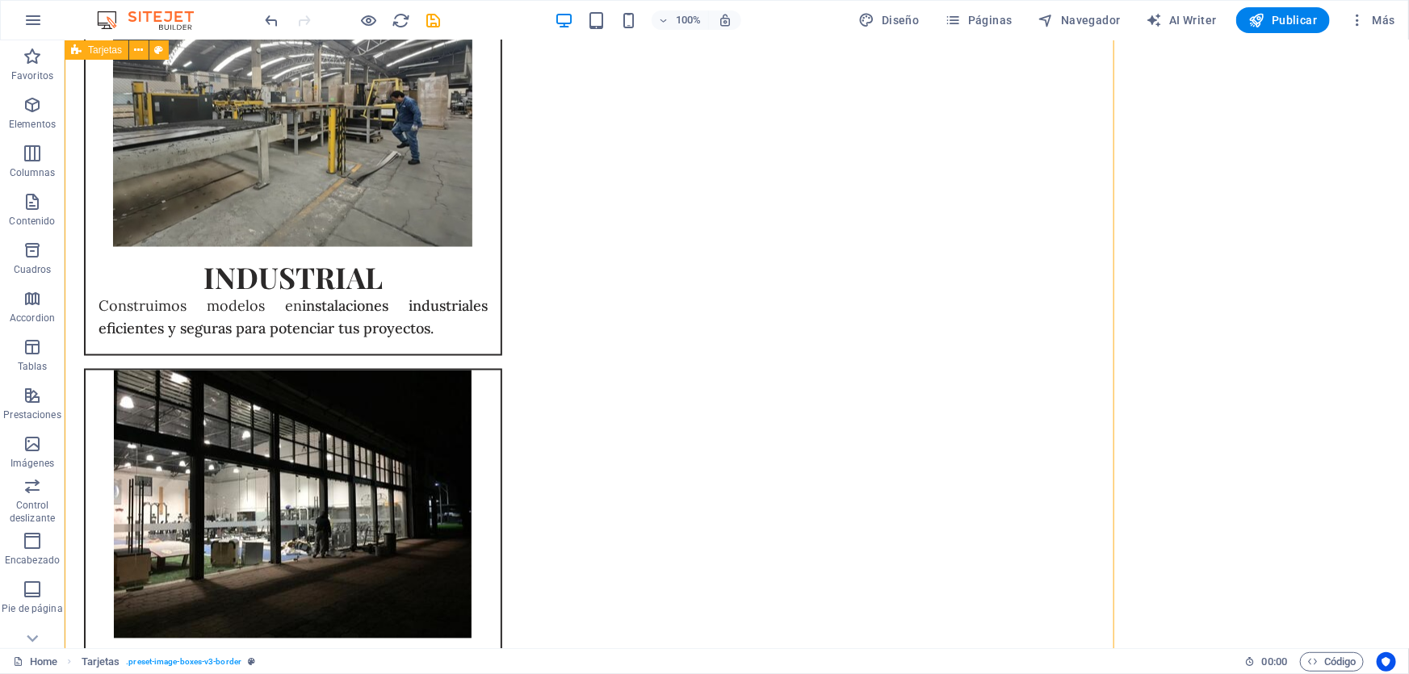
scroll to position [1266, 0]
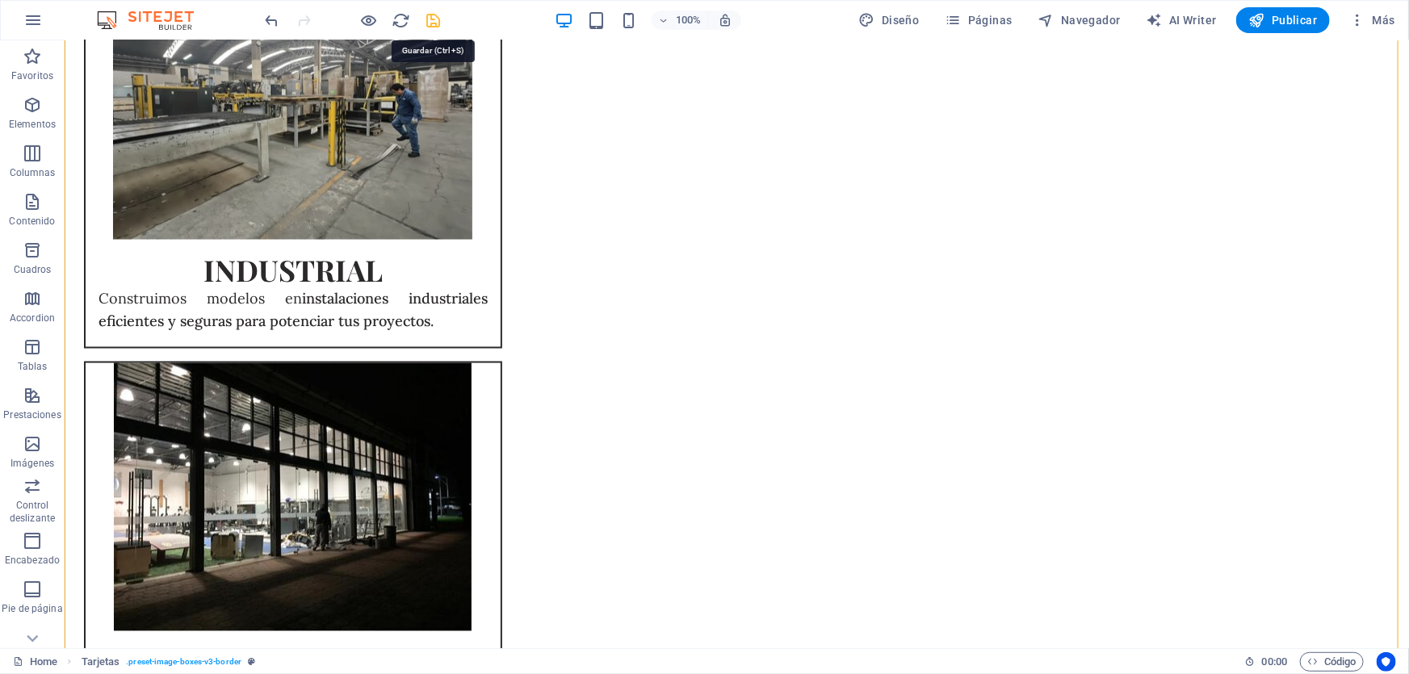
click at [428, 21] on icon "save" at bounding box center [434, 20] width 19 height 19
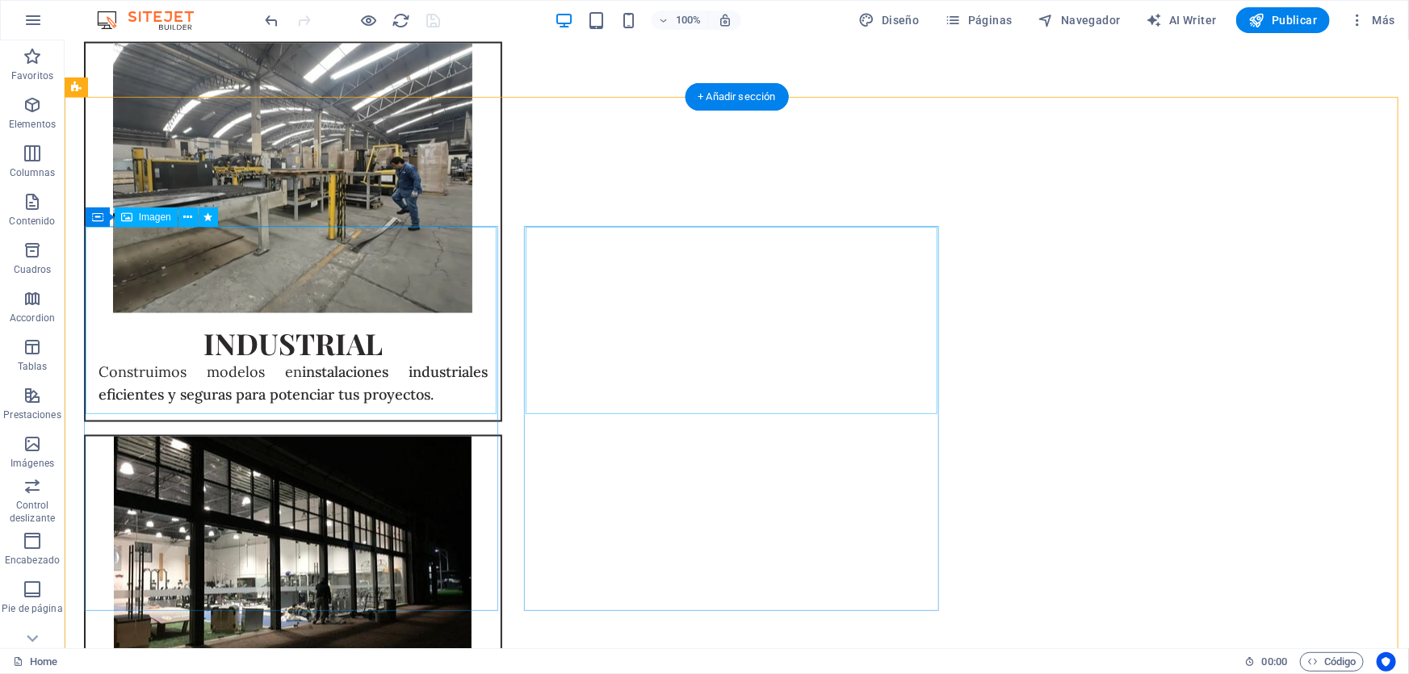
scroll to position [899, 0]
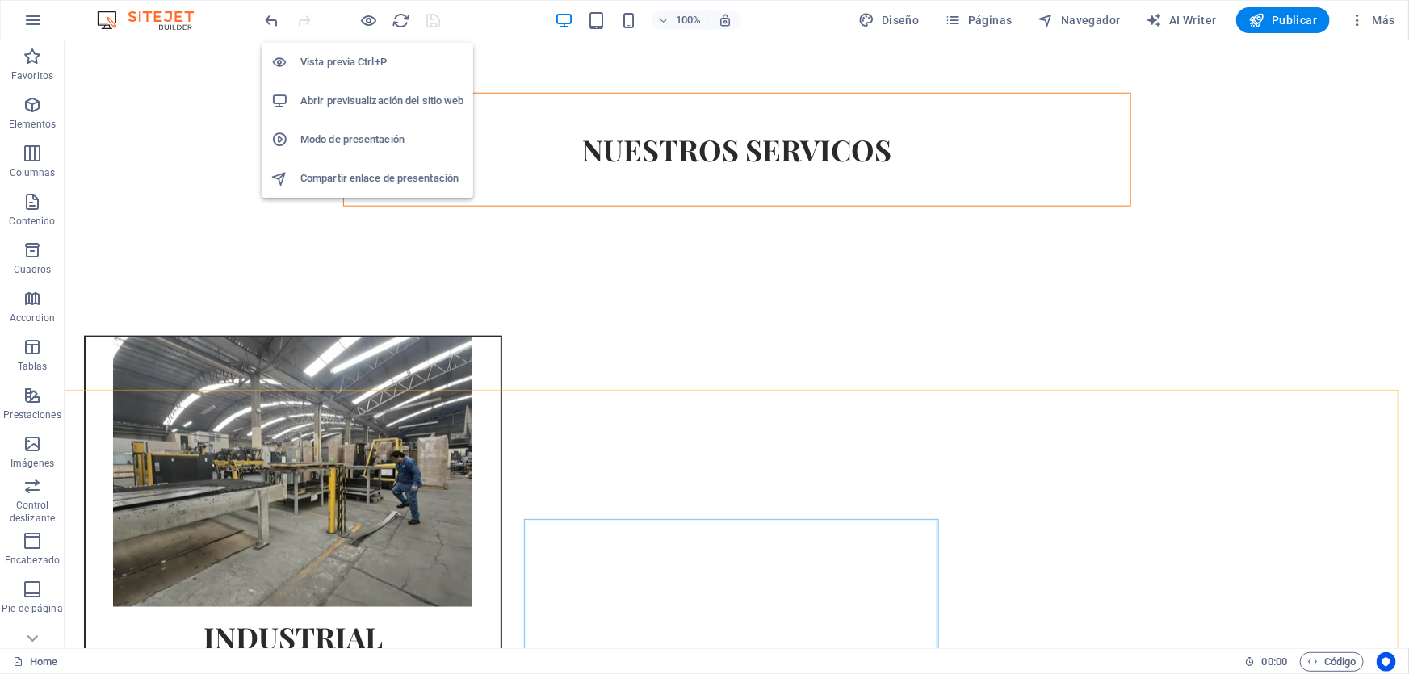
click at [367, 139] on h6 "Modo de presentación" at bounding box center [381, 139] width 163 height 19
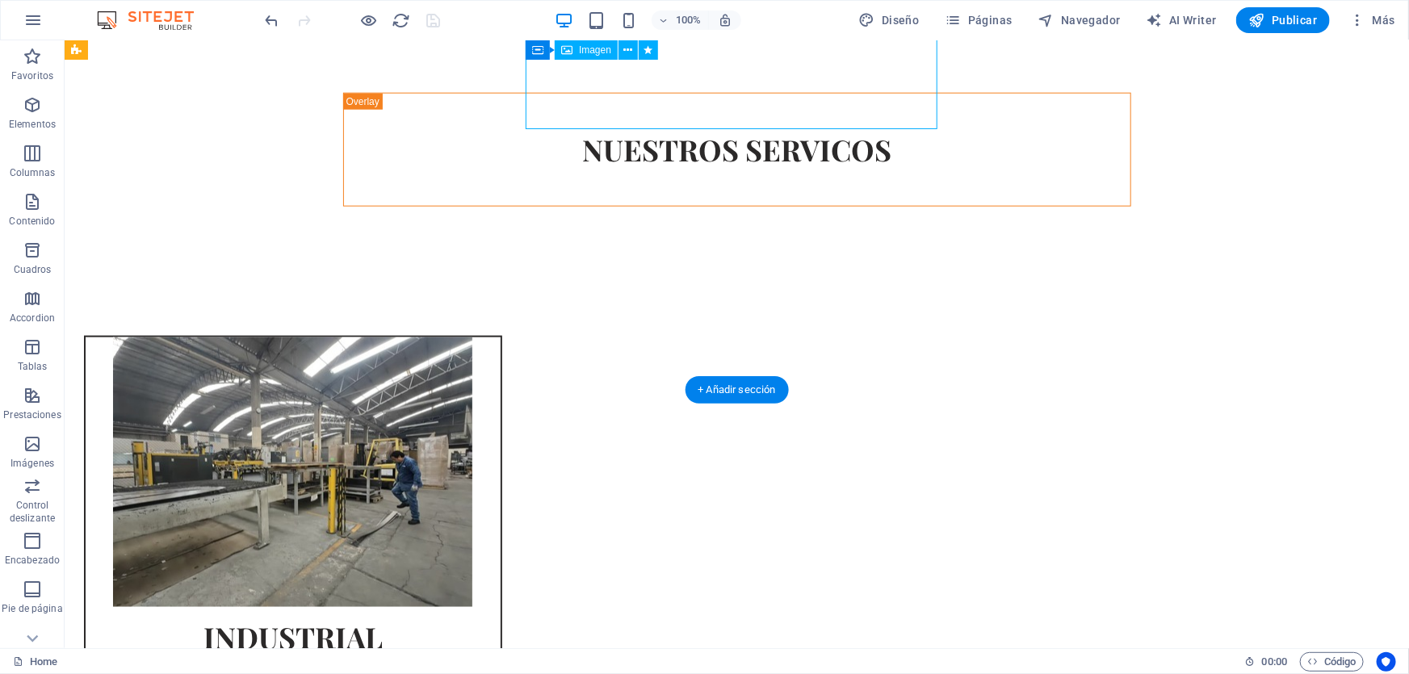
select select "px"
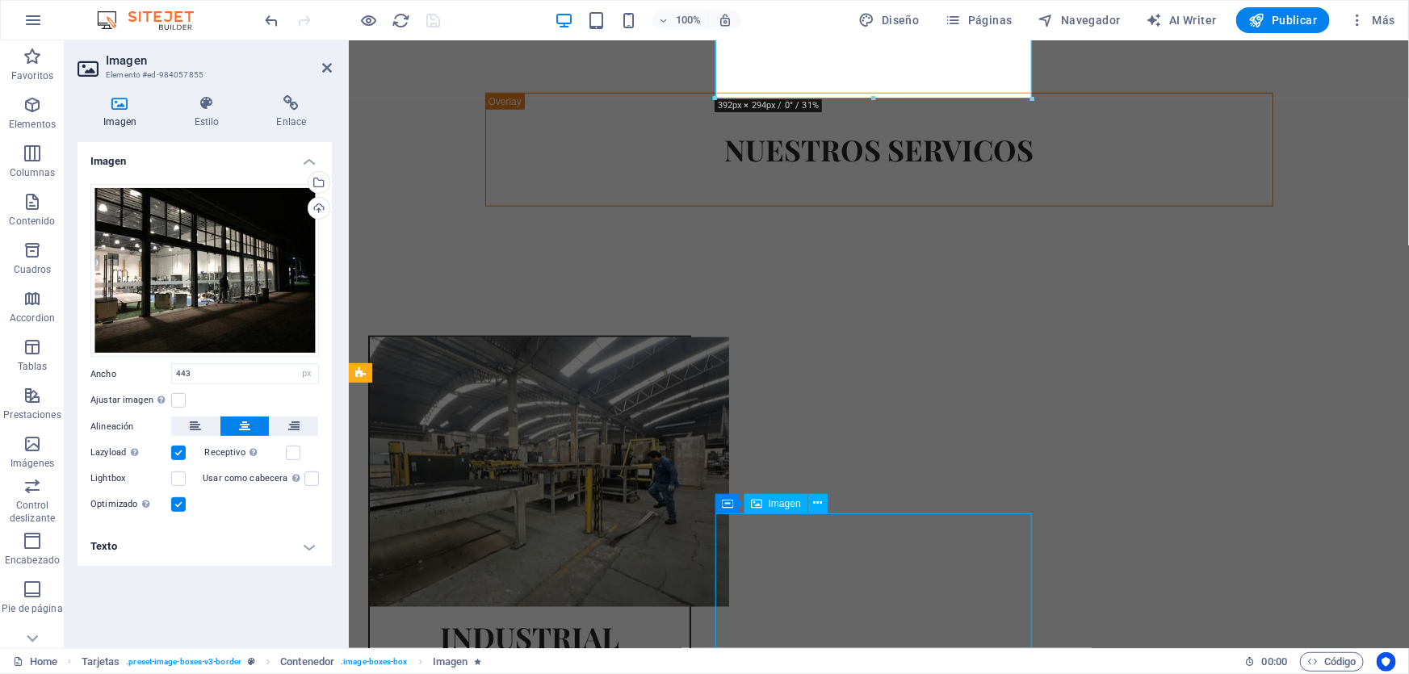
select select "px"
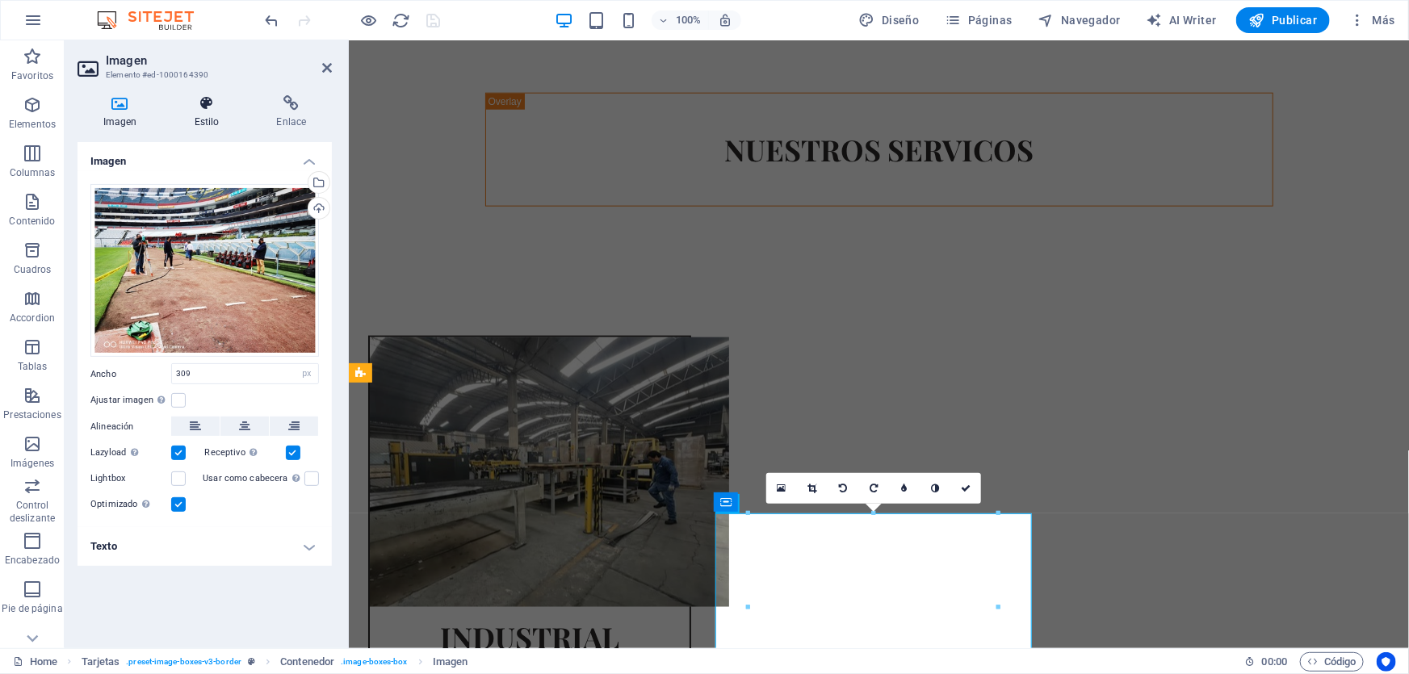
click at [217, 110] on icon at bounding box center [207, 103] width 76 height 16
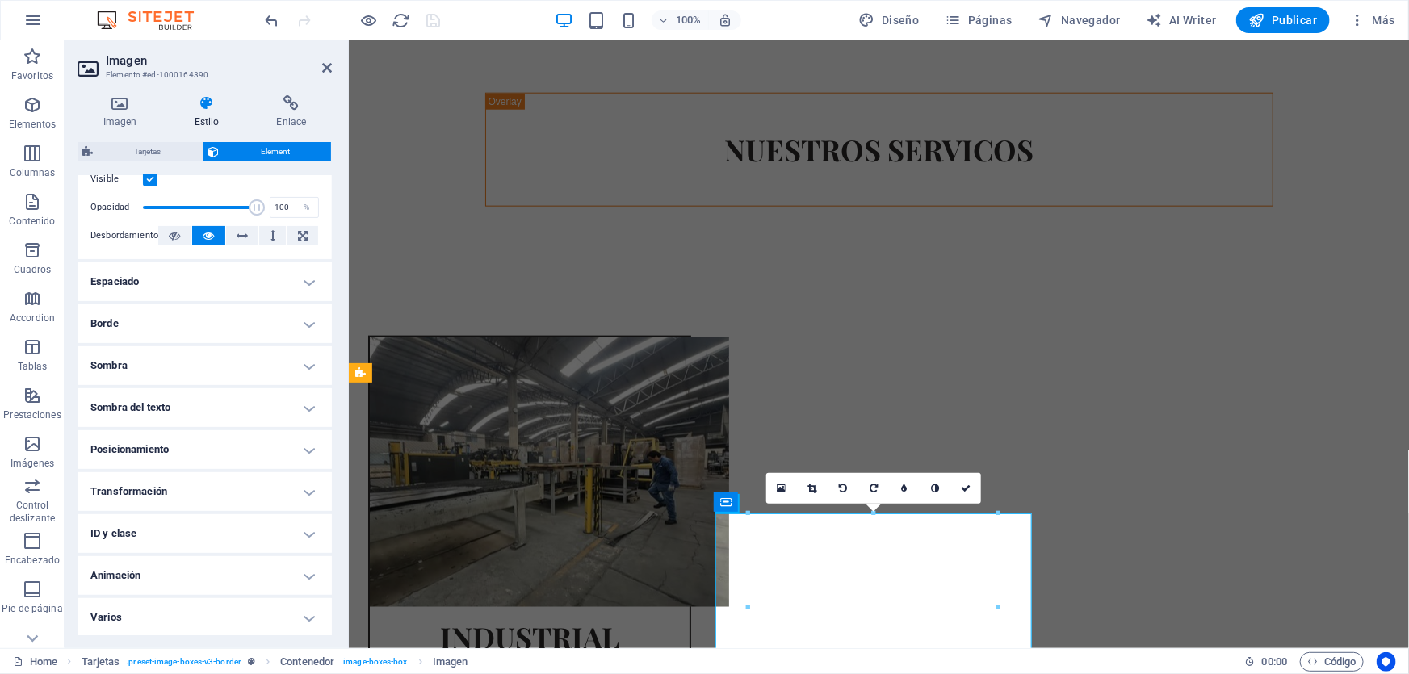
click at [174, 589] on h4 "Animación" at bounding box center [205, 575] width 254 height 39
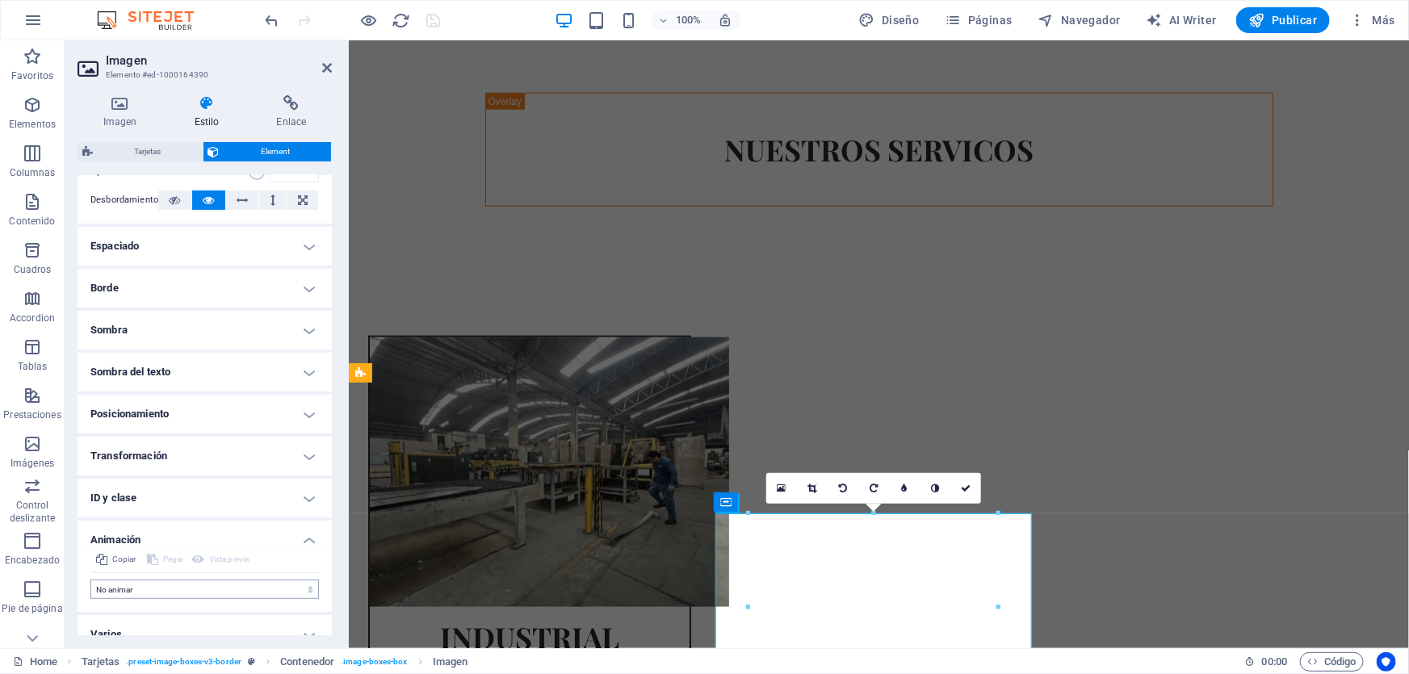
scroll to position [287, 0]
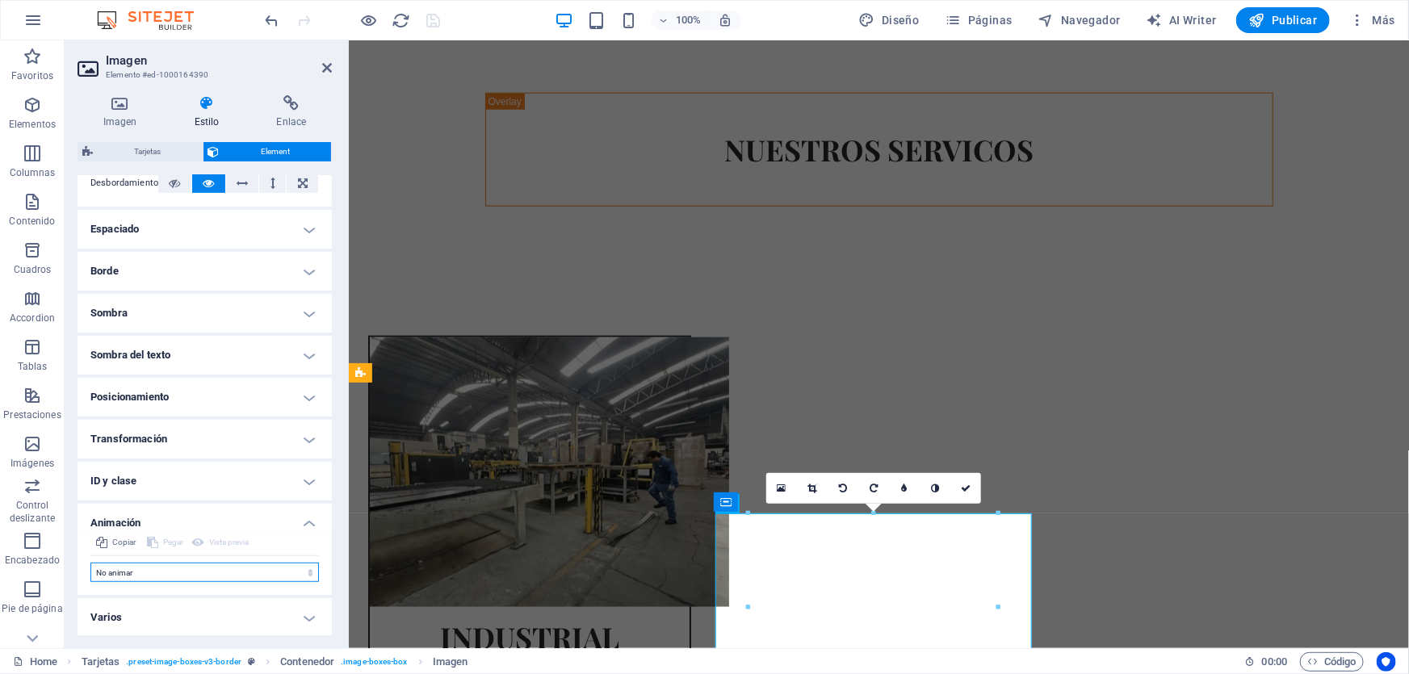
click at [184, 567] on select "No animar Mostrar / Ocultar Subir/bajar Acercar/alejar Deslizar de izquierda a …" at bounding box center [204, 572] width 229 height 19
click at [183, 573] on select "No animar Mostrar / Ocultar Subir/bajar Acercar/alejar Deslizar de izquierda a …" at bounding box center [204, 572] width 229 height 19
select select "move-right-to-left"
click at [90, 563] on select "No animar Mostrar / Ocultar Subir/bajar Acercar/alejar Deslizar de izquierda a …" at bounding box center [204, 572] width 229 height 19
select select "scroll"
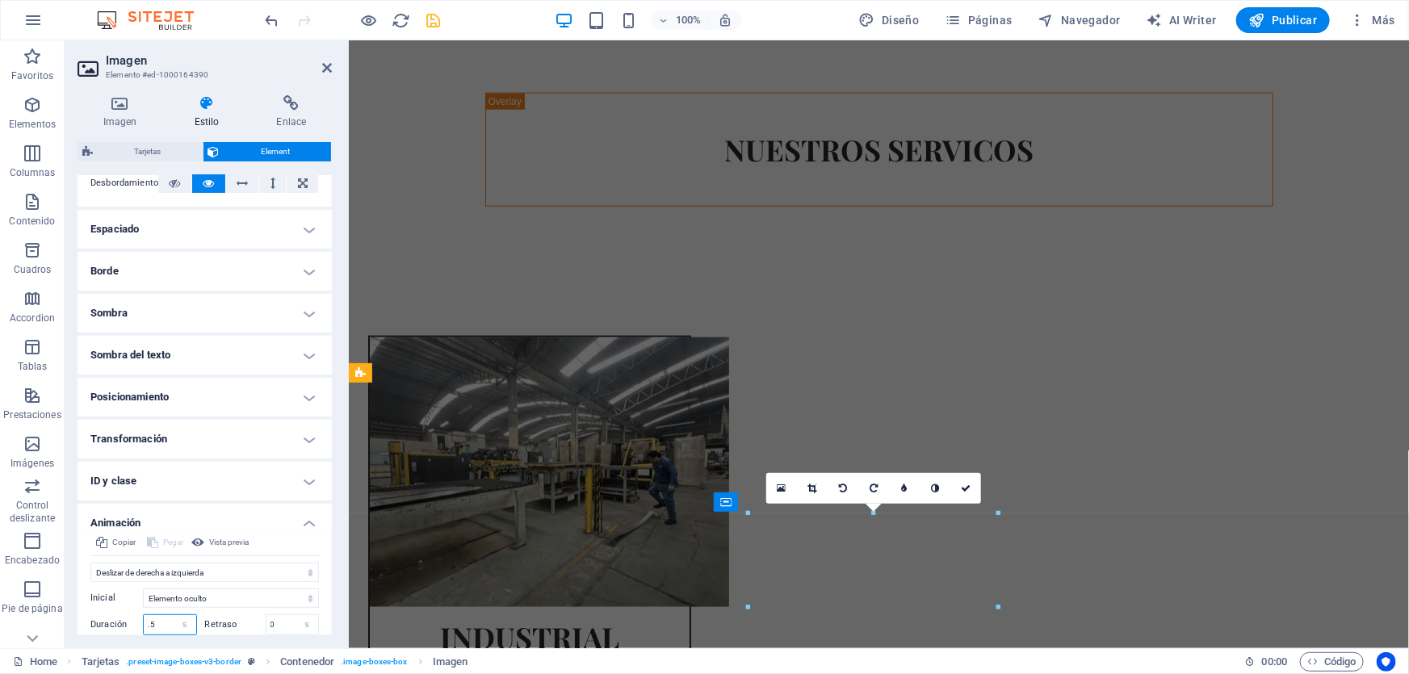
click at [157, 622] on input ".5" at bounding box center [170, 624] width 52 height 19
type input ".9"
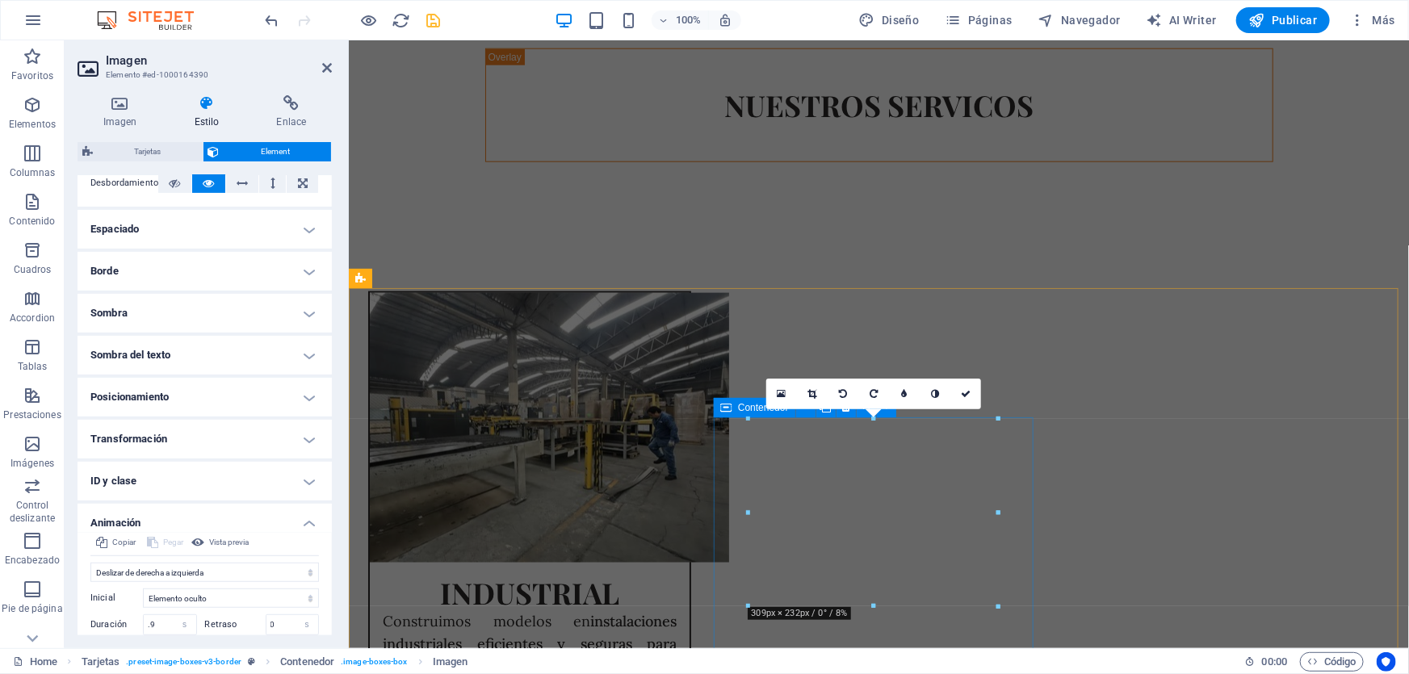
scroll to position [1193, 0]
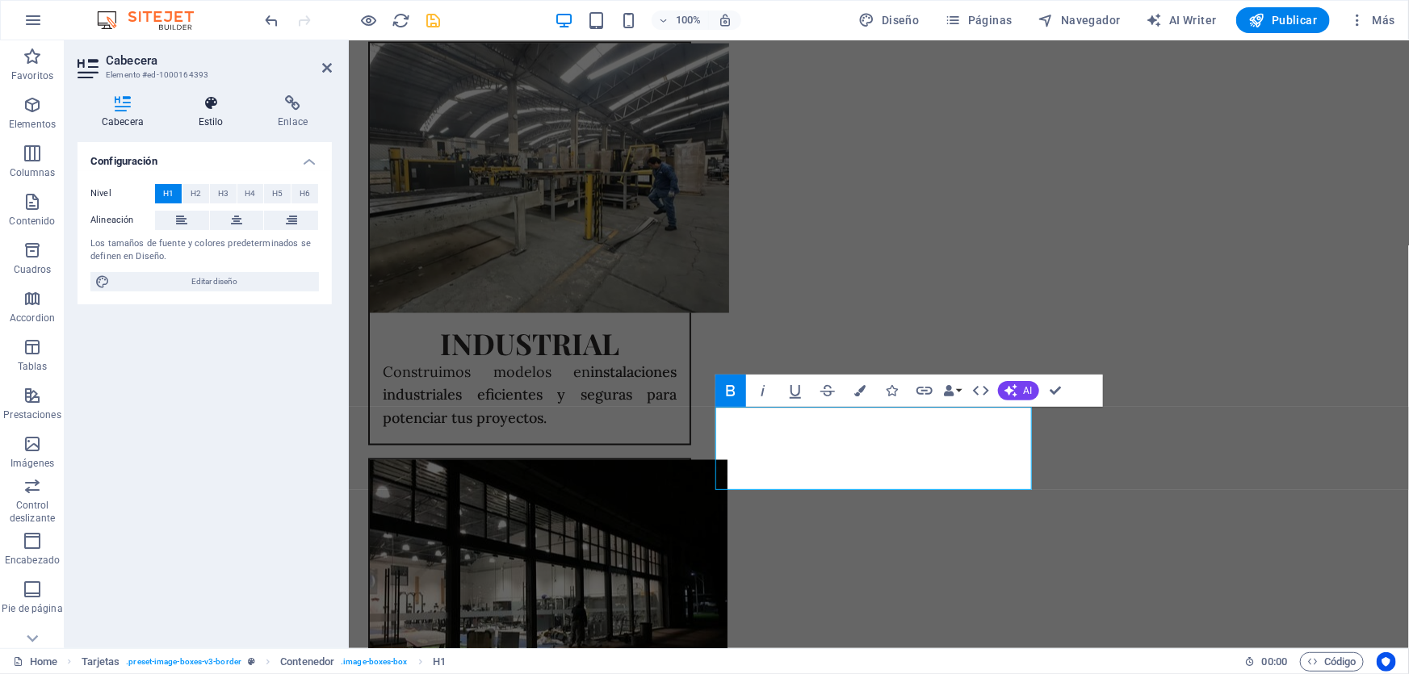
click at [190, 110] on icon at bounding box center [210, 103] width 73 height 16
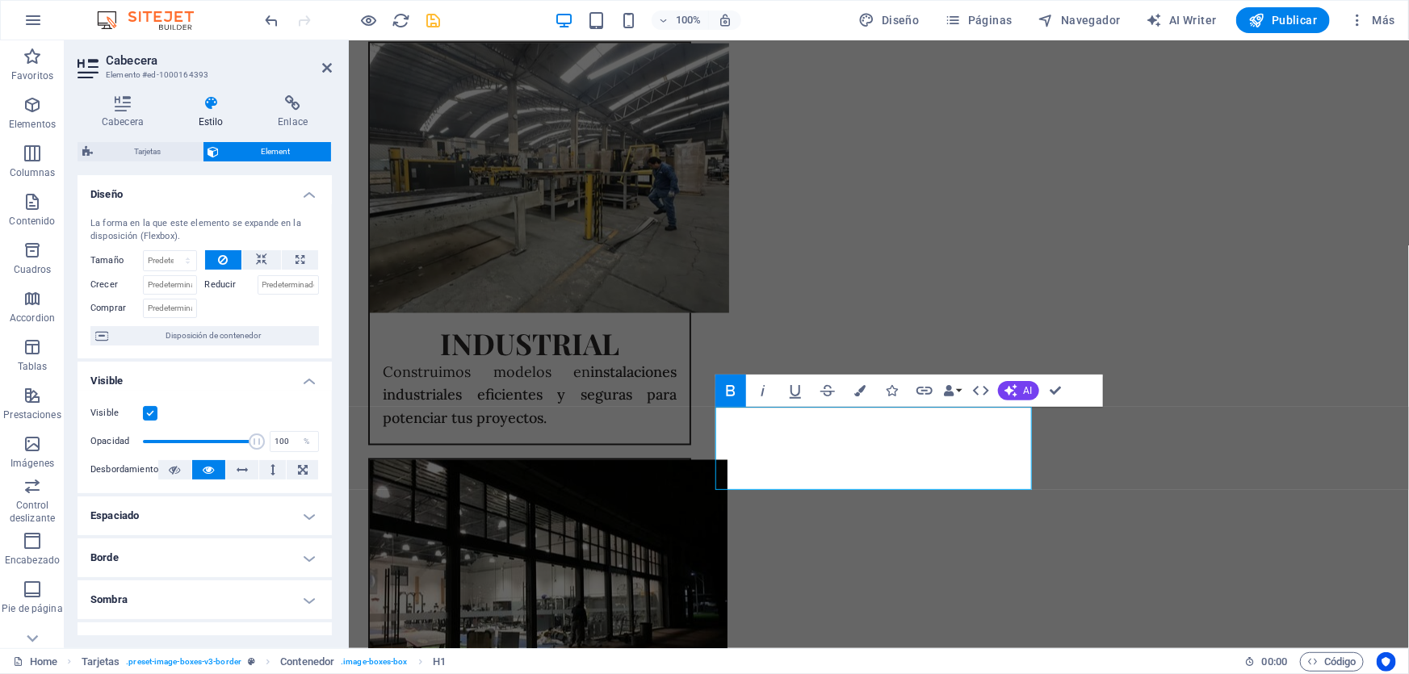
scroll to position [234, 0]
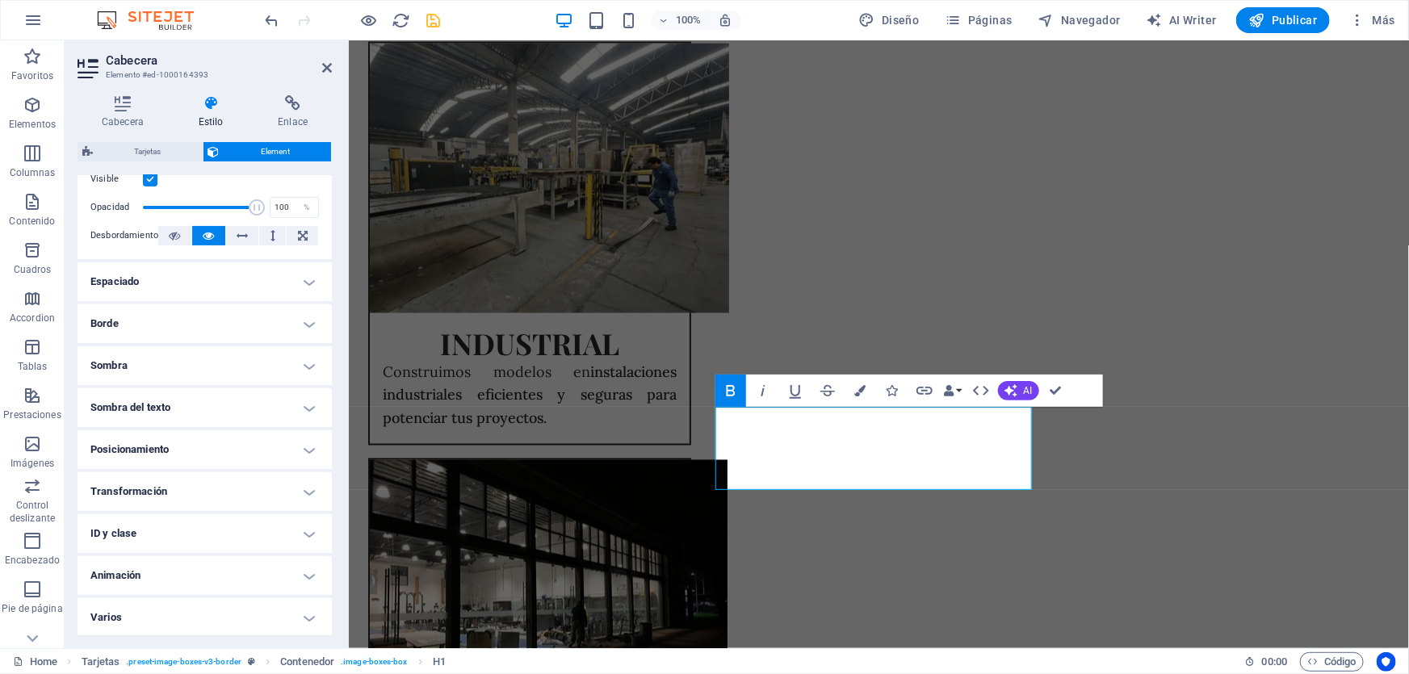
click at [167, 578] on h4 "Animación" at bounding box center [205, 575] width 254 height 39
click at [148, 625] on select "No animar Mostrar / Ocultar Subir/bajar Acercar/alejar Deslizar de izquierda a …" at bounding box center [204, 624] width 229 height 19
select select "move-right-to-left"
click at [90, 615] on select "No animar Mostrar / Ocultar Subir/bajar Acercar/alejar Deslizar de izquierda a …" at bounding box center [204, 624] width 229 height 19
select select "scroll"
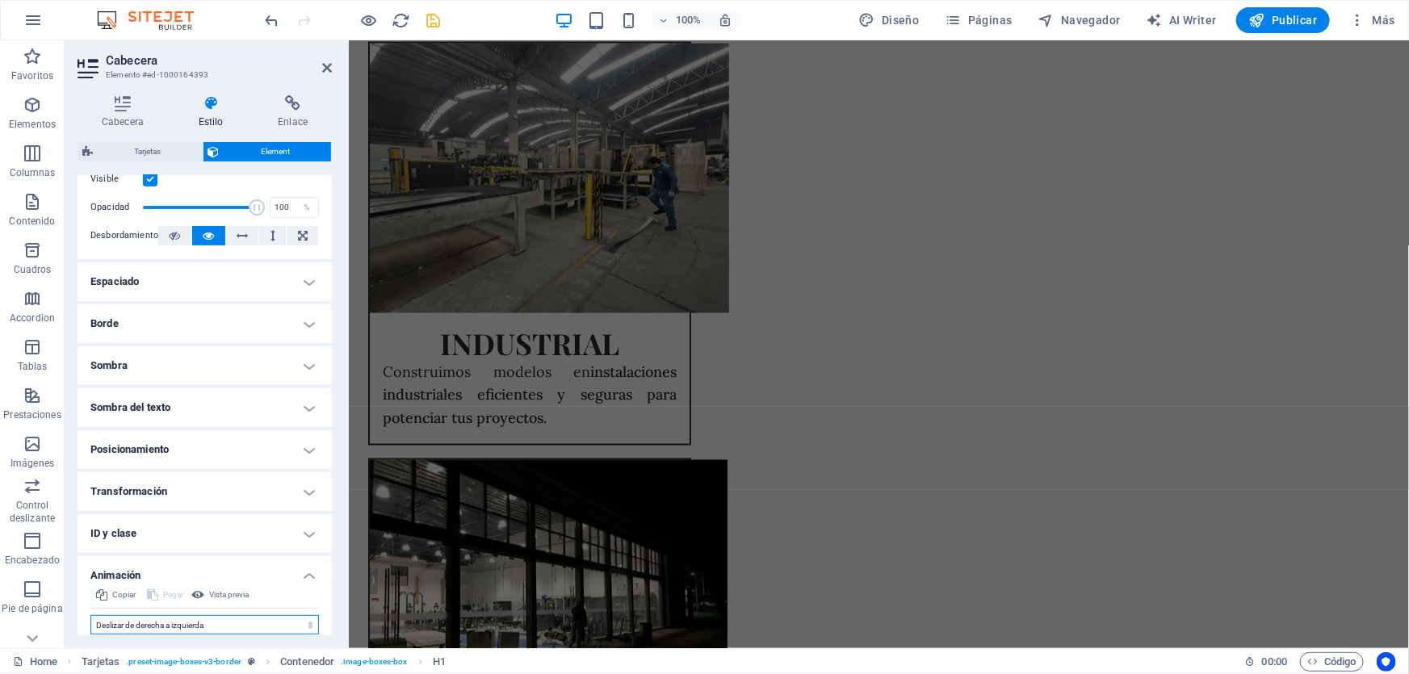
scroll to position [401, 0]
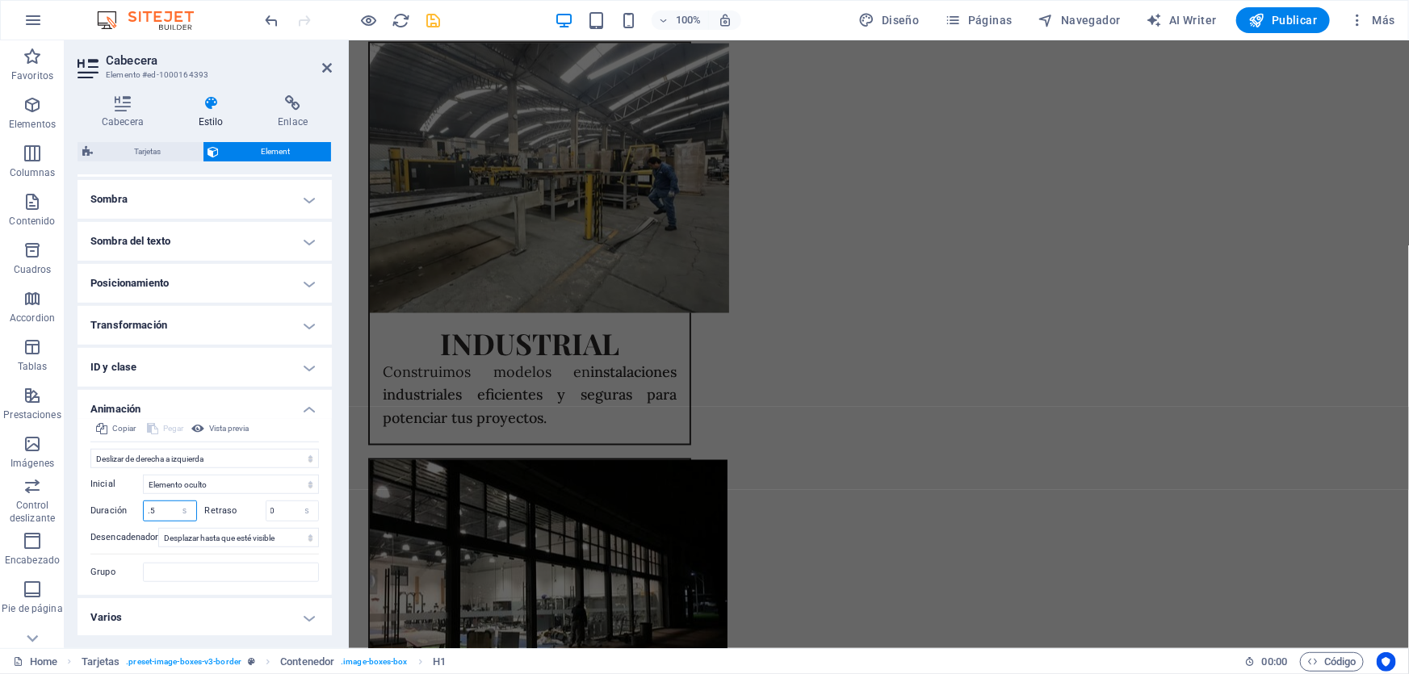
click at [158, 512] on input ".5" at bounding box center [170, 510] width 52 height 19
type input ".9"
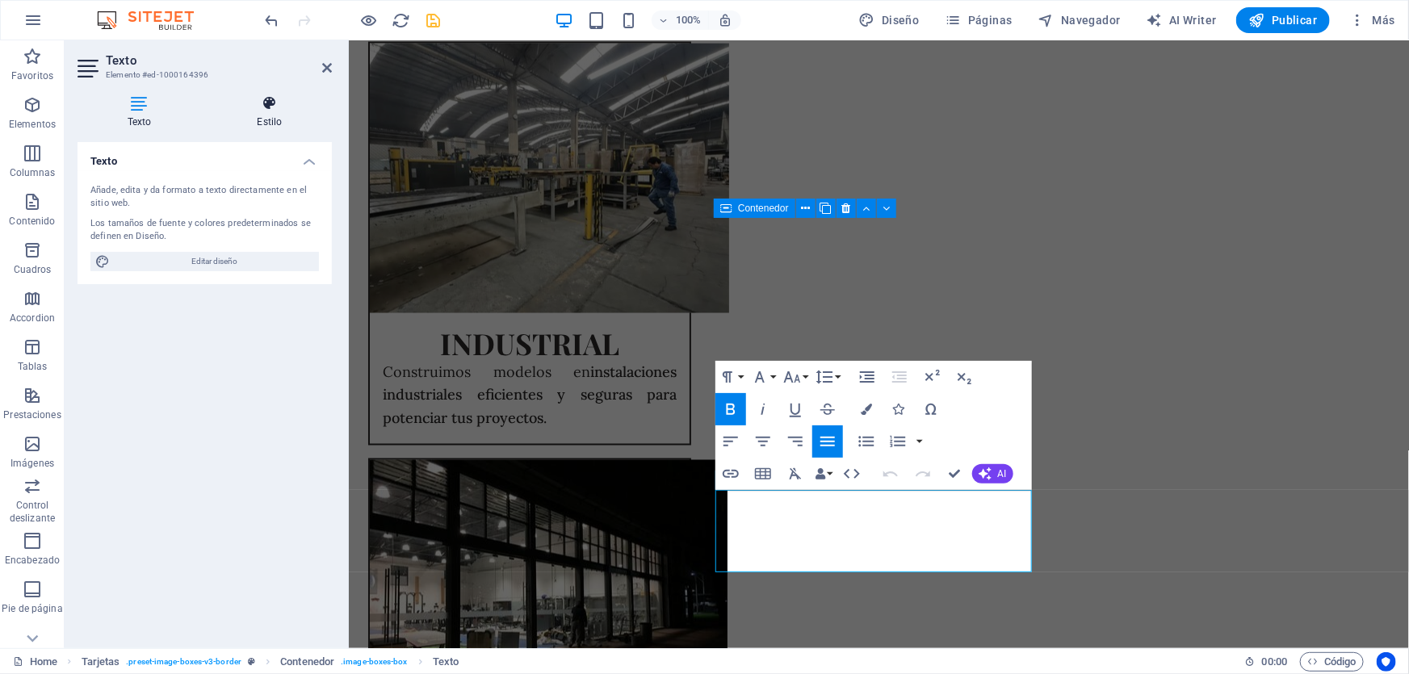
click at [241, 82] on div "Texto Estilo Texto Añade, edita y da formato a texto directamente en el sitio w…" at bounding box center [205, 365] width 280 height 566
click at [276, 117] on h4 "Estilo" at bounding box center [270, 112] width 124 height 34
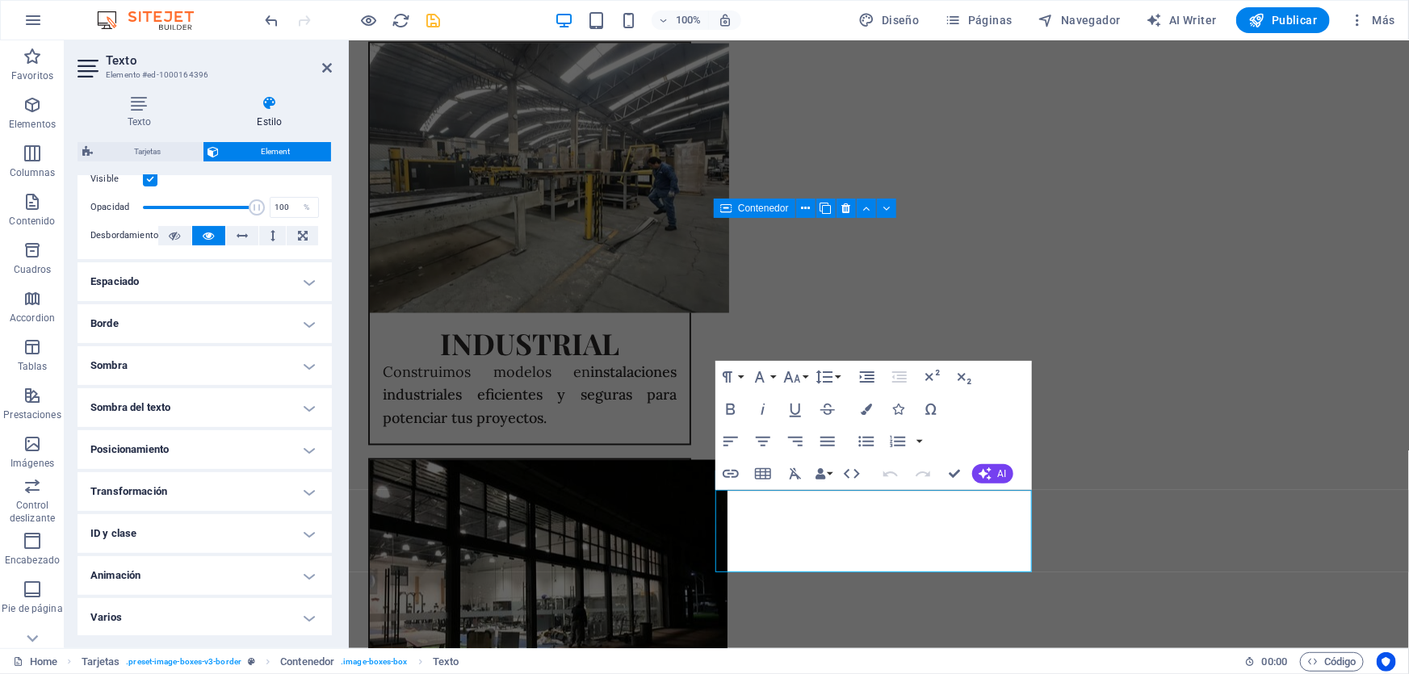
click at [196, 573] on h4 "Animación" at bounding box center [205, 575] width 254 height 39
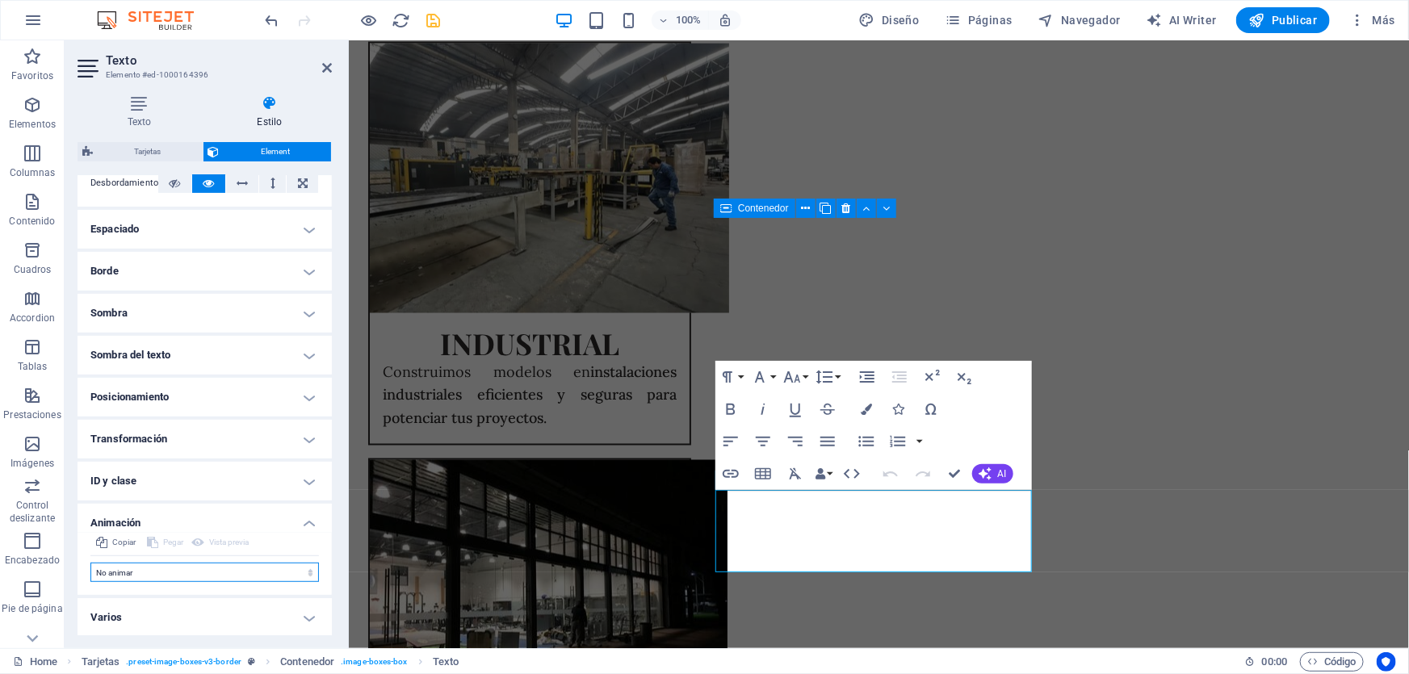
click at [178, 577] on select "No animar Mostrar / Ocultar Subir/bajar Acercar/alejar Deslizar de izquierda a …" at bounding box center [204, 572] width 229 height 19
select select "move-right-to-left"
click at [90, 563] on select "No animar Mostrar / Ocultar Subir/bajar Acercar/alejar Deslizar de izquierda a …" at bounding box center [204, 572] width 229 height 19
select select "scroll"
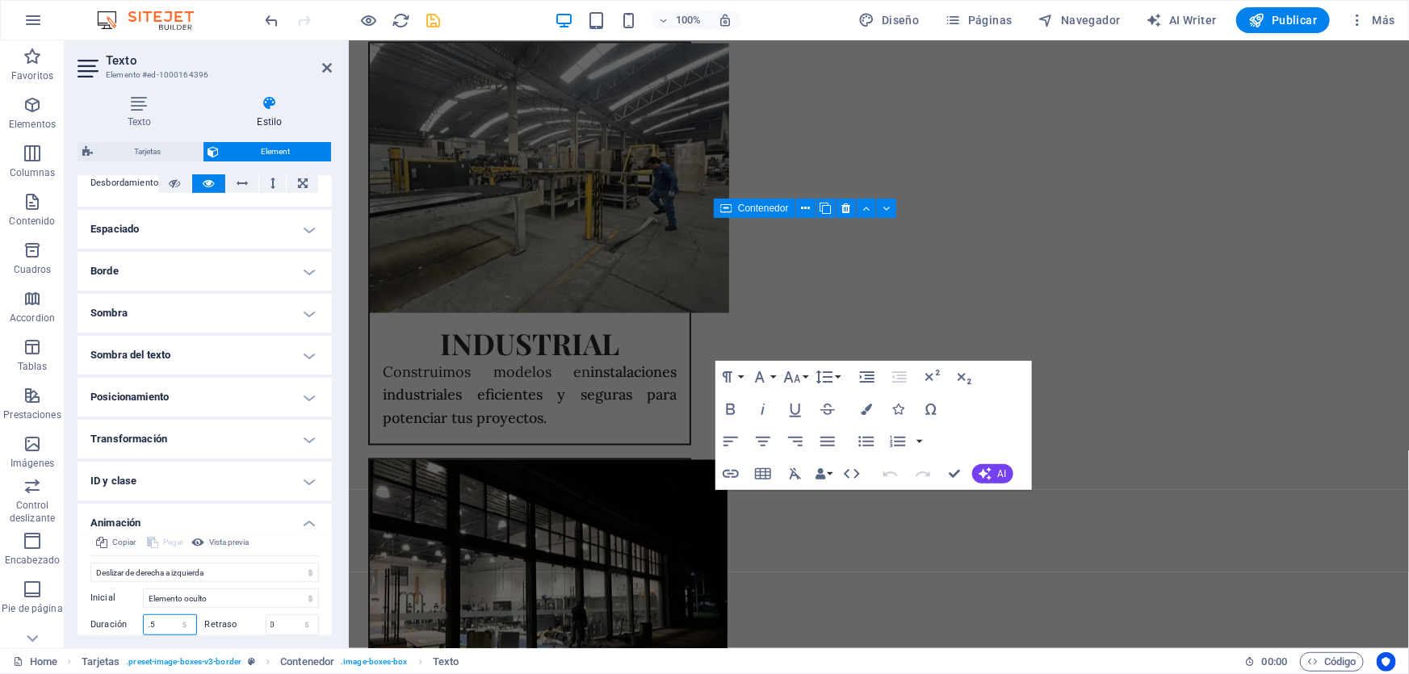
click at [166, 616] on input ".5" at bounding box center [170, 624] width 52 height 19
type input ".9"
click at [443, 23] on icon "save" at bounding box center [434, 20] width 19 height 19
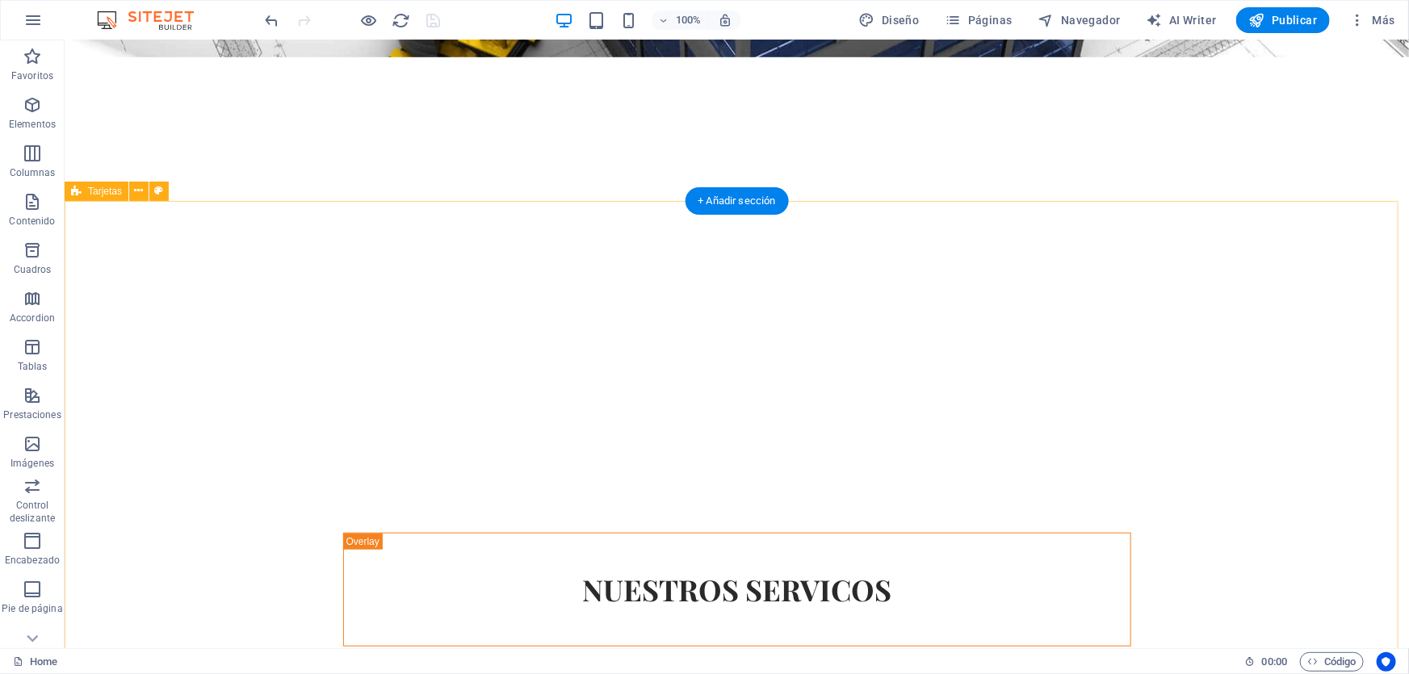
scroll to position [165, 0]
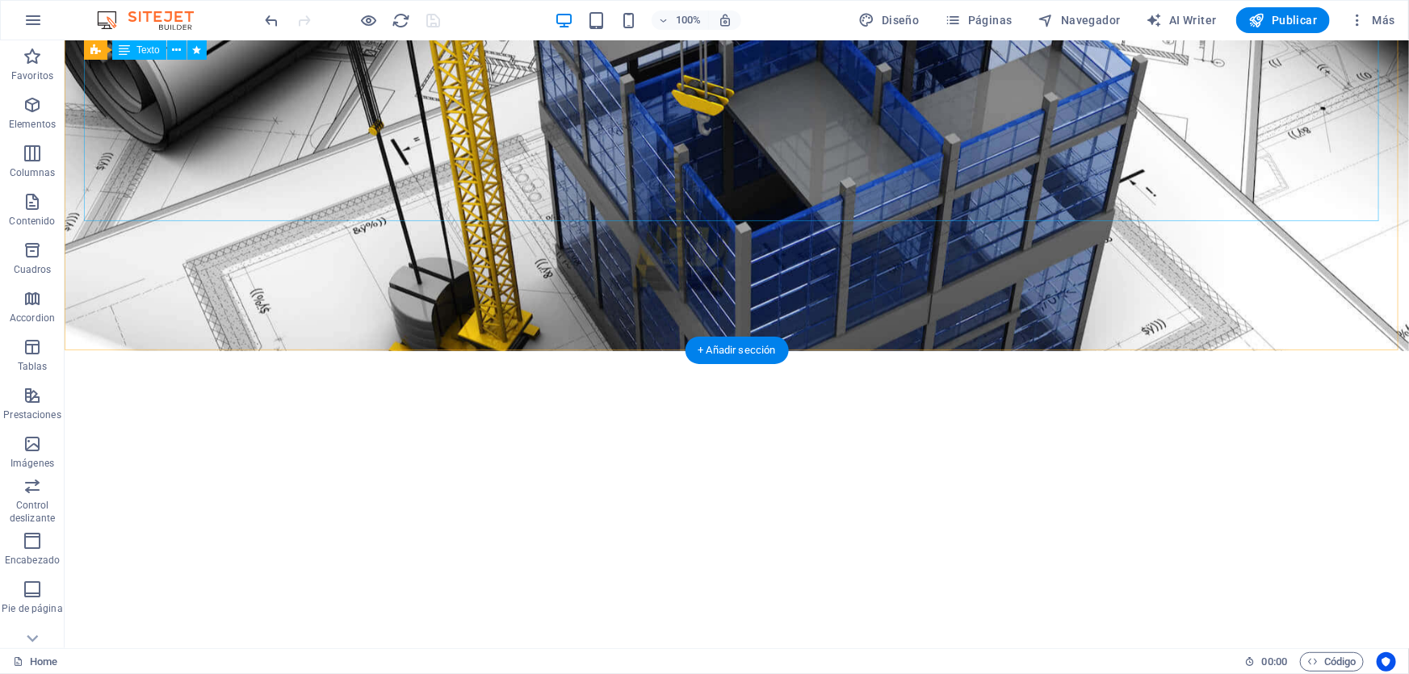
click at [870, 480] on div "LEAMSI" at bounding box center [736, 588] width 1306 height 217
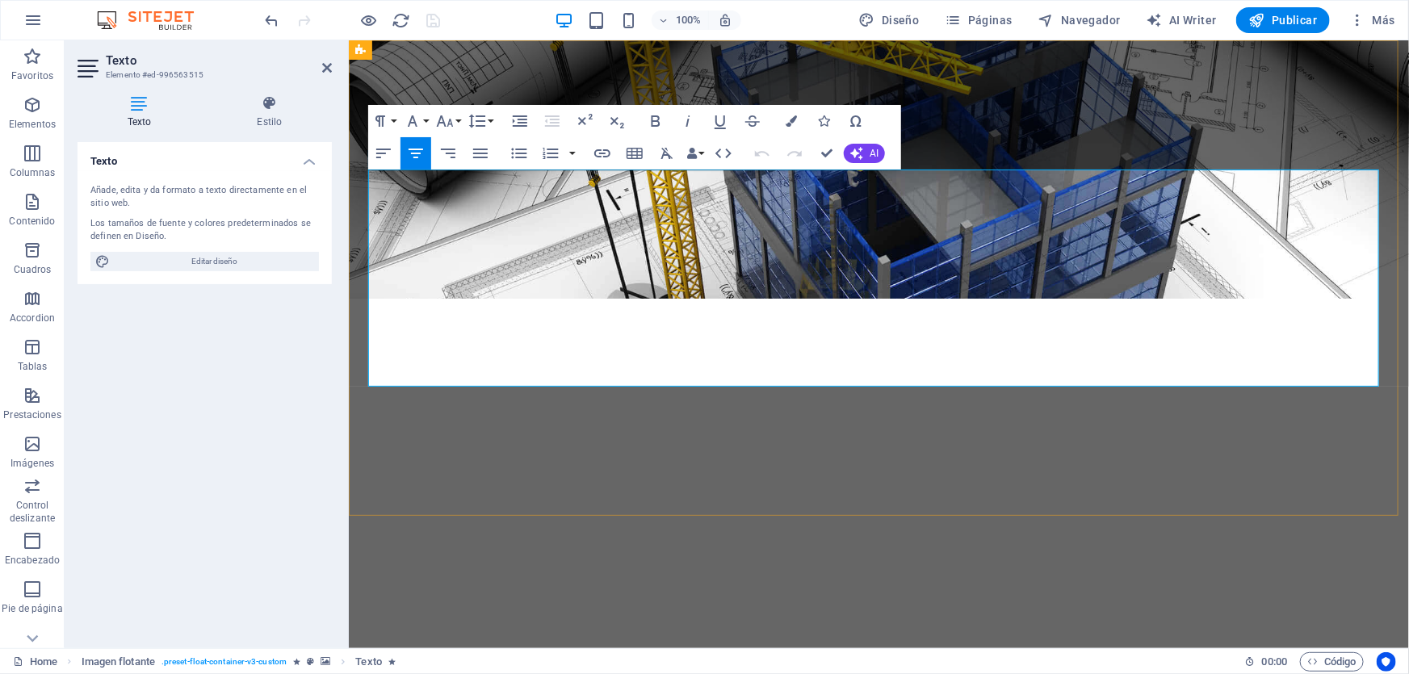
drag, startPoint x: 1219, startPoint y: 204, endPoint x: 879, endPoint y: 247, distance: 342.7
click at [879, 497] on p at bounding box center [878, 508] width 1022 height 23
click at [888, 474] on p at bounding box center [878, 485] width 1022 height 23
click at [889, 474] on p at bounding box center [878, 485] width 1022 height 23
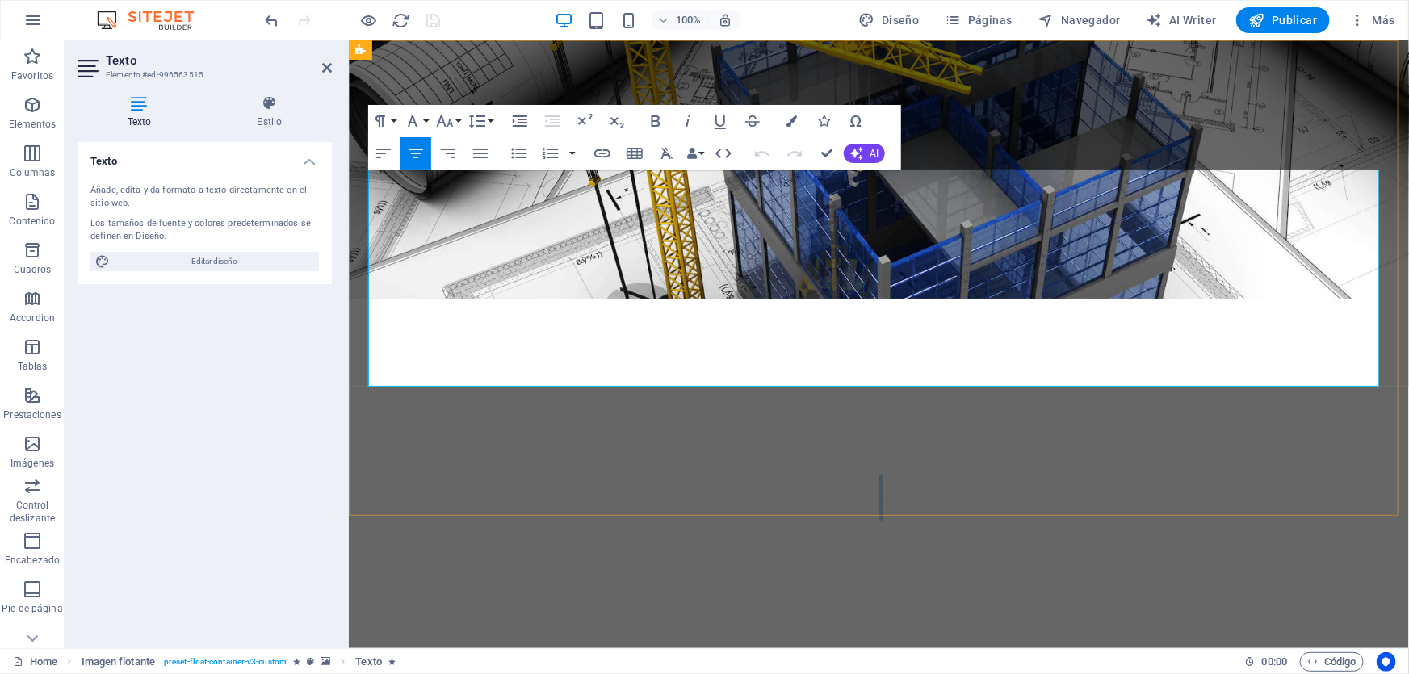
click at [889, 474] on p at bounding box center [878, 485] width 1022 height 23
click at [975, 474] on p at bounding box center [878, 485] width 1022 height 23
click at [1015, 86] on figure at bounding box center [878, 169] width 1060 height 258
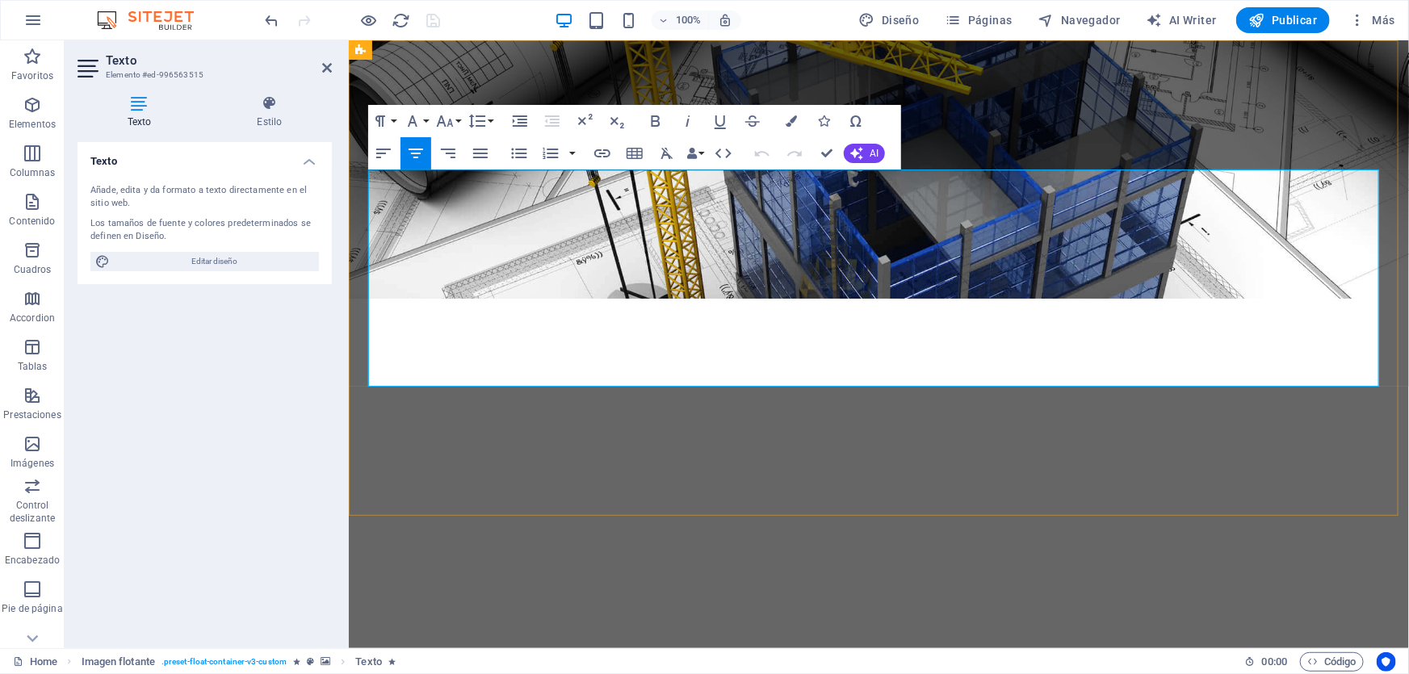
click at [997, 532] on strong "LEAMSI" at bounding box center [878, 581] width 287 height 99
click at [280, 110] on icon at bounding box center [270, 103] width 124 height 16
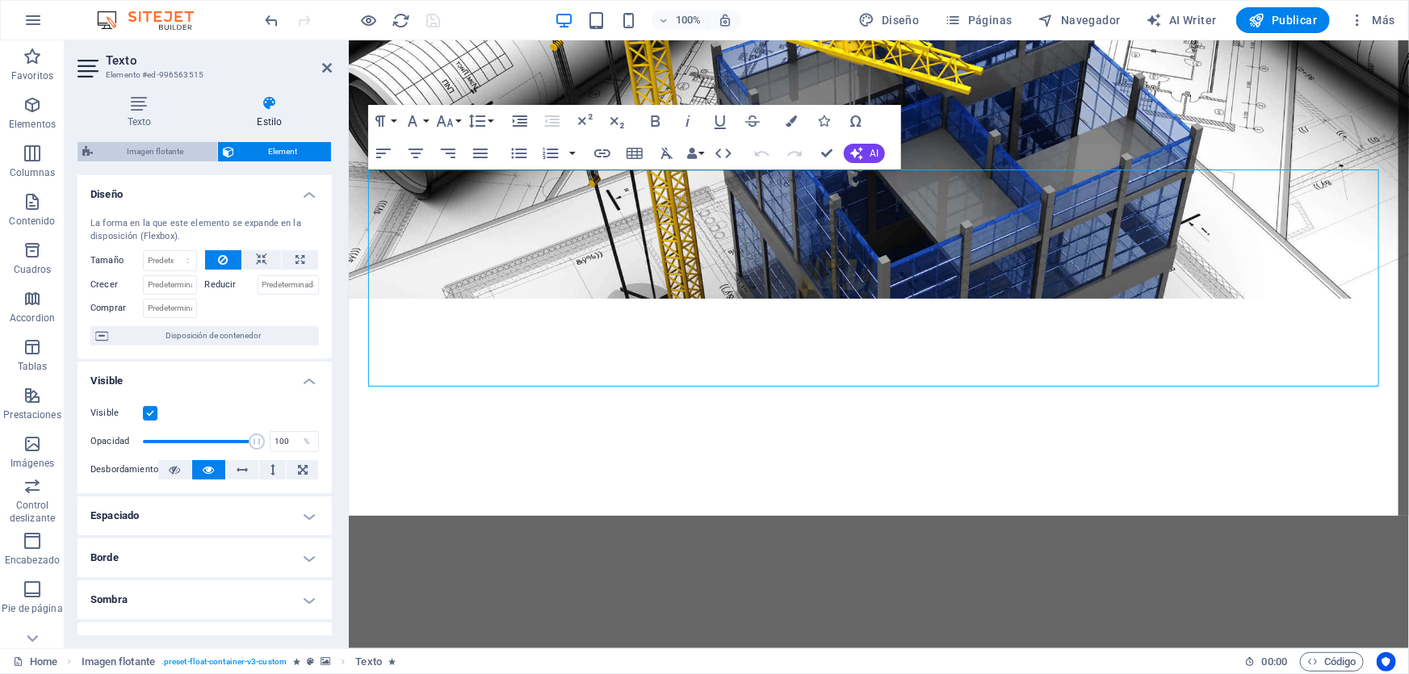
click at [155, 152] on span "Imagen flotante" at bounding box center [155, 151] width 115 height 19
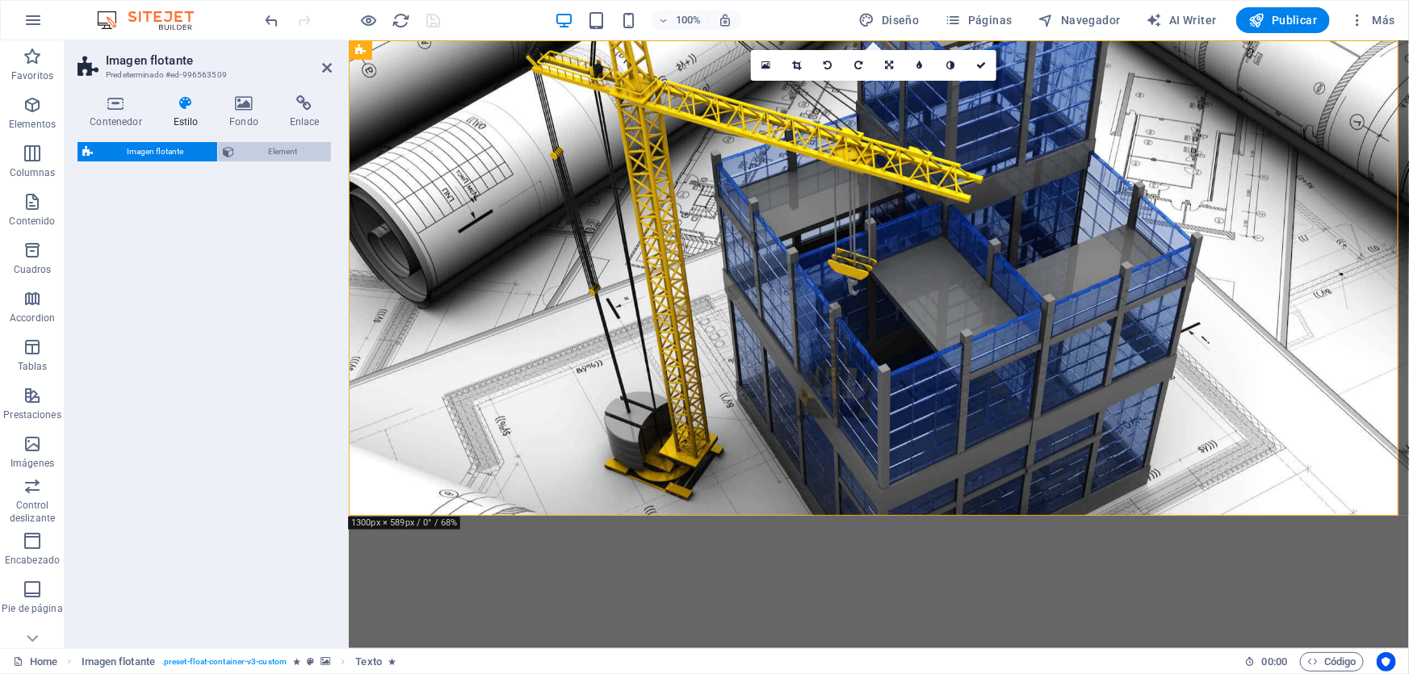
select select "%"
select select "rem"
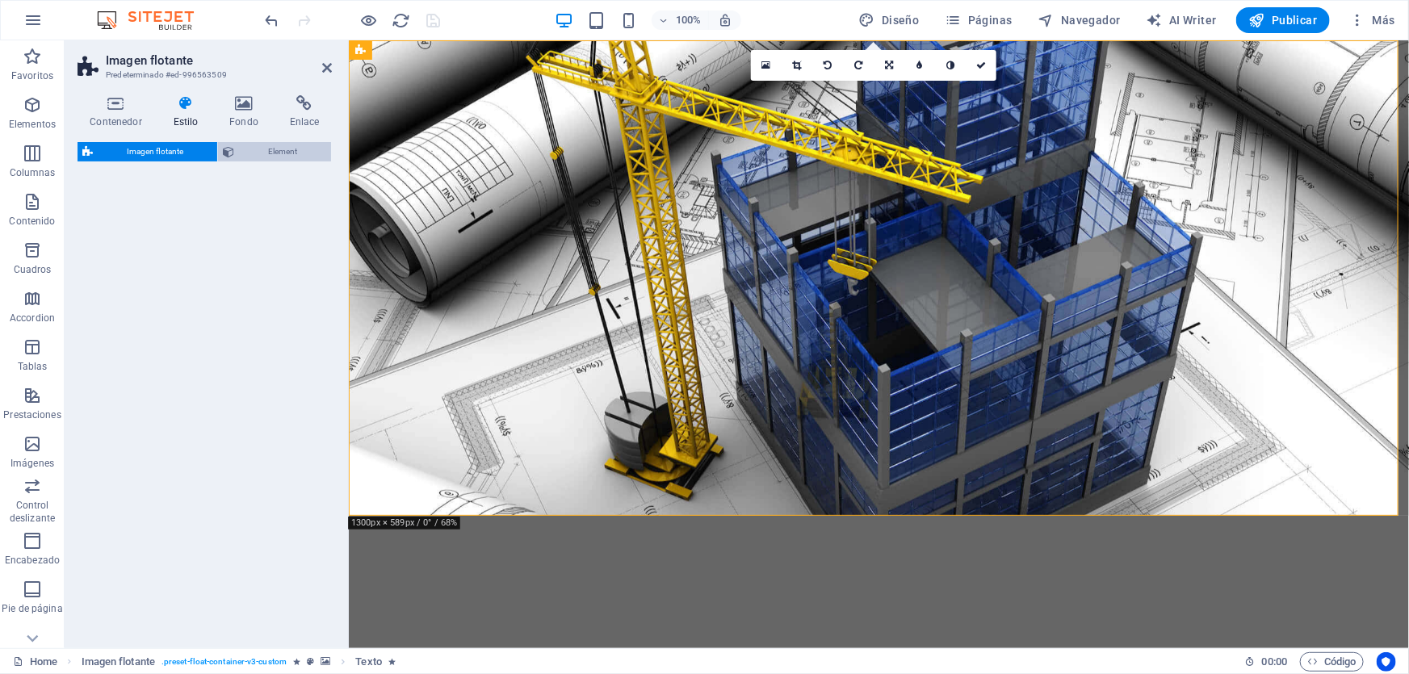
select select "%"
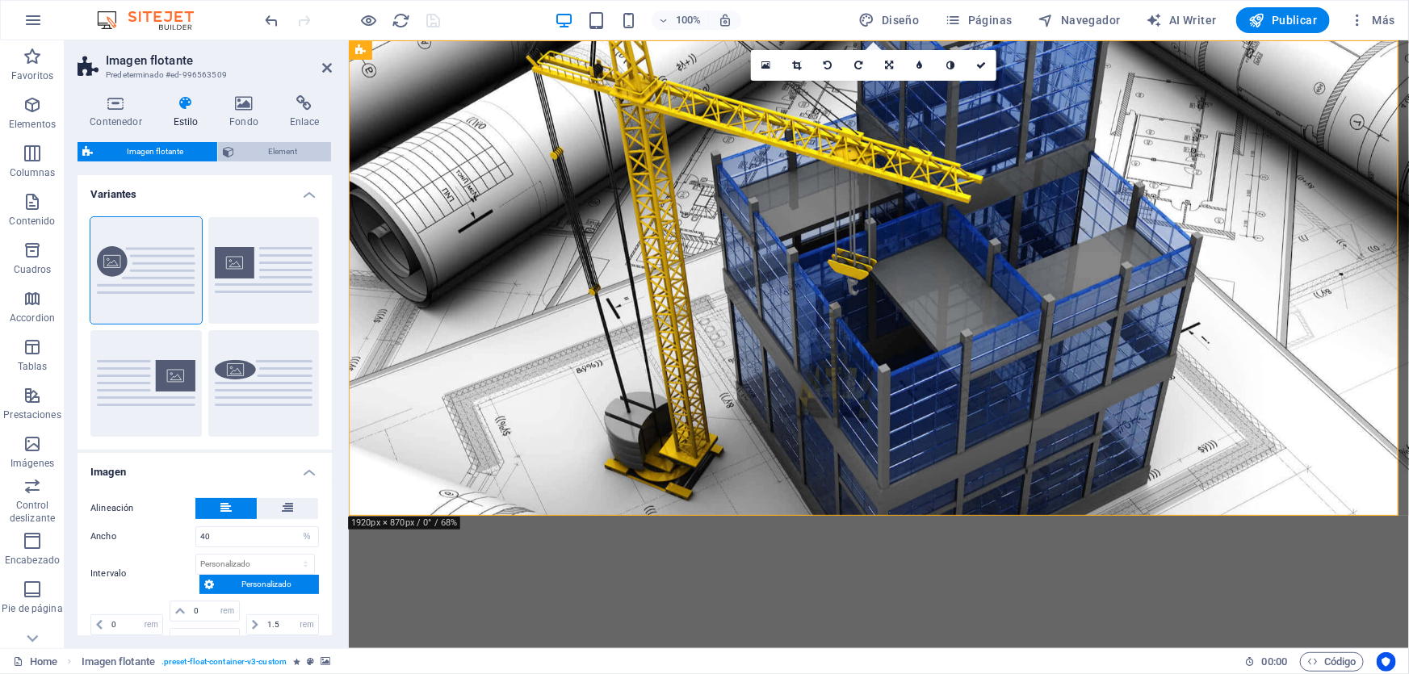
click at [292, 152] on span "Element" at bounding box center [282, 151] width 87 height 19
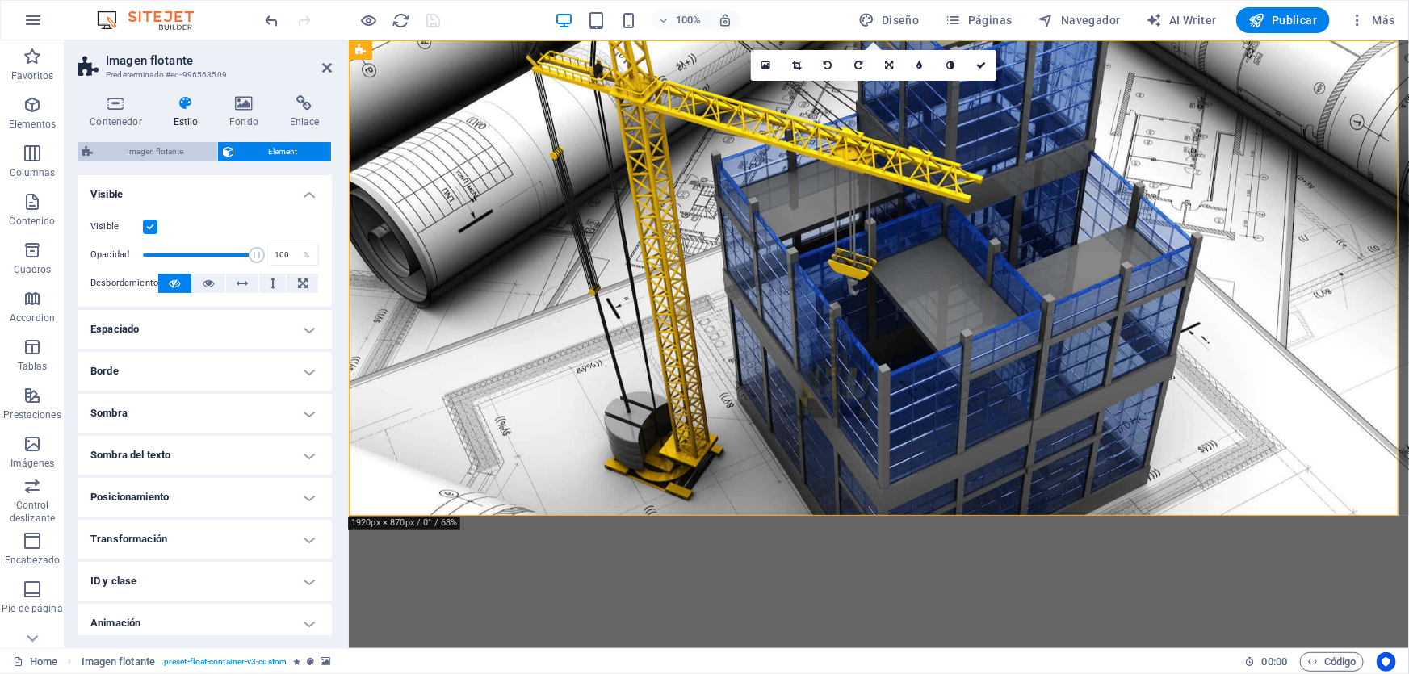
click at [189, 145] on span "Imagen flotante" at bounding box center [155, 151] width 115 height 19
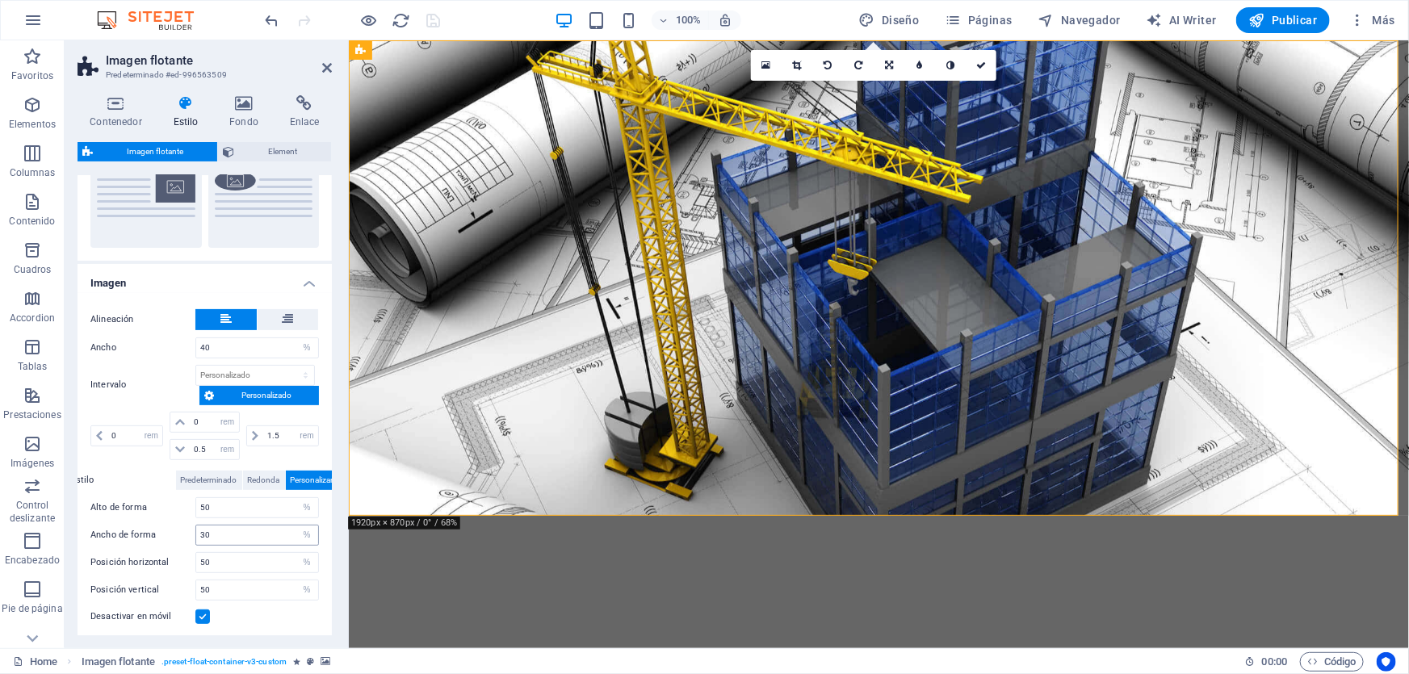
scroll to position [258, 0]
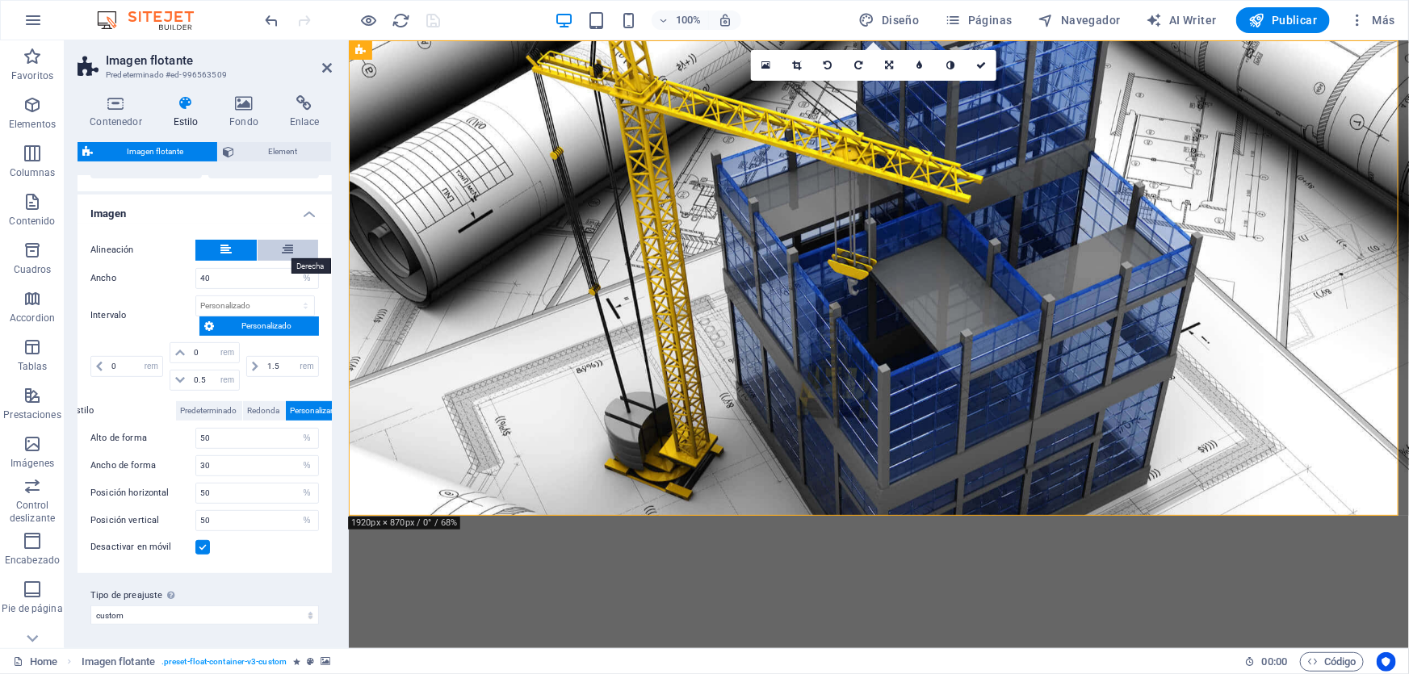
click at [290, 250] on icon at bounding box center [287, 249] width 11 height 19
click at [222, 246] on icon at bounding box center [225, 249] width 11 height 19
click at [268, 279] on input "40" at bounding box center [257, 278] width 122 height 19
type input "4"
type input "50"
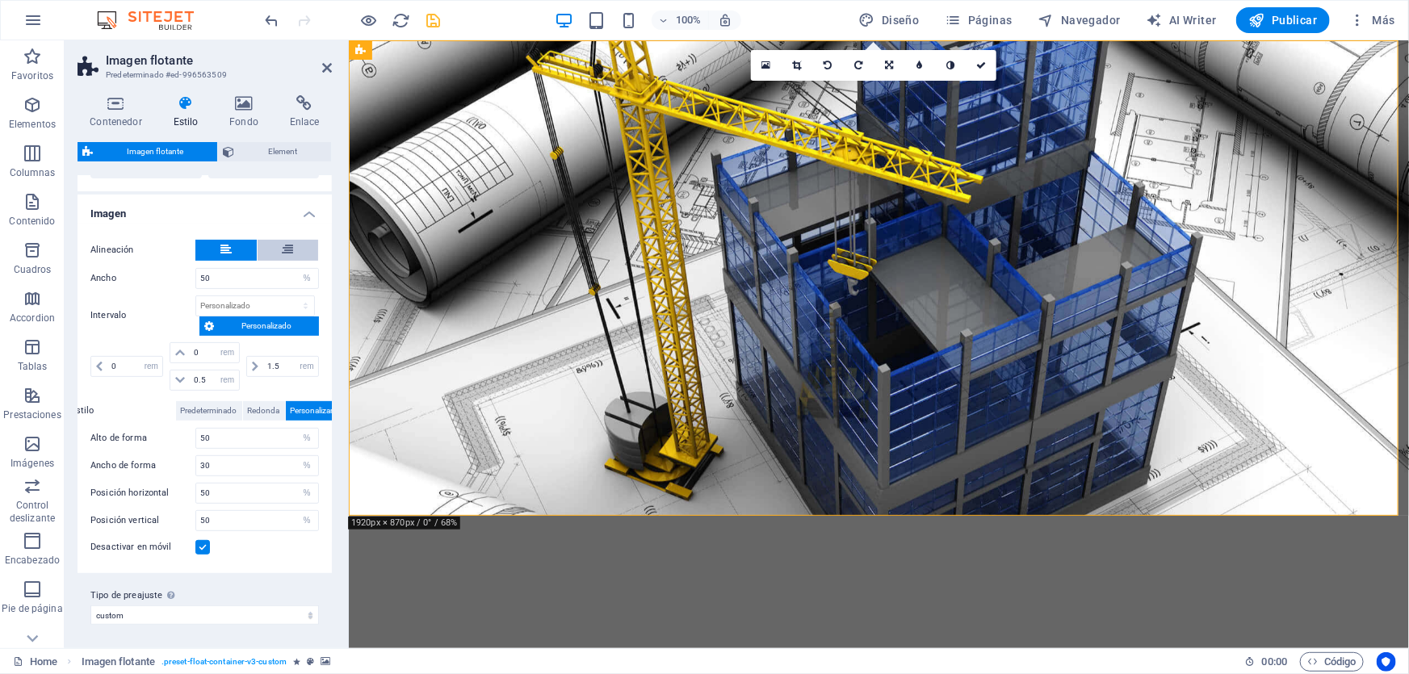
click at [278, 247] on button at bounding box center [288, 250] width 61 height 21
click at [237, 250] on button at bounding box center [225, 250] width 61 height 21
click at [277, 153] on span "Element" at bounding box center [282, 151] width 87 height 19
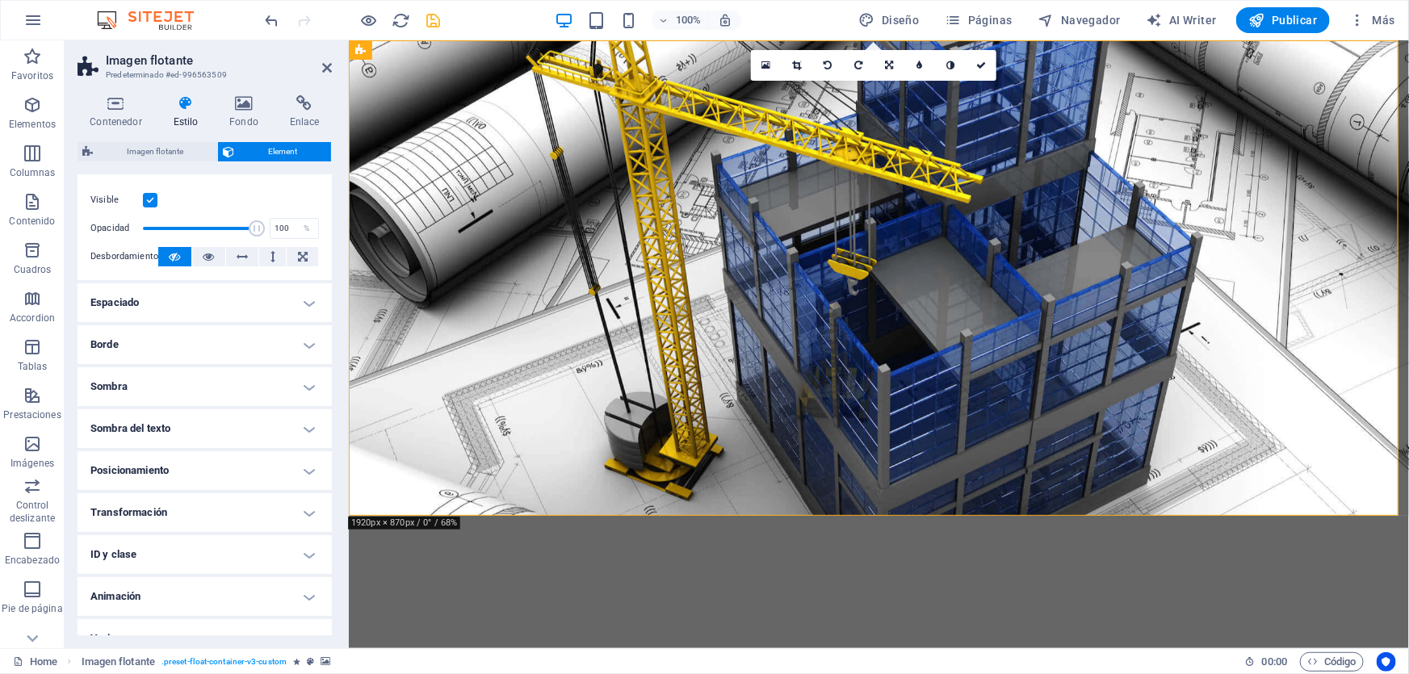
scroll to position [48, 0]
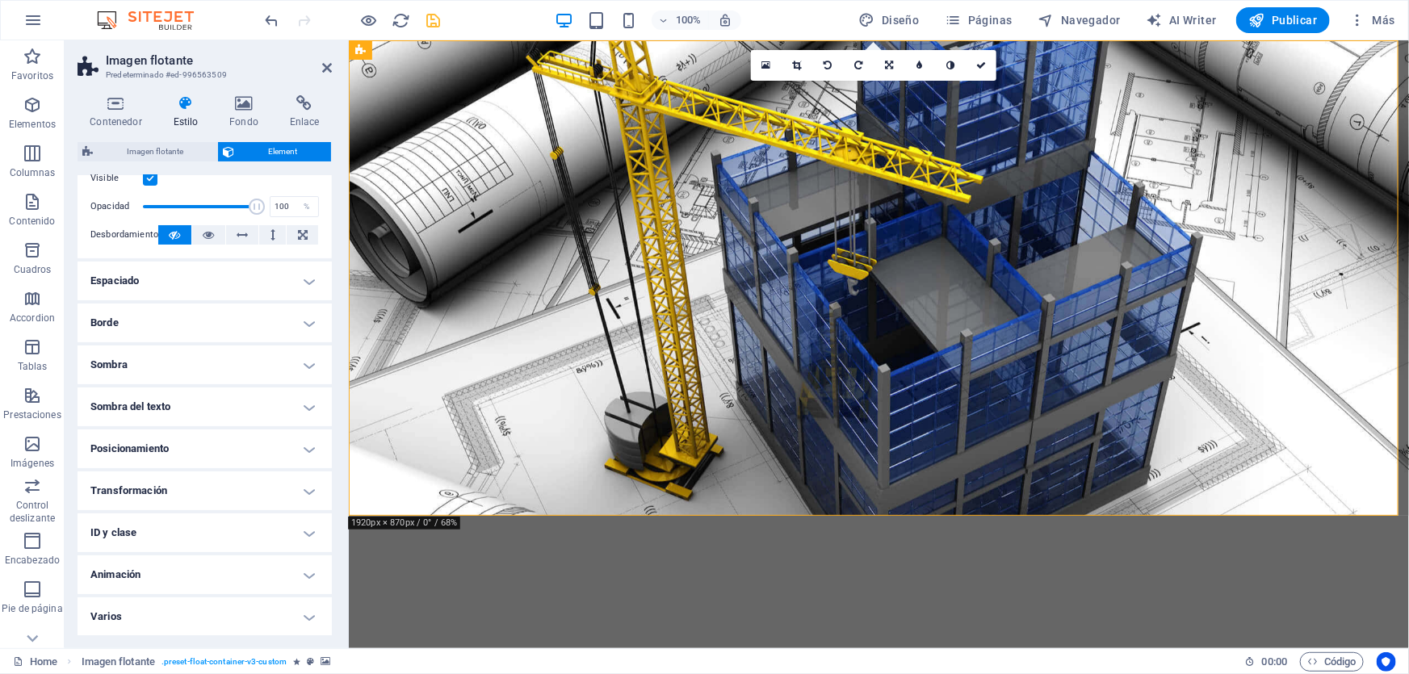
click at [241, 269] on h4 "Espaciado" at bounding box center [205, 281] width 254 height 39
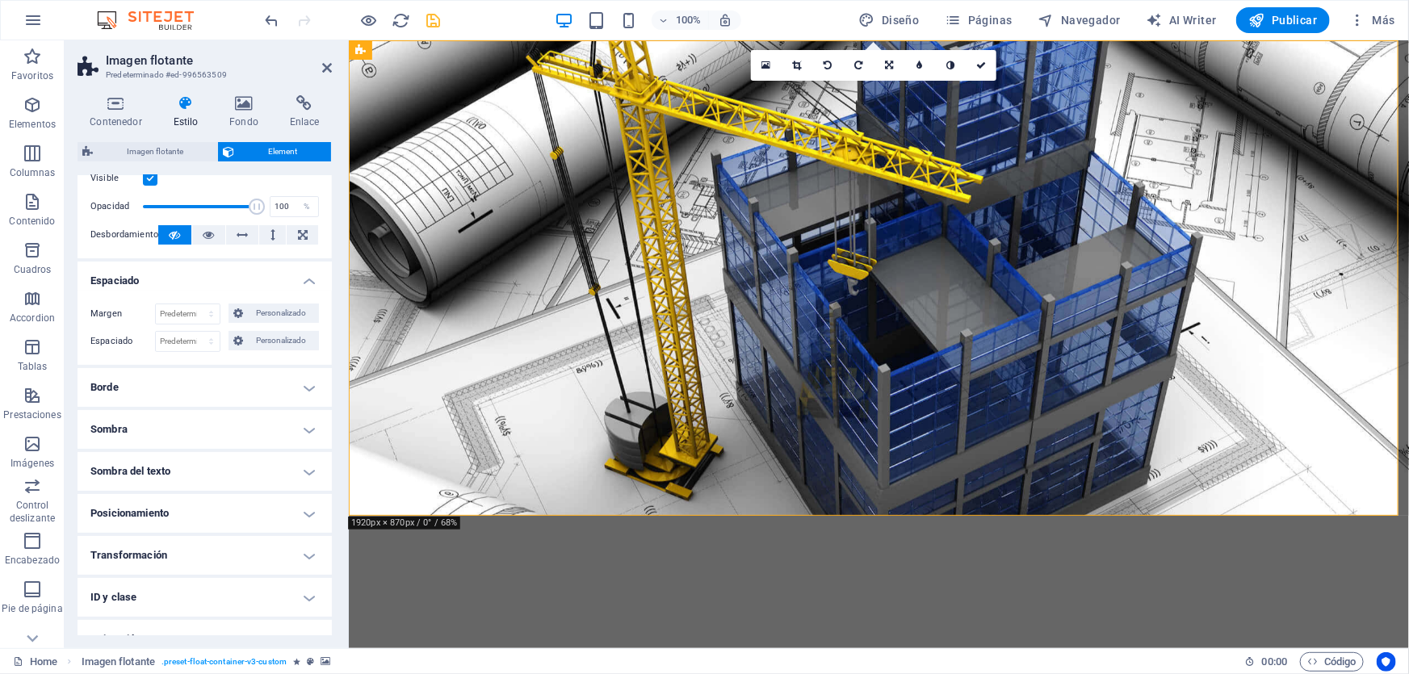
click at [241, 397] on h4 "Borde" at bounding box center [205, 387] width 254 height 39
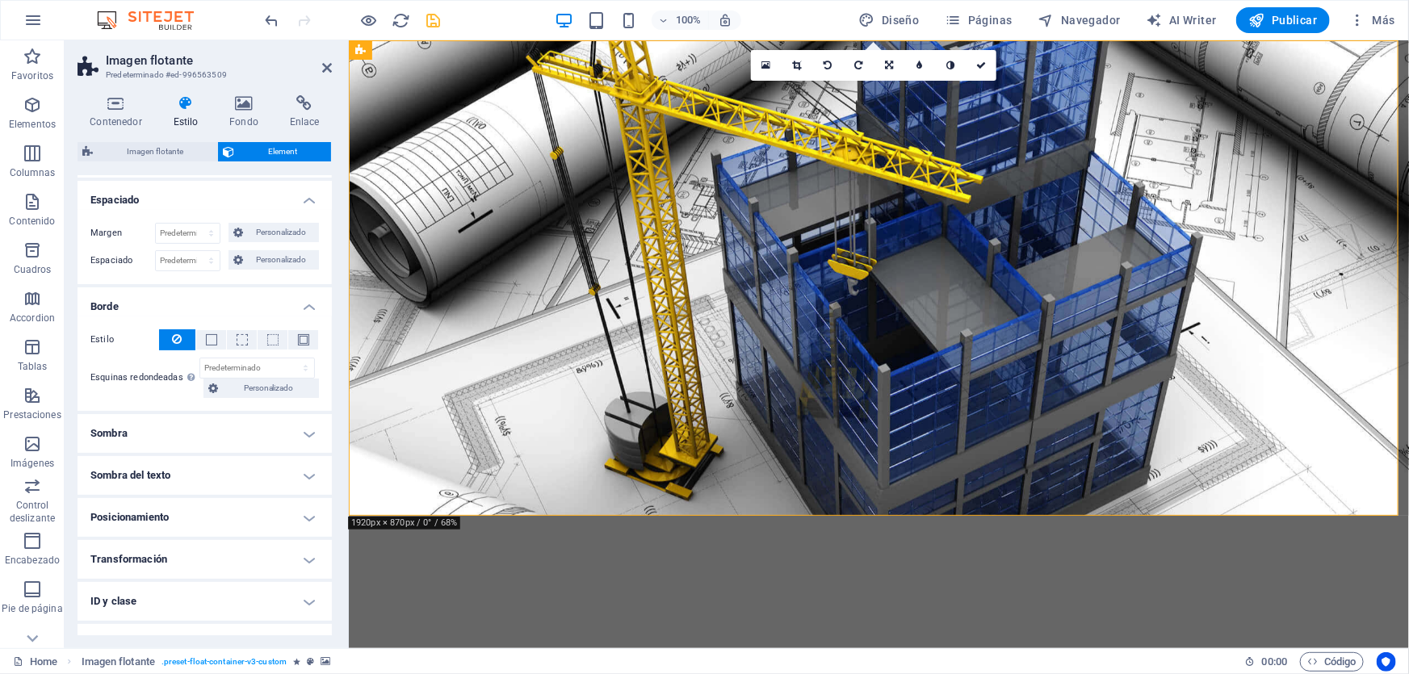
scroll to position [196, 0]
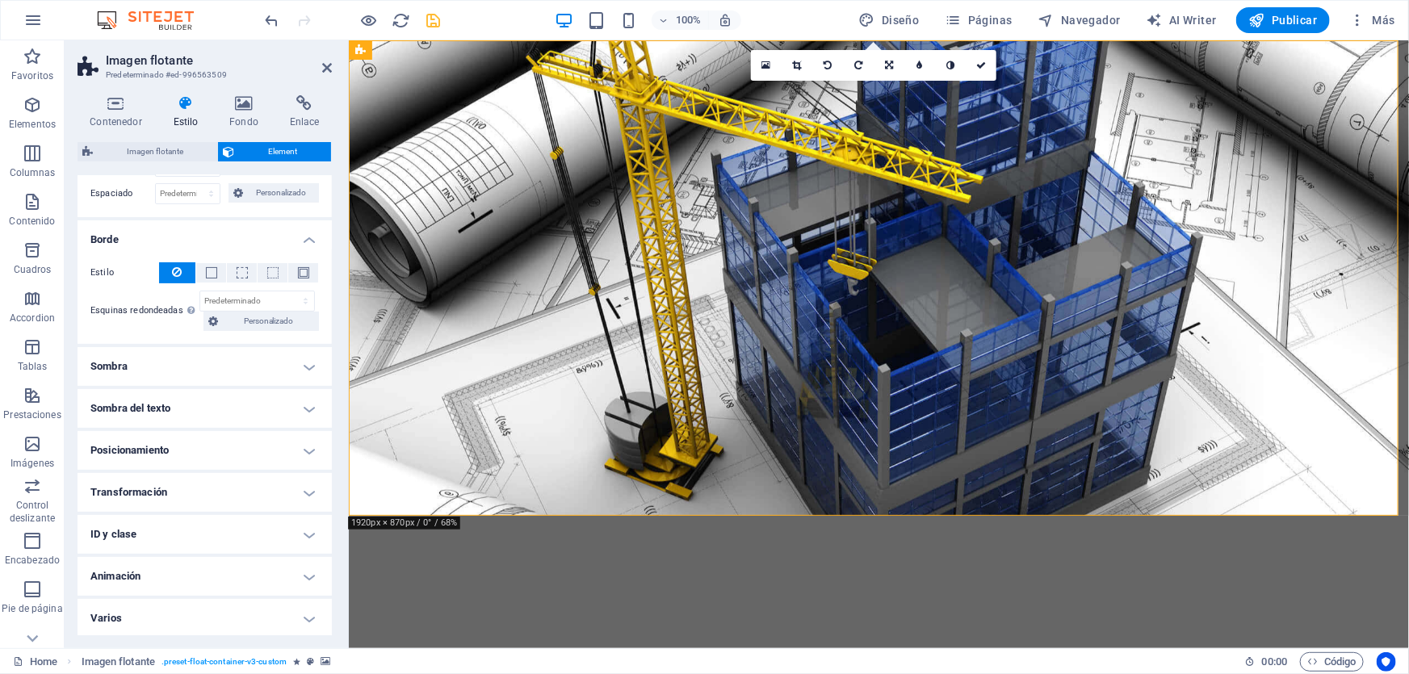
click at [245, 357] on h4 "Sombra" at bounding box center [205, 366] width 254 height 39
click at [214, 595] on h4 "Animación" at bounding box center [205, 613] width 254 height 39
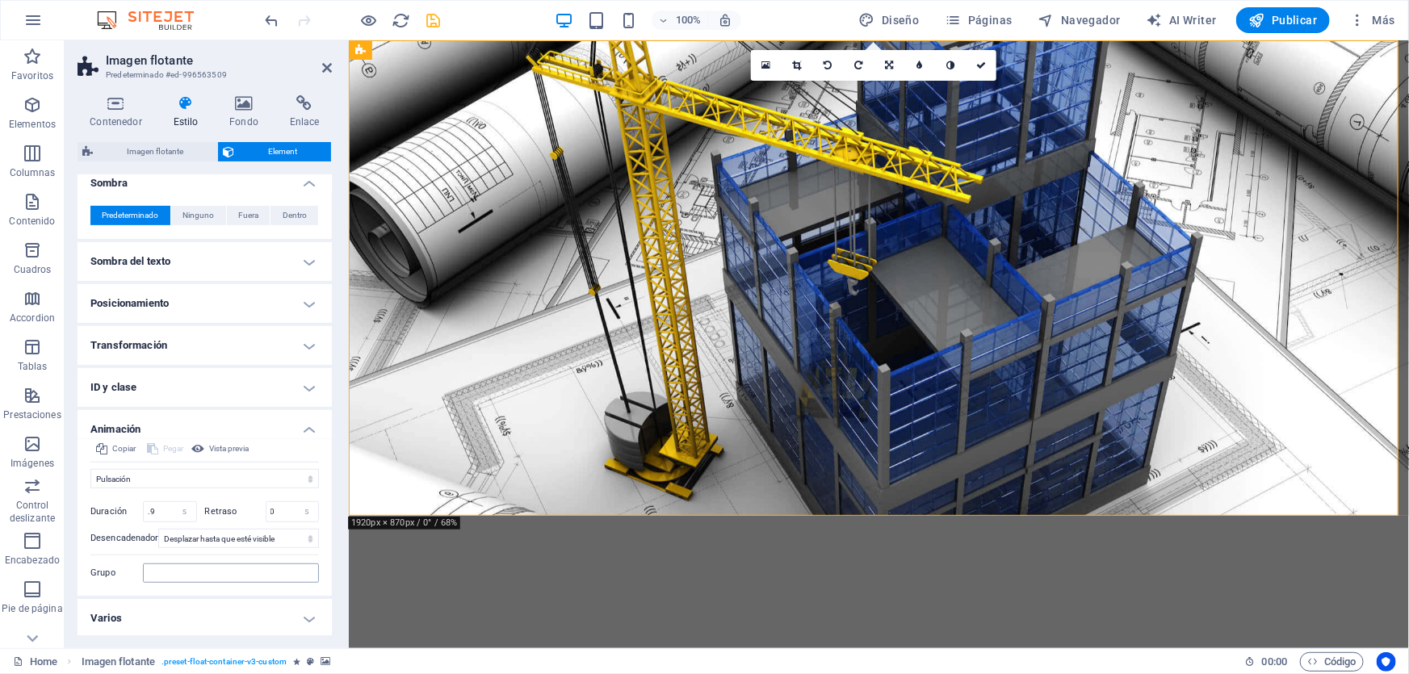
scroll to position [13, 0]
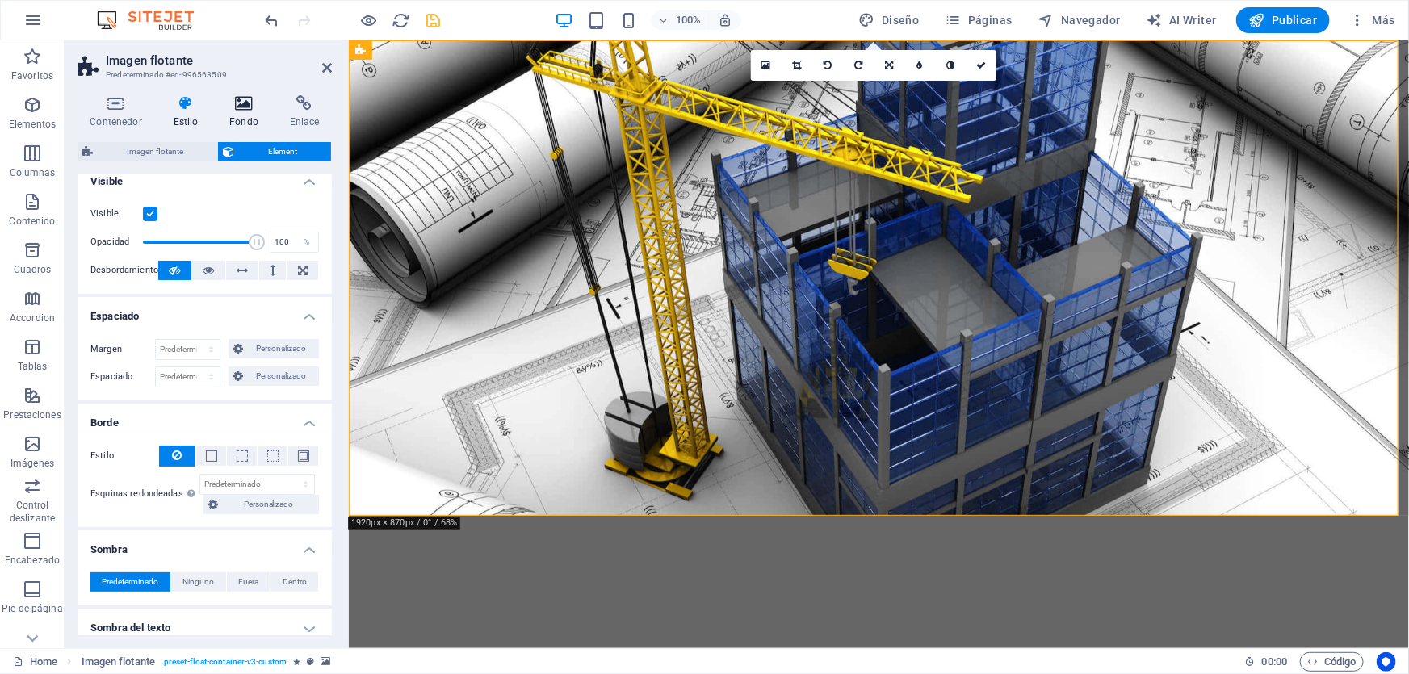
click at [246, 122] on h4 "Fondo" at bounding box center [247, 112] width 61 height 34
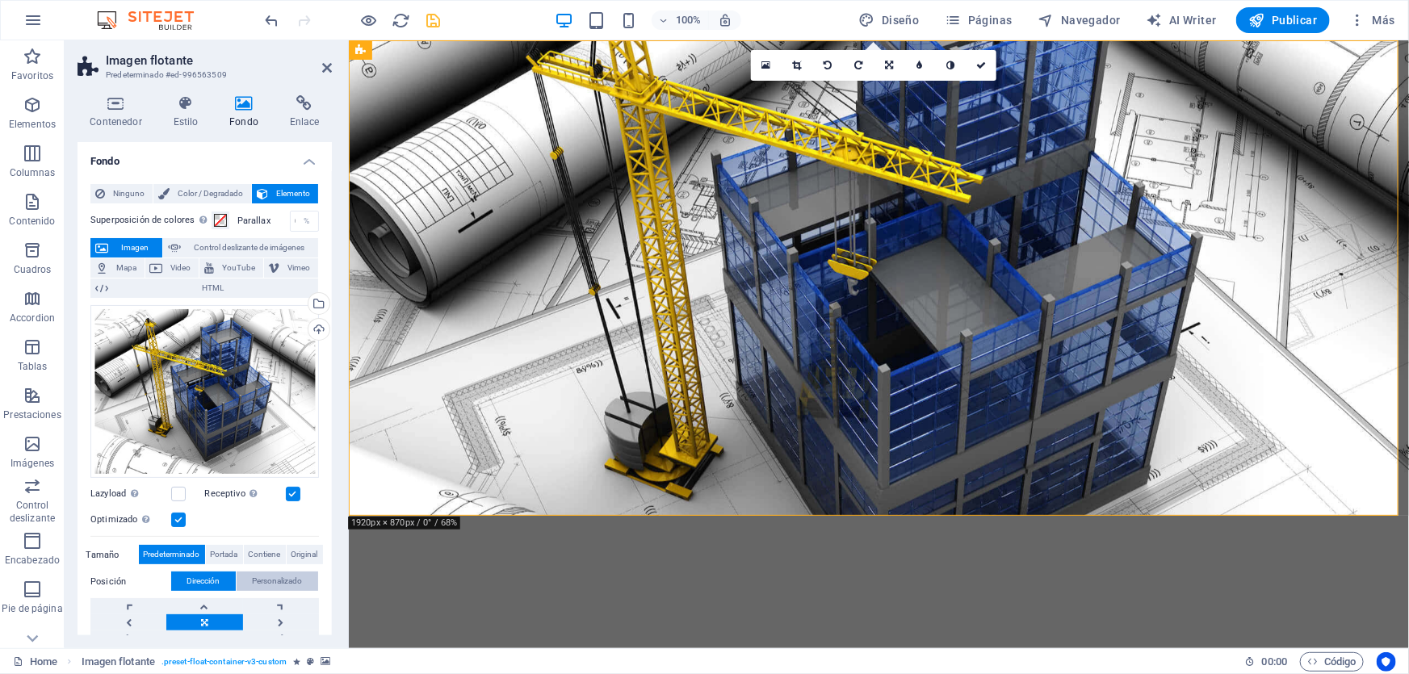
scroll to position [163, 0]
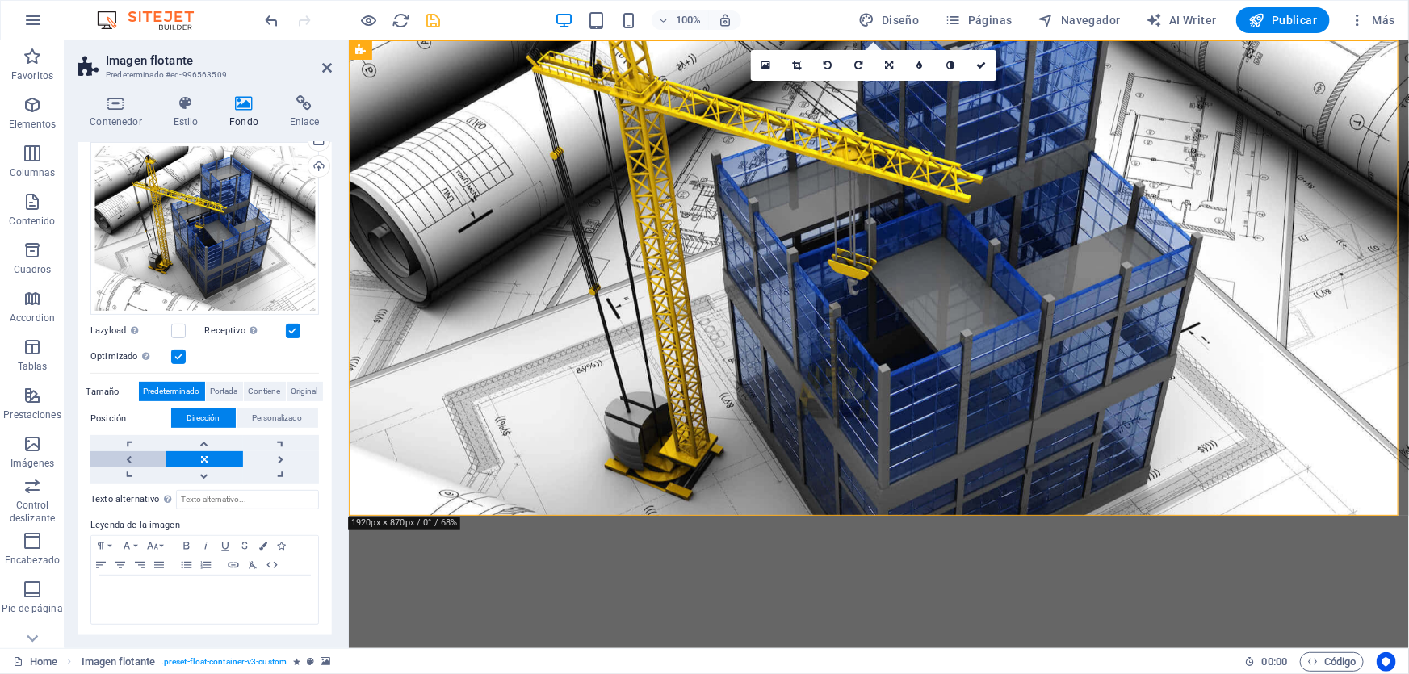
click at [132, 451] on link at bounding box center [128, 459] width 76 height 16
click at [125, 454] on link at bounding box center [128, 459] width 76 height 16
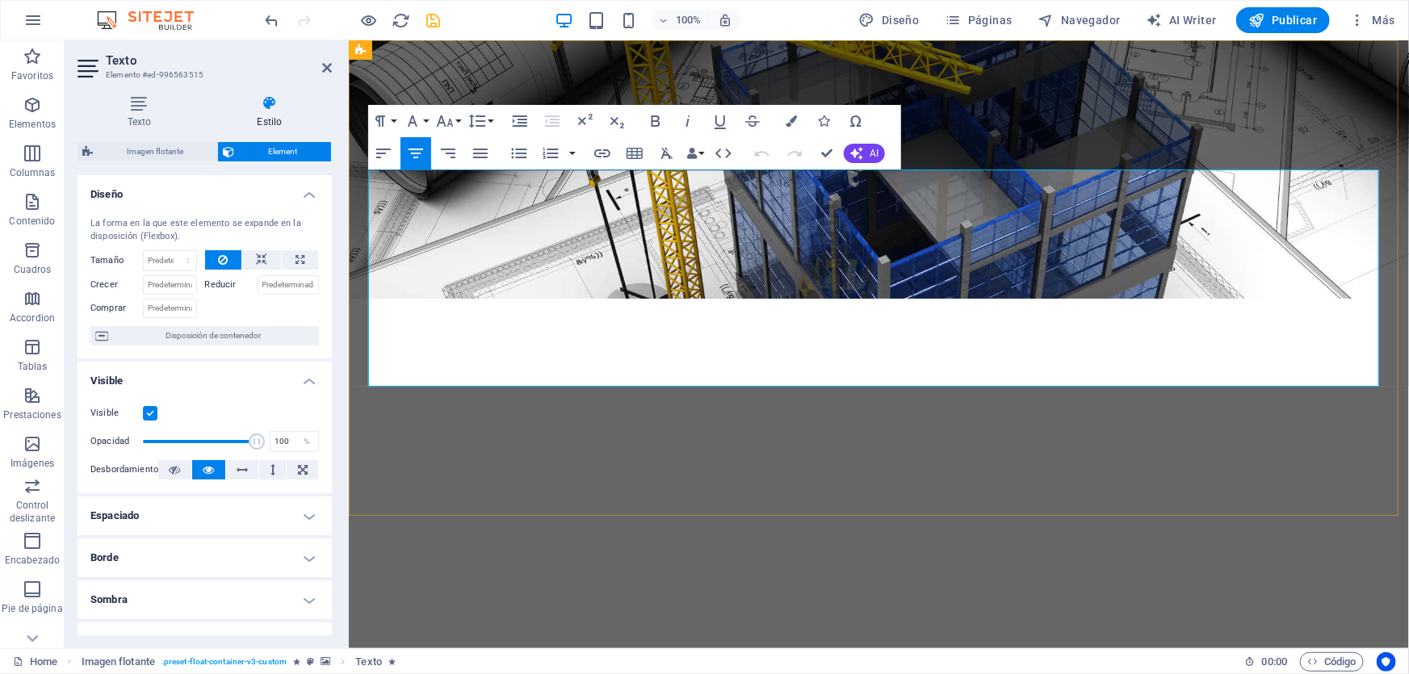
click at [992, 532] on strong "LEAMSI" at bounding box center [878, 581] width 287 height 99
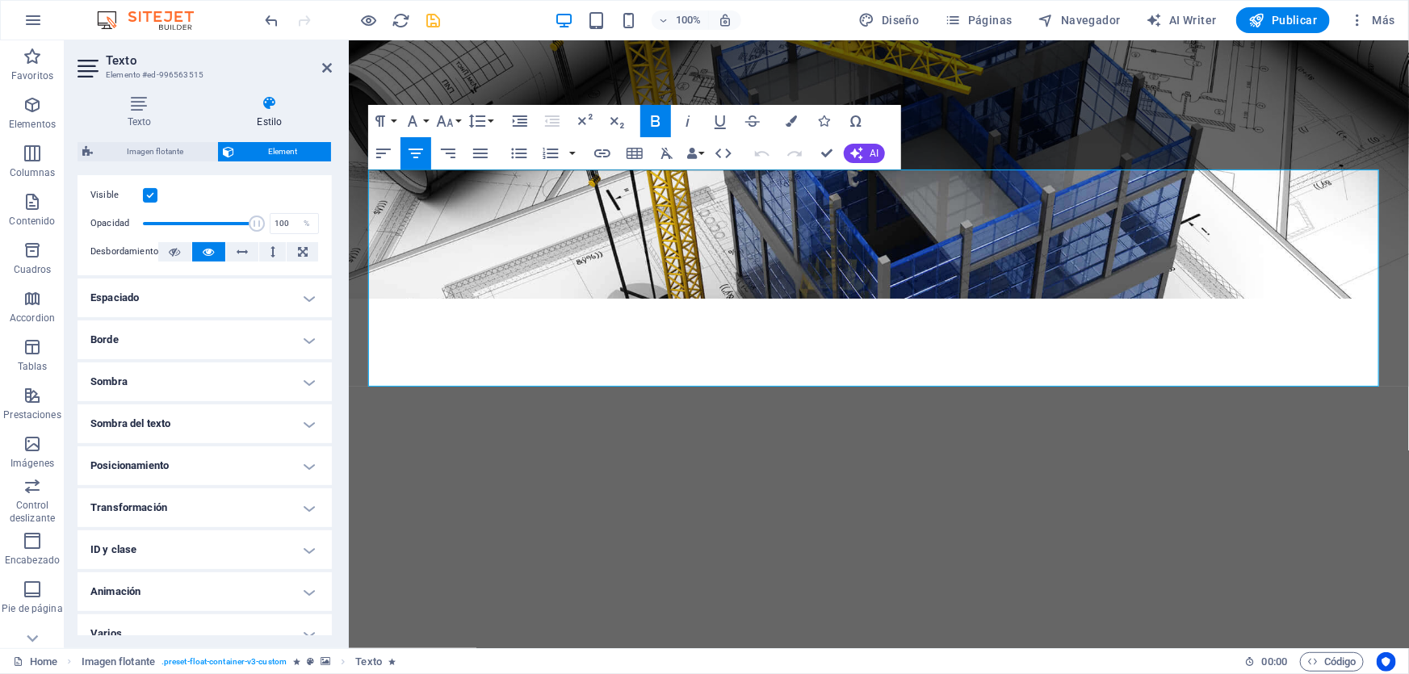
scroll to position [234, 0]
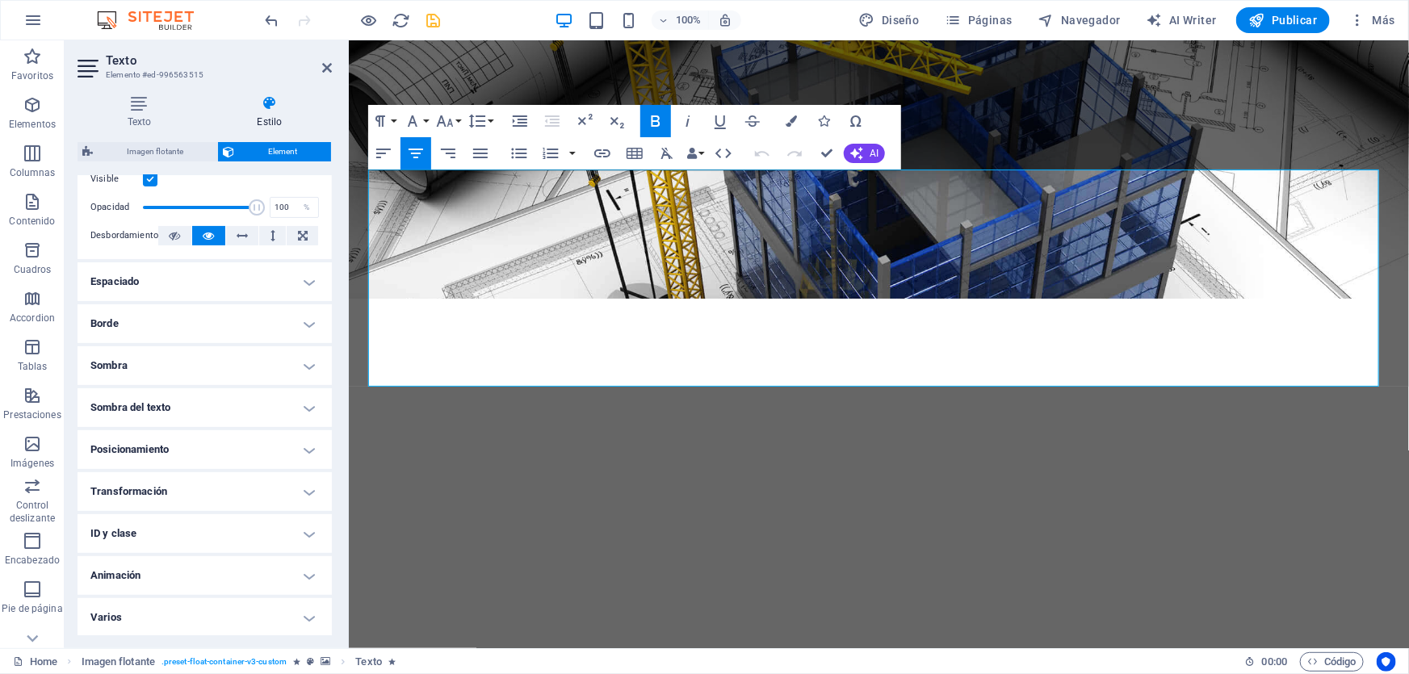
click at [281, 577] on h4 "Animación" at bounding box center [205, 575] width 254 height 39
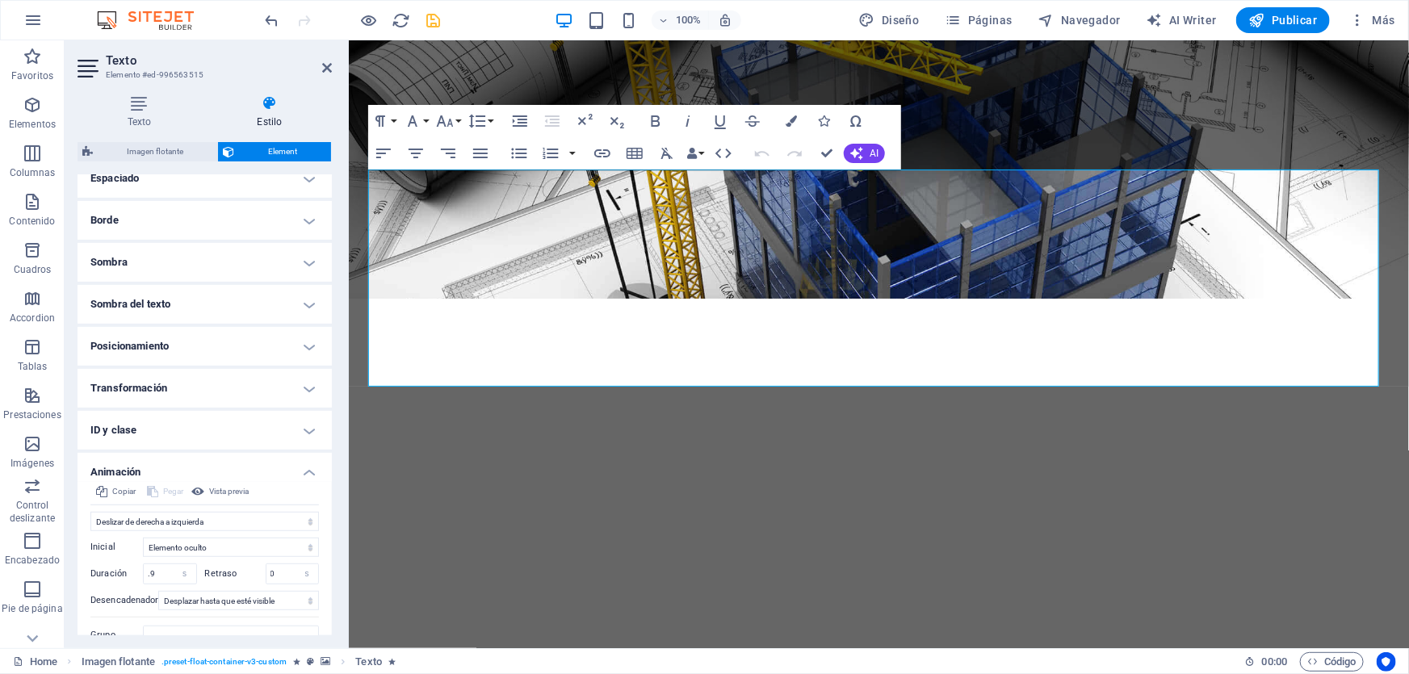
scroll to position [401, 0]
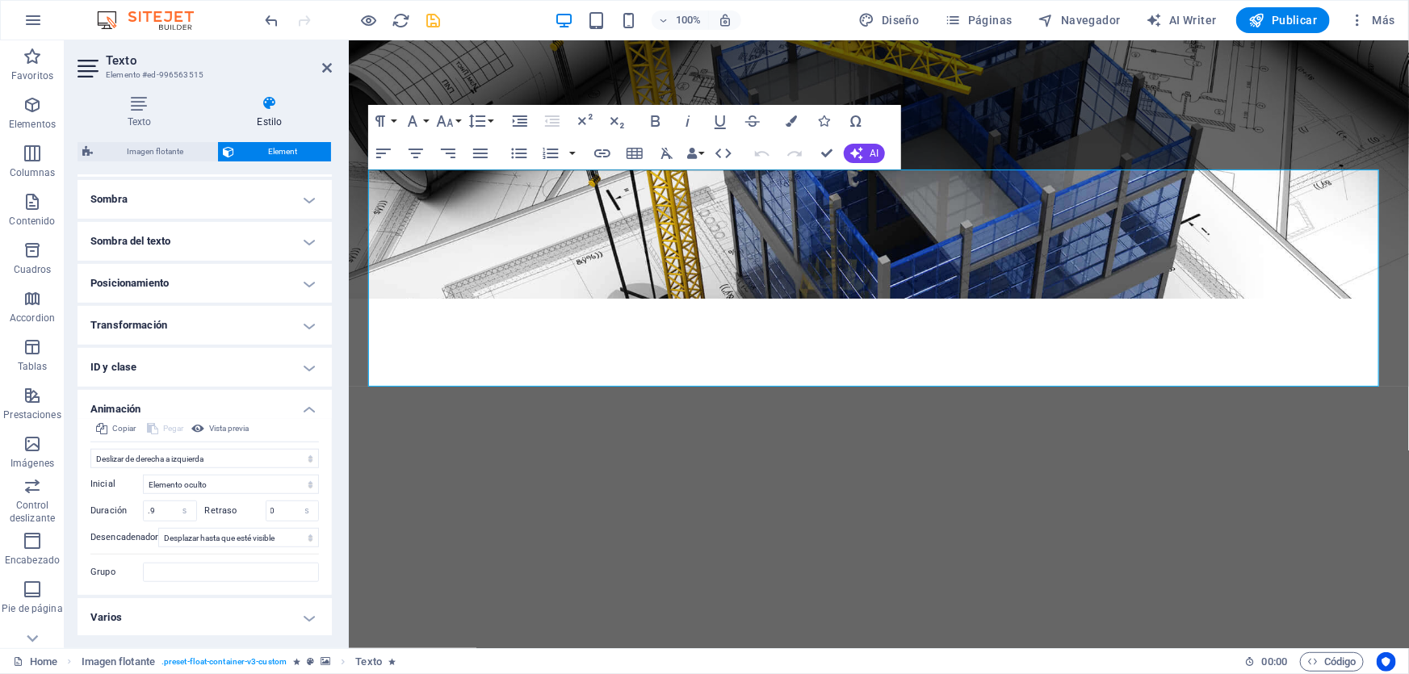
click at [272, 362] on h4 "ID y clase" at bounding box center [205, 367] width 254 height 39
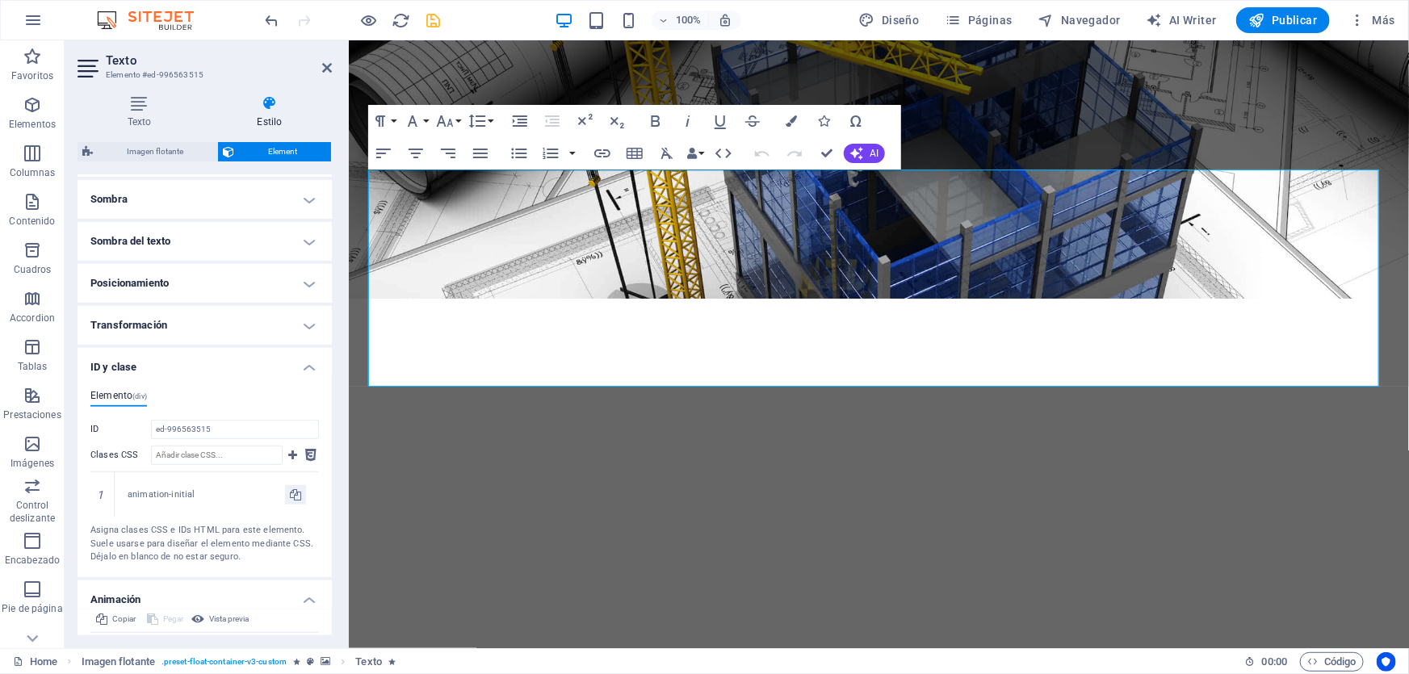
click at [286, 321] on h4 "Transformación" at bounding box center [205, 325] width 254 height 39
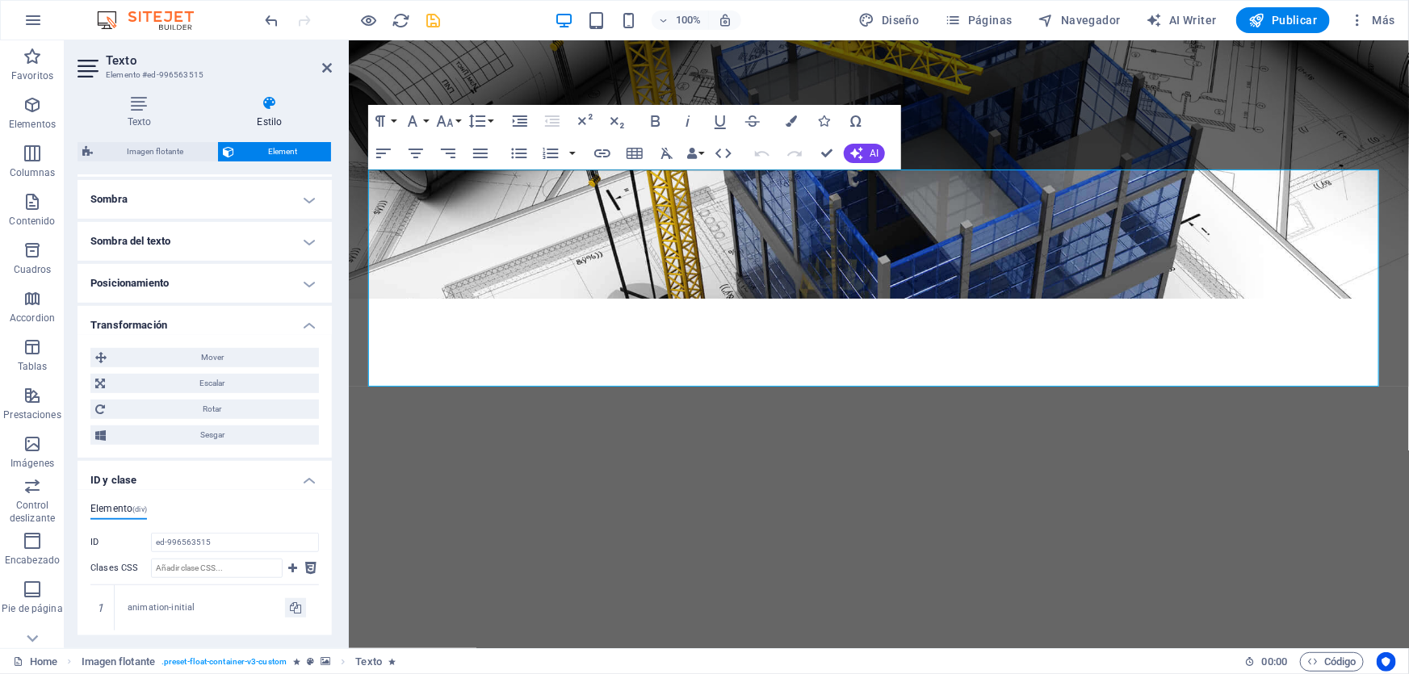
click at [288, 293] on h4 "Posicionamiento" at bounding box center [205, 283] width 254 height 39
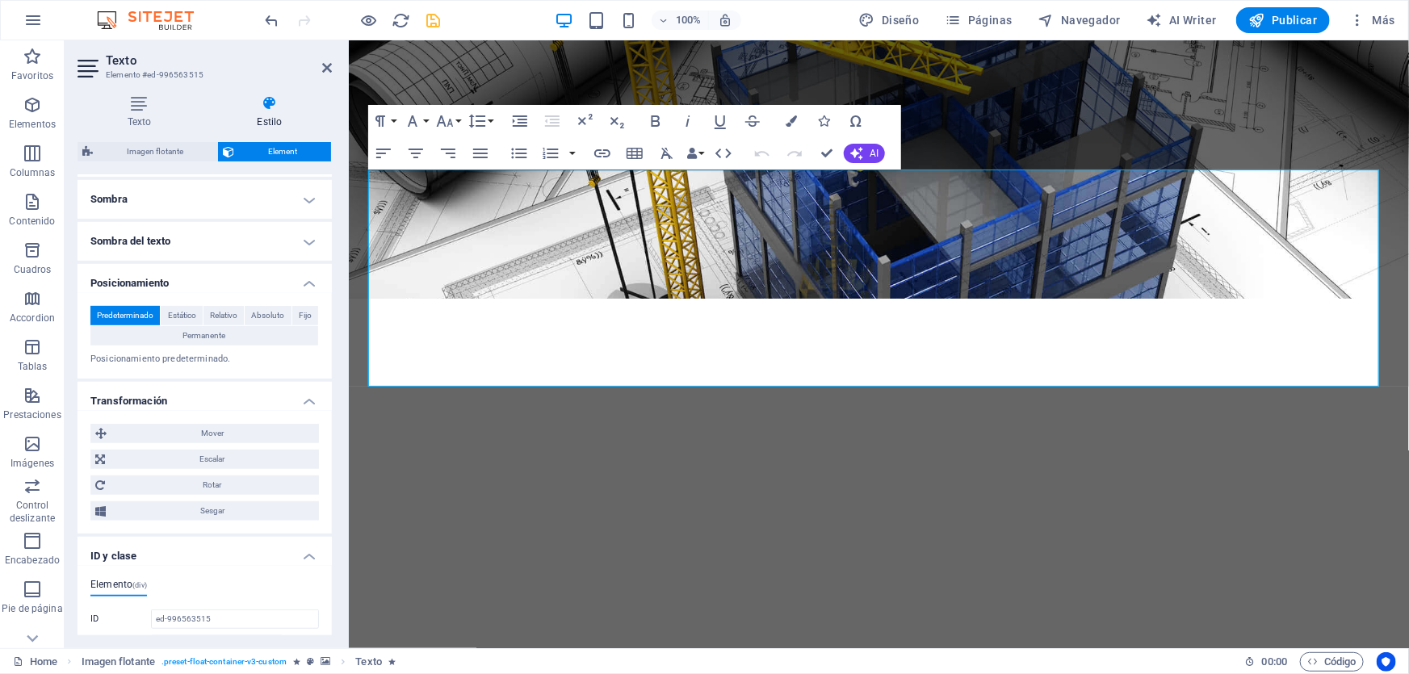
click at [293, 231] on h4 "Sombra del texto" at bounding box center [205, 241] width 254 height 39
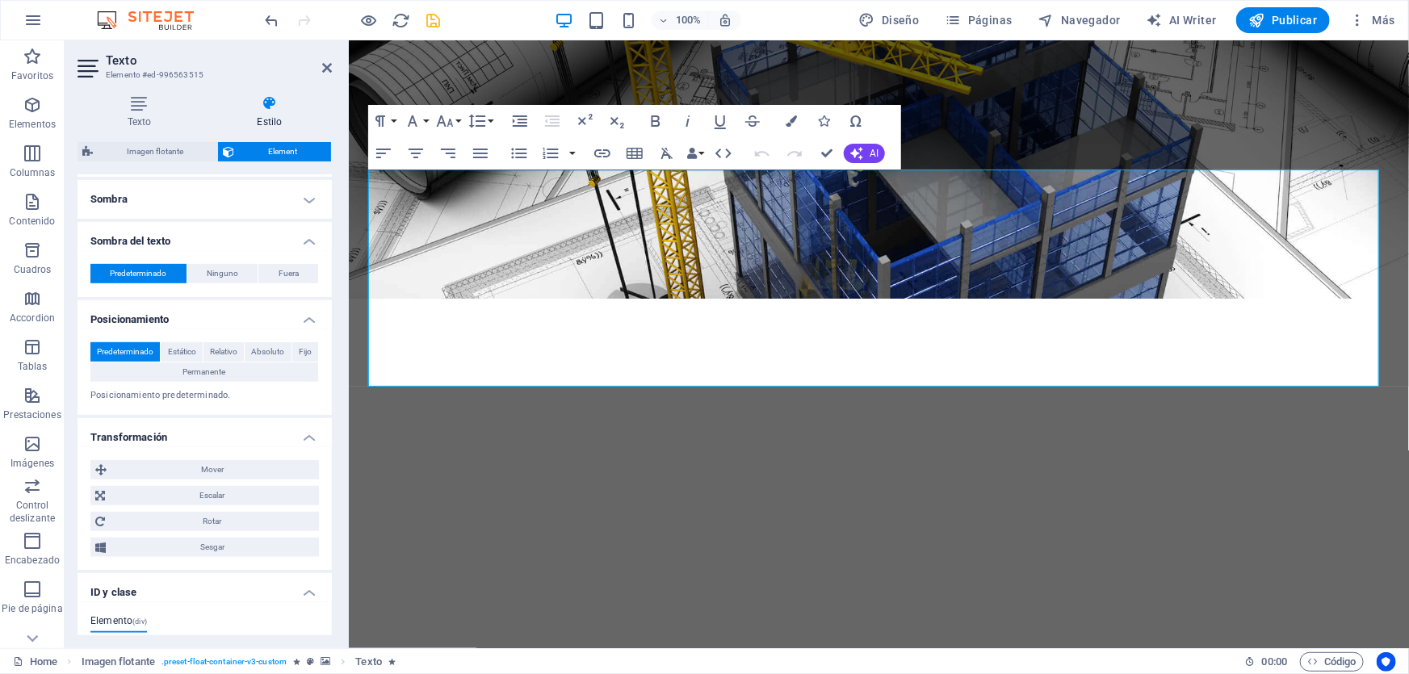
click at [290, 195] on h4 "Sombra" at bounding box center [205, 199] width 254 height 39
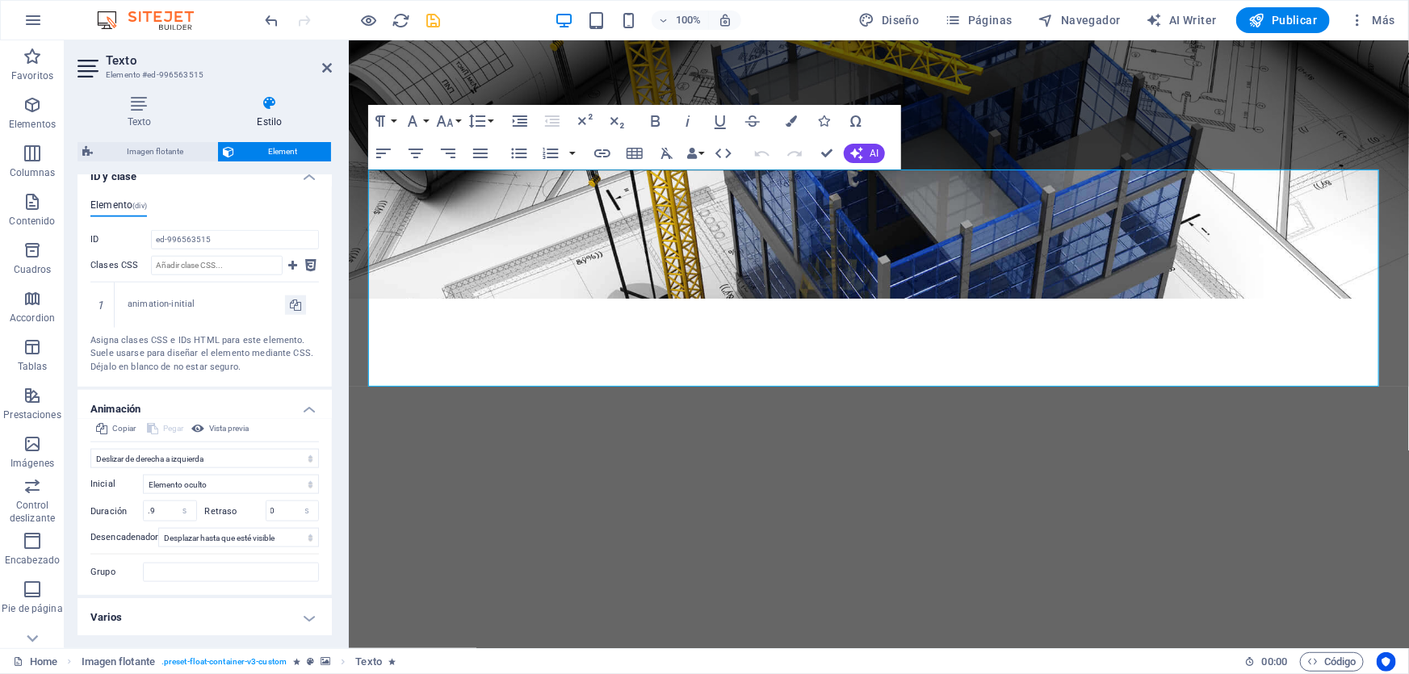
click at [266, 610] on h4 "Varios" at bounding box center [205, 617] width 254 height 39
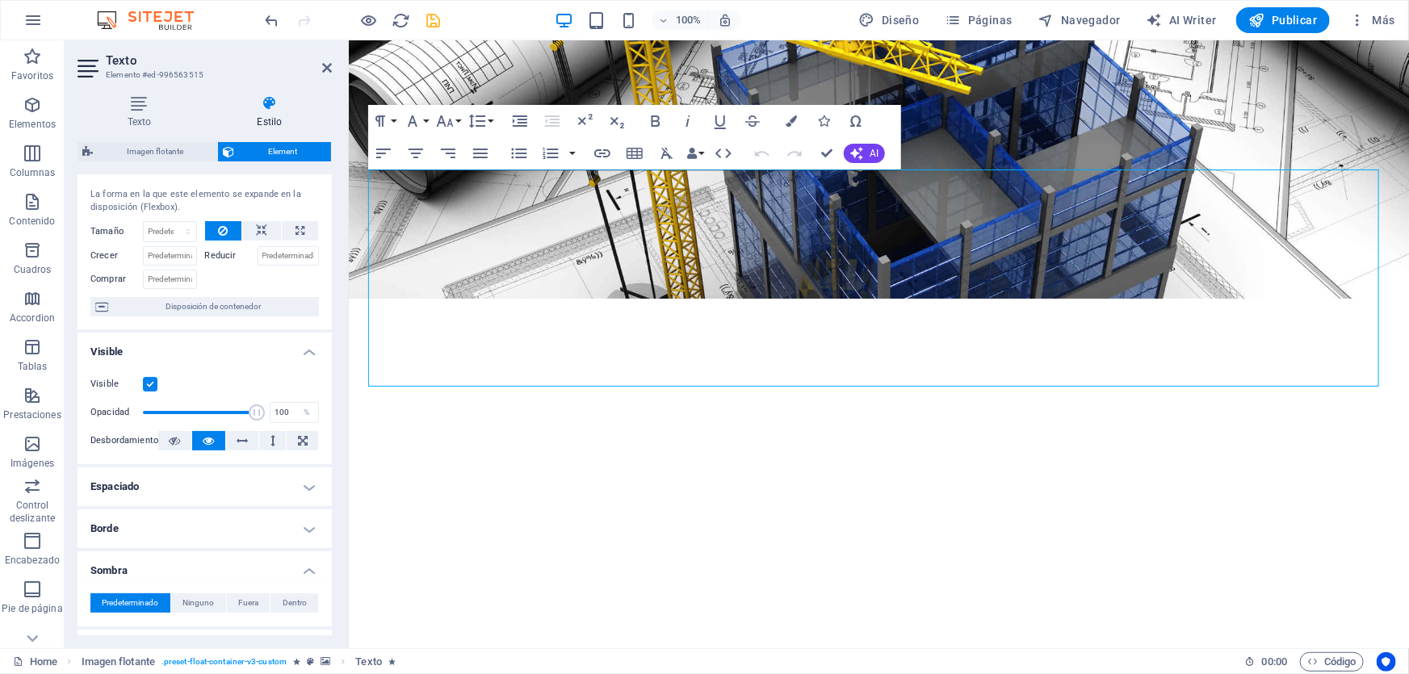
scroll to position [0, 0]
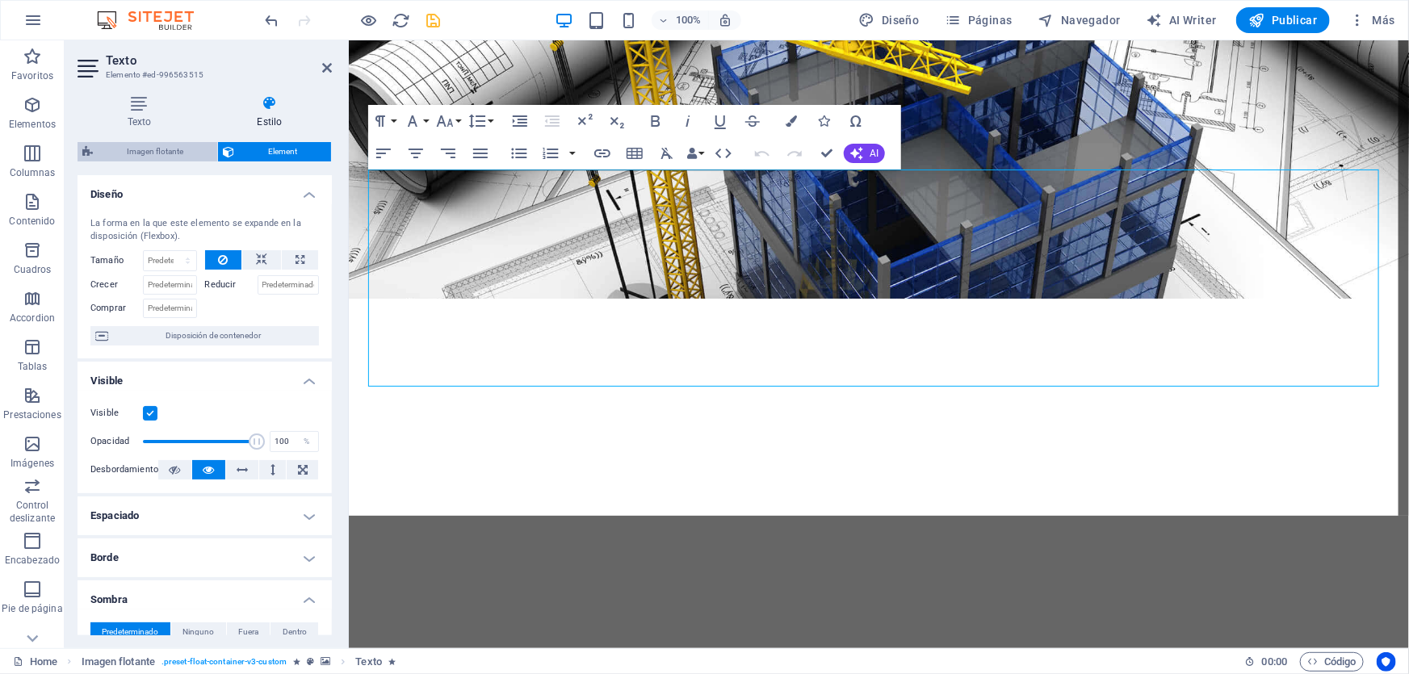
click at [151, 146] on span "Imagen flotante" at bounding box center [155, 151] width 115 height 19
select select "%"
select select "rem"
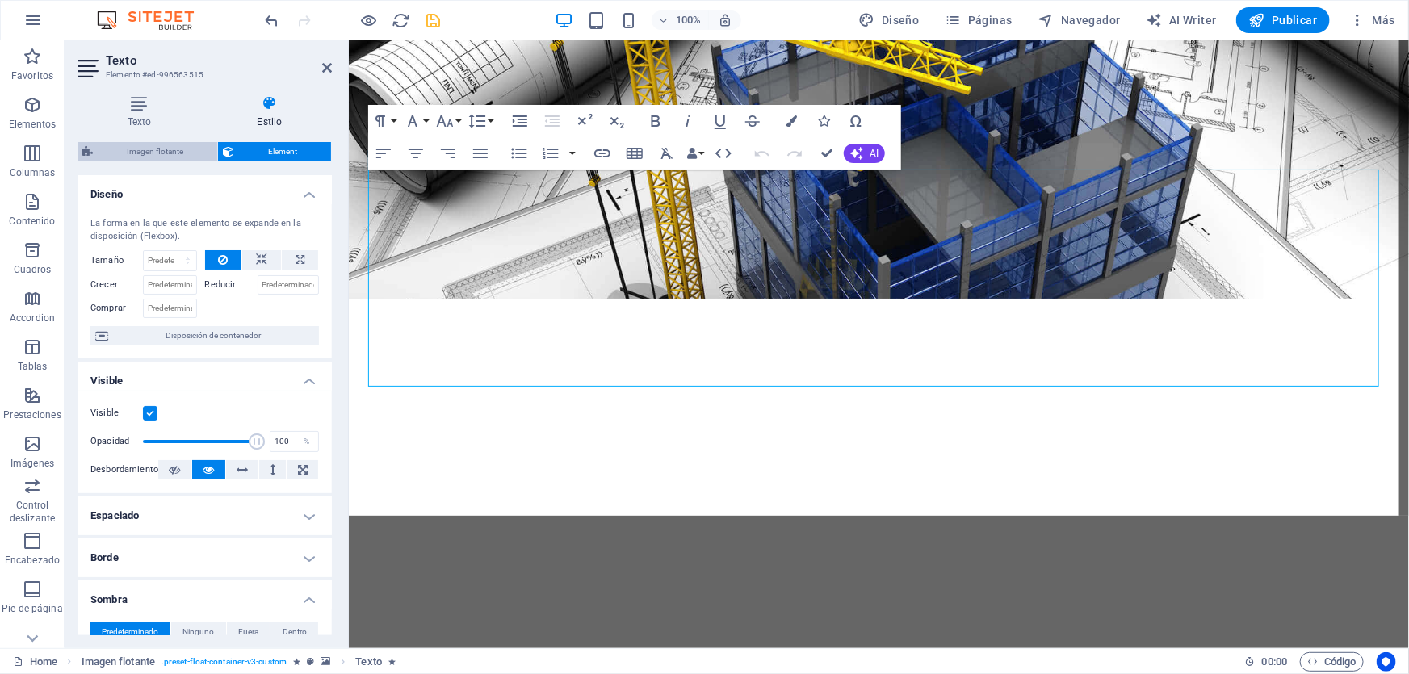
select select "rem"
select select "%"
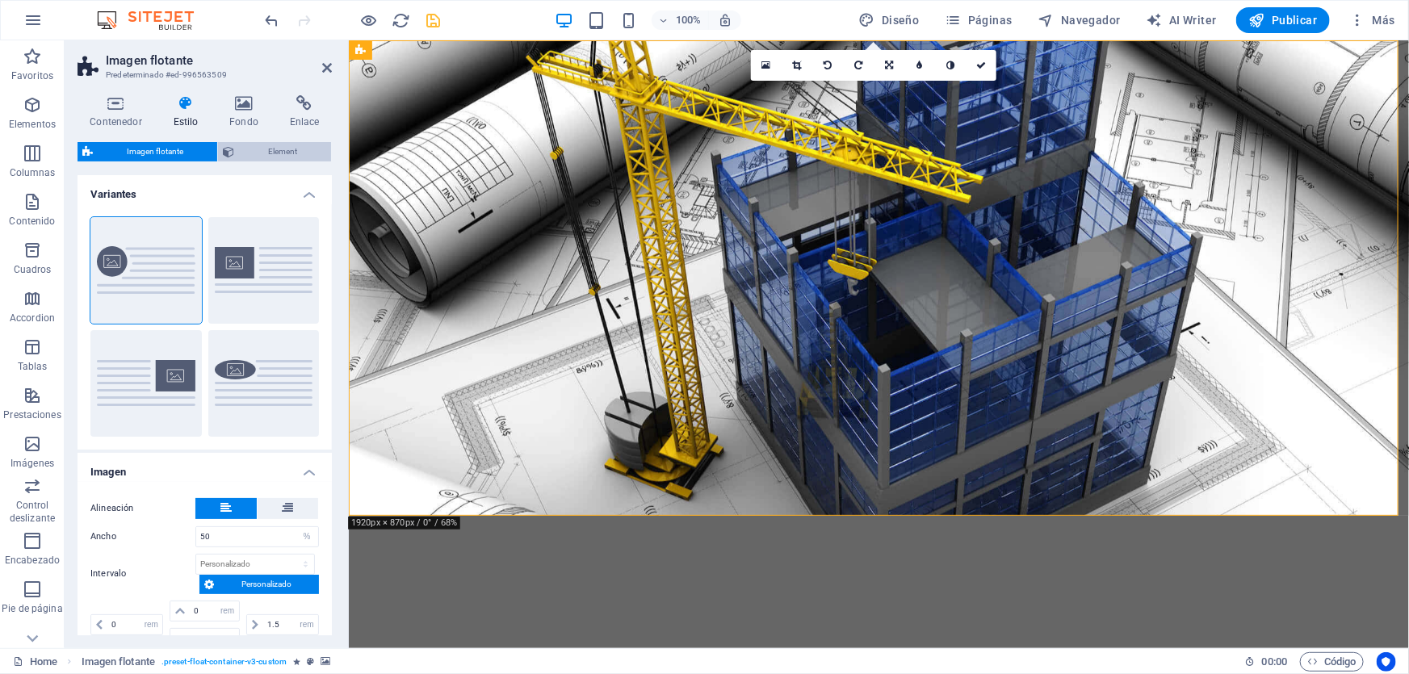
click at [287, 153] on span "Element" at bounding box center [282, 151] width 87 height 19
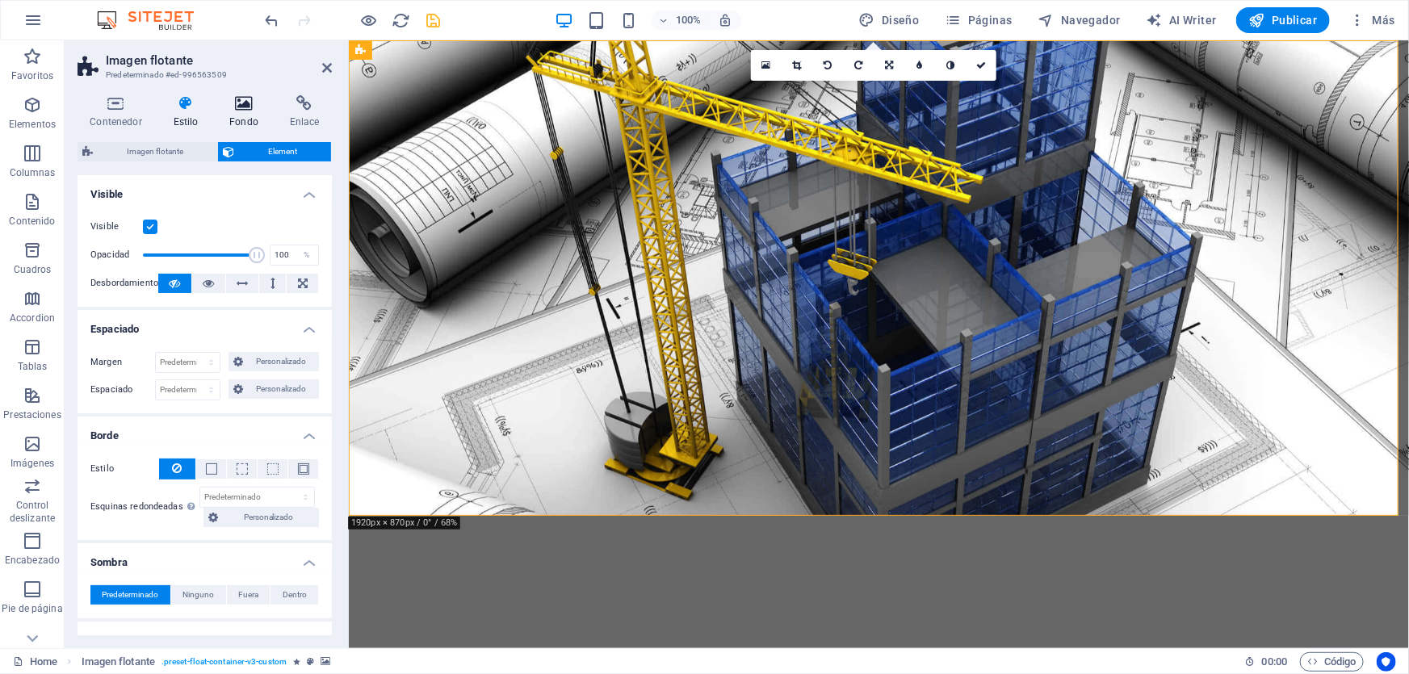
click at [234, 111] on h4 "Fondo" at bounding box center [247, 112] width 61 height 34
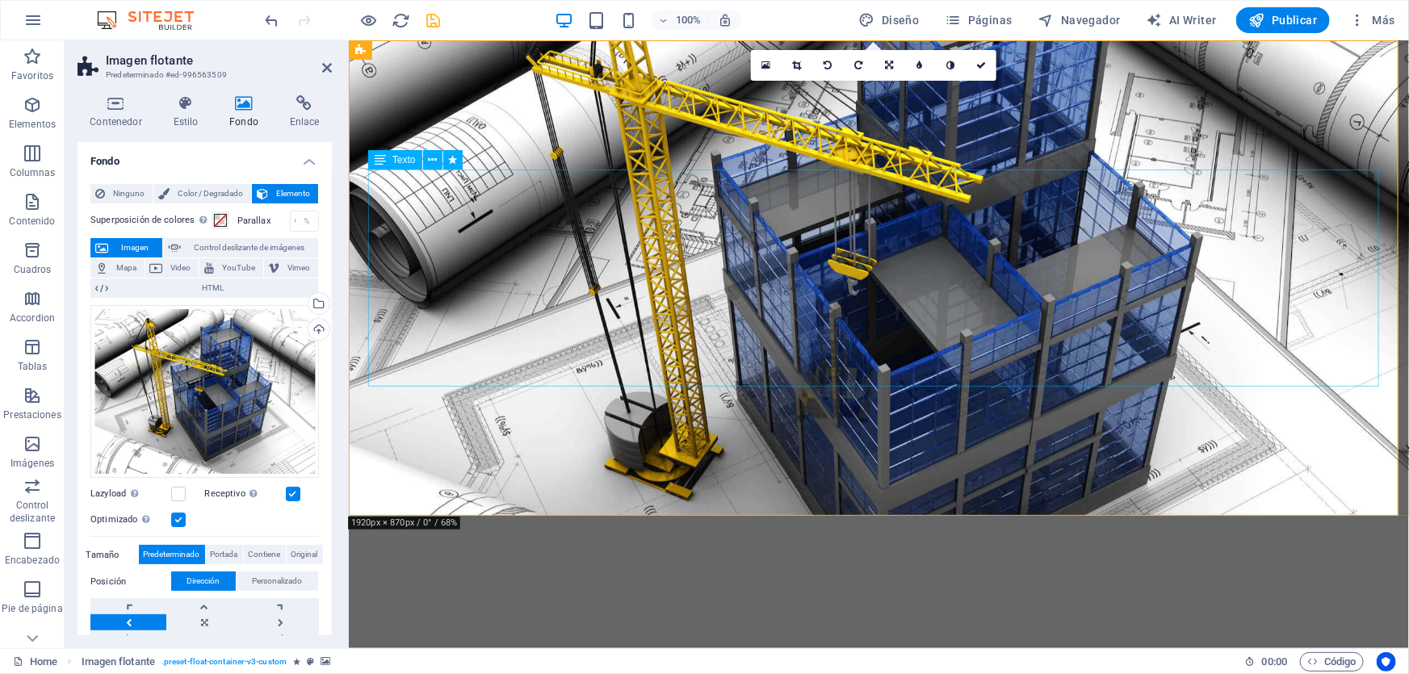
select select "move-right-to-left"
select select "s"
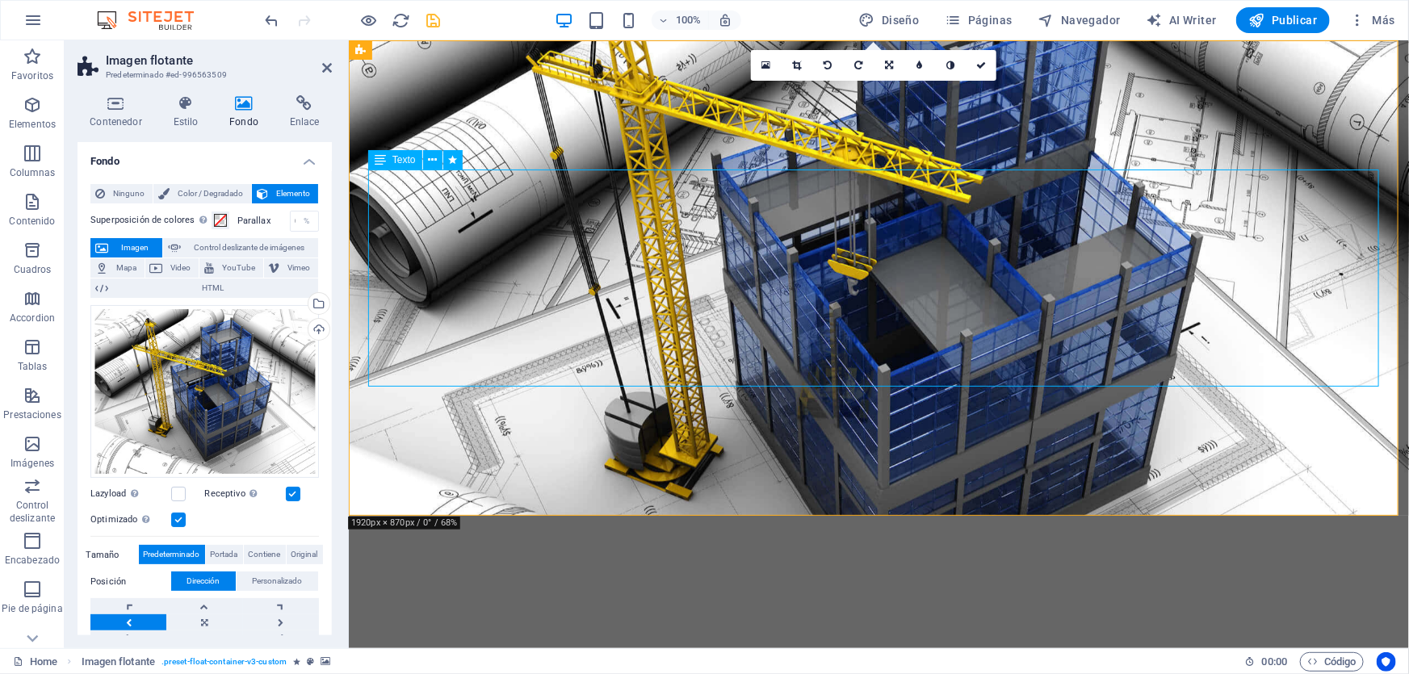
select select "scroll"
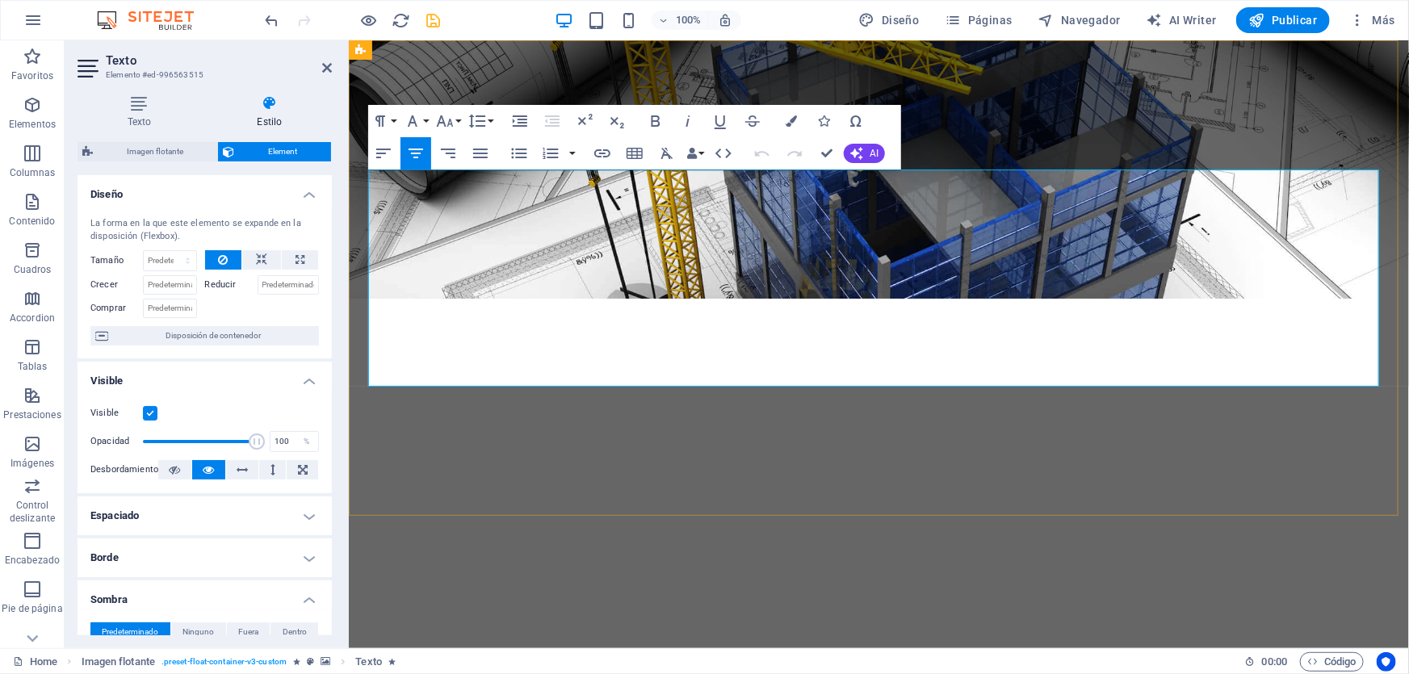
click at [1002, 532] on strong "LEAMSI" at bounding box center [878, 581] width 287 height 99
click at [904, 532] on strong "LEAMSI" at bounding box center [878, 581] width 287 height 99
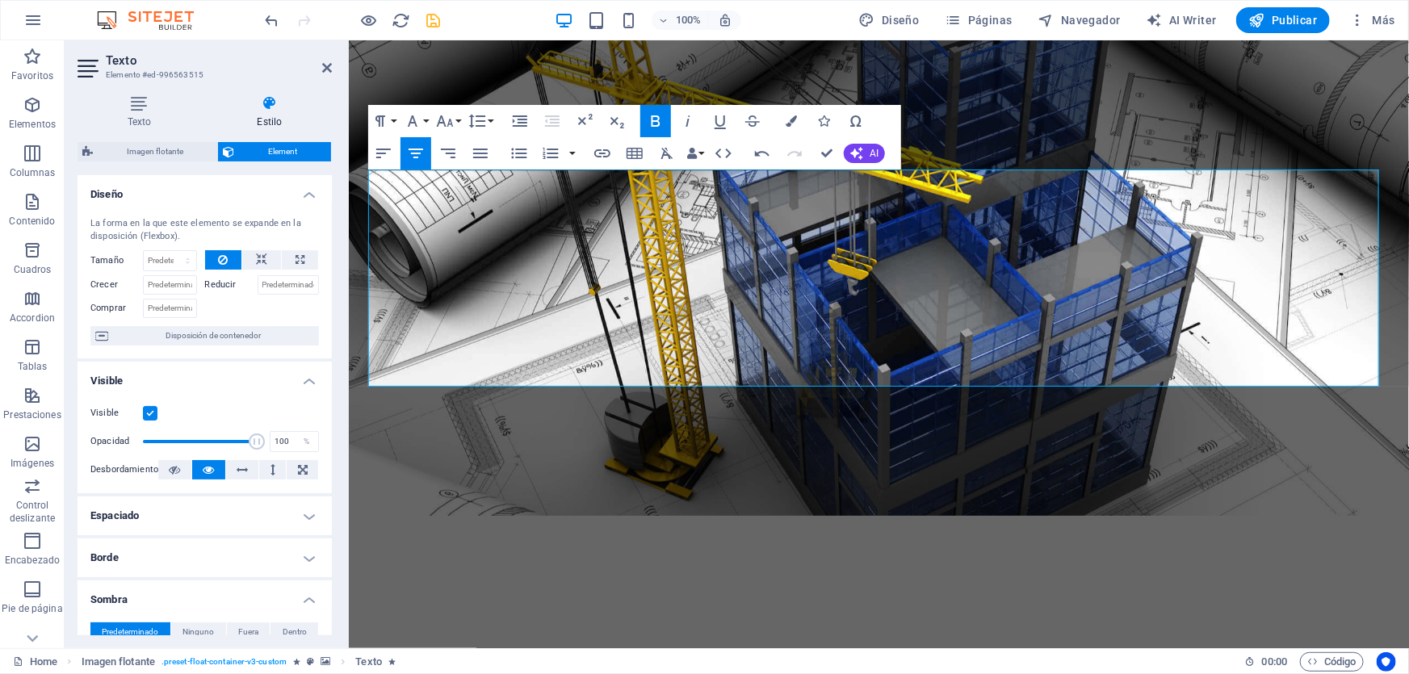
click at [418, 20] on div at bounding box center [352, 20] width 181 height 26
click at [430, 18] on icon "save" at bounding box center [434, 20] width 19 height 19
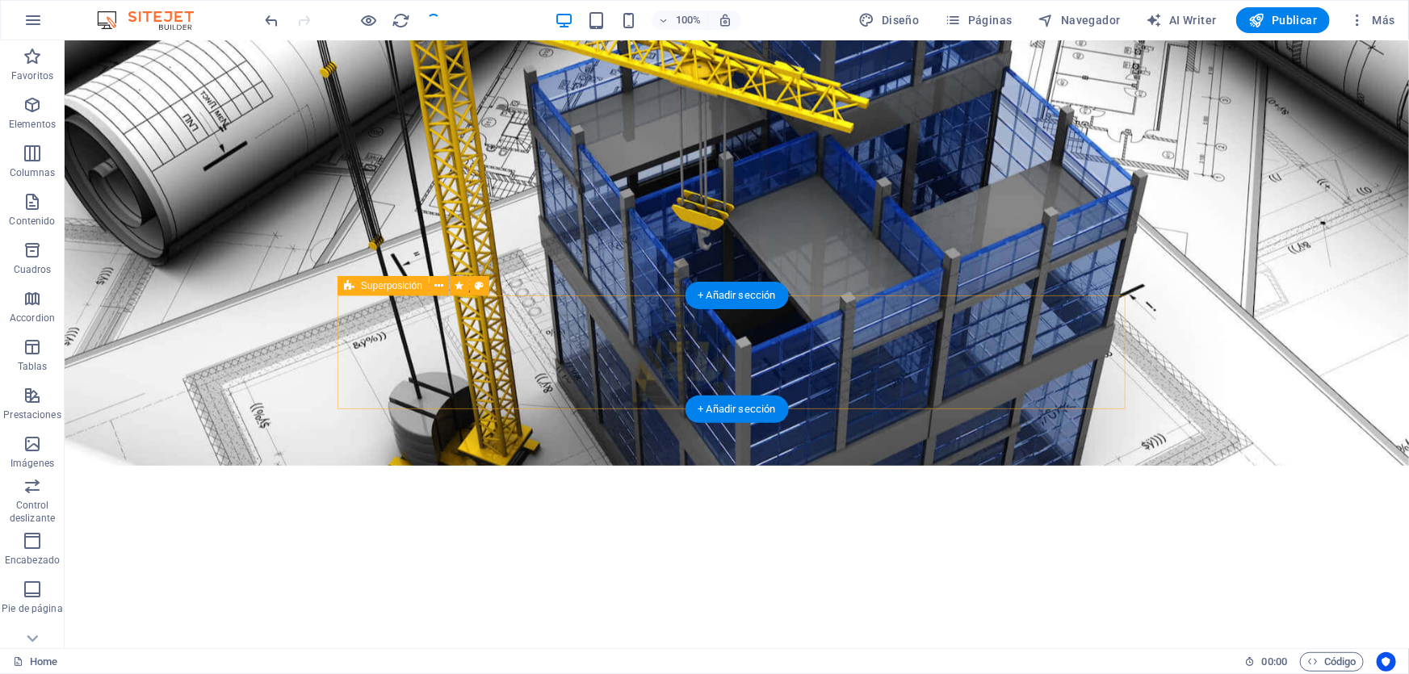
scroll to position [220, 0]
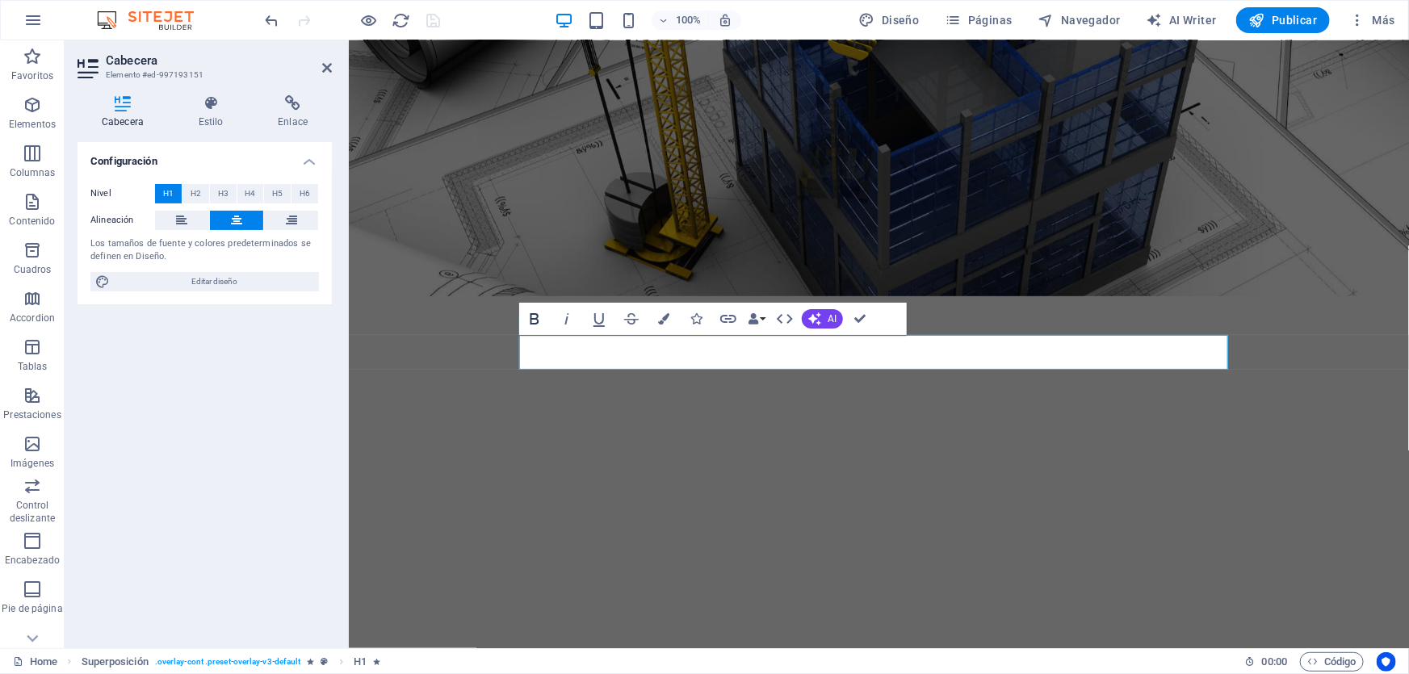
click at [531, 318] on icon "button" at bounding box center [535, 318] width 9 height 11
click at [665, 315] on icon "button" at bounding box center [663, 318] width 11 height 11
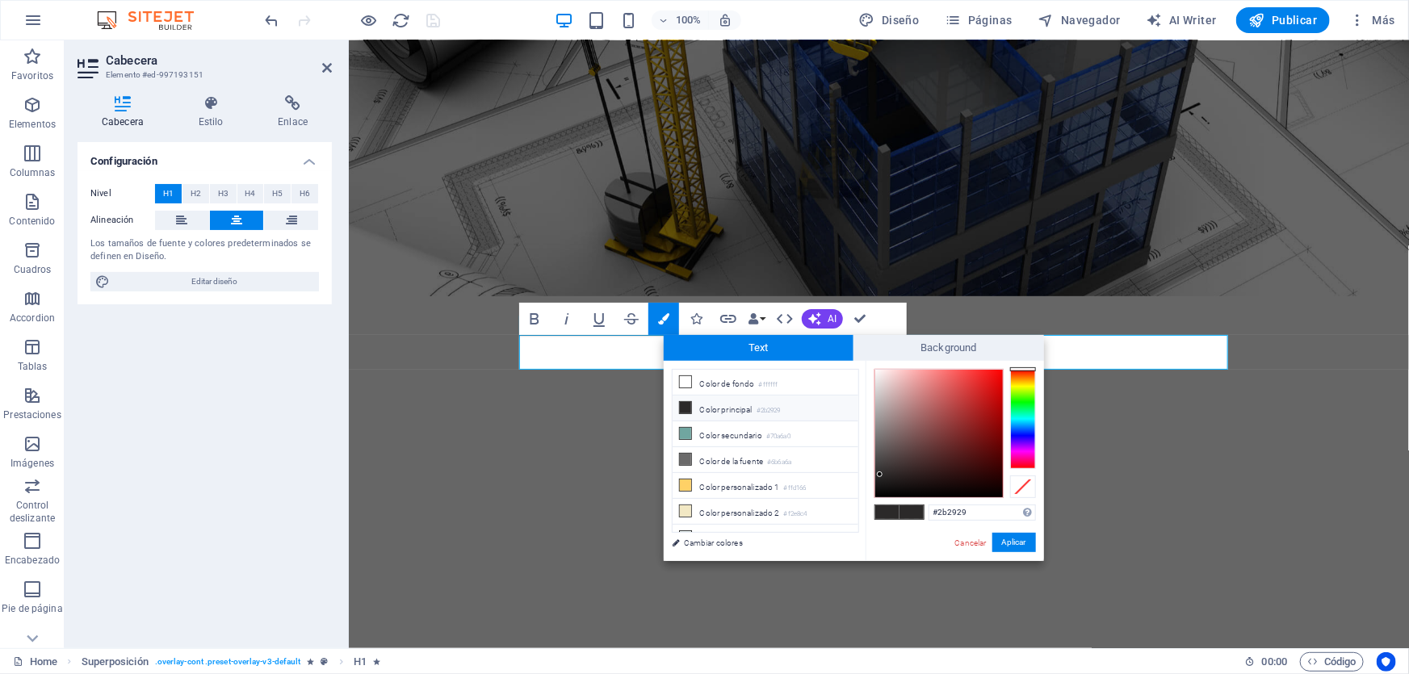
click at [724, 405] on li "Color principal #2b2929" at bounding box center [766, 409] width 186 height 26
click at [1018, 541] on button "Aplicar" at bounding box center [1014, 542] width 44 height 19
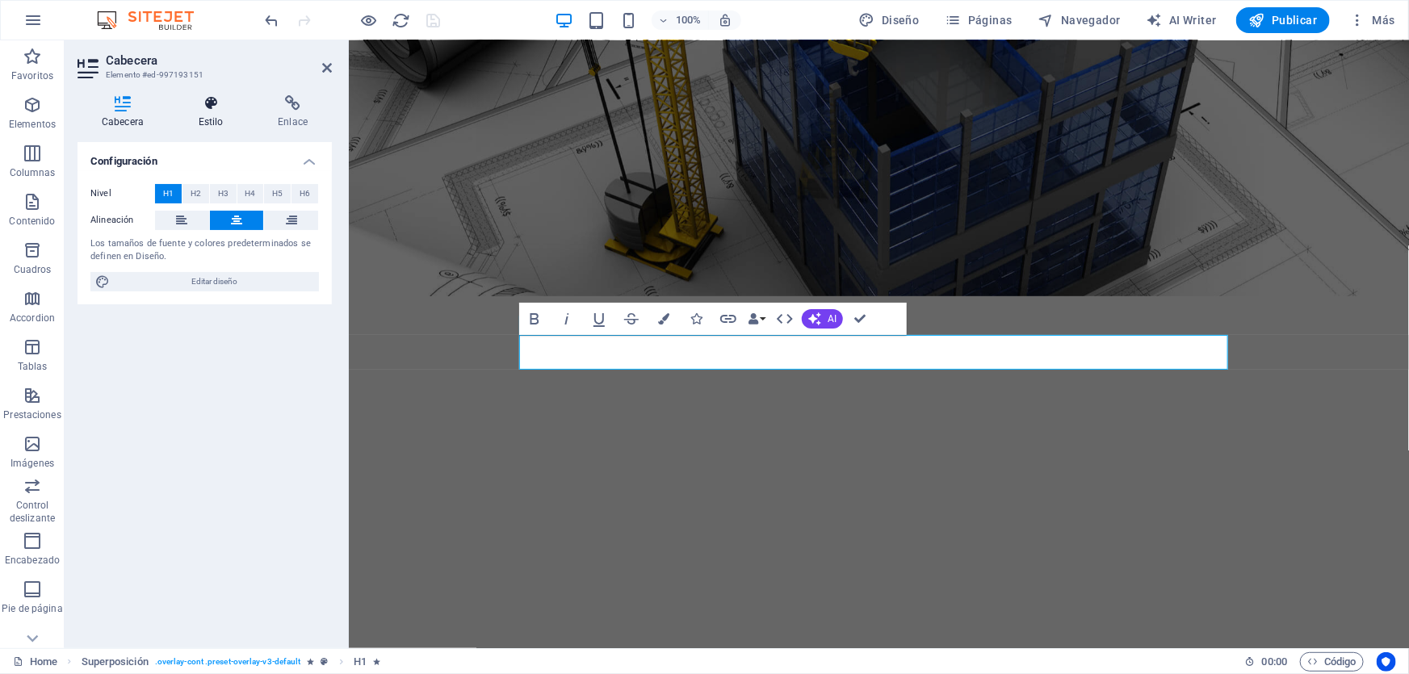
click at [213, 111] on icon at bounding box center [210, 103] width 73 height 16
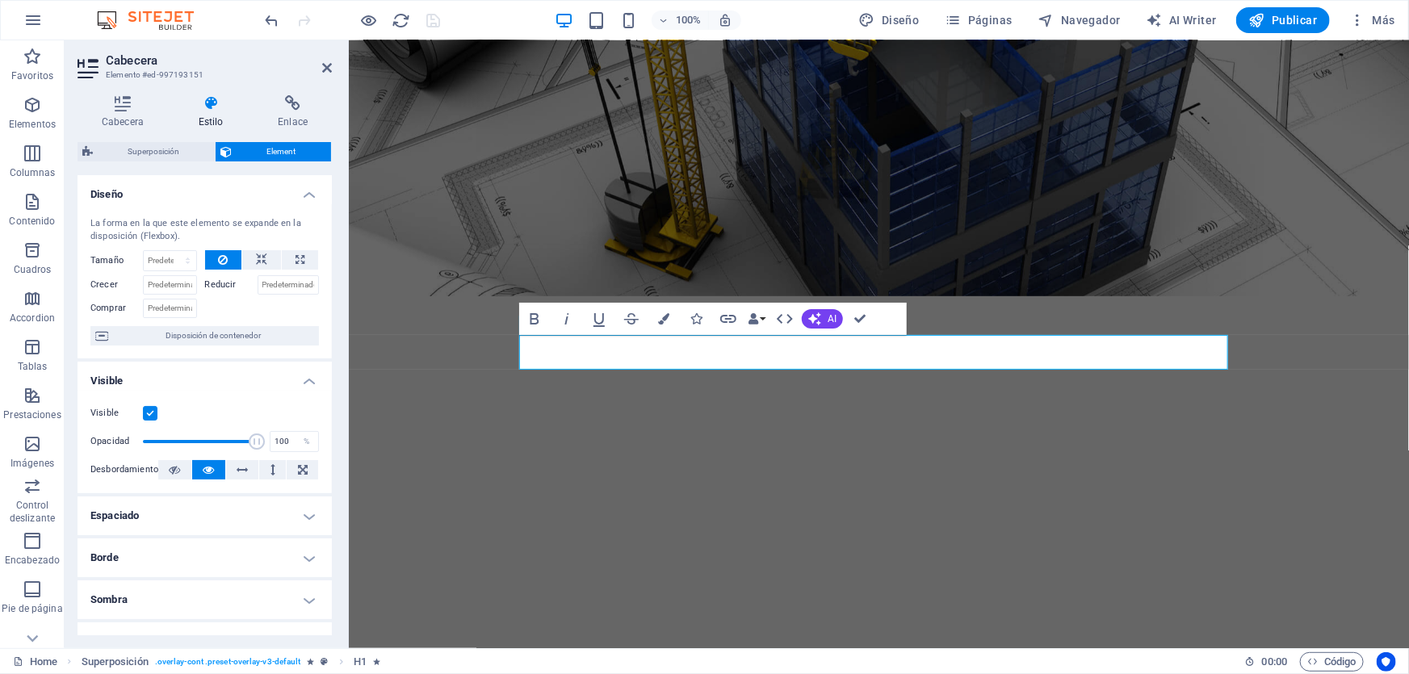
click at [478, 23] on div "100% Diseño Páginas Navegador AI Writer Publicar Más" at bounding box center [831, 20] width 1139 height 26
click at [826, 282] on figure at bounding box center [878, 58] width 1060 height 476
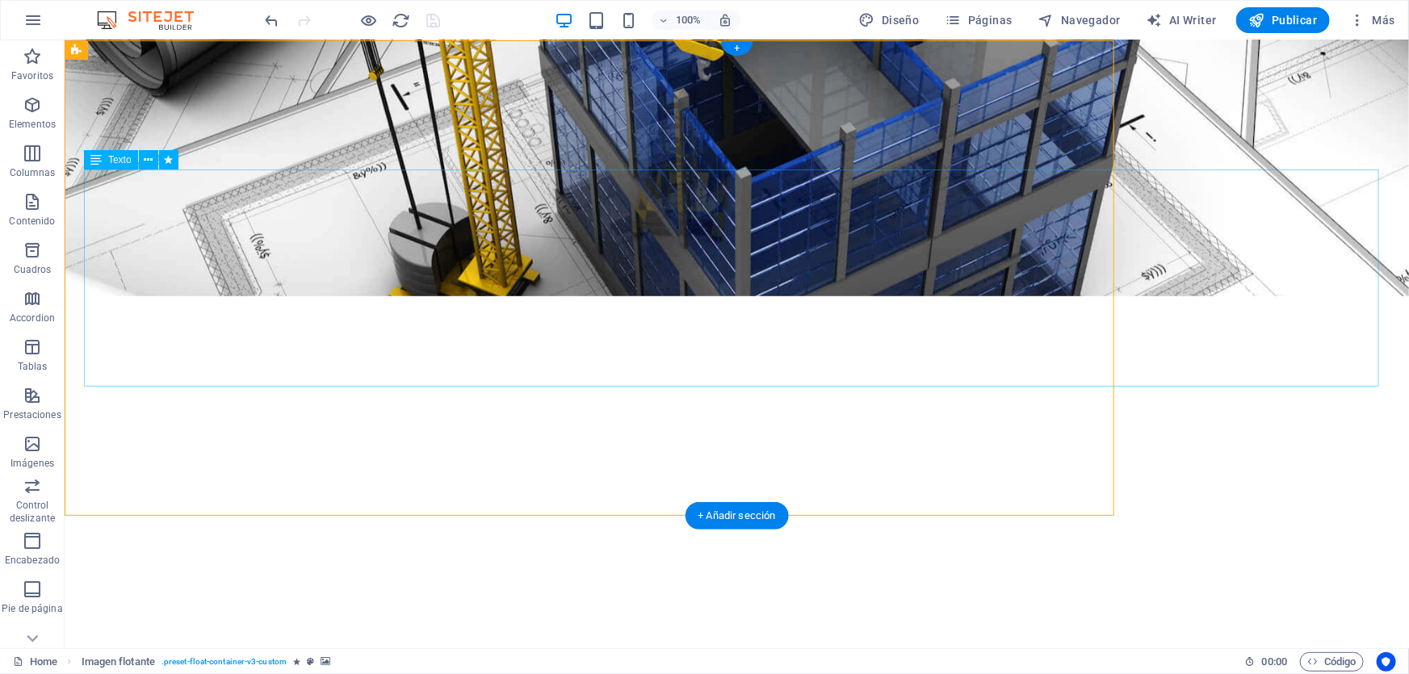
scroll to position [0, 0]
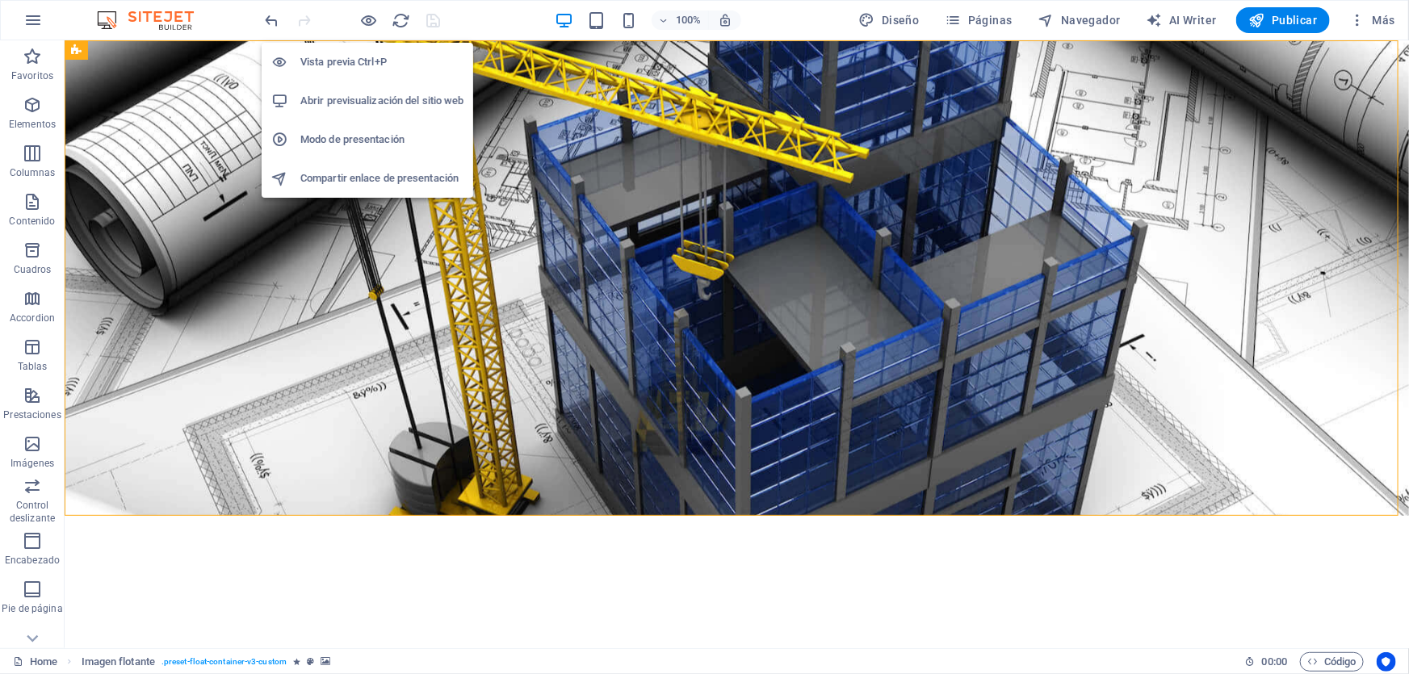
click at [364, 138] on h6 "Modo de presentación" at bounding box center [381, 139] width 163 height 19
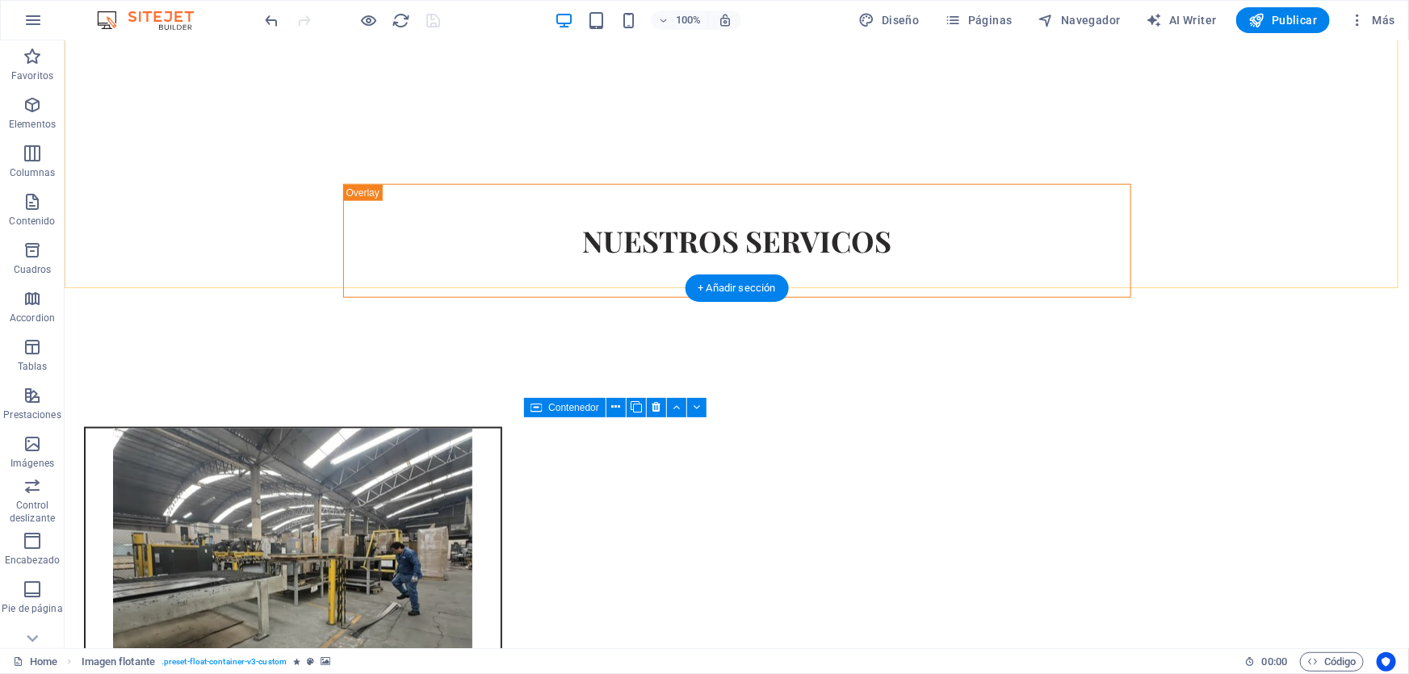
scroll to position [1174, 0]
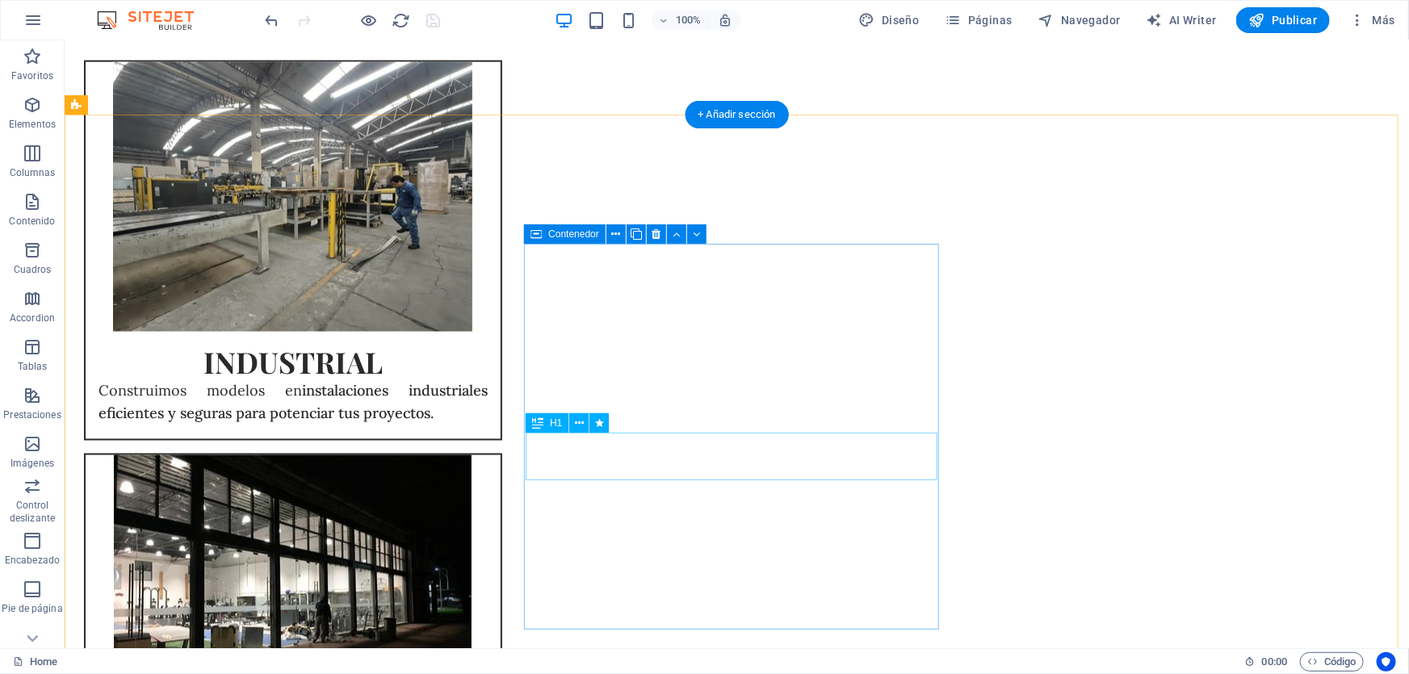
select select "move-right-to-left"
select select "s"
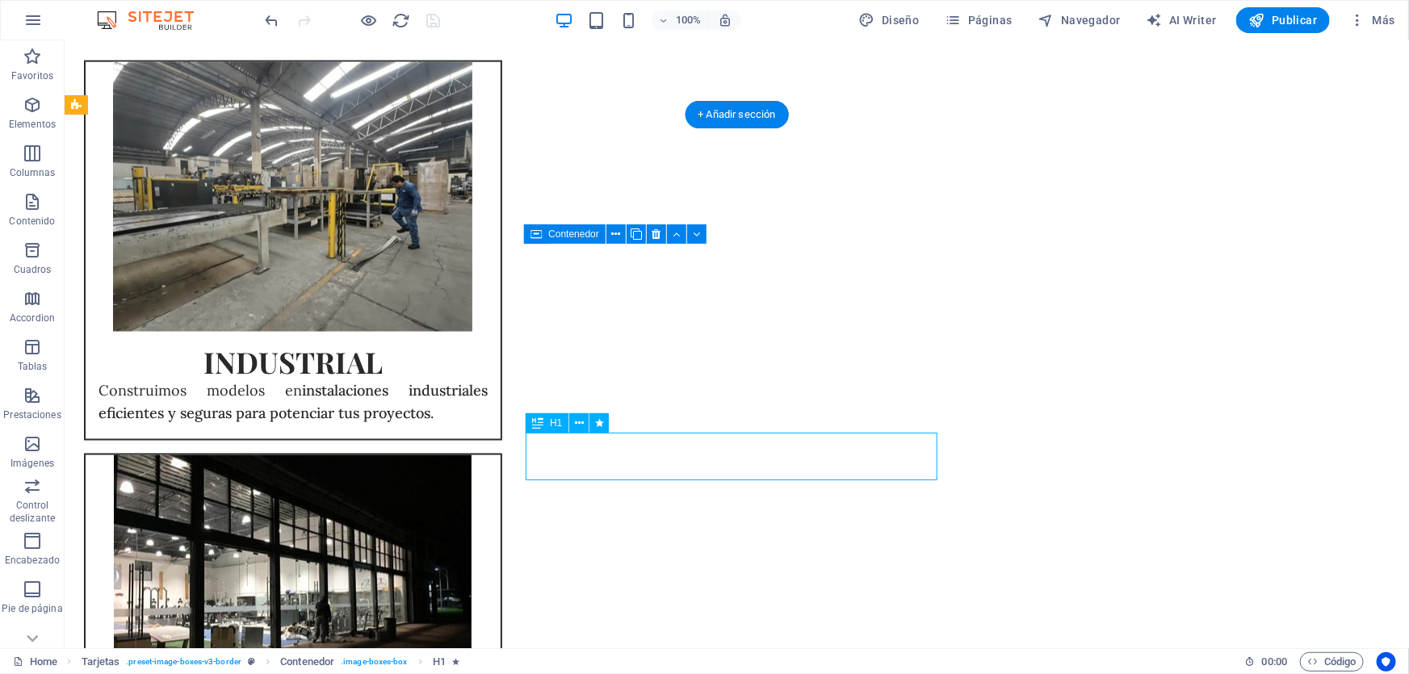
select select "s"
select select "scroll"
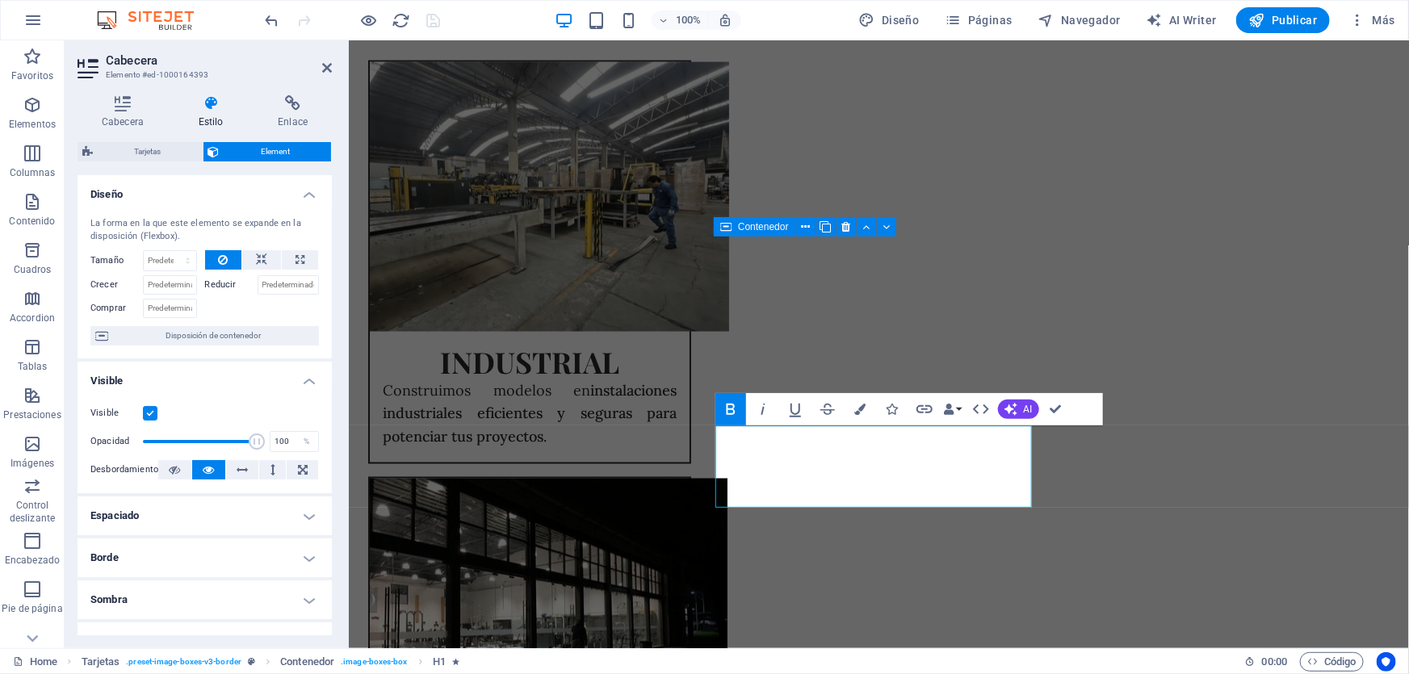
click at [734, 409] on icon "button" at bounding box center [730, 409] width 19 height 19
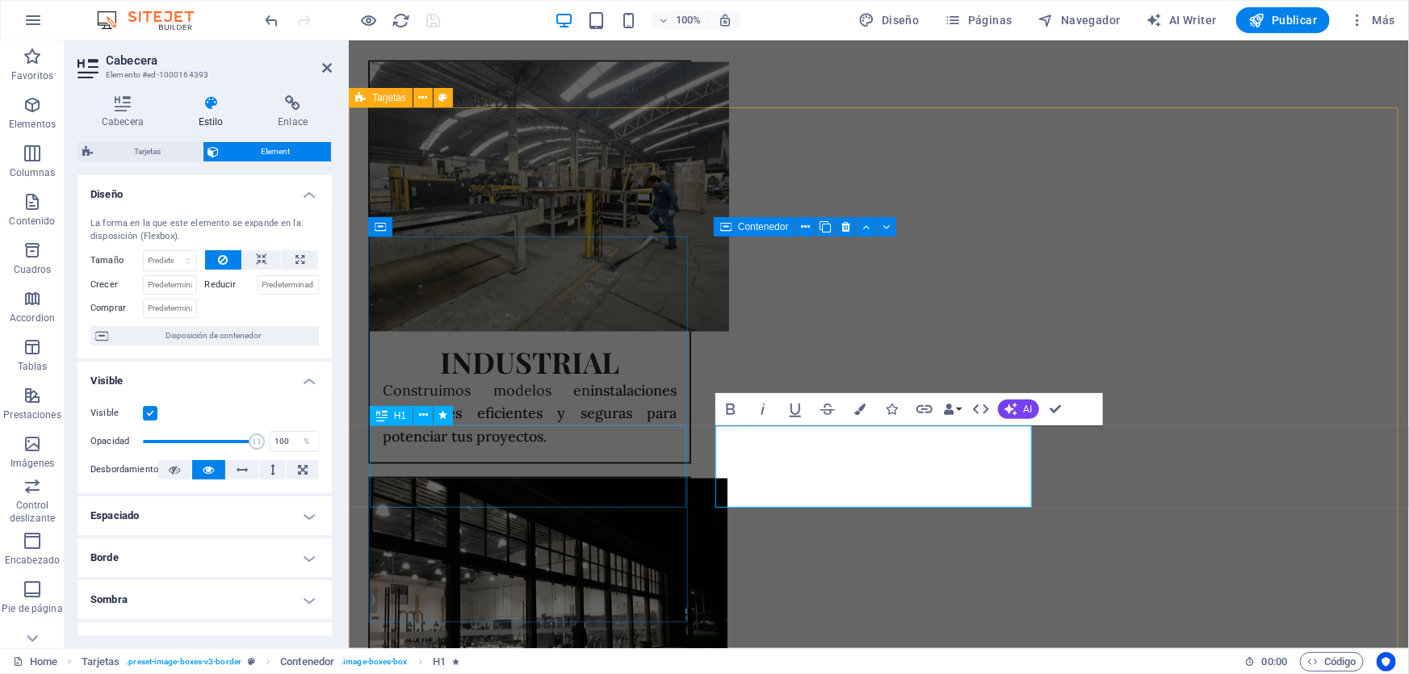
select select "move-right-to-left"
select select "s"
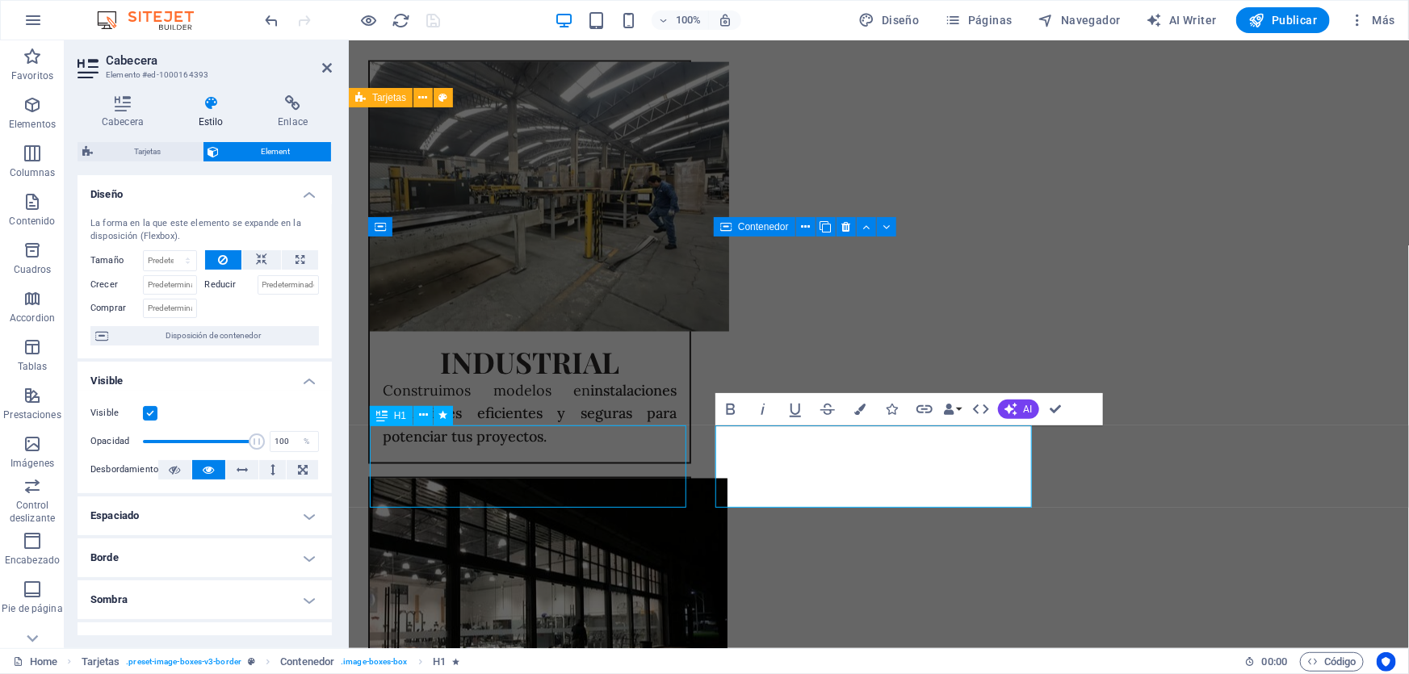
select select "scroll"
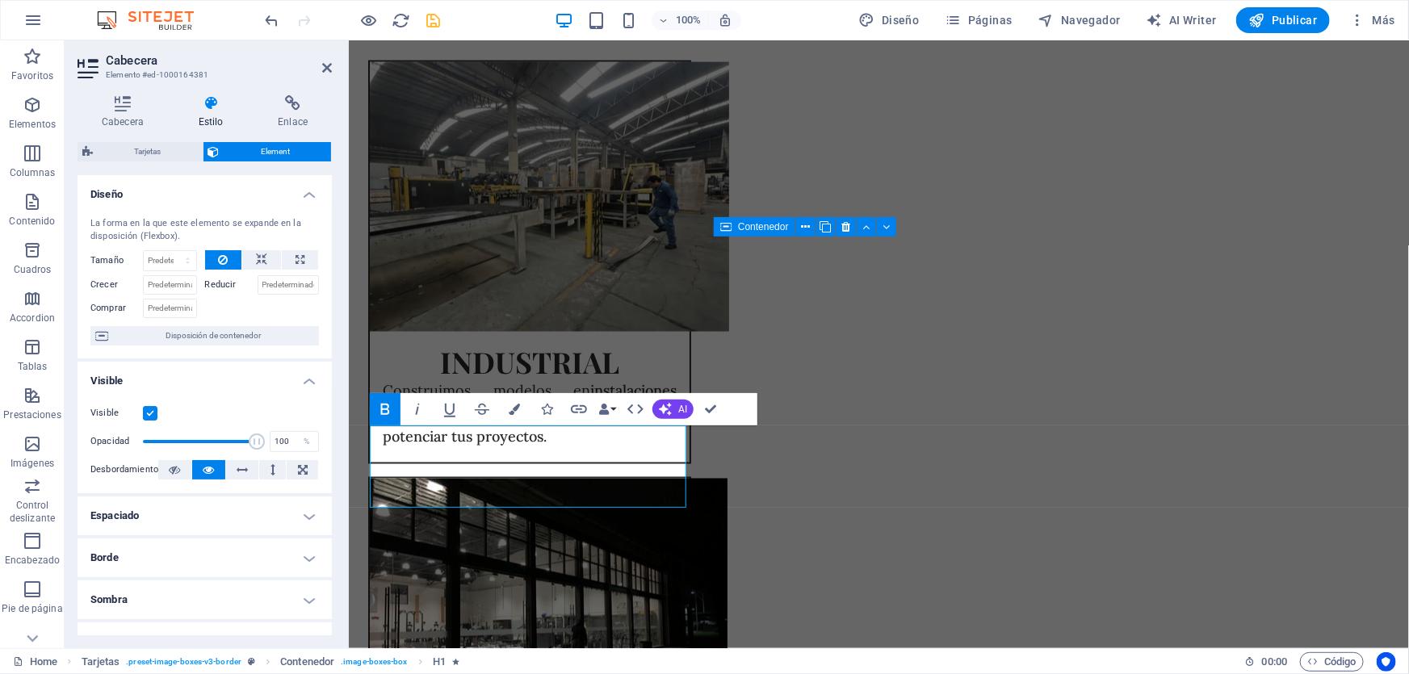
click at [387, 409] on icon "button" at bounding box center [384, 409] width 9 height 11
drag, startPoint x: 426, startPoint y: 20, endPoint x: 476, endPoint y: 283, distance: 268.1
click at [426, 20] on icon "save" at bounding box center [434, 20] width 19 height 19
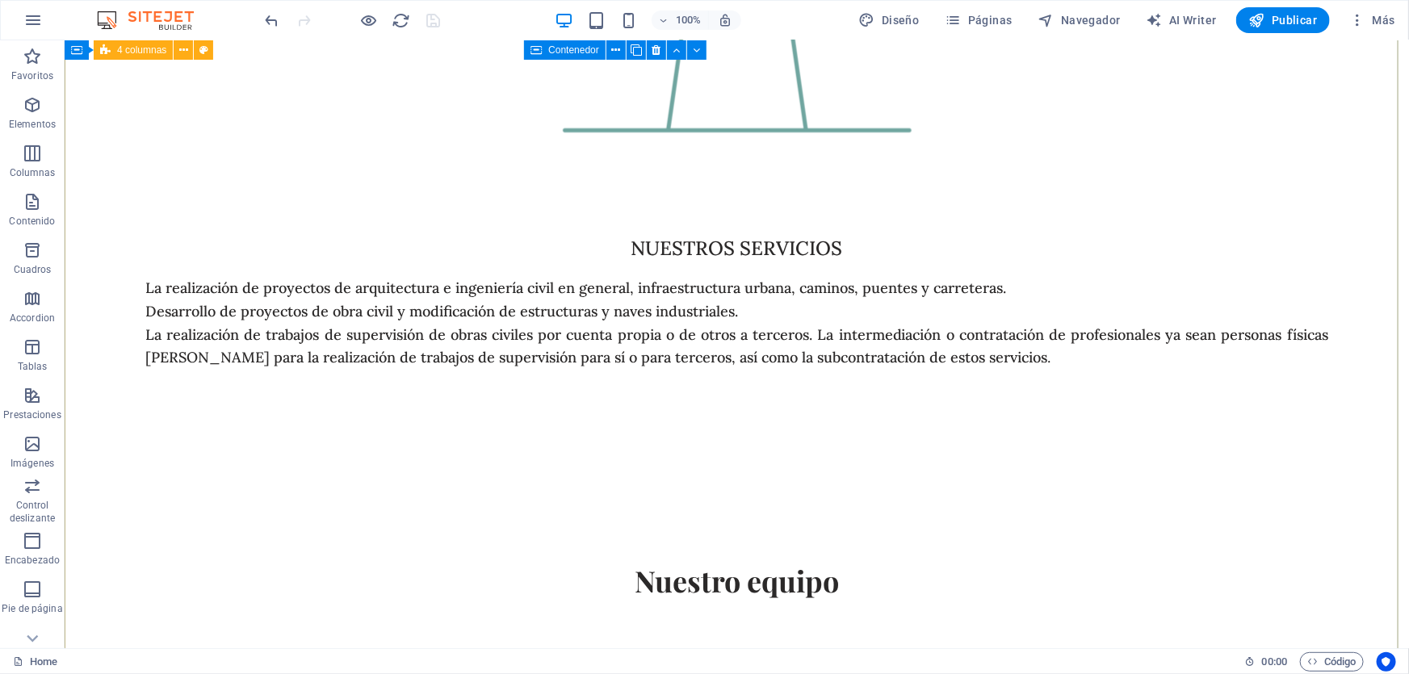
scroll to position [5432, 0]
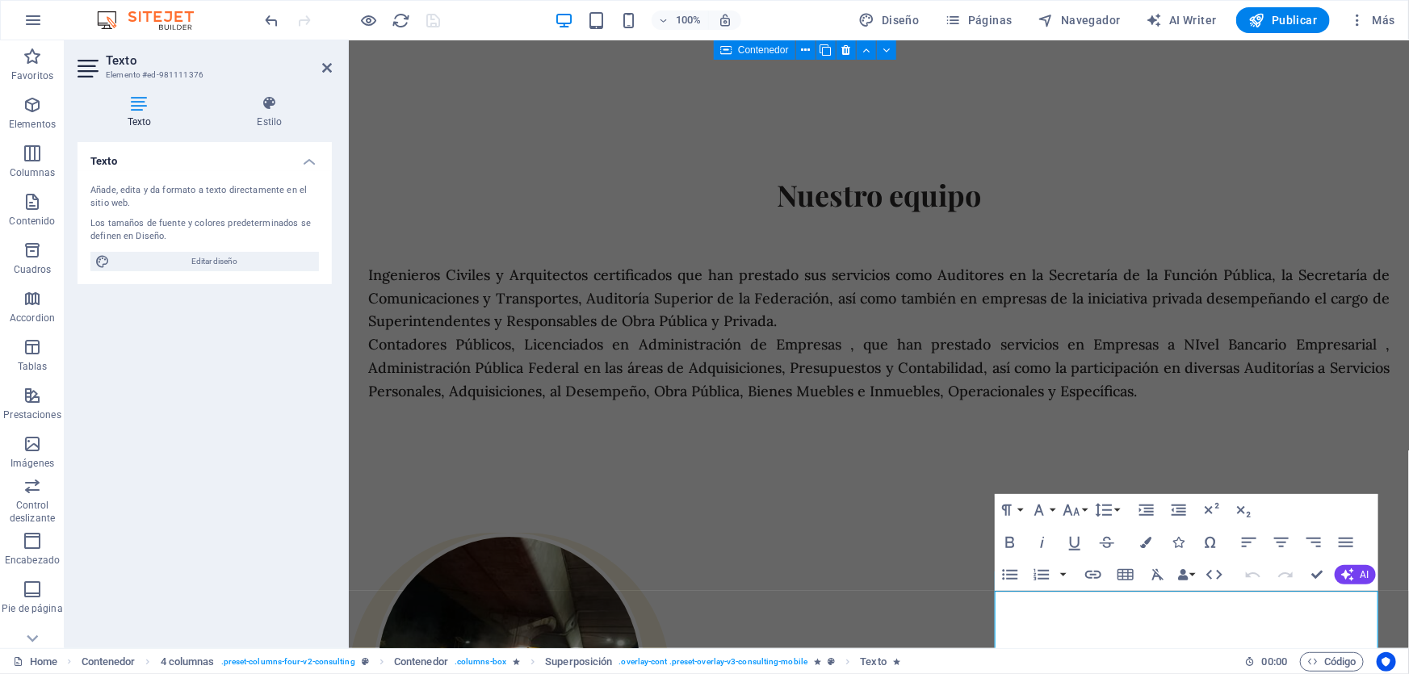
click at [1011, 547] on icon "button" at bounding box center [1010, 542] width 9 height 11
click at [1076, 516] on icon "button" at bounding box center [1071, 510] width 19 height 19
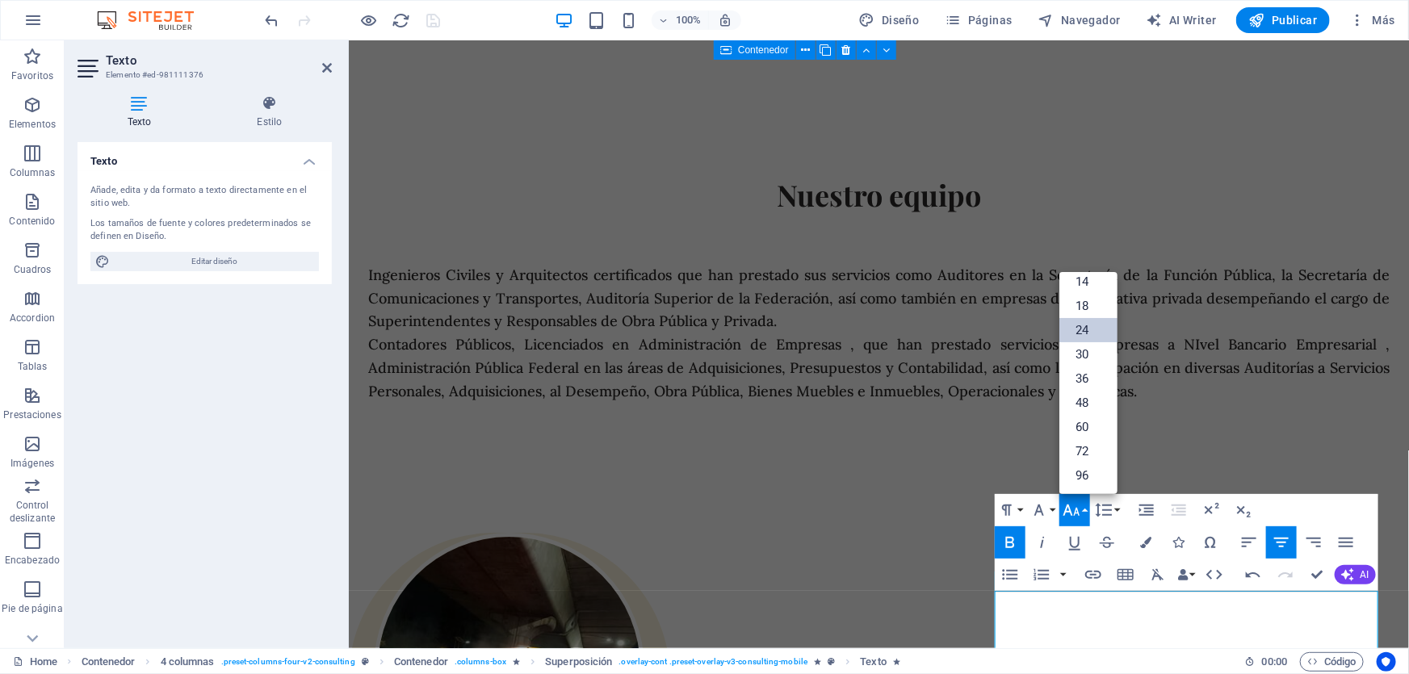
scroll to position [129, 0]
click at [1077, 359] on link "30" at bounding box center [1089, 355] width 58 height 24
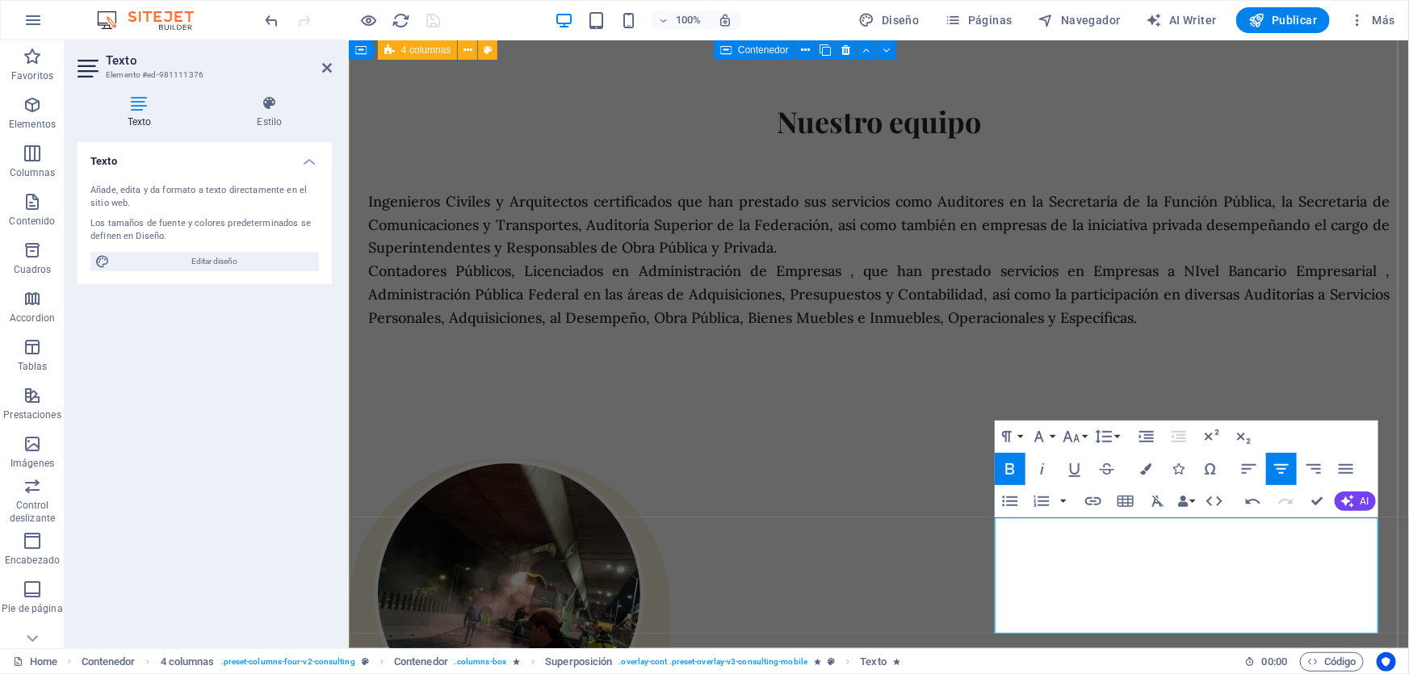
scroll to position [5946, 0]
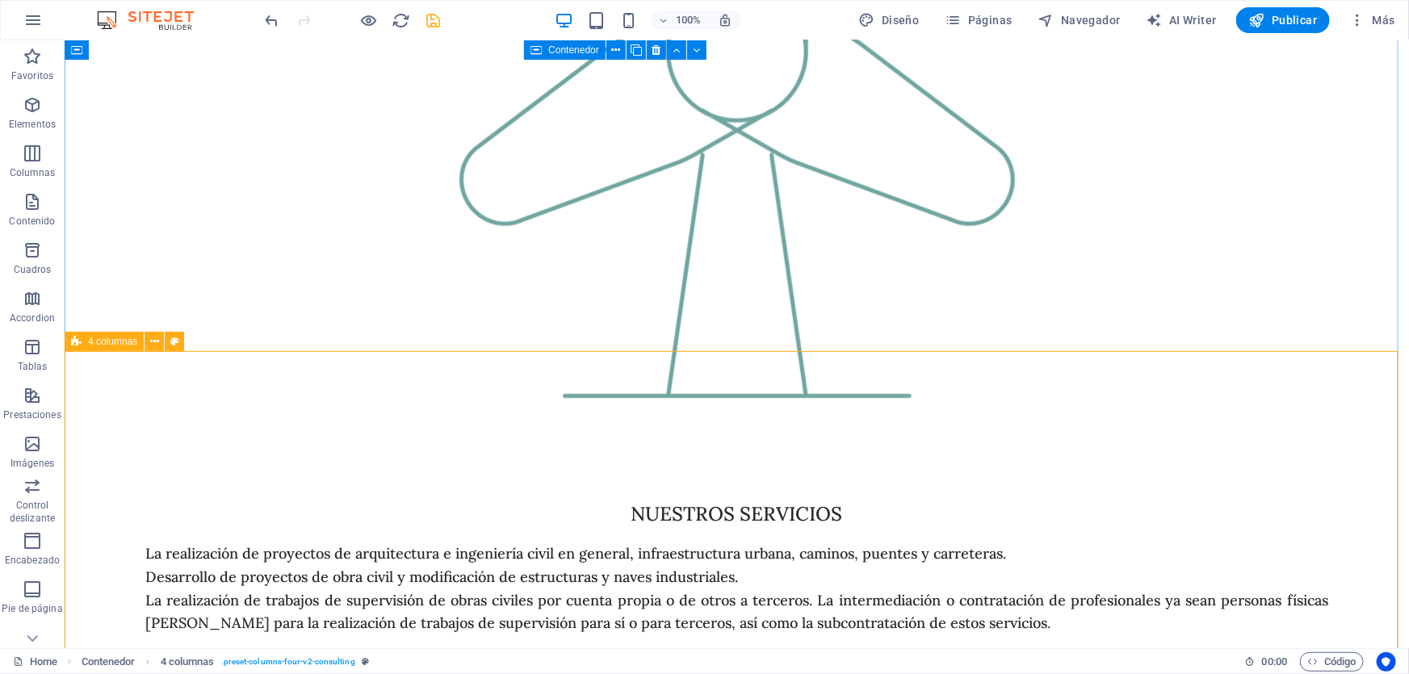
scroll to position [4602, 0]
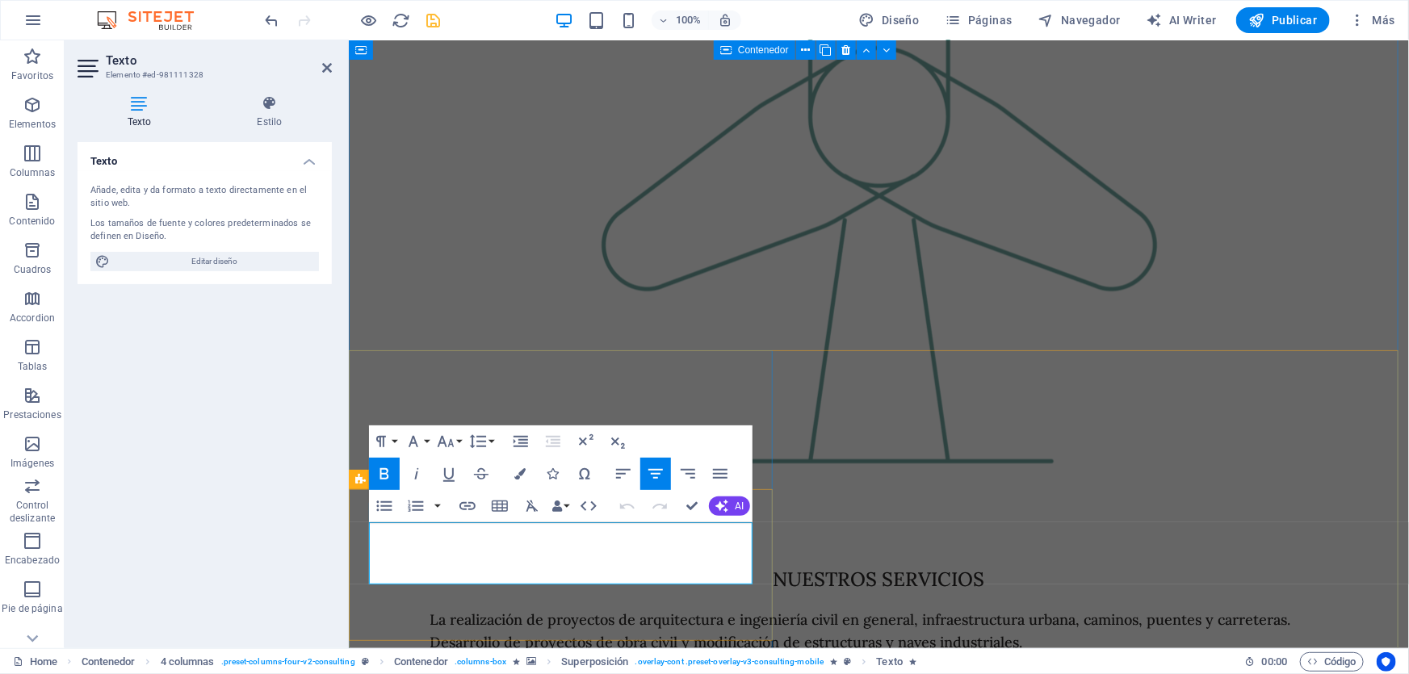
drag, startPoint x: 740, startPoint y: 551, endPoint x: 390, endPoint y: 526, distance: 350.6
click at [451, 434] on icon "button" at bounding box center [445, 441] width 19 height 19
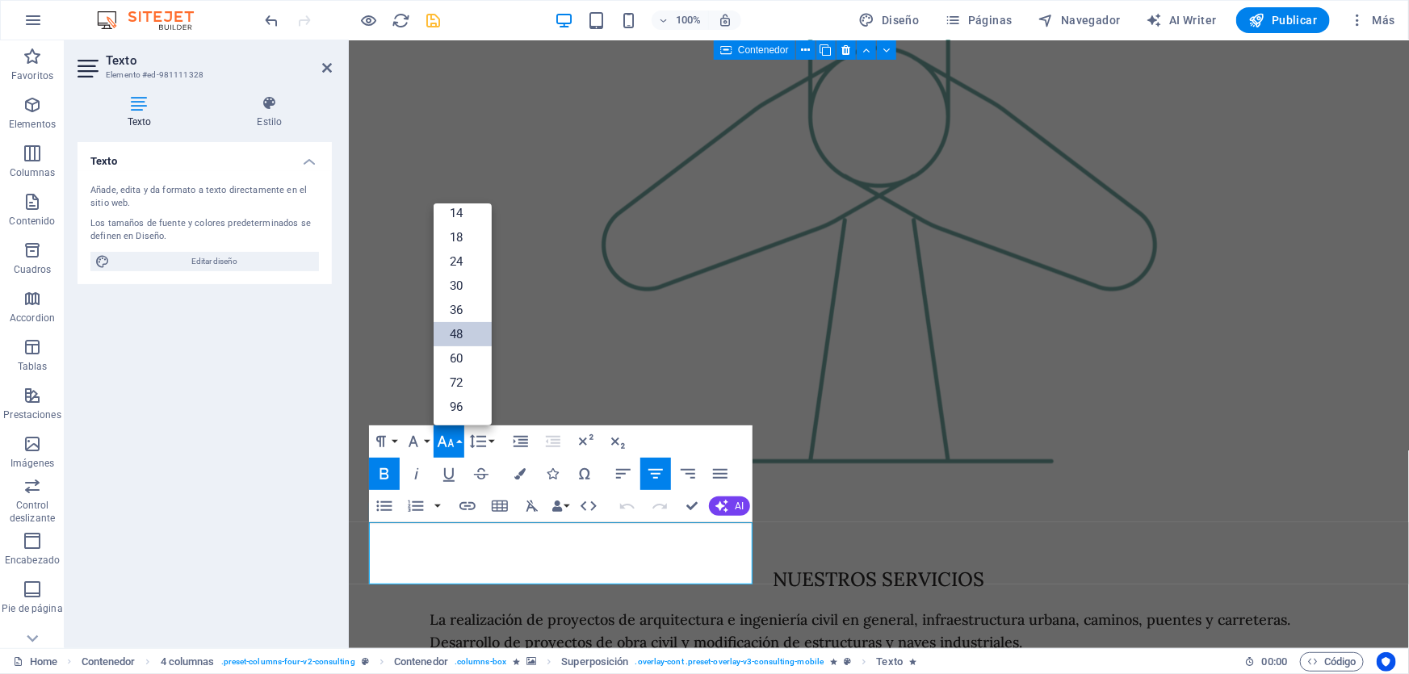
scroll to position [129, 0]
click at [467, 308] on link "36" at bounding box center [463, 311] width 58 height 24
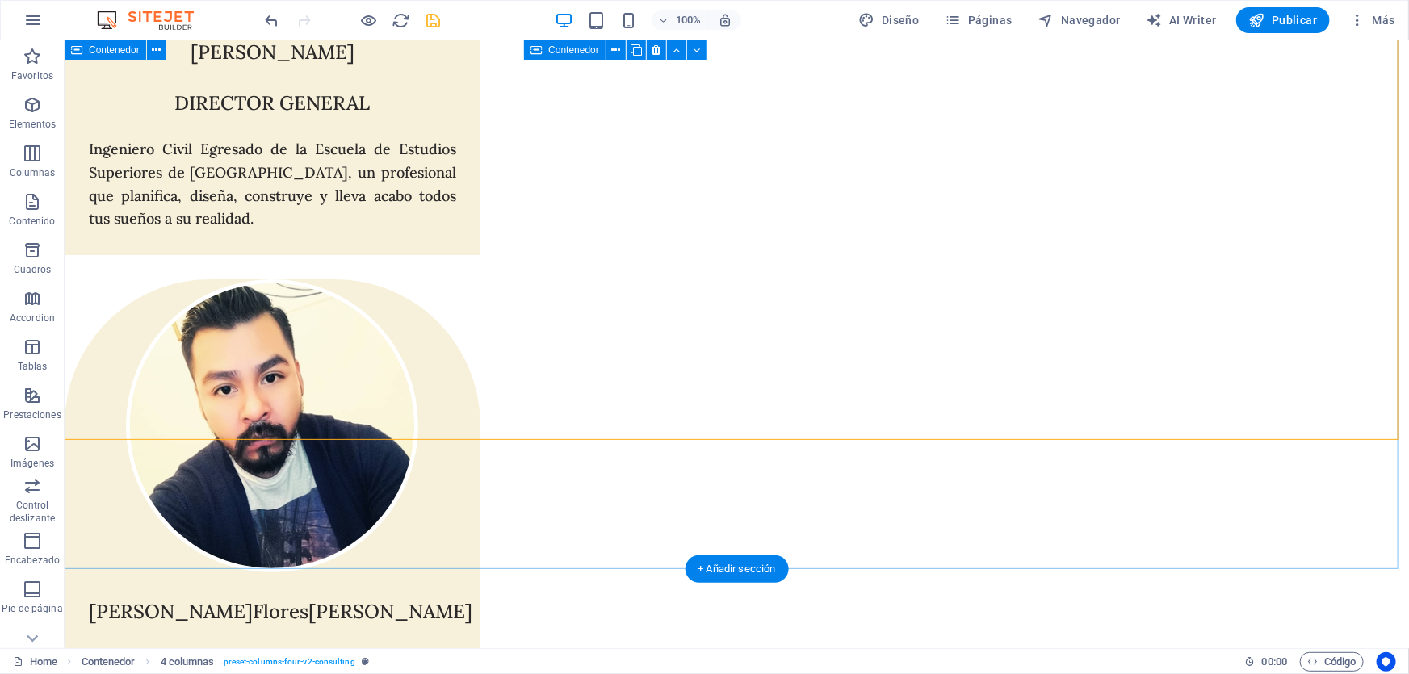
scroll to position [6511, 0]
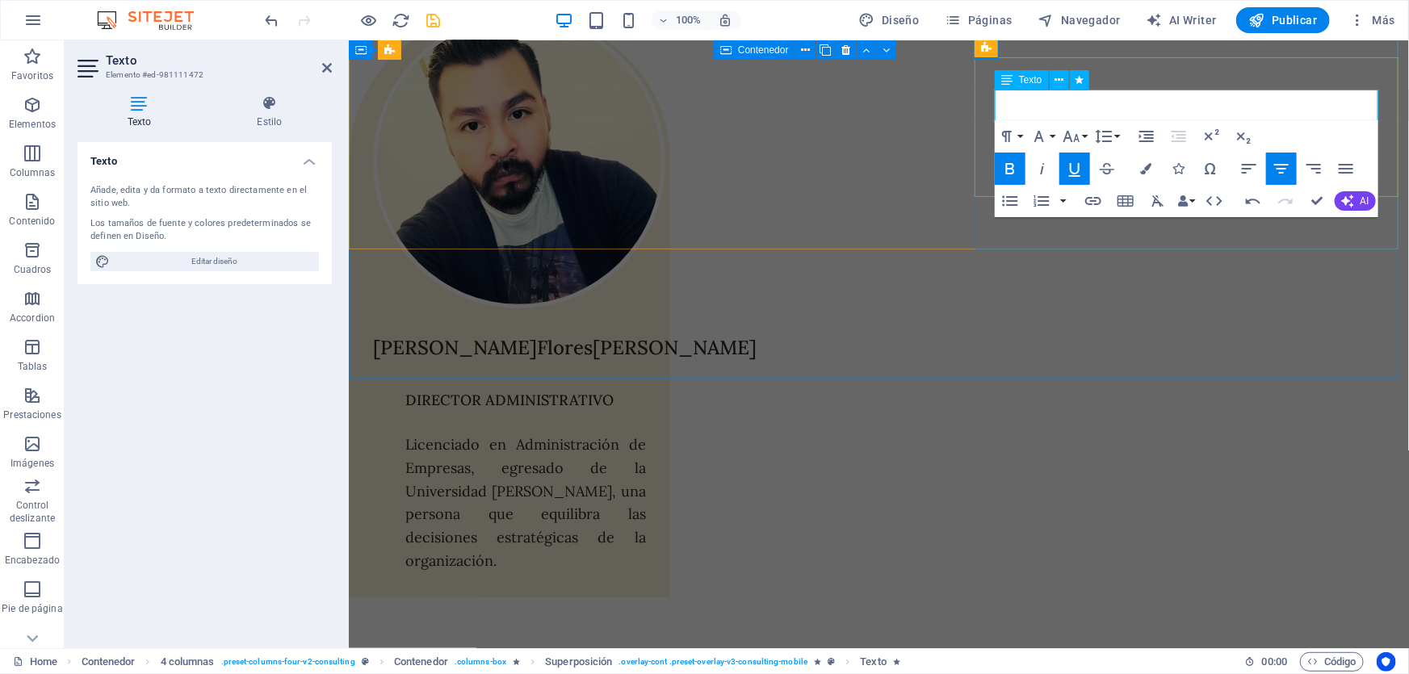
scroll to position [6638, 0]
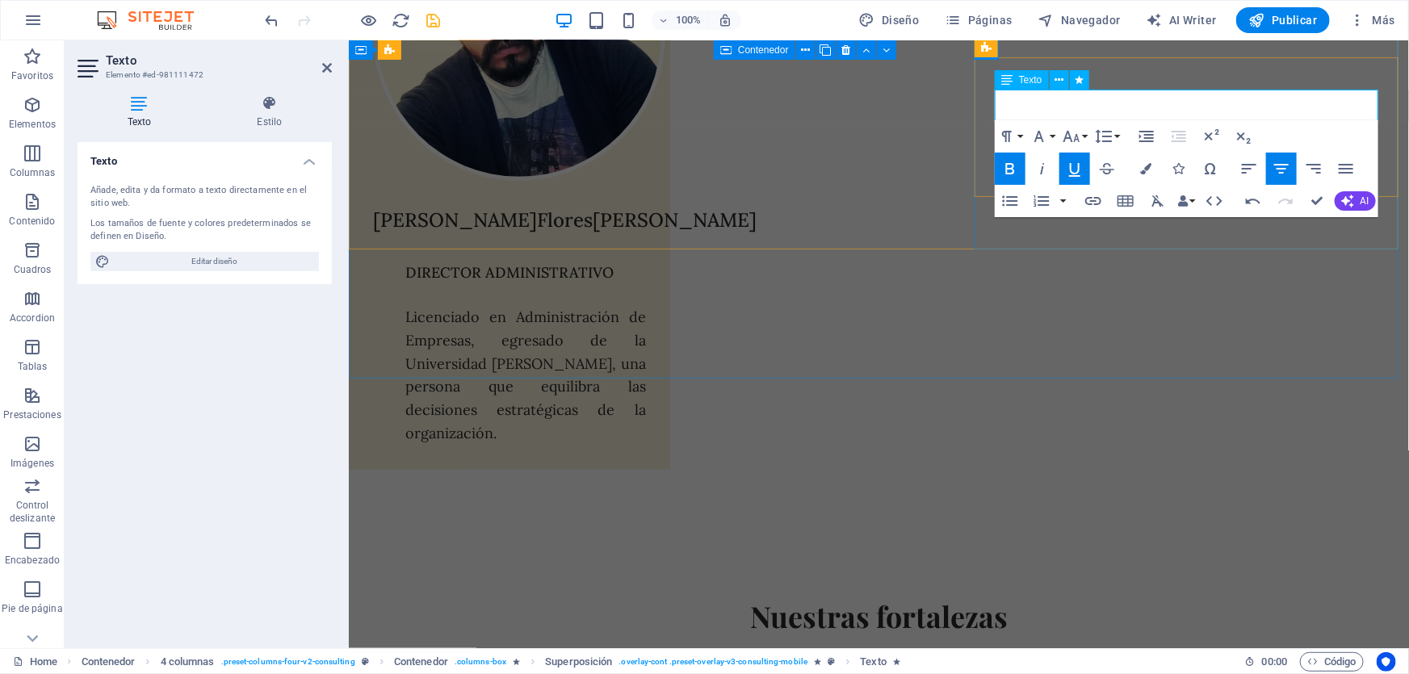
click at [1072, 129] on icon "button" at bounding box center [1071, 136] width 19 height 19
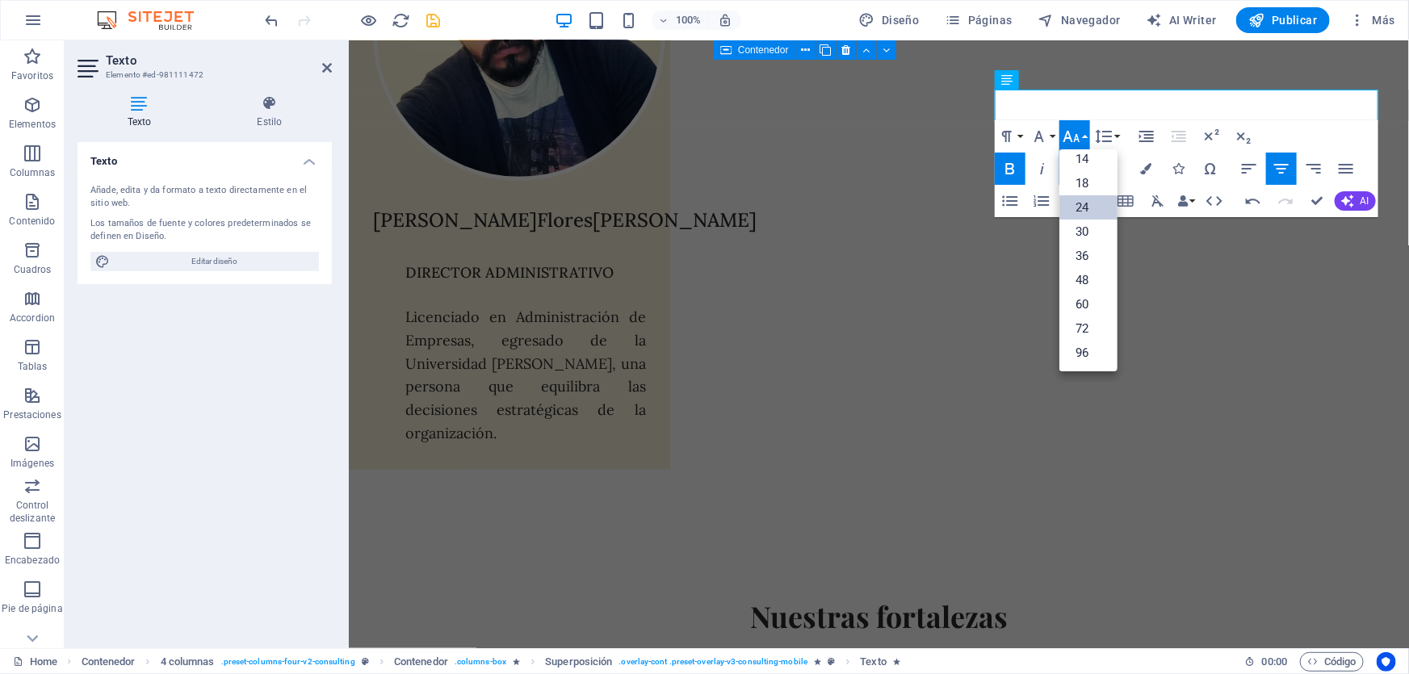
scroll to position [129, 0]
click at [1087, 236] on link "30" at bounding box center [1089, 232] width 58 height 24
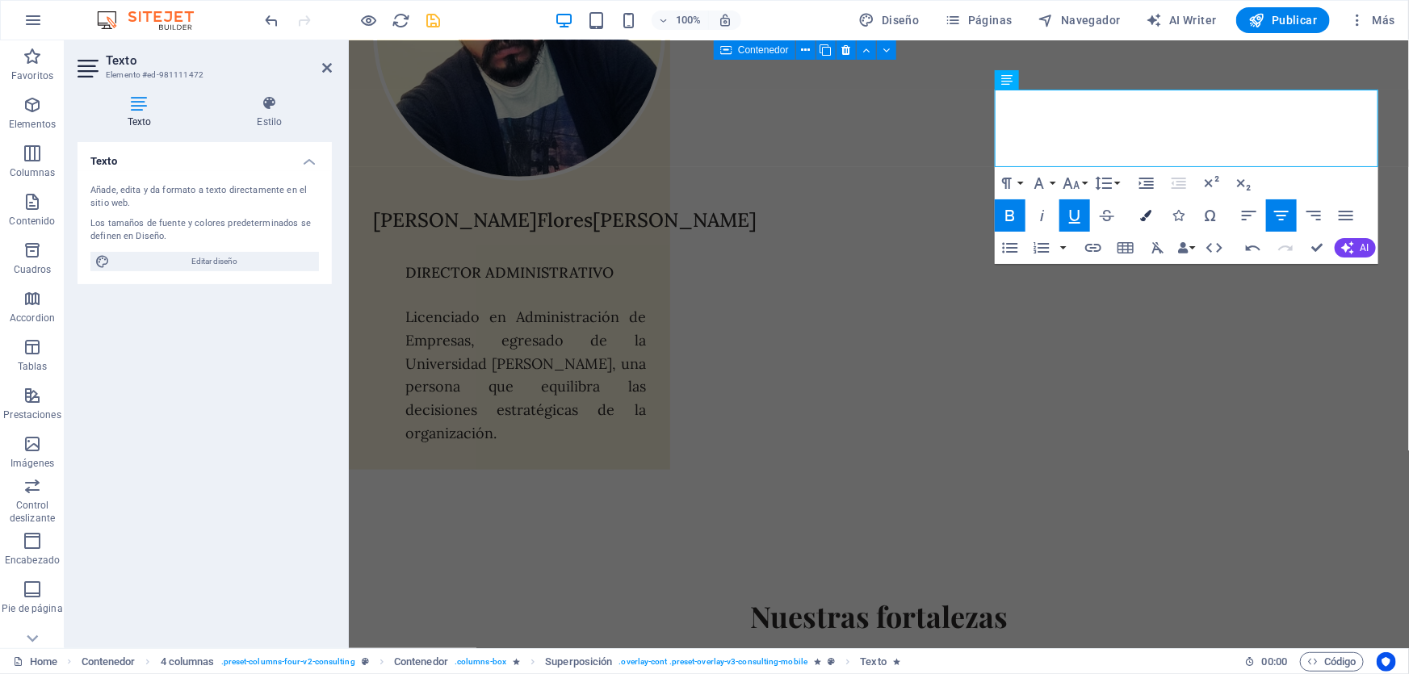
click at [1148, 213] on icon "button" at bounding box center [1145, 215] width 11 height 11
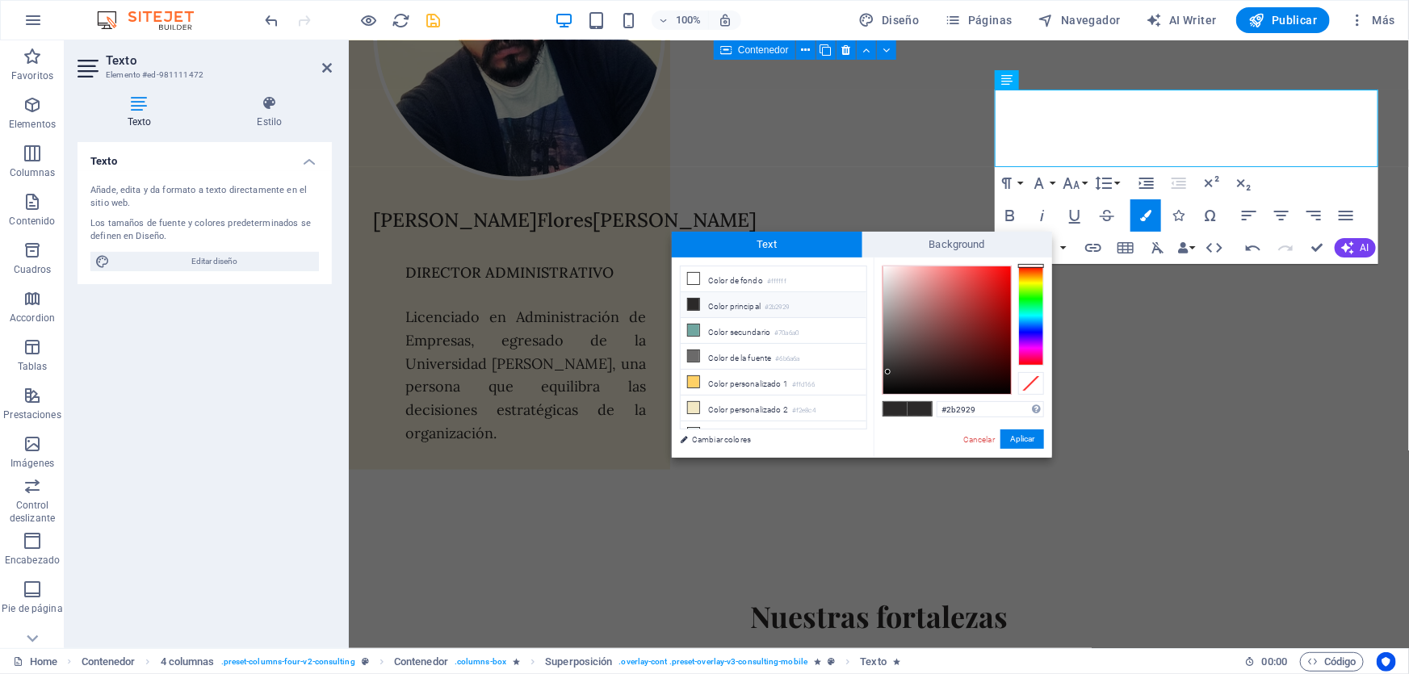
click at [778, 300] on li "Color principal #2b2929" at bounding box center [774, 305] width 186 height 26
click at [1014, 440] on button "Aplicar" at bounding box center [1023, 439] width 44 height 19
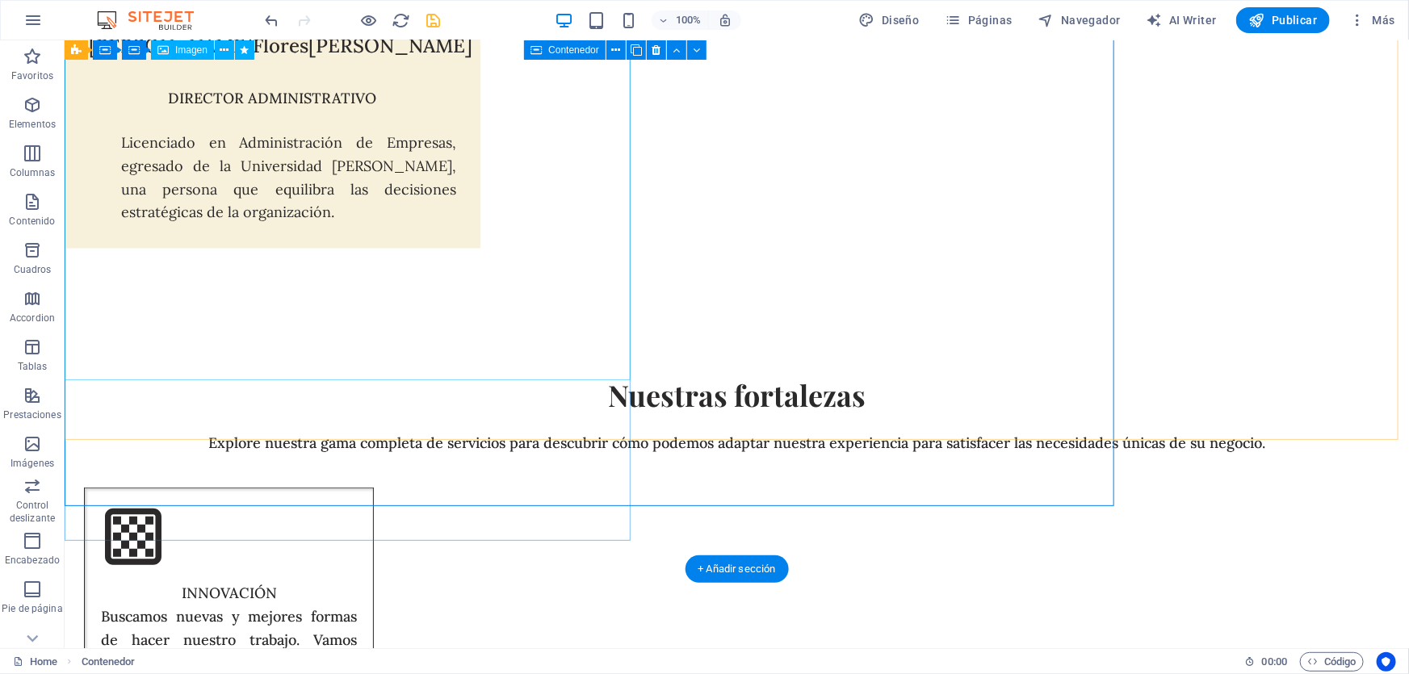
scroll to position [6511, 0]
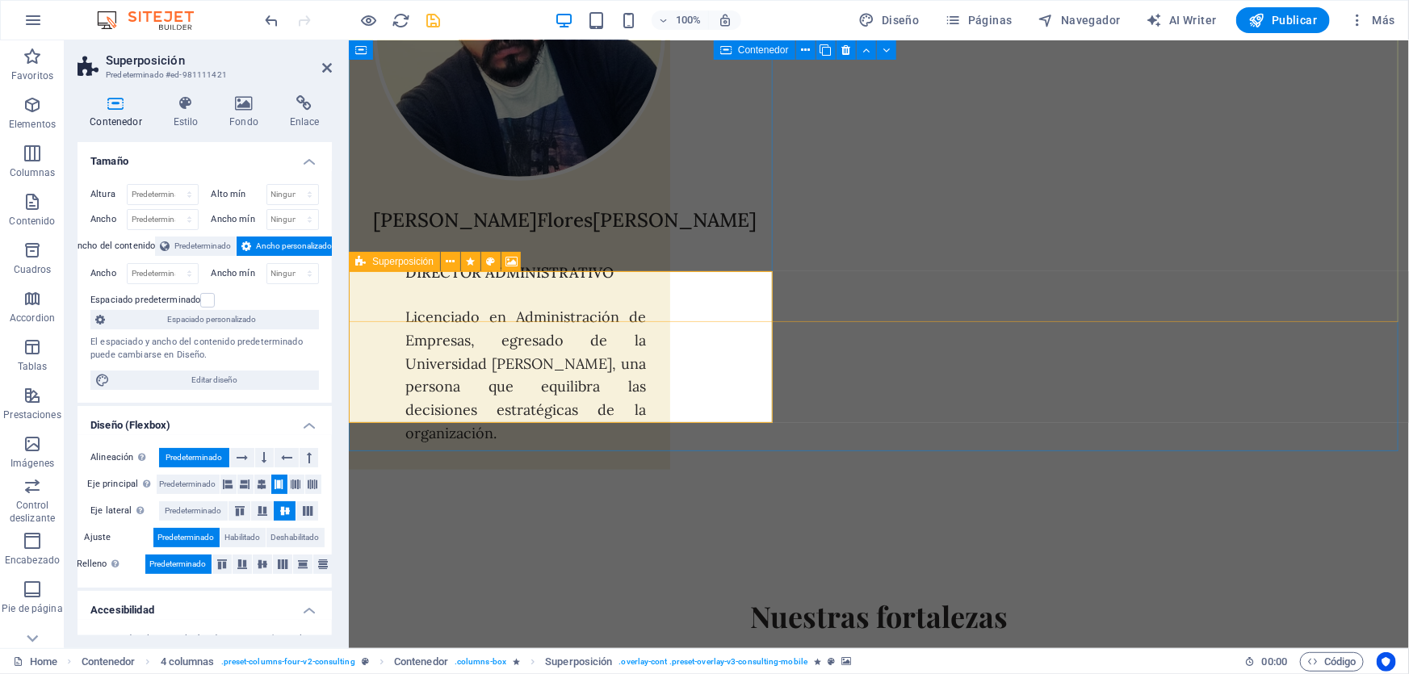
scroll to position [6491, 0]
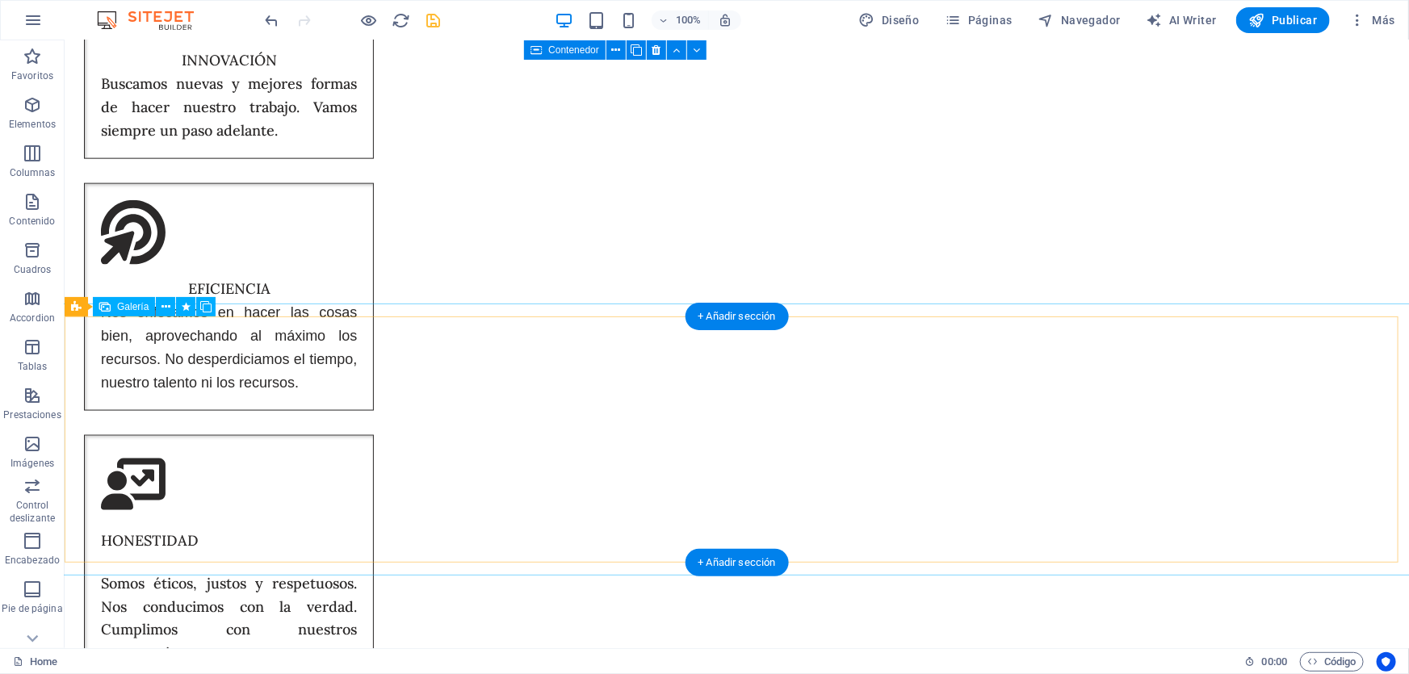
scroll to position [6878, 0]
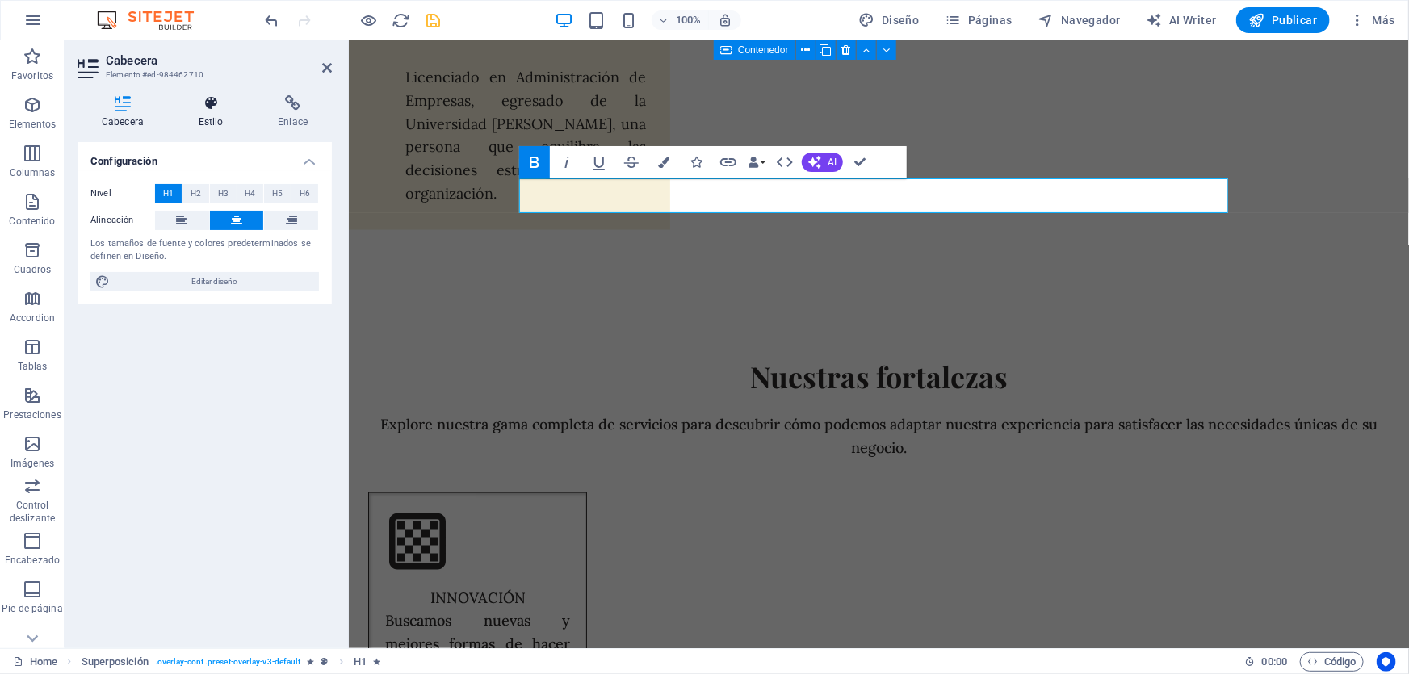
click at [210, 105] on icon at bounding box center [210, 103] width 73 height 16
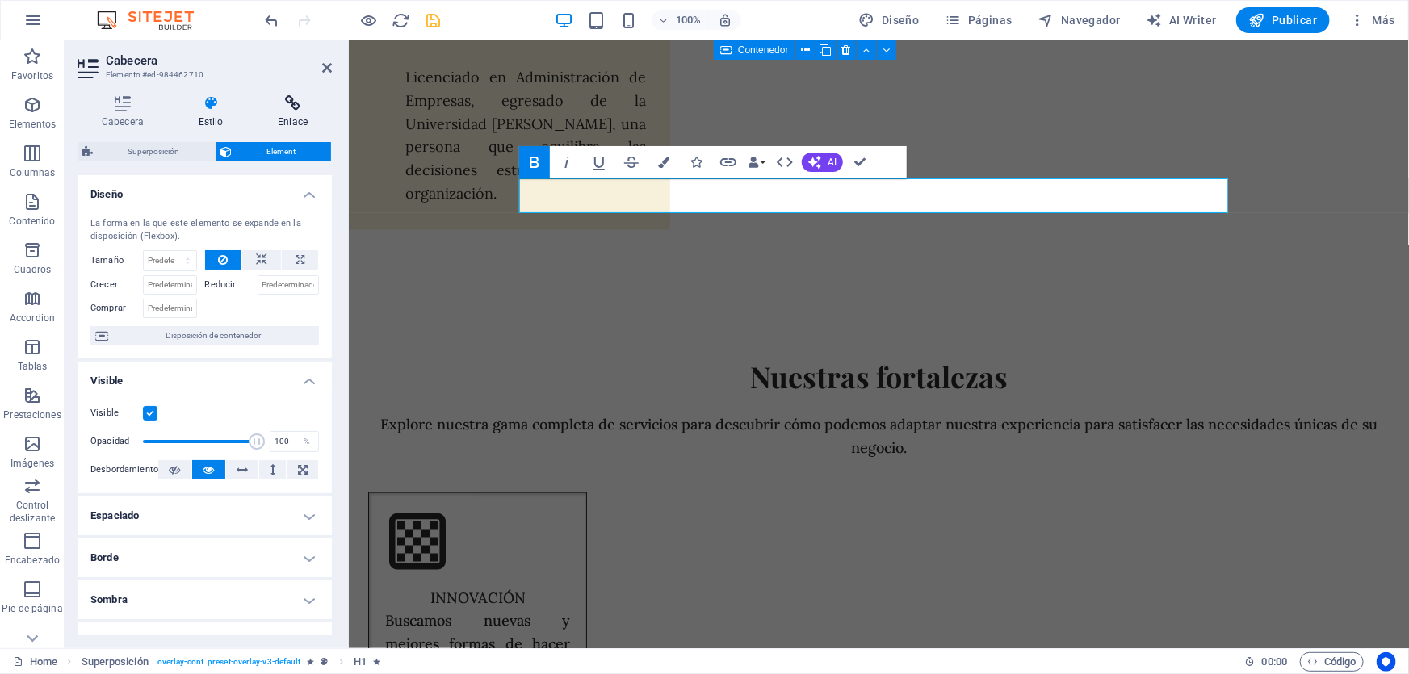
click at [295, 109] on icon at bounding box center [293, 103] width 78 height 16
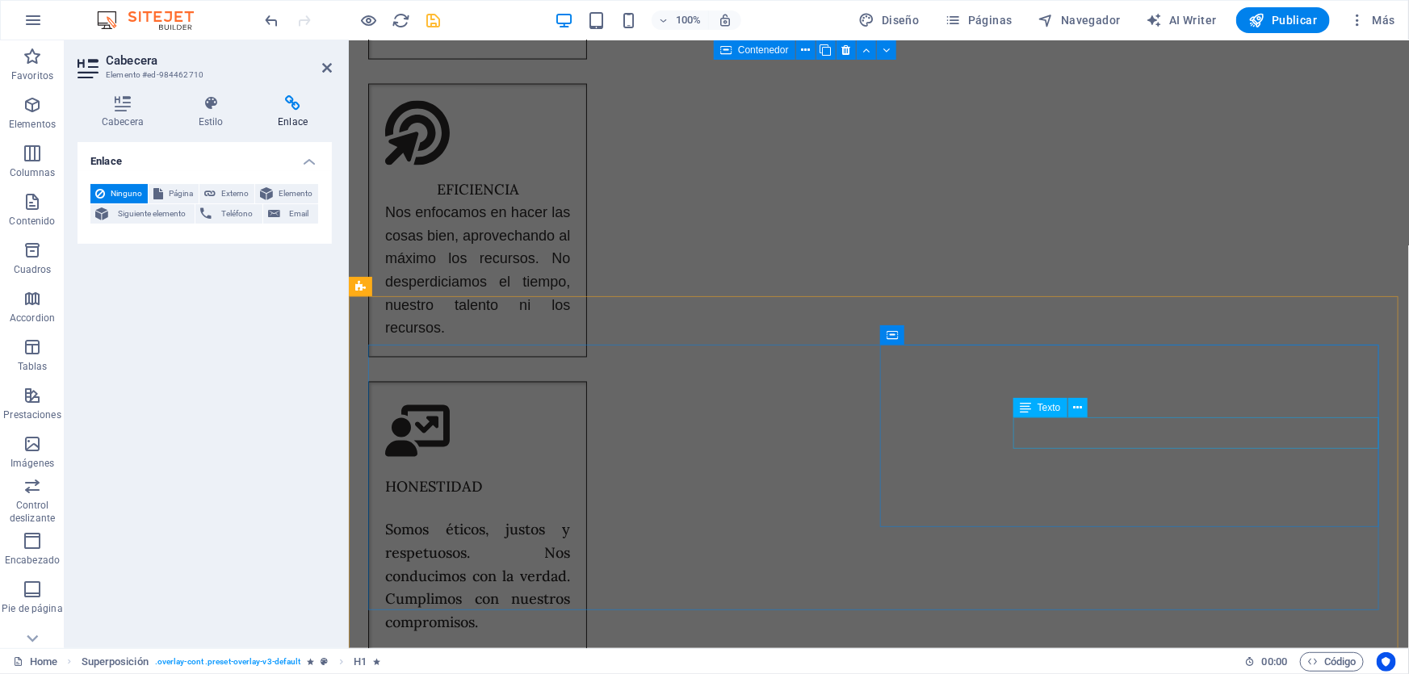
scroll to position [7892, 0]
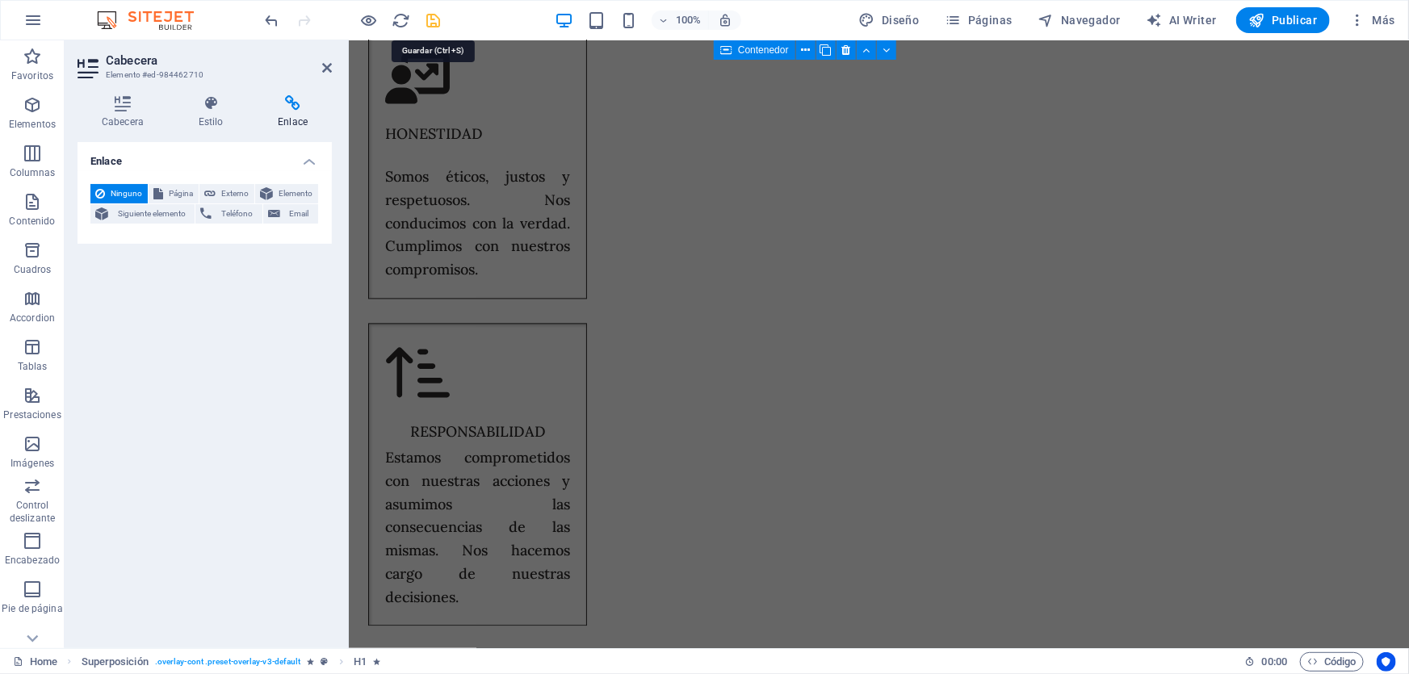
click at [428, 17] on icon "save" at bounding box center [434, 20] width 19 height 19
